Goal: Task Accomplishment & Management: Manage account settings

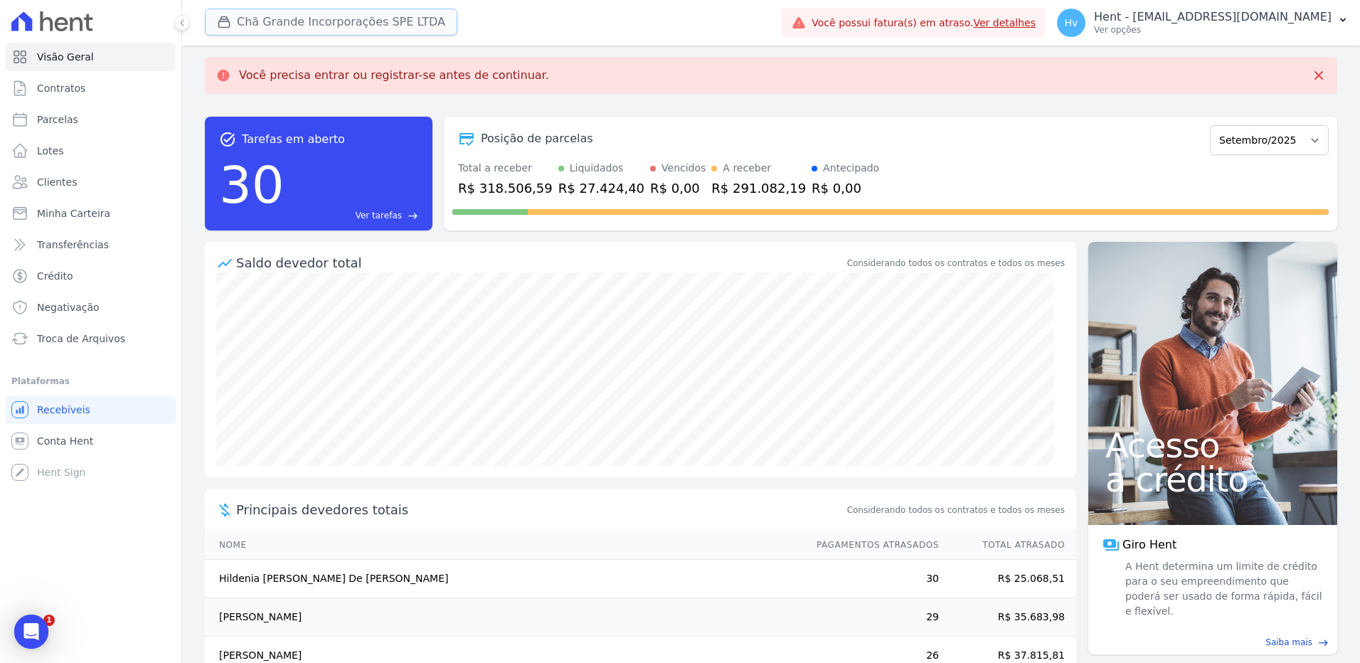
click at [275, 23] on button "Chã Grande Incorporações SPE LTDA" at bounding box center [331, 22] width 253 height 27
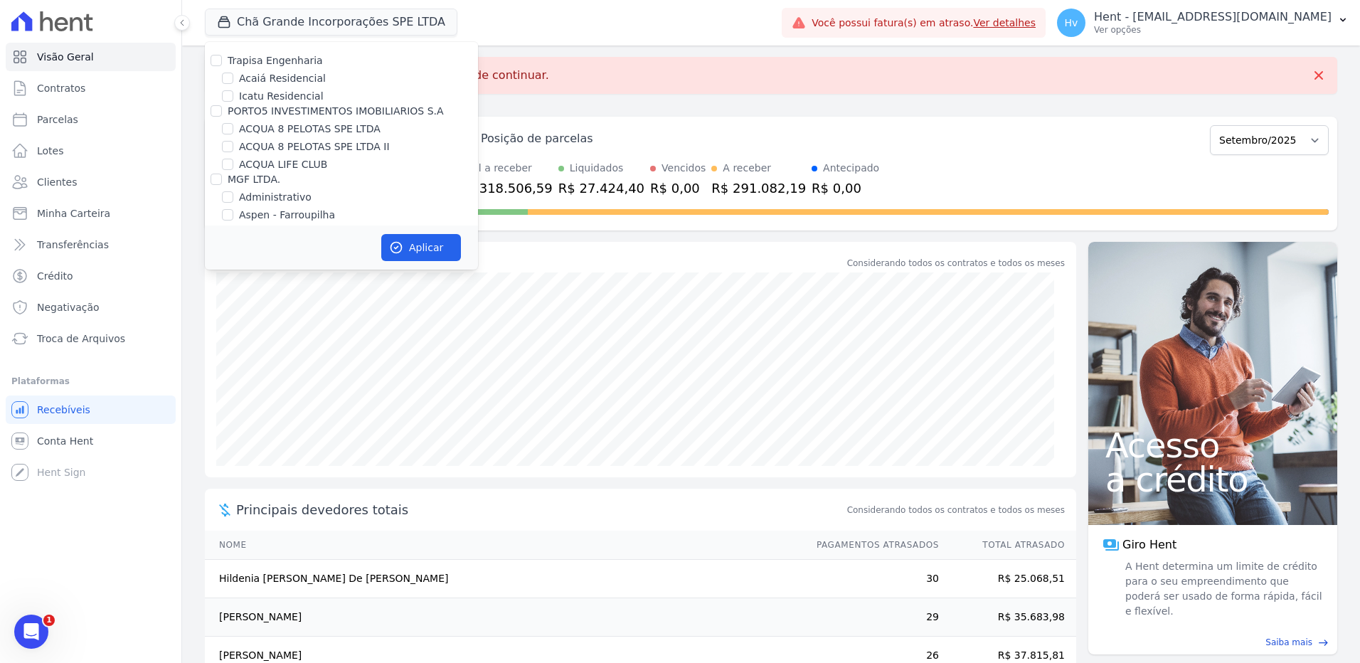
scroll to position [2781, 0]
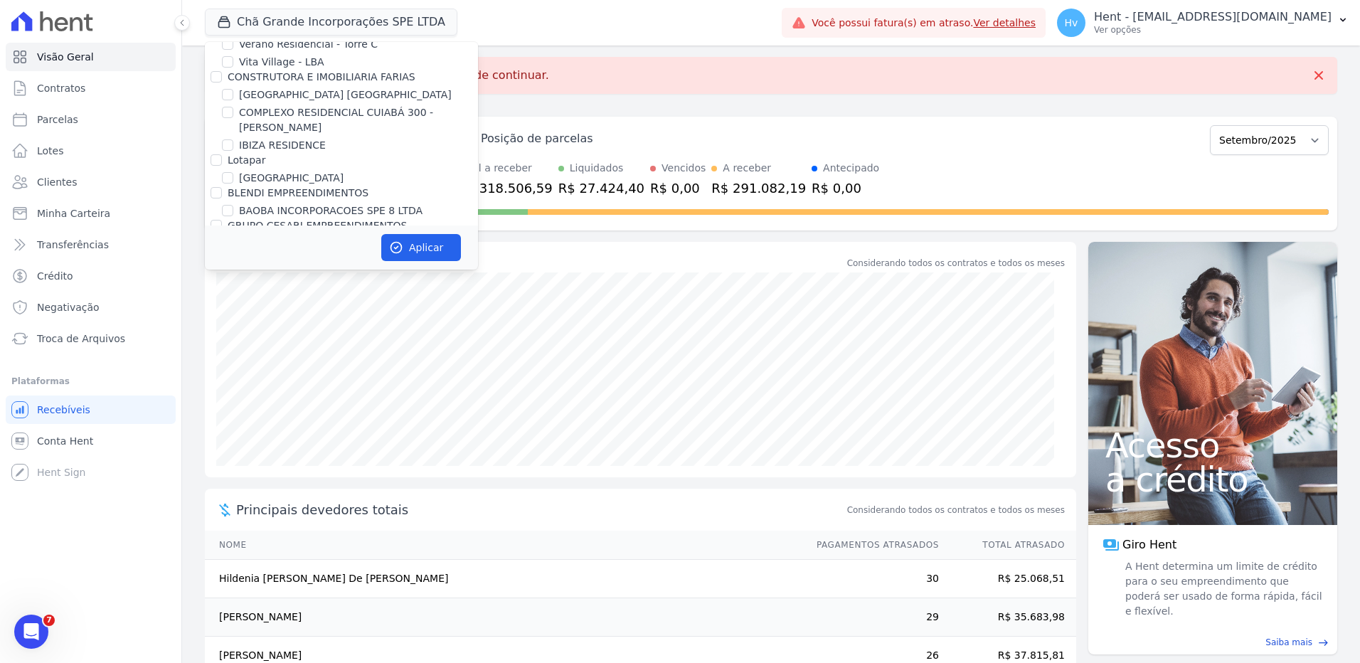
click at [289, 187] on label "BLENDI EMPREENDIMENTOS" at bounding box center [298, 192] width 141 height 11
click at [222, 187] on input "BLENDI EMPREENDIMENTOS" at bounding box center [216, 192] width 11 height 11
checkbox input "true"
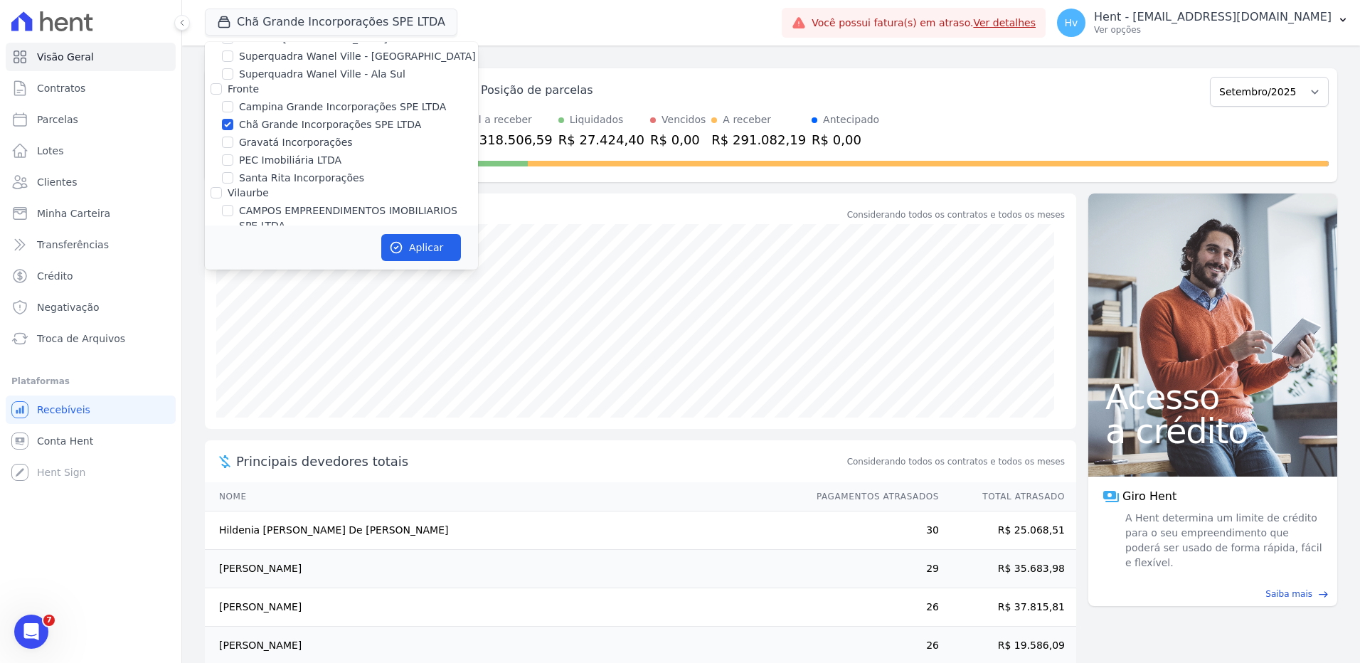
scroll to position [3173, 0]
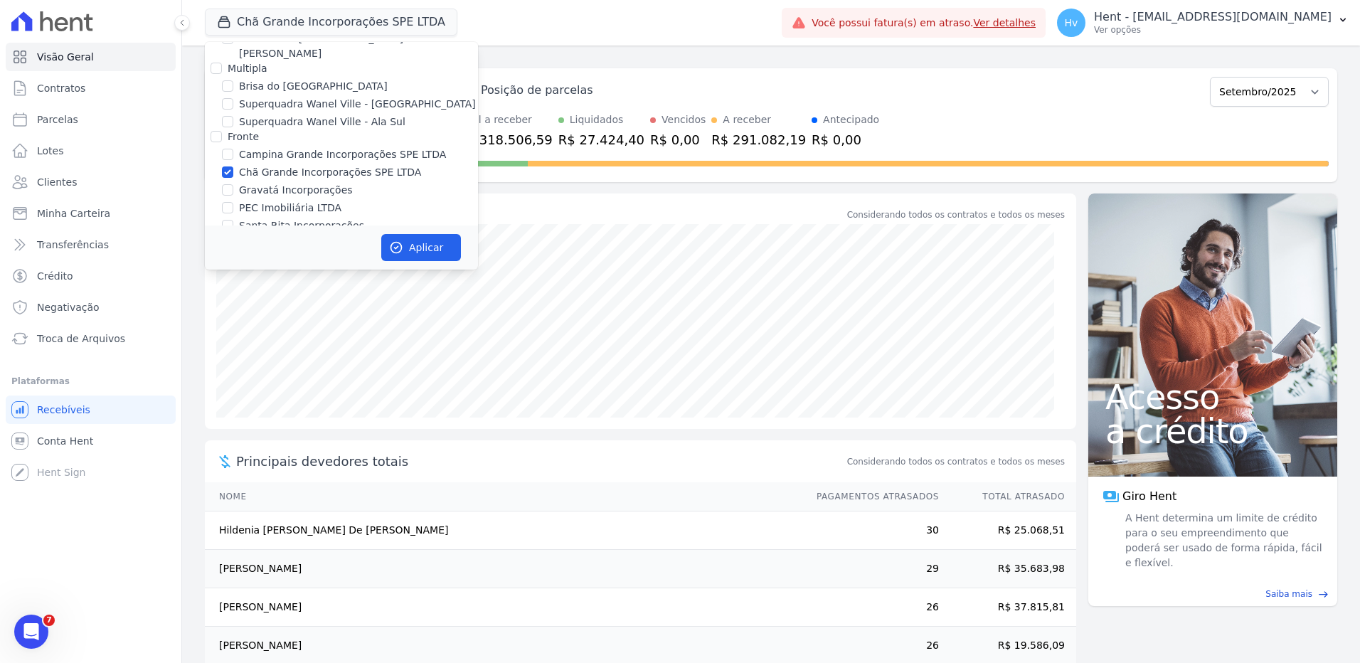
click at [249, 135] on label "Chã Grande Incorporações SPE LTDA" at bounding box center [330, 142] width 182 height 15
click at [233, 137] on input "Chã Grande Incorporações SPE LTDA" at bounding box center [227, 142] width 11 height 11
checkbox input "false"
click at [397, 248] on icon "button" at bounding box center [396, 248] width 11 height 11
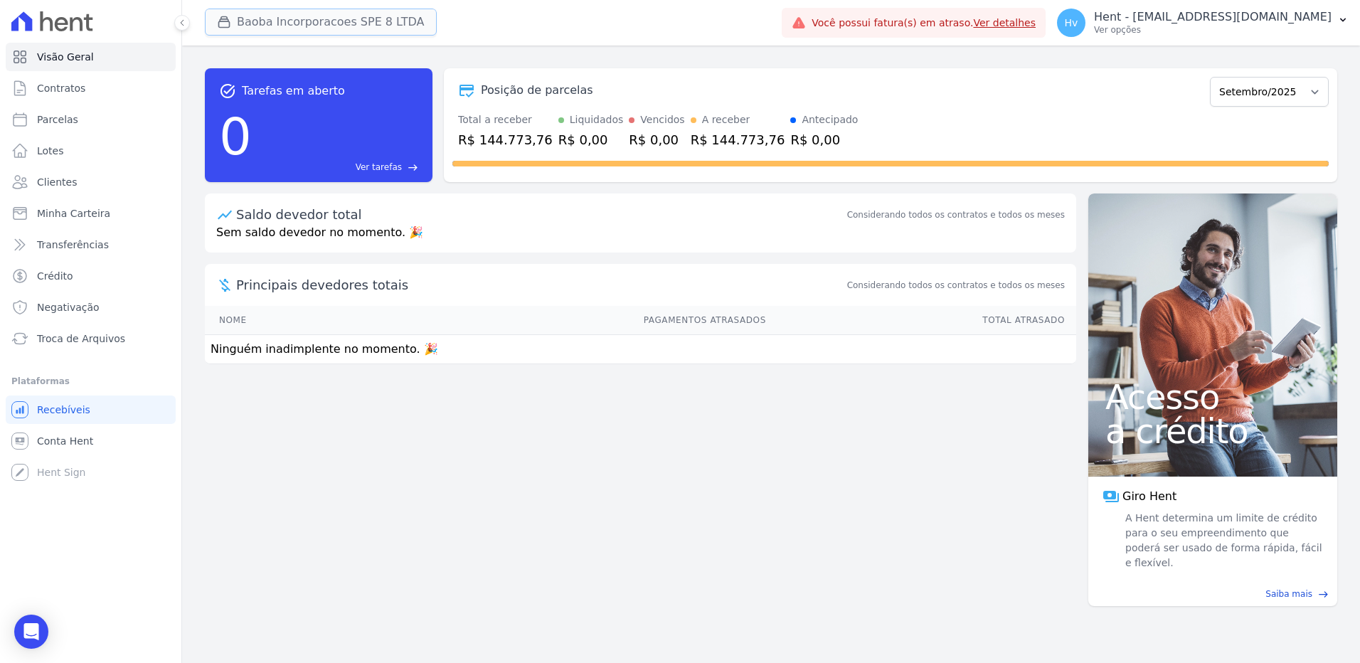
click at [319, 21] on button "Baoba Incorporacoes SPE 8 LTDA" at bounding box center [321, 22] width 232 height 27
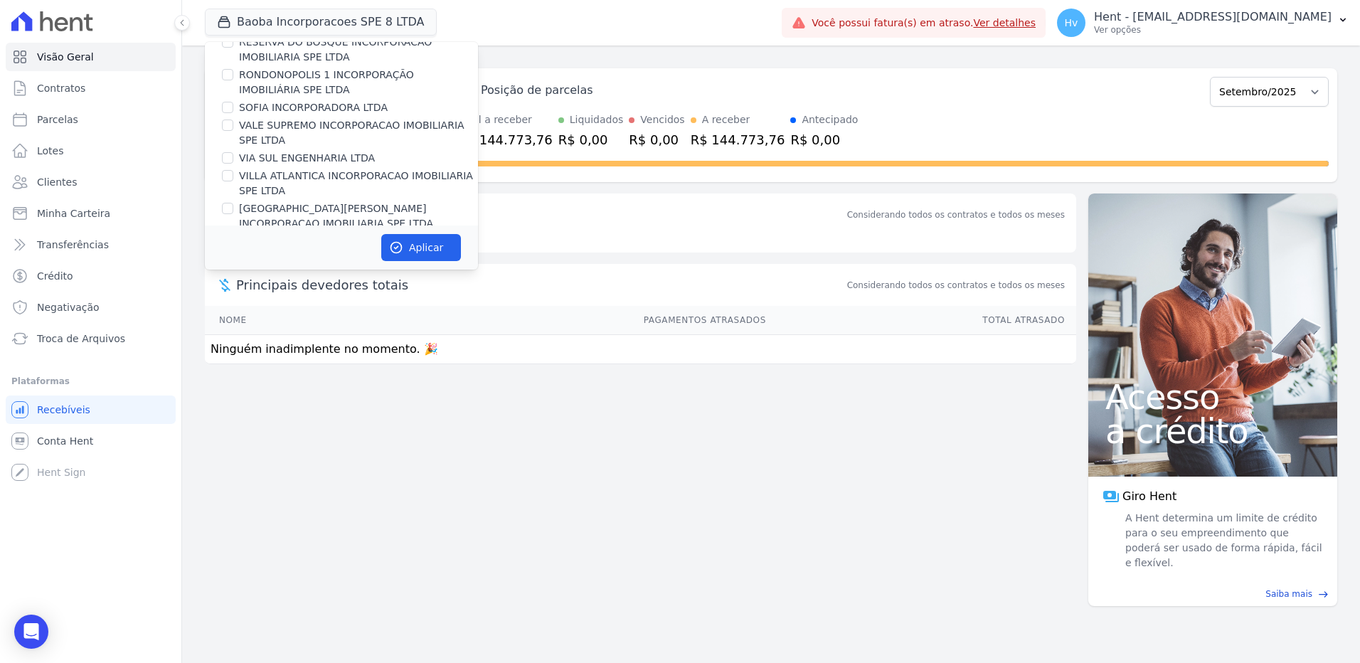
scroll to position [2781, 0]
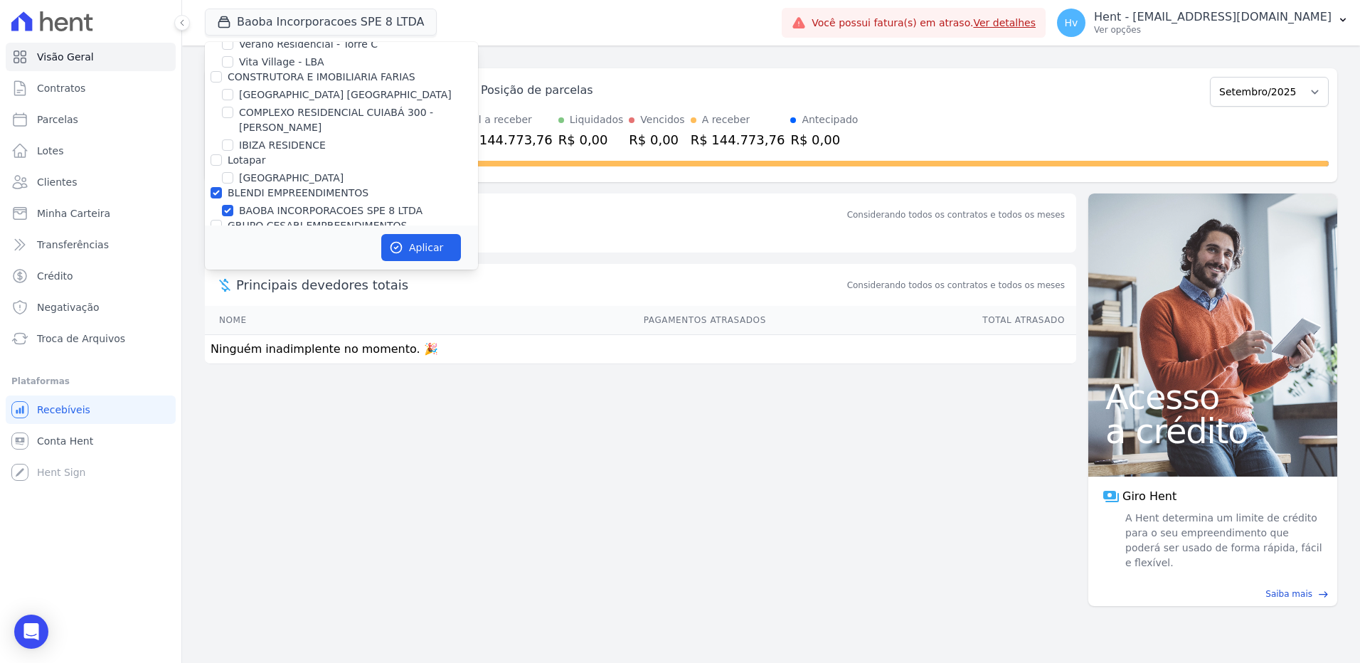
click at [743, 476] on div "task_alt Tarefas em aberto 0 Ver tarefas east Posição de parcelas Março/2025 Ab…" at bounding box center [771, 354] width 1178 height 617
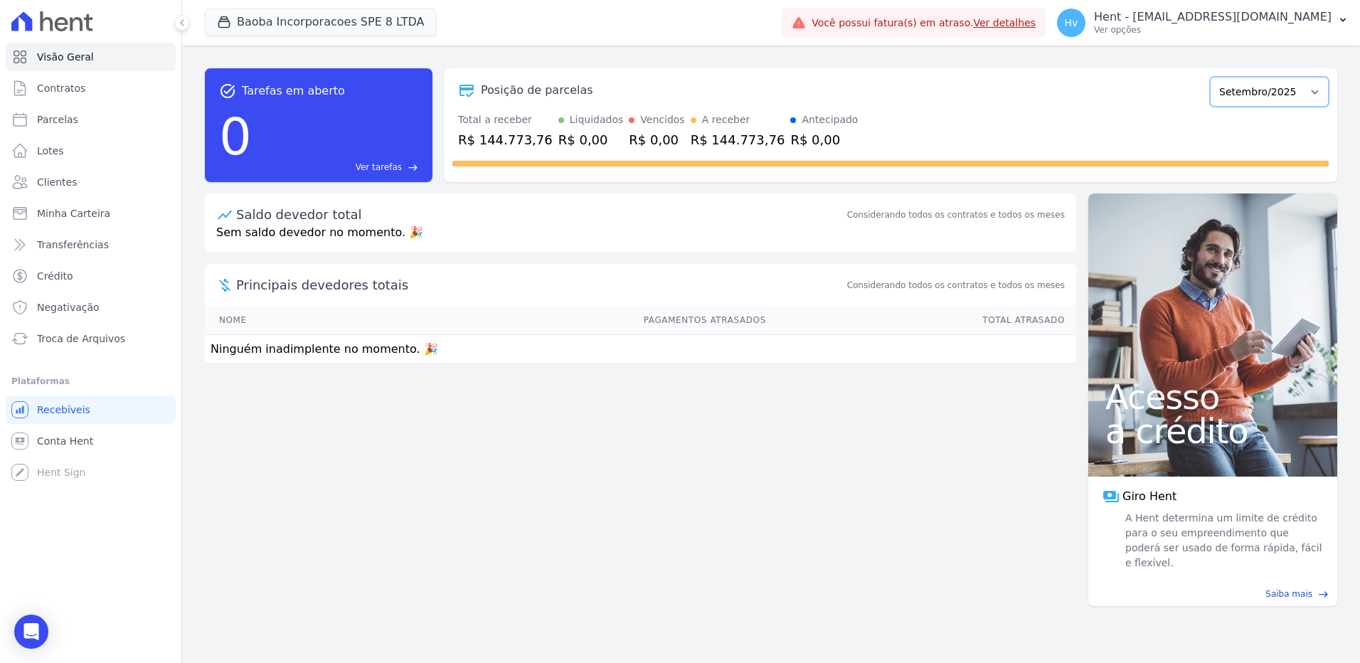
click at [1288, 97] on select "Março/2025 Abril/2025 Maio/2025 Junho/2025 Julho/2025 Agosto/2025 Setembro/2025…" at bounding box center [1269, 92] width 119 height 30
click at [606, 502] on div "task_alt Tarefas em aberto 0 Ver tarefas east Posição de parcelas Março/2025 Ab…" at bounding box center [771, 354] width 1178 height 617
click at [68, 86] on span "Contratos" at bounding box center [61, 88] width 48 height 14
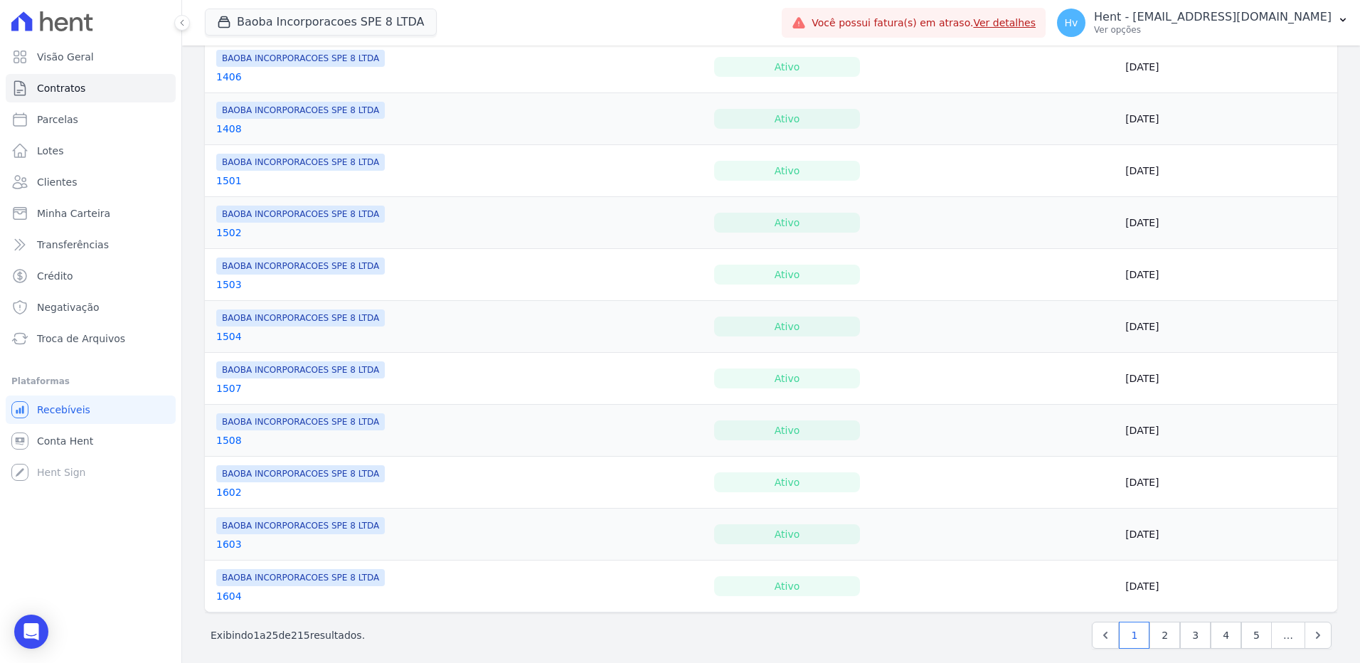
scroll to position [955, 0]
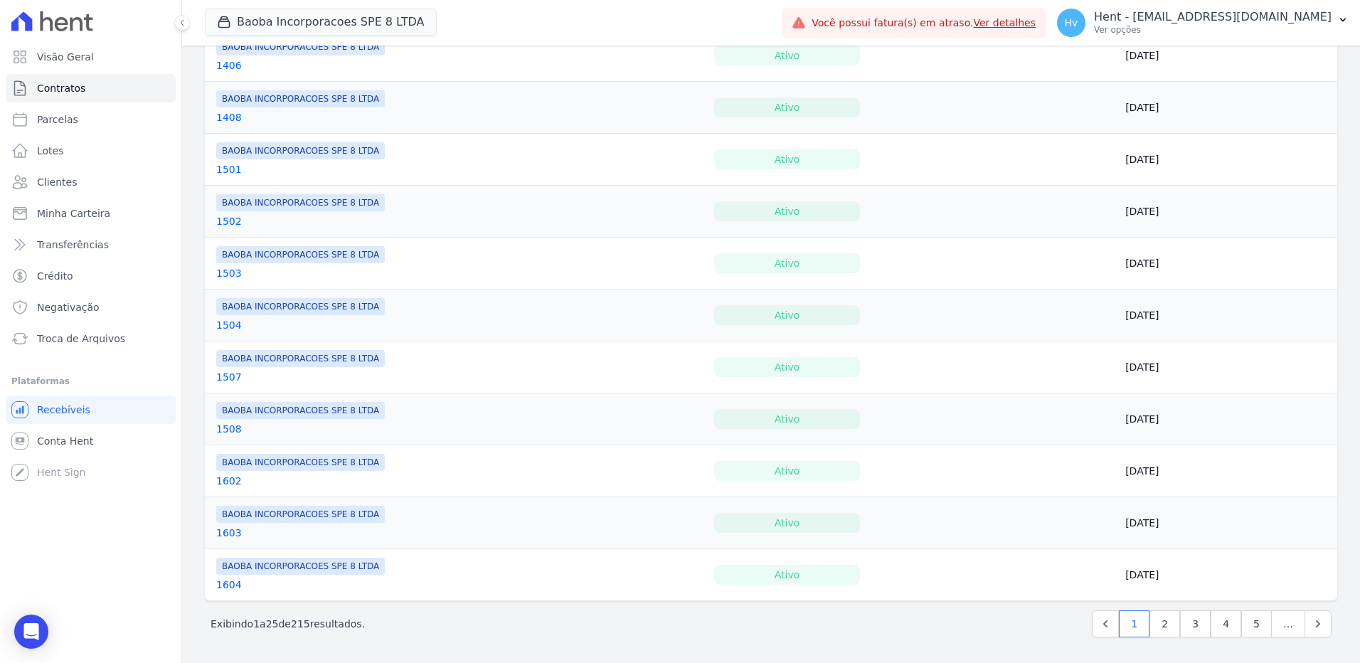
drag, startPoint x: 292, startPoint y: 624, endPoint x: 306, endPoint y: 625, distance: 14.3
click at [306, 625] on p "Exibindo 1 a 25 de 215 resultados." at bounding box center [288, 624] width 154 height 14
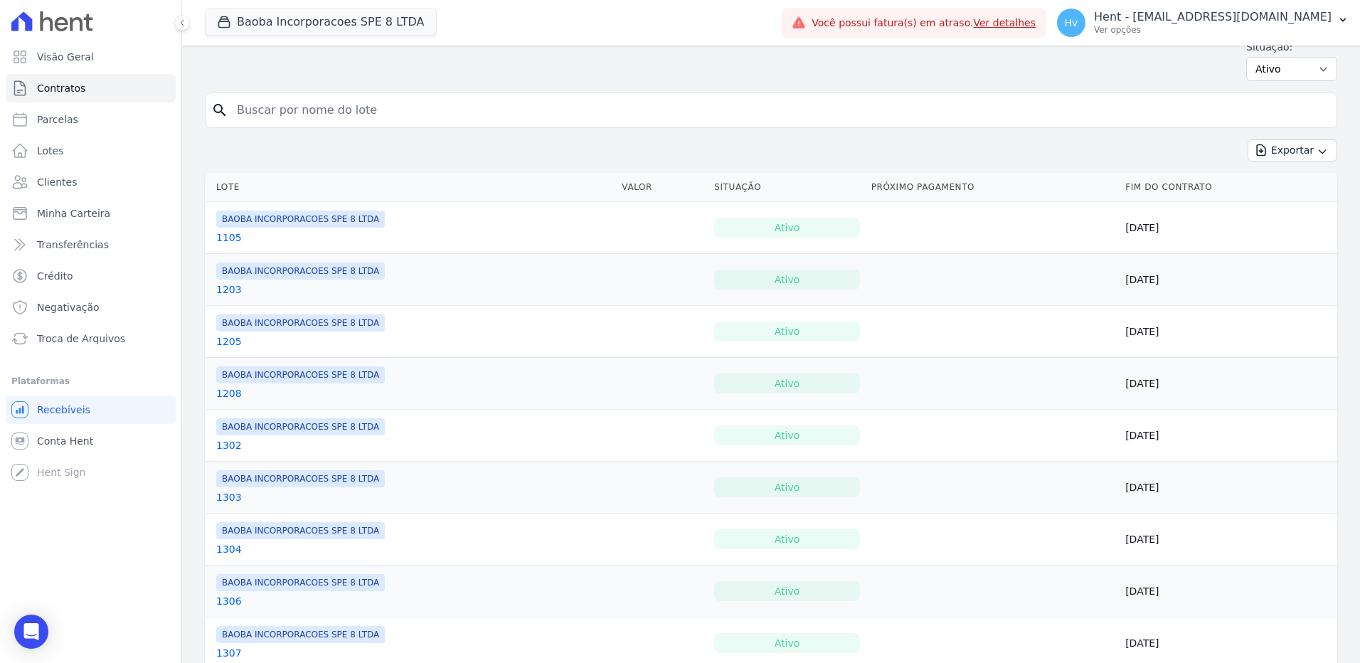
scroll to position [0, 0]
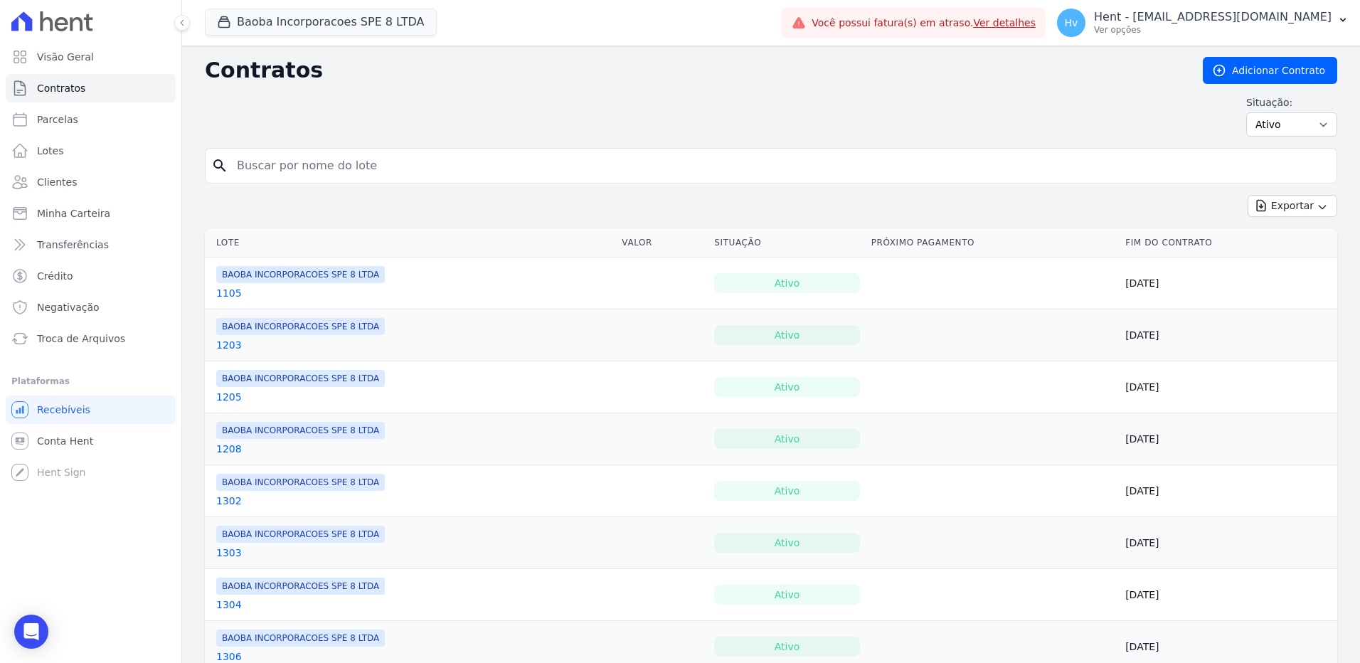
click at [231, 294] on link "1105" at bounding box center [229, 293] width 26 height 14
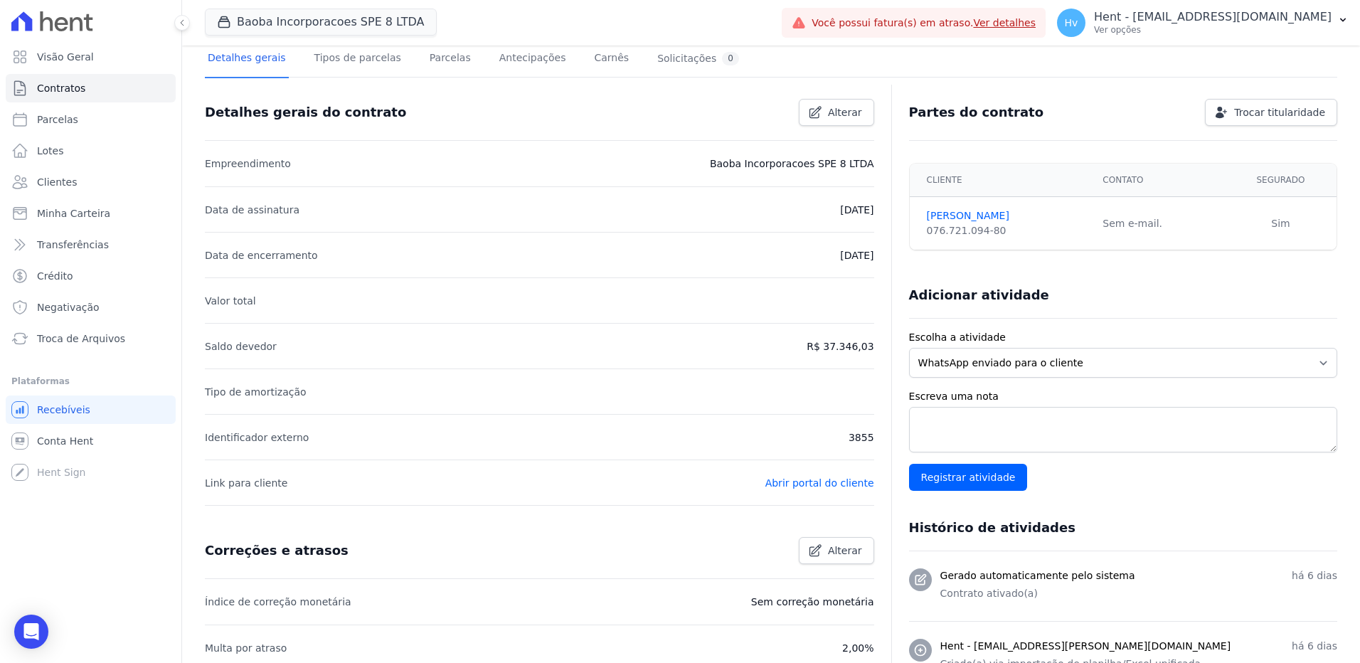
scroll to position [71, 0]
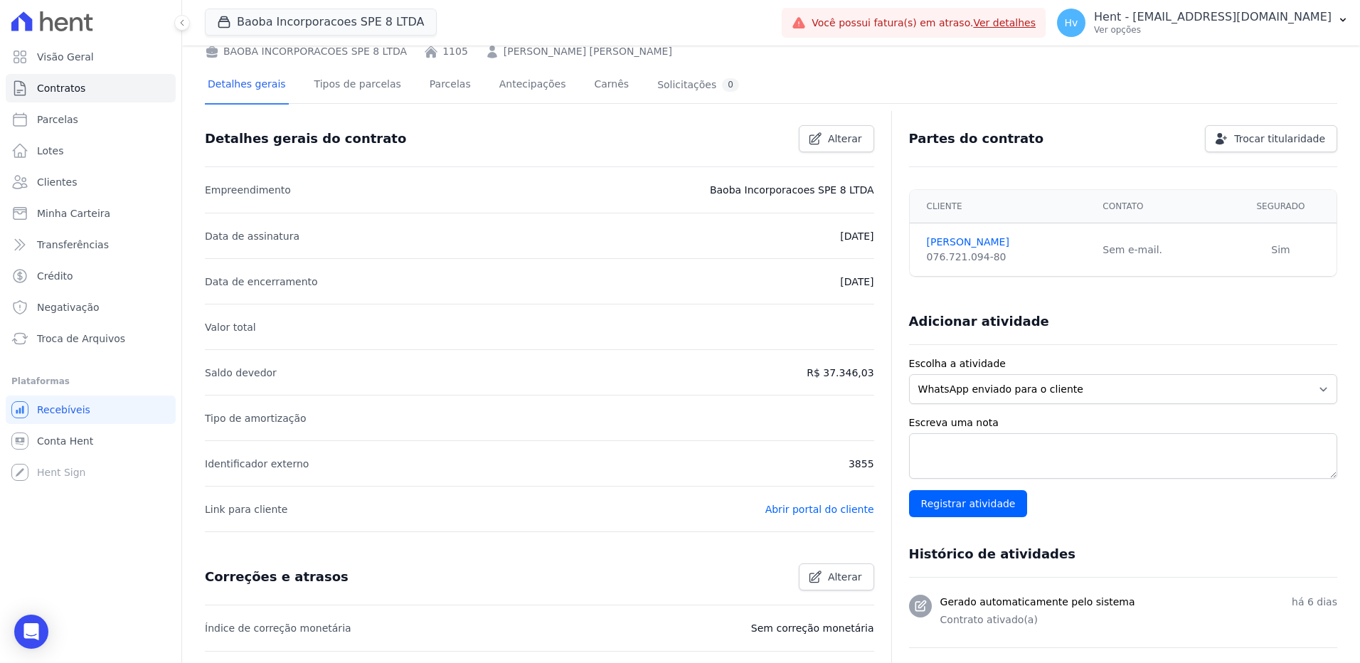
drag, startPoint x: 1090, startPoint y: 256, endPoint x: 1145, endPoint y: 255, distance: 55.5
click at [1145, 255] on td "Sem e-mail." at bounding box center [1159, 249] width 131 height 53
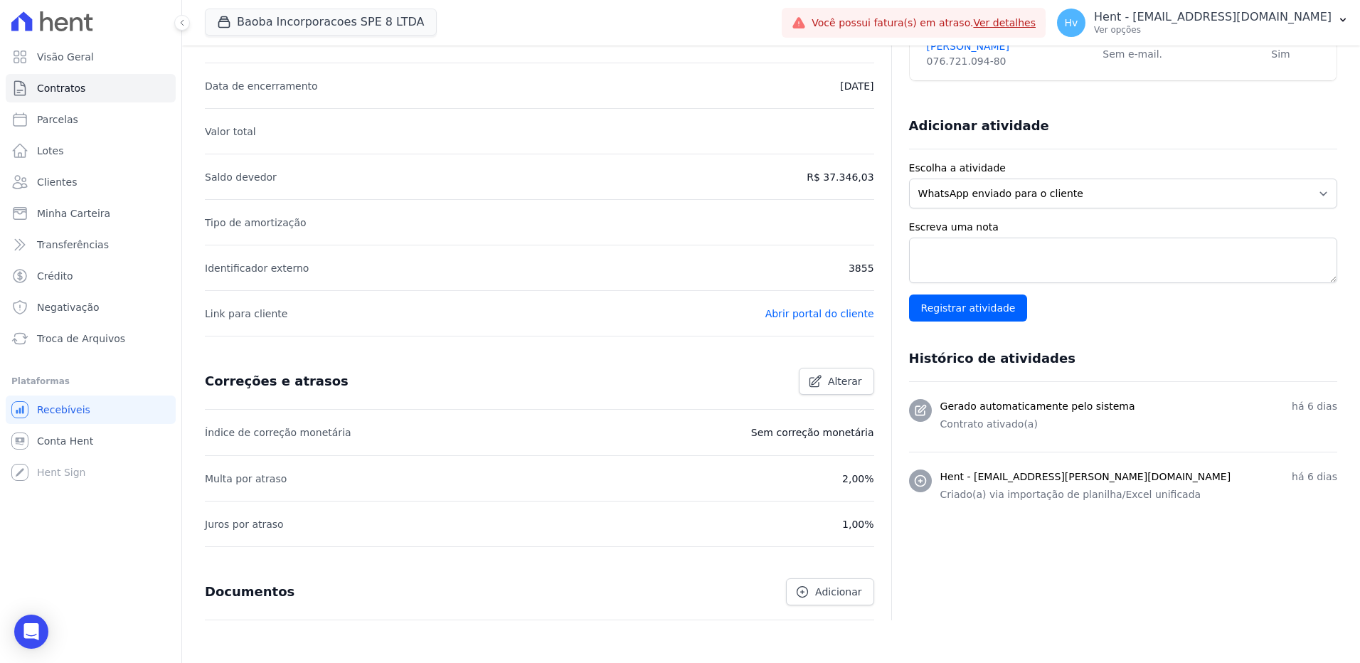
scroll to position [285, 0]
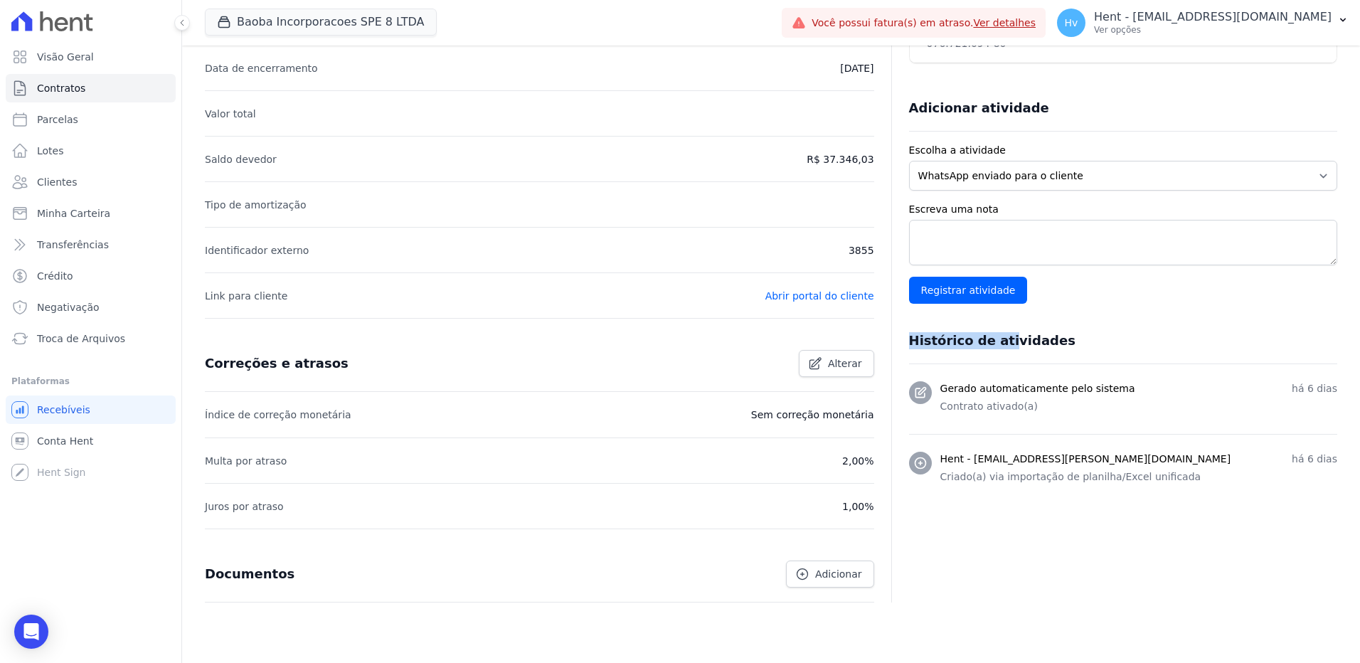
drag, startPoint x: 905, startPoint y: 342, endPoint x: 992, endPoint y: 340, distance: 87.5
click at [992, 340] on h3 "Histórico de atividades" at bounding box center [992, 340] width 166 height 17
click at [1145, 570] on div "Partes do contrato Trocar titularidade Cliente Contato Segurado PATRICIA SILVA …" at bounding box center [1114, 250] width 446 height 705
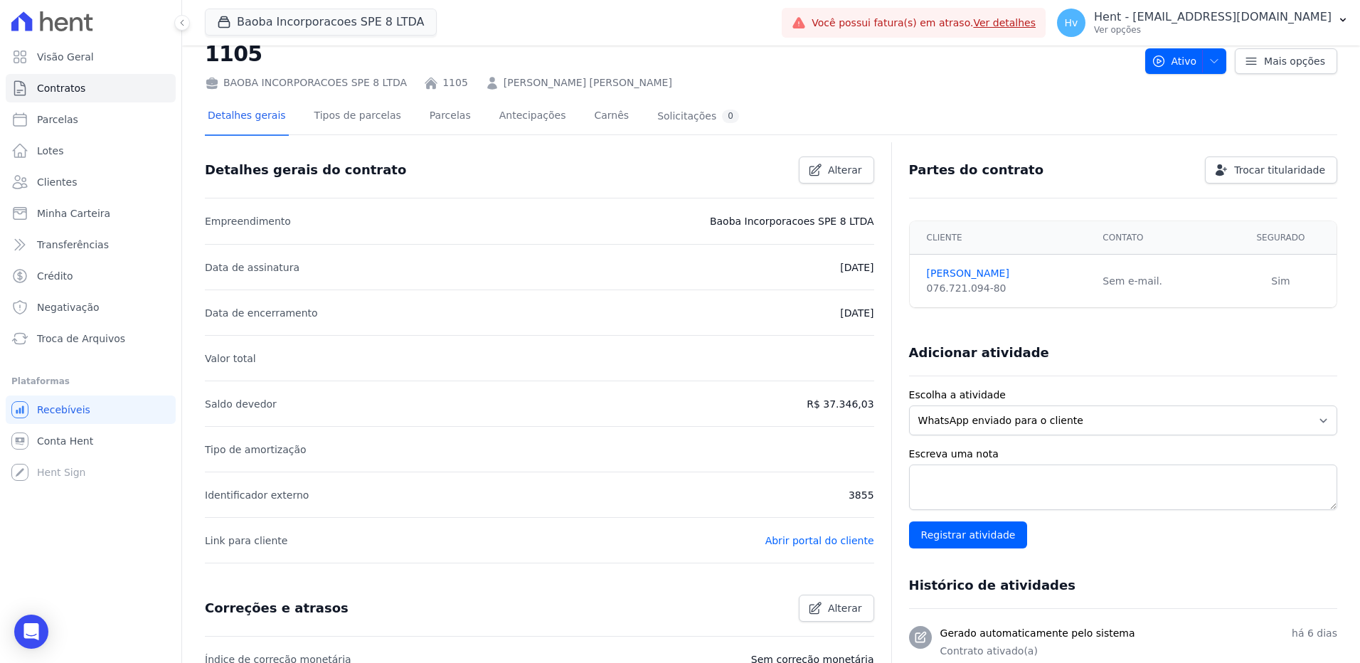
scroll to position [0, 0]
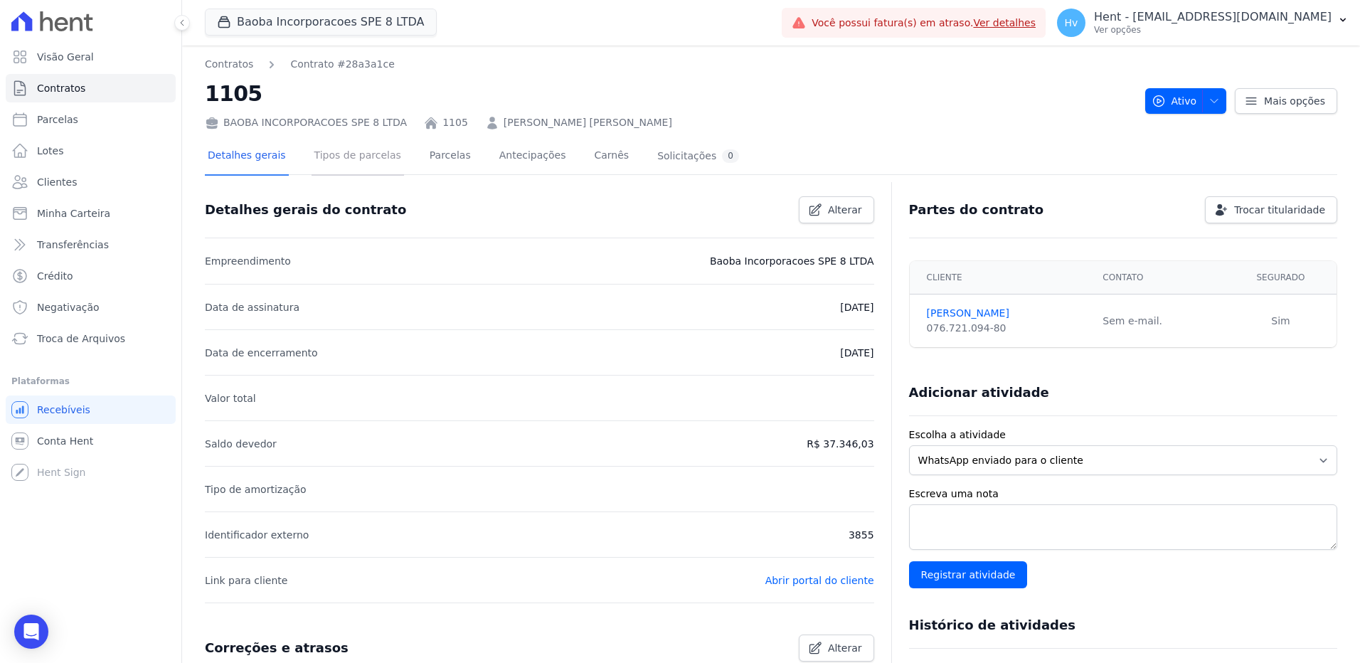
click at [330, 160] on link "Tipos de parcelas" at bounding box center [358, 157] width 92 height 38
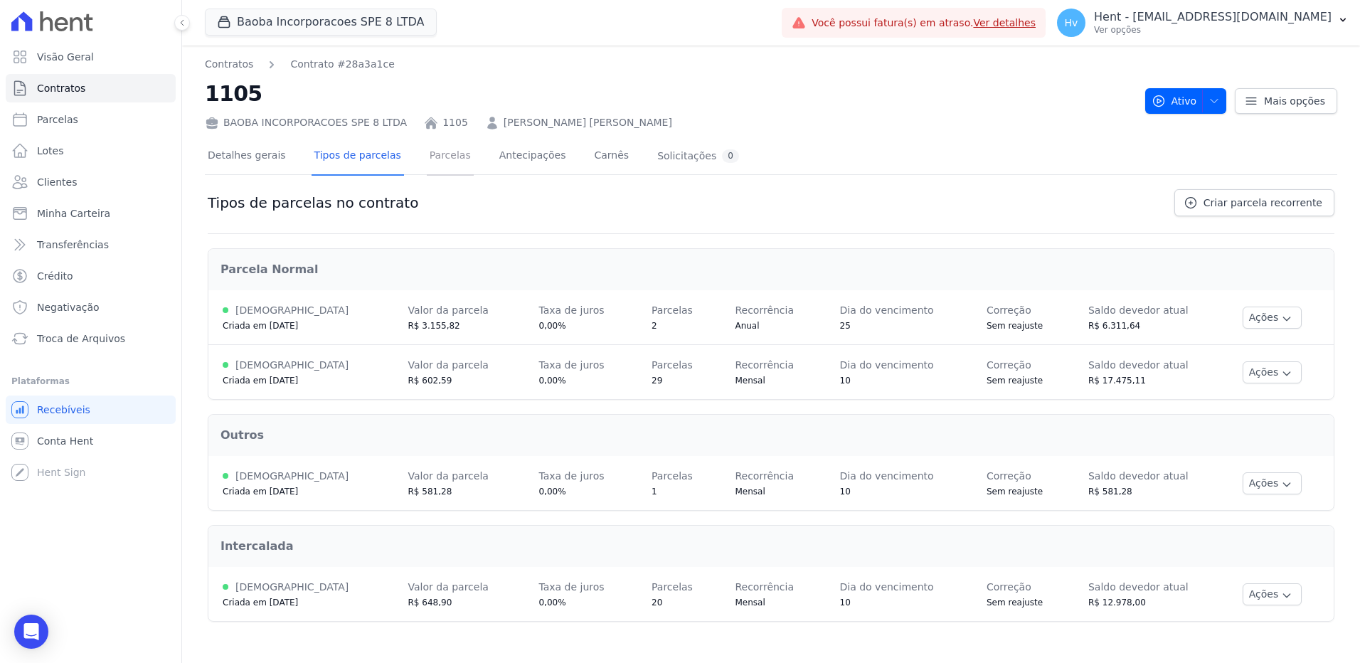
click at [440, 160] on link "Parcelas" at bounding box center [450, 157] width 47 height 38
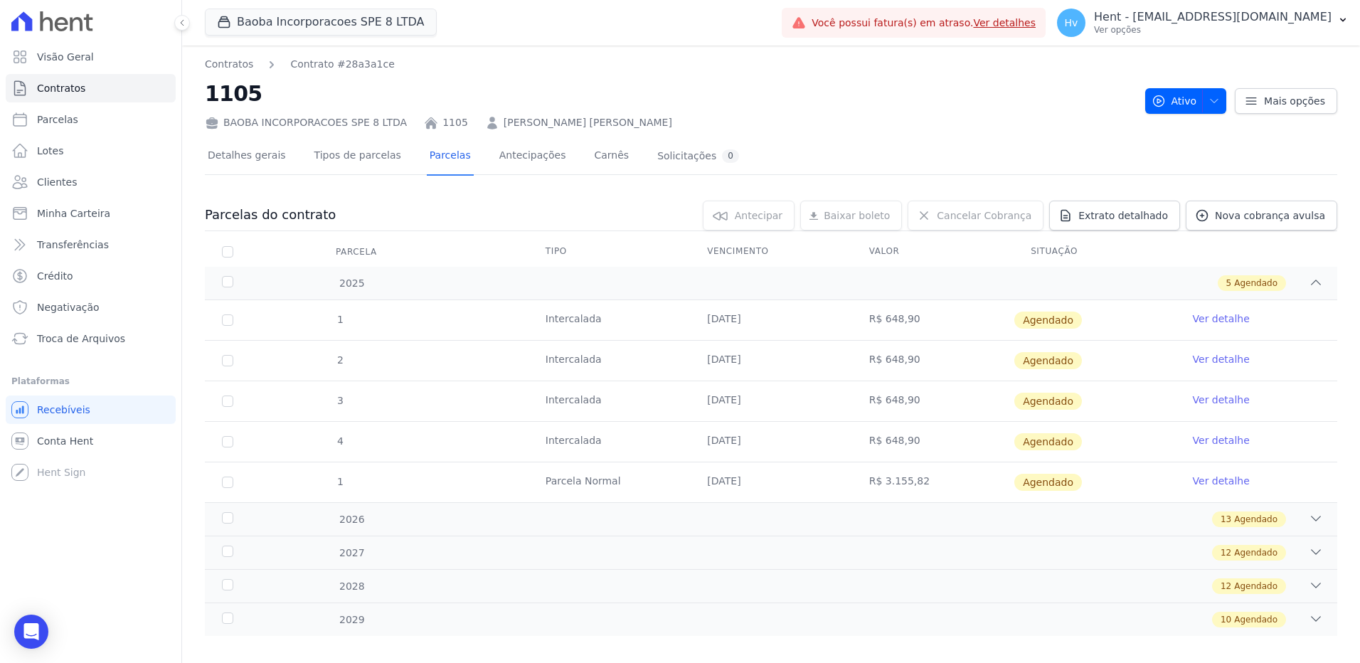
scroll to position [16, 0]
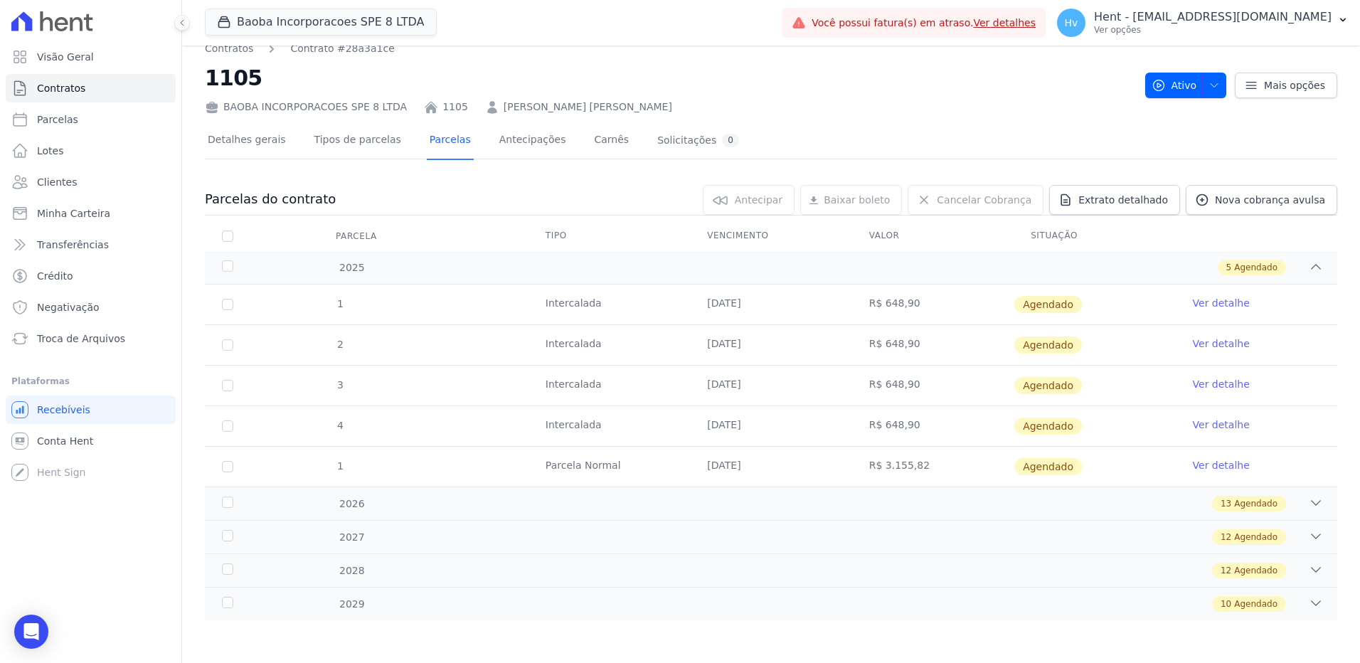
drag, startPoint x: 1022, startPoint y: 235, endPoint x: 1068, endPoint y: 235, distance: 46.2
click at [1068, 235] on th "Situação" at bounding box center [1094, 236] width 161 height 30
drag, startPoint x: 1008, startPoint y: 304, endPoint x: 1066, endPoint y: 306, distance: 58.4
click at [1066, 306] on span "Agendado" at bounding box center [1048, 304] width 68 height 17
drag, startPoint x: 1066, startPoint y: 306, endPoint x: 1030, endPoint y: 252, distance: 65.1
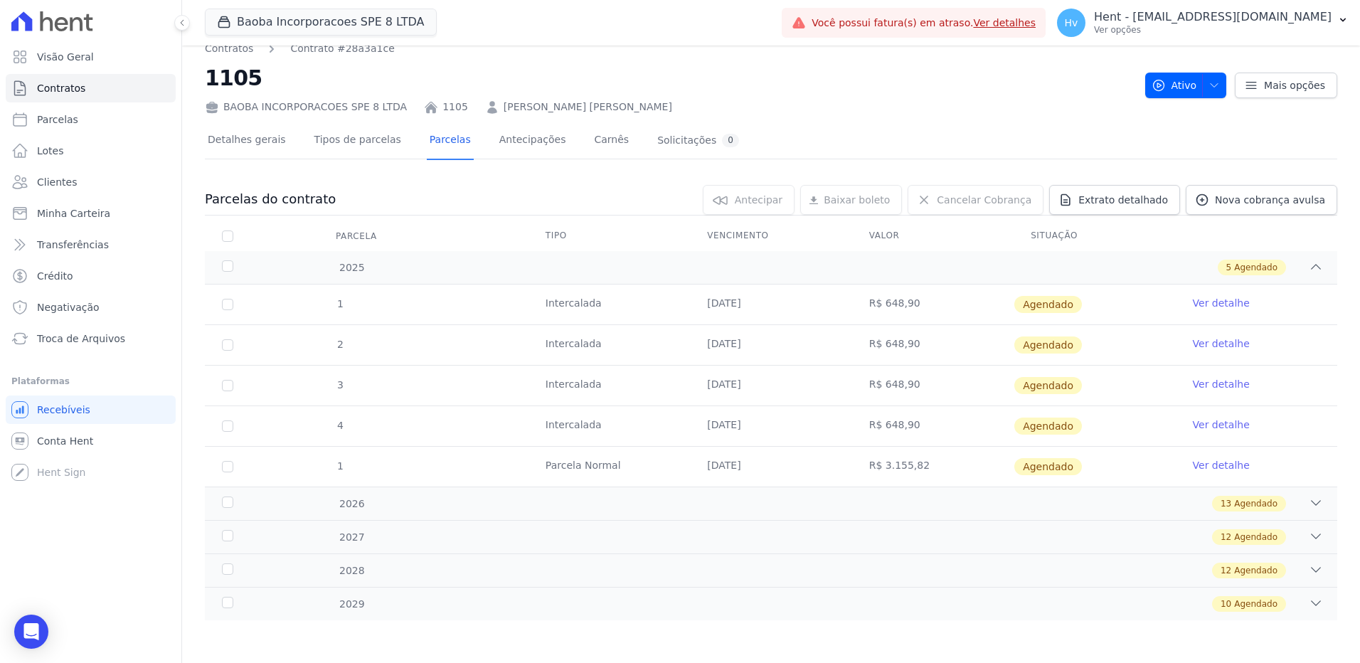
click at [1030, 261] on div "5 Agendado" at bounding box center [826, 268] width 993 height 16
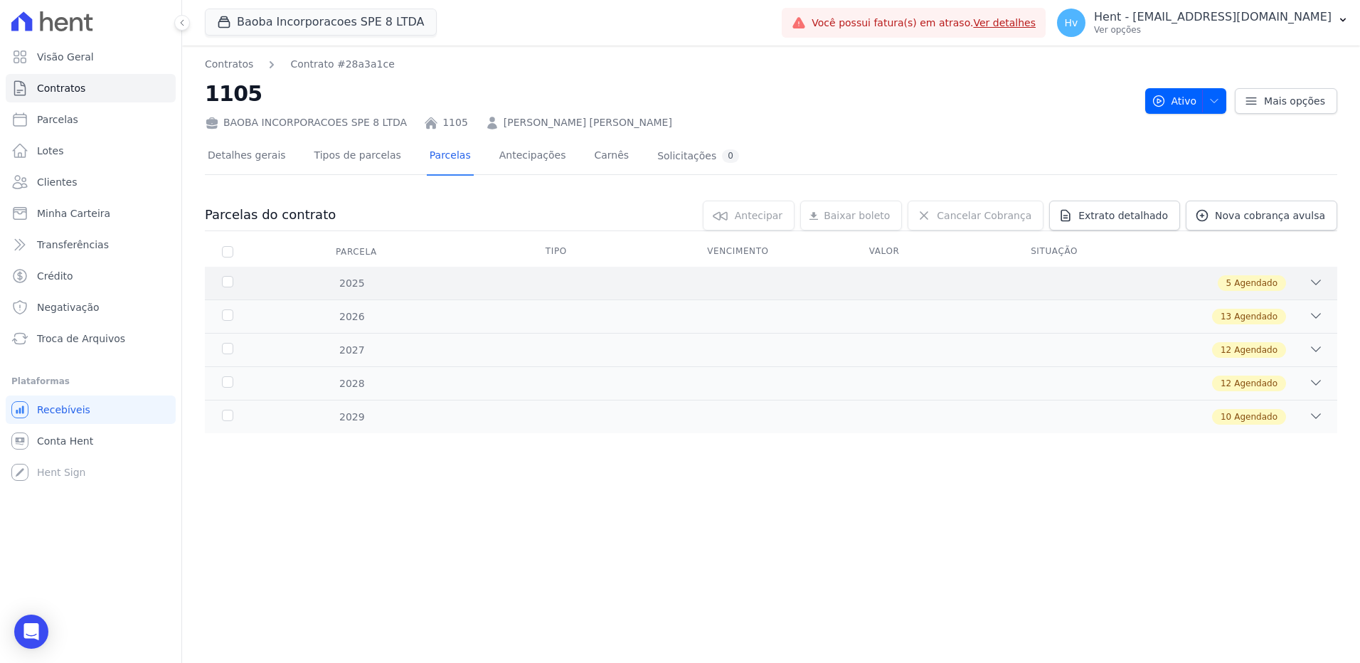
click at [1269, 280] on span "Agendado" at bounding box center [1255, 283] width 43 height 13
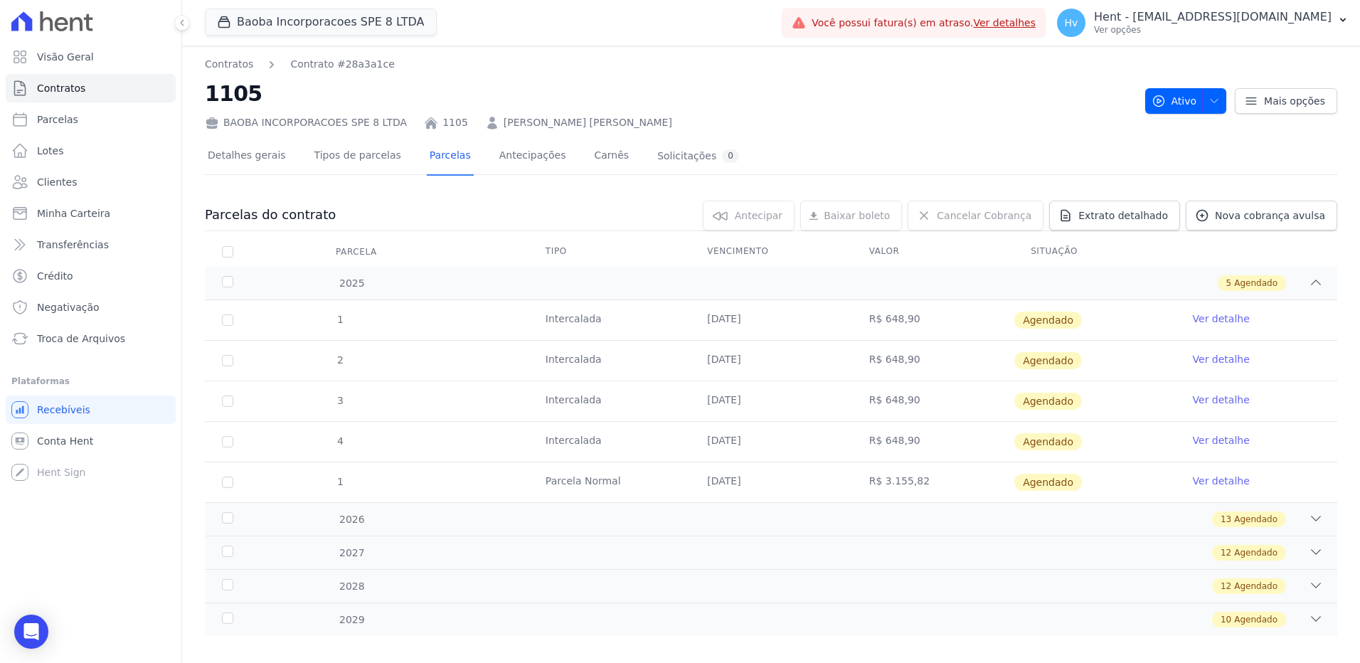
click at [1213, 320] on link "Ver detalhe" at bounding box center [1221, 319] width 57 height 14
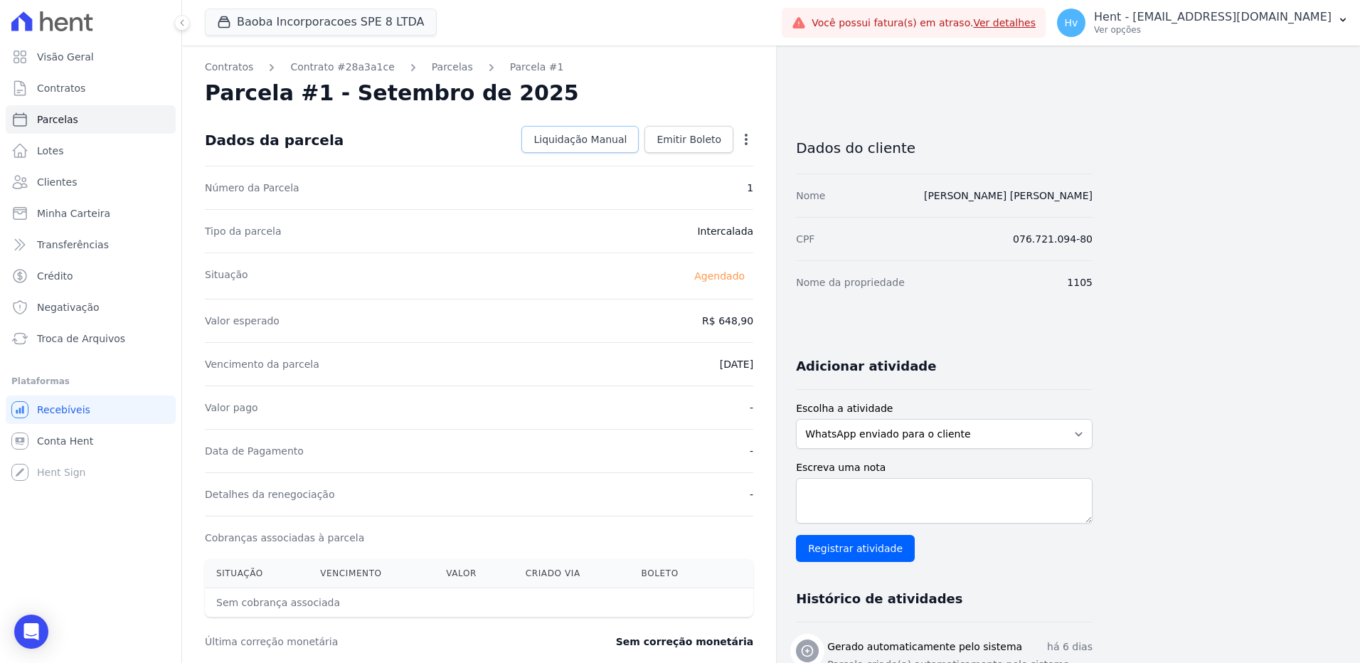
click at [574, 137] on span "Liquidação Manual" at bounding box center [579, 139] width 93 height 14
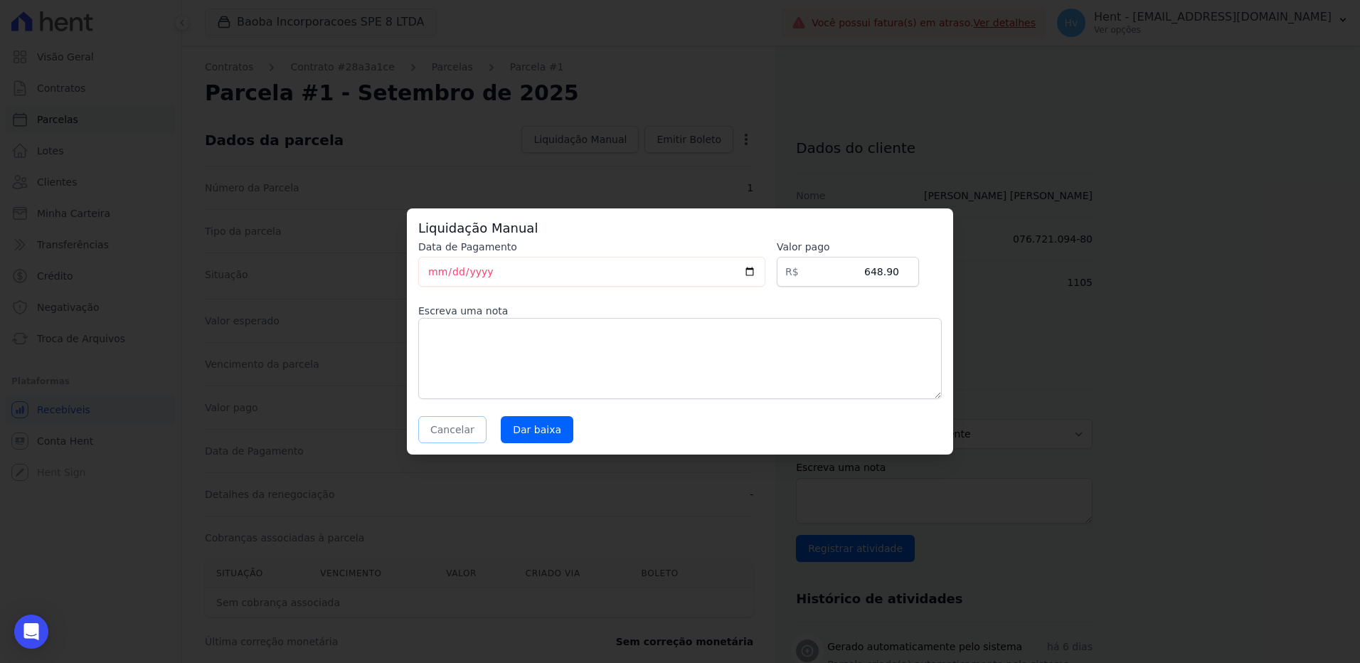
click at [447, 427] on button "Cancelar" at bounding box center [452, 429] width 68 height 27
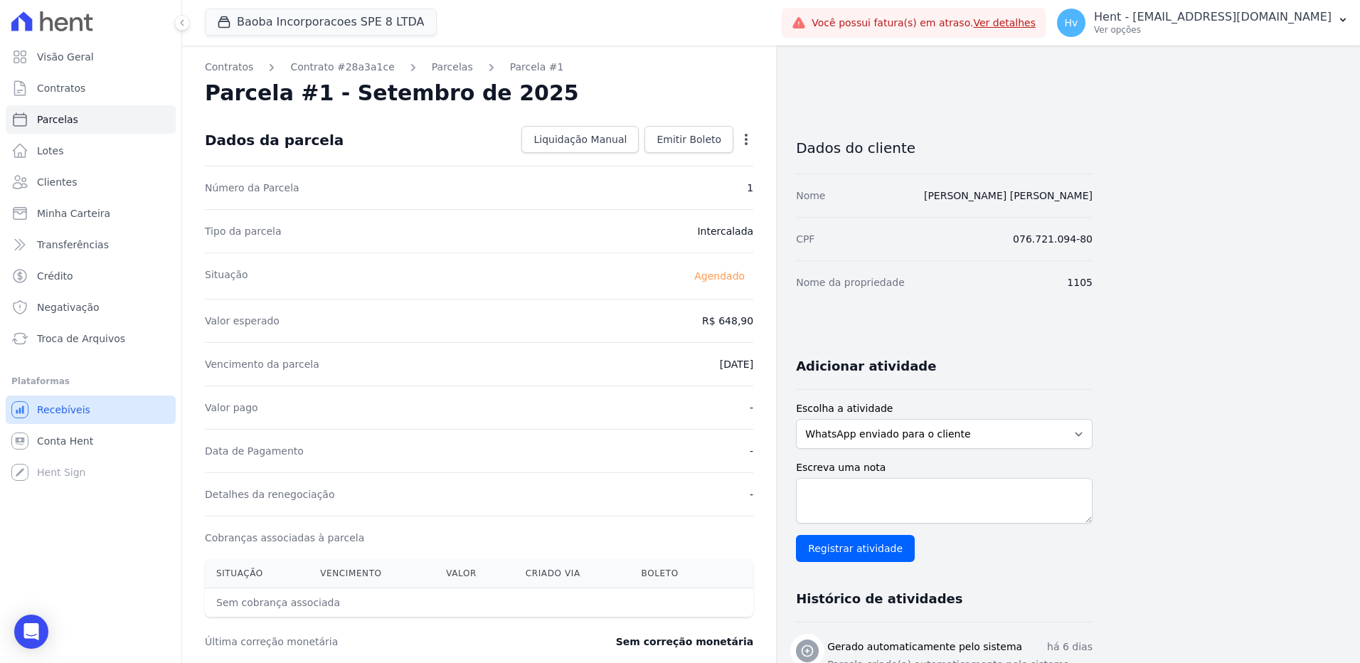
click at [58, 407] on span "Recebíveis" at bounding box center [63, 410] width 53 height 14
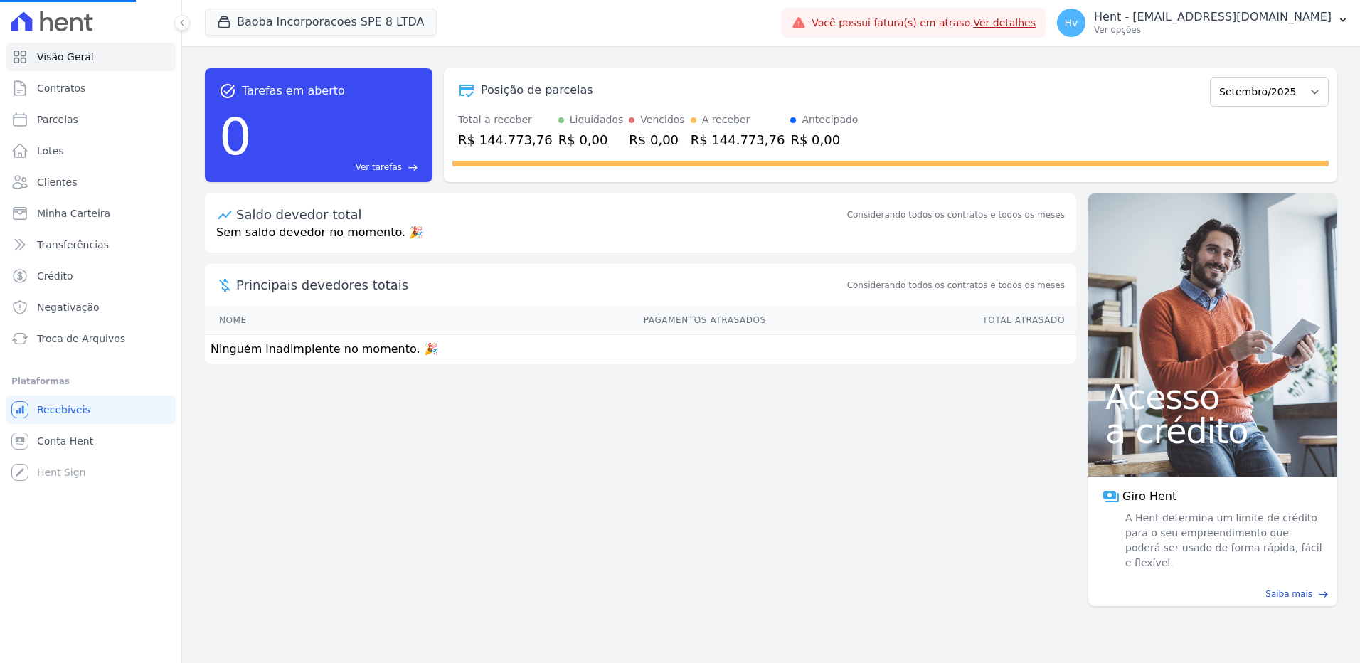
click at [596, 516] on div "task_alt Tarefas em aberto 0 Ver tarefas east Posição de parcelas Março/2025 Ab…" at bounding box center [771, 354] width 1178 height 617
click at [1271, 21] on p "Hent - [PERSON_NAME][EMAIL_ADDRESS][DOMAIN_NAME]" at bounding box center [1165, 17] width 332 height 14
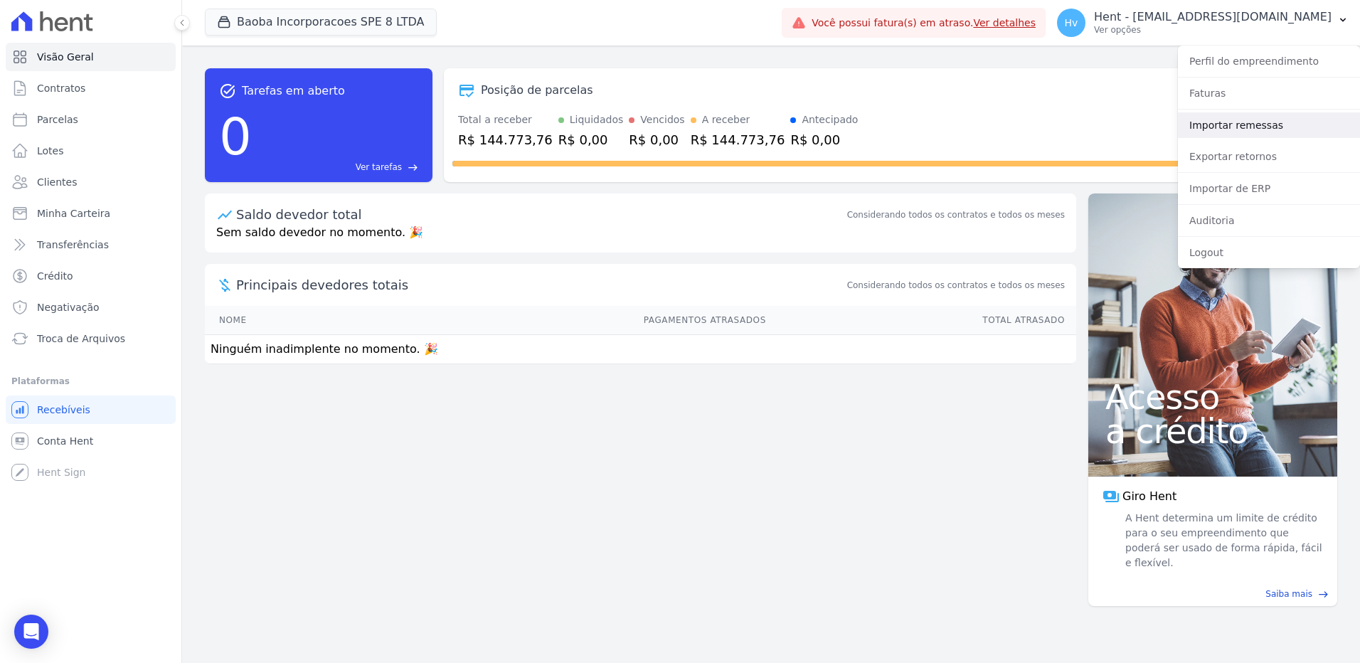
click at [1220, 129] on link "Importar remessas" at bounding box center [1269, 125] width 182 height 26
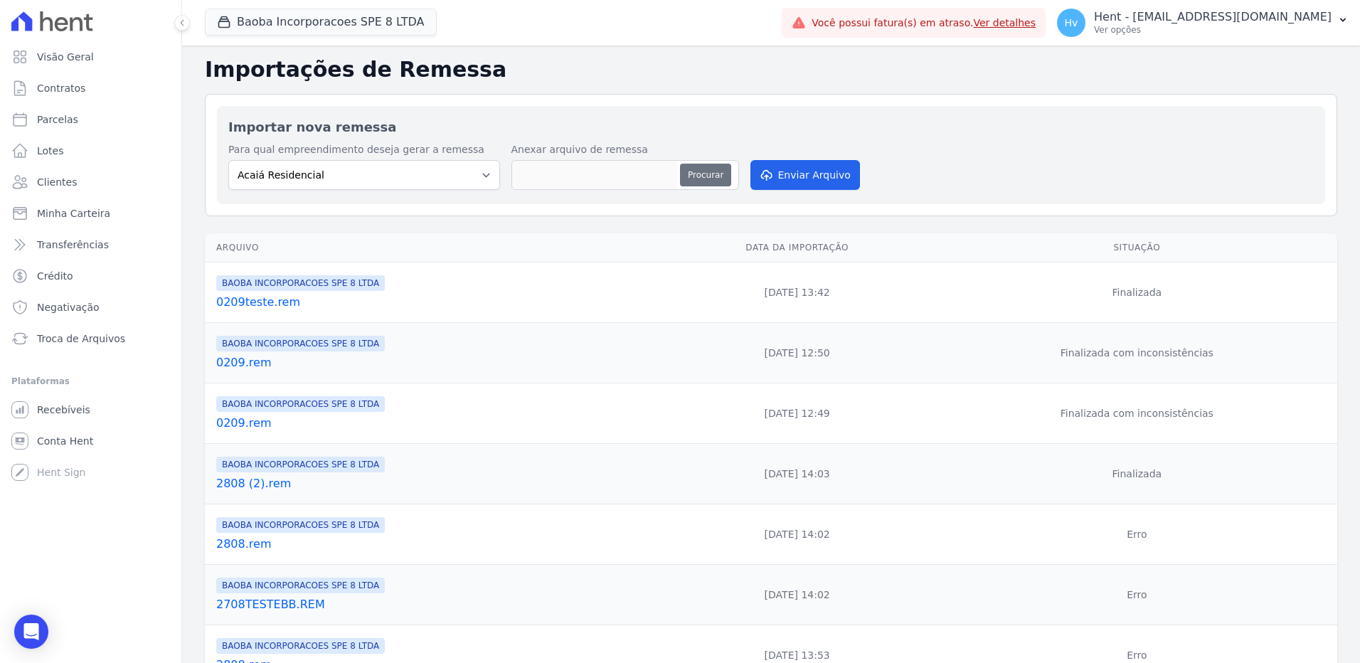
click at [693, 179] on button "Procurar" at bounding box center [705, 175] width 51 height 23
click at [321, 173] on select "Acaiá Residencial ACQUA 8 PELOTAS SPE LTDA II Administrativo AGILE ELOI MENDES …" at bounding box center [364, 175] width 272 height 30
select select "7d42f1f7-3183-4eec-adfe-050d42369d66"
click at [228, 160] on select "Acaiá Residencial ACQUA 8 PELOTAS SPE LTDA II Administrativo AGILE ELOI MENDES …" at bounding box center [364, 175] width 272 height 30
click at [279, 306] on link "0209teste.rem" at bounding box center [434, 302] width 436 height 17
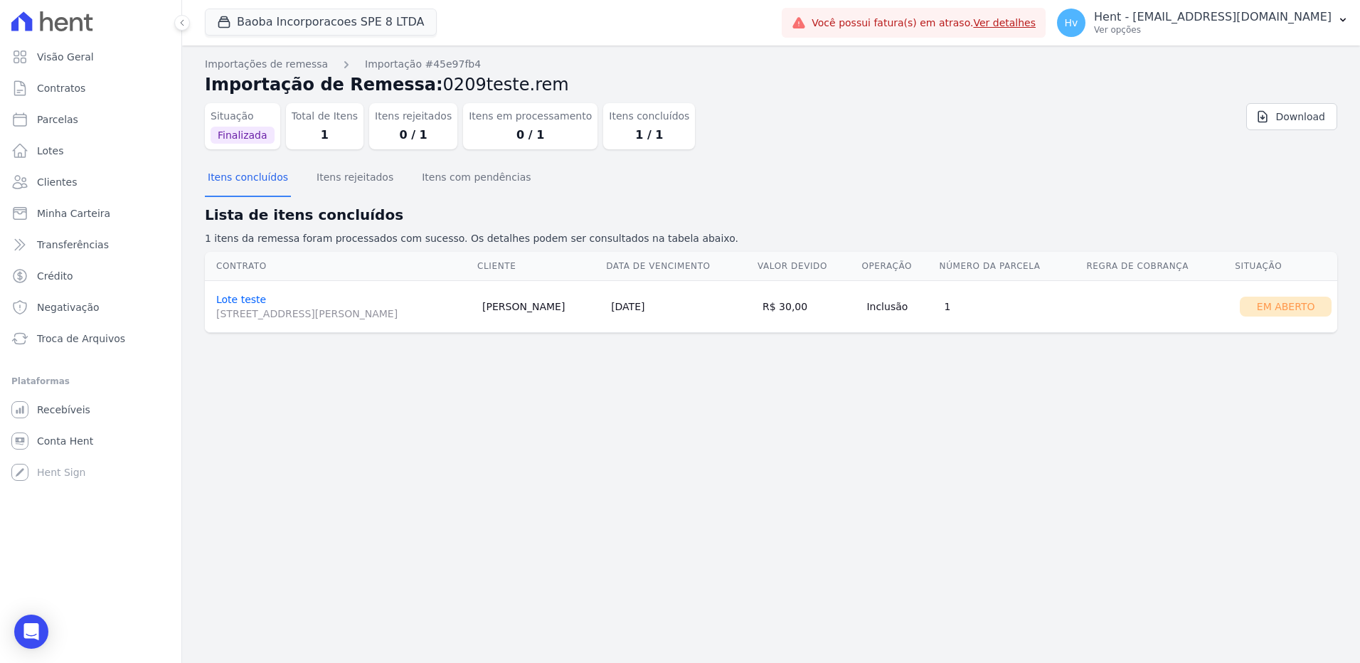
click at [935, 455] on div "Importações de remessa Importação #45e97fb4 Importação de Remessa: 0209teste.re…" at bounding box center [771, 354] width 1178 height 617
click at [606, 378] on div "Importações de remessa Importação #45e97fb4 Importação de Remessa: 0209teste.re…" at bounding box center [771, 354] width 1178 height 617
click at [602, 366] on div "Importações de remessa Importação #45e97fb4 Importação de Remessa: 0209teste.re…" at bounding box center [771, 354] width 1178 height 617
click at [1224, 28] on p "Ver opções" at bounding box center [1165, 29] width 332 height 11
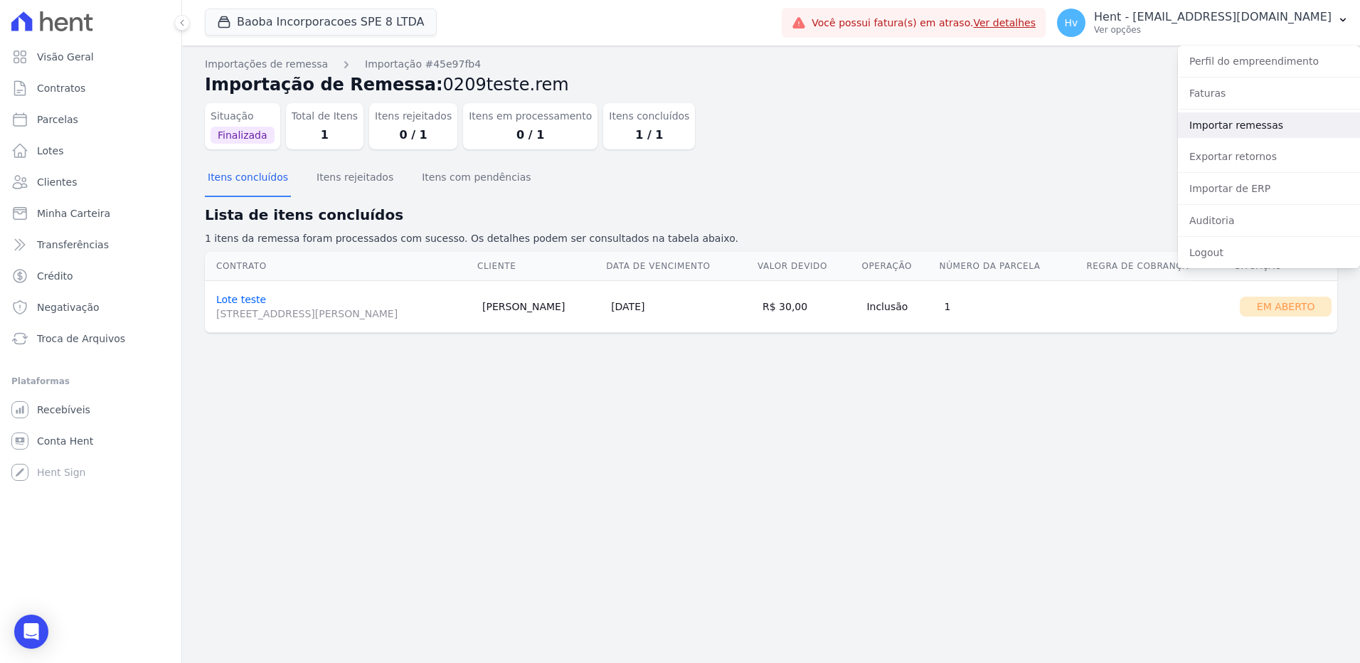
click at [1218, 127] on link "Importar remessas" at bounding box center [1269, 125] width 182 height 26
select select "7d42f1f7-3183-4eec-adfe-050d42369d66"
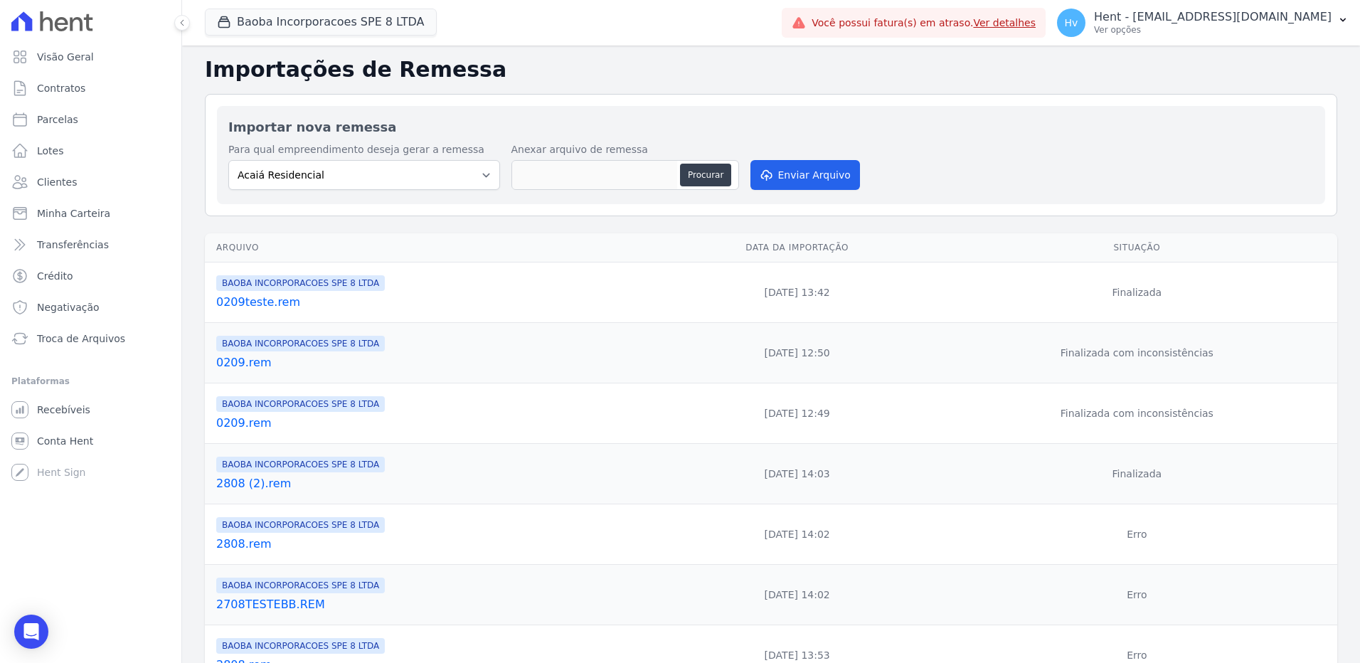
click at [272, 304] on link "0209teste.rem" at bounding box center [434, 302] width 436 height 17
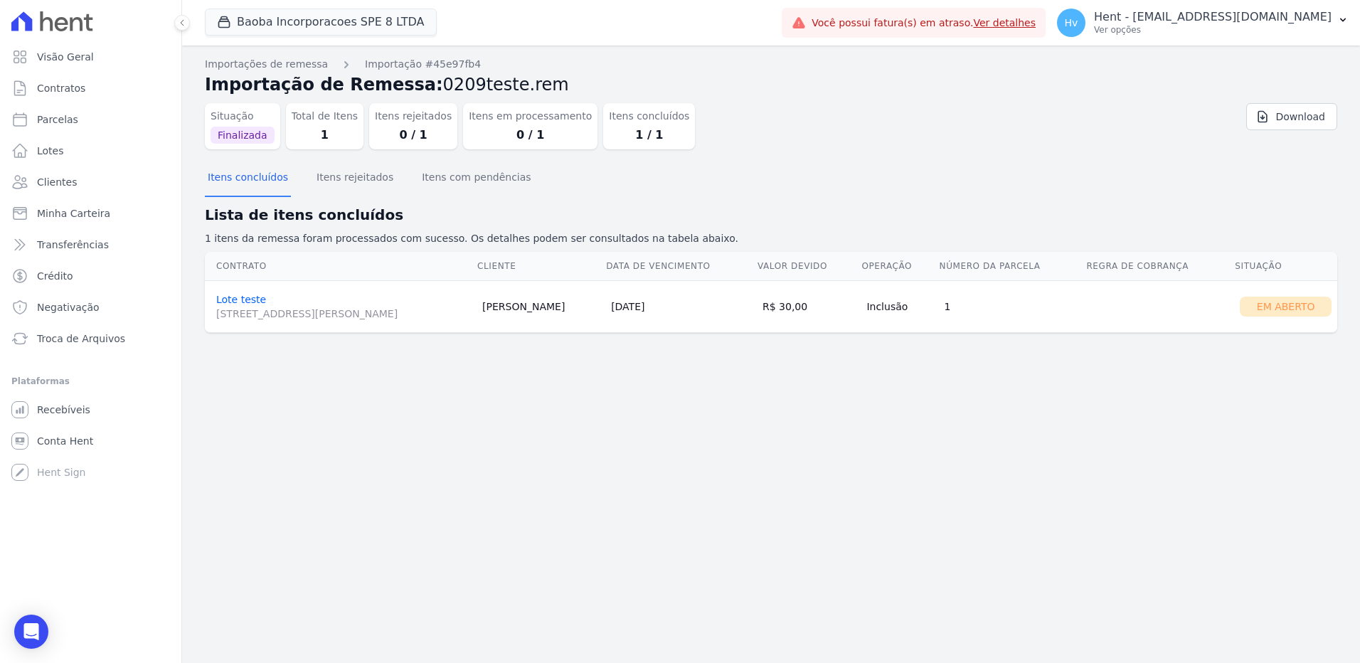
click at [1019, 487] on div "Importações de remessa Importação #45e97fb4 Importação de Remessa: 0209teste.re…" at bounding box center [771, 354] width 1178 height 617
click at [851, 432] on div "Importações de remessa Importação #45e97fb4 Importação de Remessa: 0209teste.re…" at bounding box center [771, 354] width 1178 height 617
drag, startPoint x: 440, startPoint y: 176, endPoint x: 453, endPoint y: 181, distance: 14.7
click at [440, 176] on button "Itens com pendências" at bounding box center [476, 178] width 115 height 37
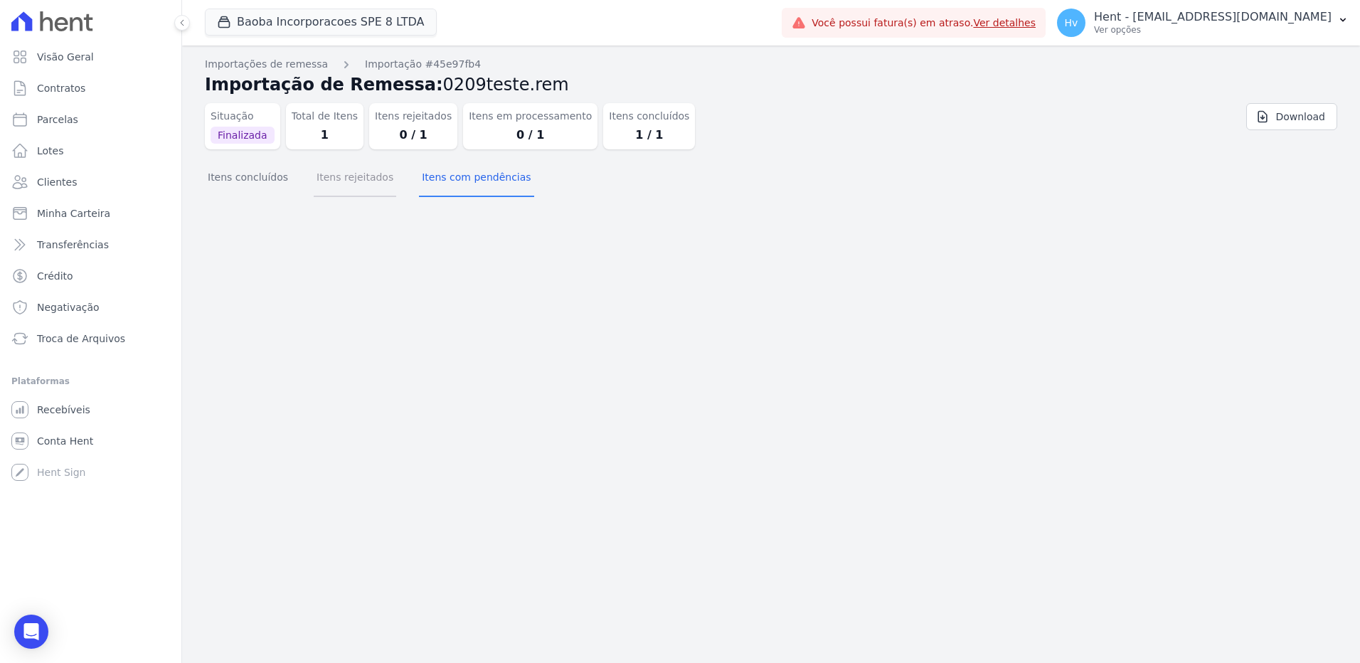
click at [336, 174] on button "Itens rejeitados" at bounding box center [355, 178] width 83 height 37
click at [252, 176] on button "Itens concluídos" at bounding box center [248, 178] width 86 height 37
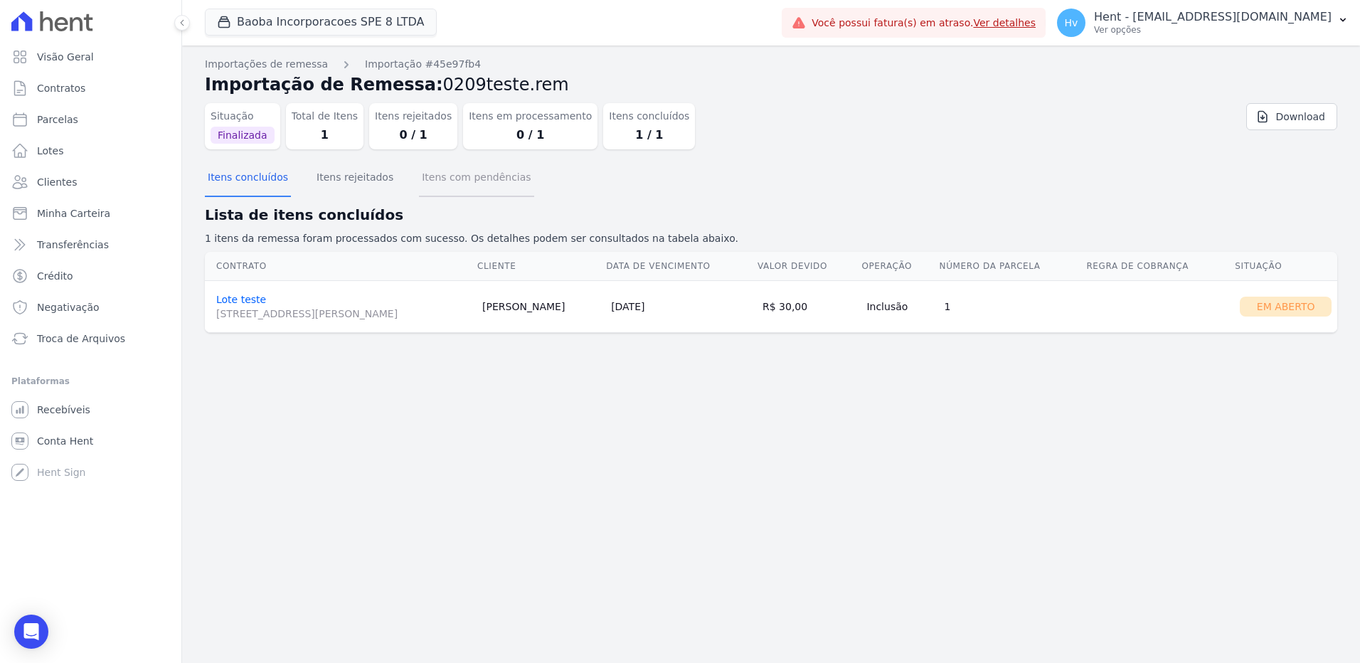
drag, startPoint x: 443, startPoint y: 178, endPoint x: 451, endPoint y: 179, distance: 7.9
click at [443, 178] on button "Itens com pendências" at bounding box center [476, 178] width 115 height 37
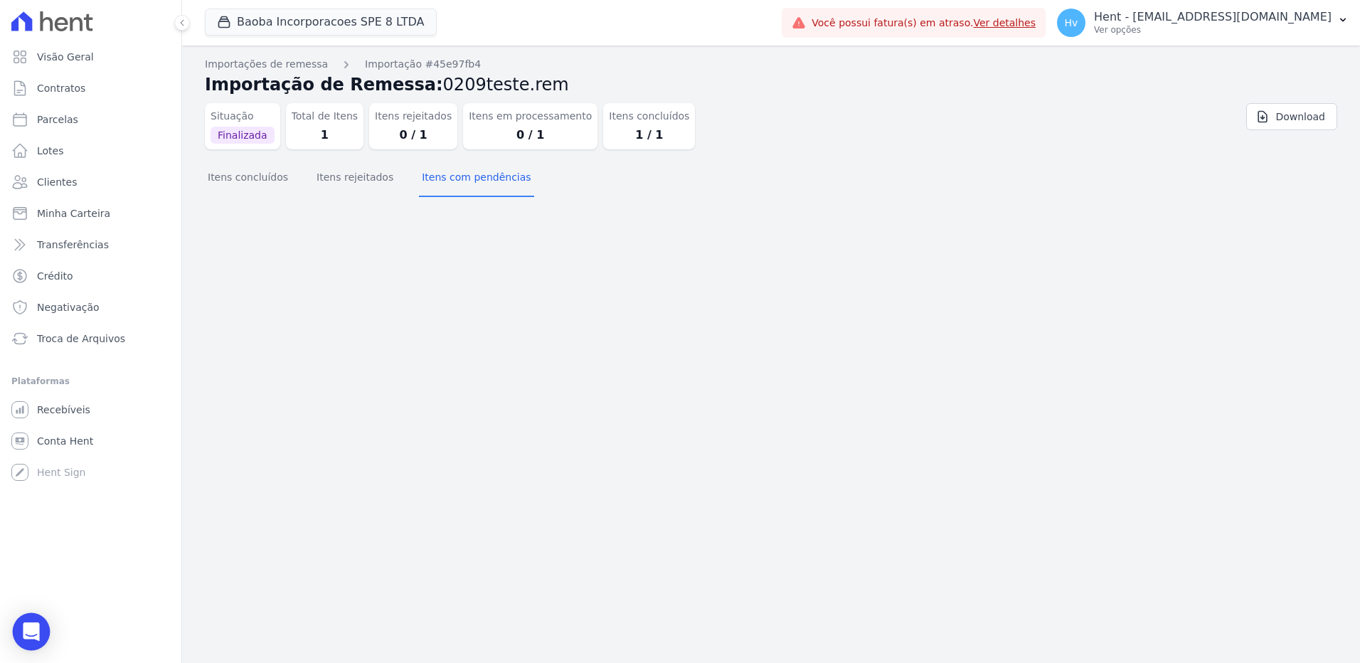
click at [33, 629] on icon "Open Intercom Messenger" at bounding box center [31, 631] width 16 height 18
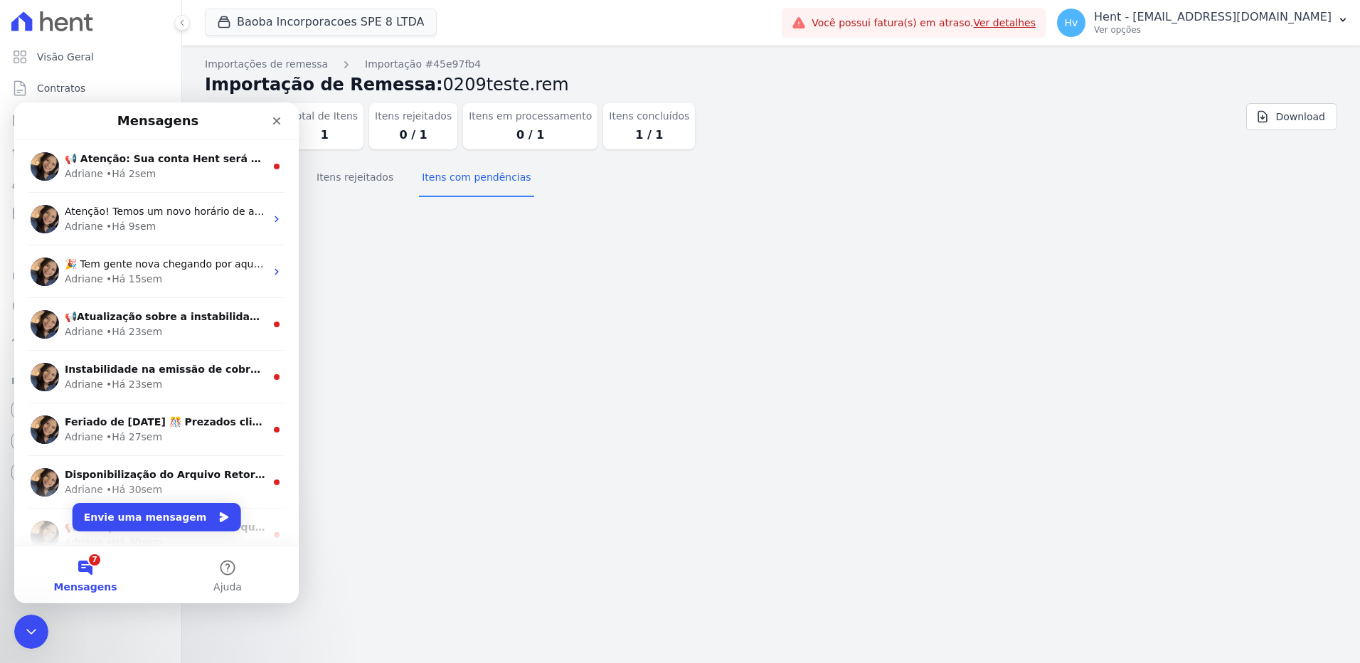
click at [90, 574] on button "7 Mensagens" at bounding box center [85, 574] width 142 height 57
click at [90, 566] on button "7 Mensagens" at bounding box center [85, 574] width 142 height 57
click at [857, 374] on div "Importações de remessa Importação #45e97fb4 Importação de Remessa: 0209teste.re…" at bounding box center [771, 354] width 1178 height 617
click at [276, 122] on icon "Fechar" at bounding box center [277, 121] width 8 height 8
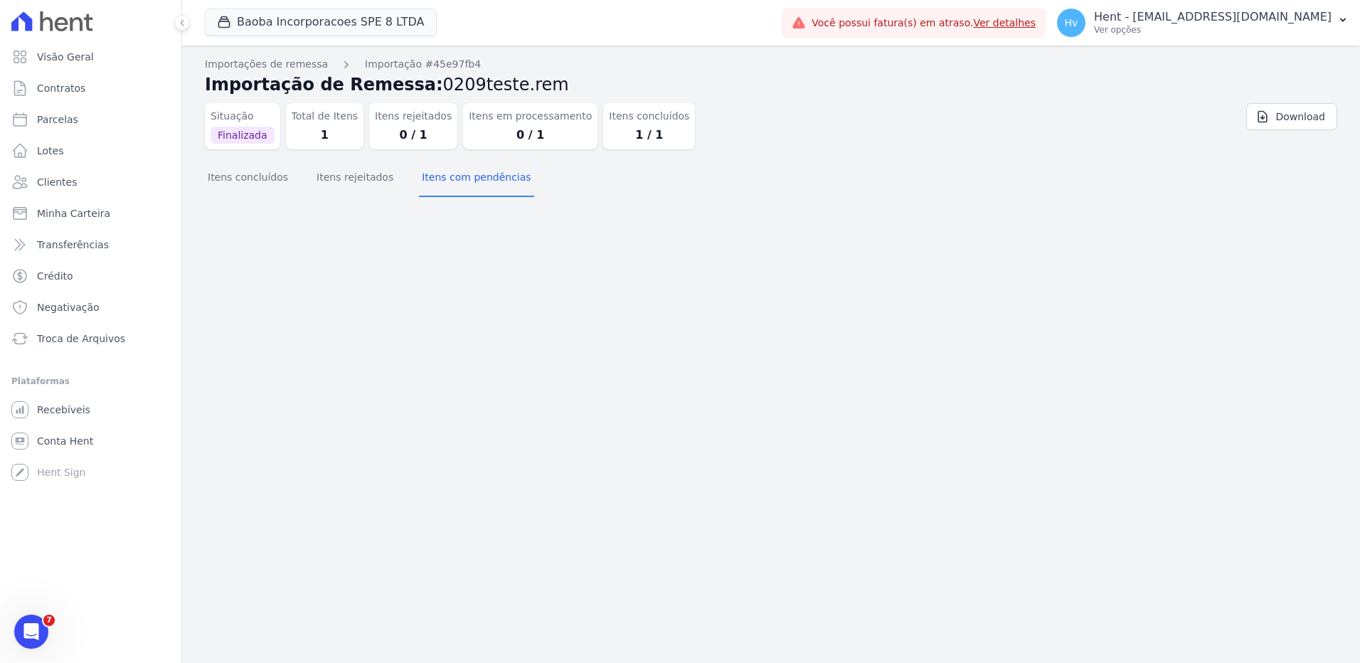
click at [539, 322] on div "Importações de remessa Importação #45e97fb4 Importação de Remessa: 0209teste.re…" at bounding box center [771, 354] width 1178 height 617
click at [229, 191] on button "Itens concluídos" at bounding box center [248, 178] width 86 height 37
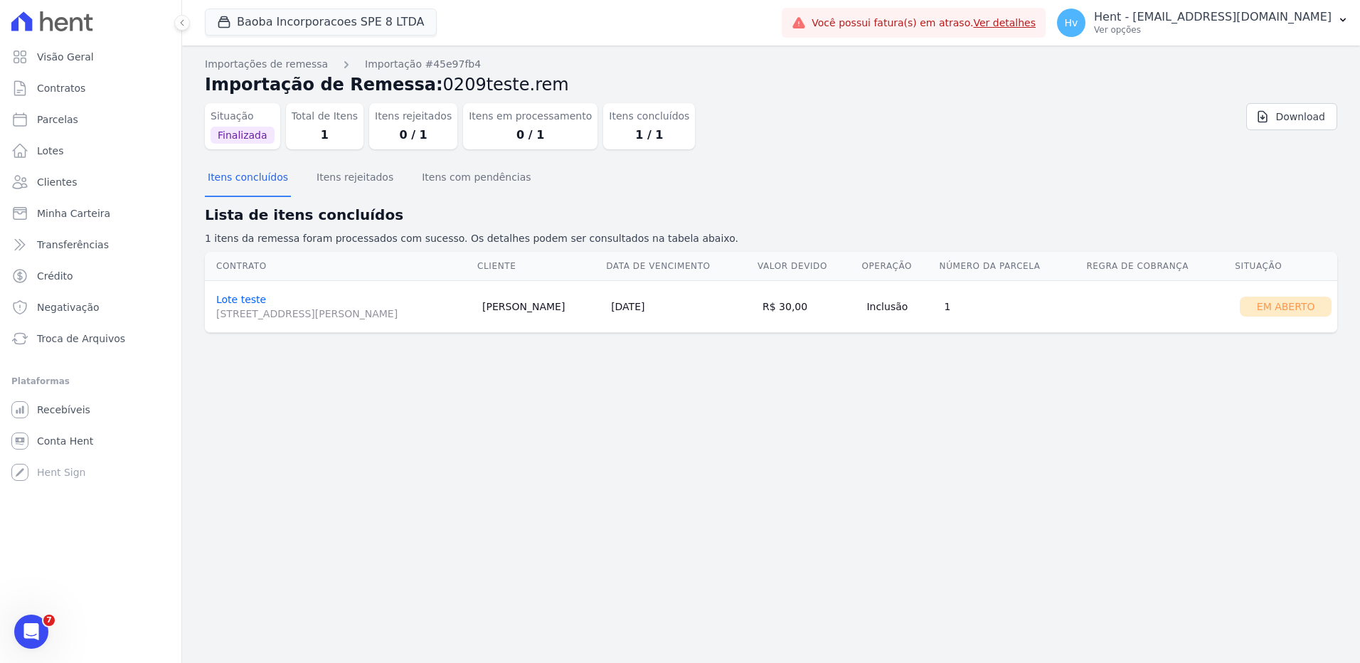
drag, startPoint x: 1146, startPoint y: 144, endPoint x: 1228, endPoint y: 141, distance: 81.9
click at [1172, 141] on div "Situação Finalizada Total de Itens 1 Itens rejeitados 0 / 1 Itens em processame…" at bounding box center [771, 128] width 1132 height 63
click at [328, 181] on button "Itens rejeitados" at bounding box center [355, 178] width 83 height 37
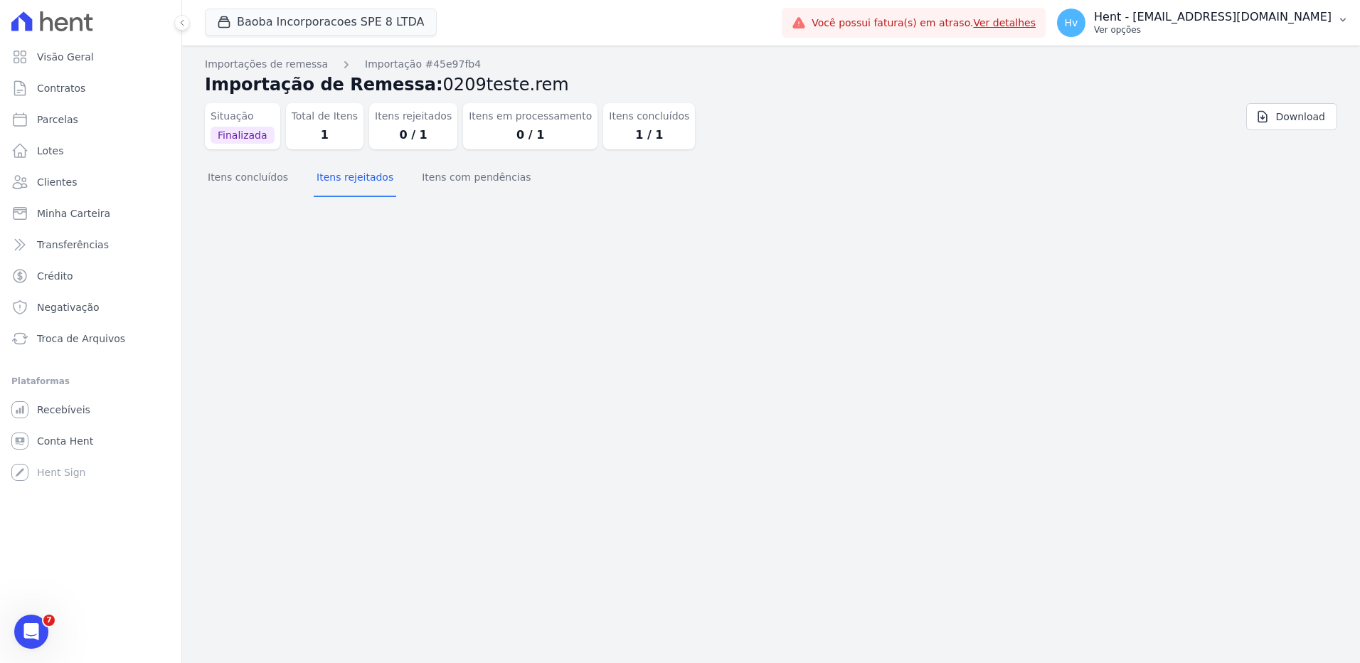
click at [1212, 31] on p "Ver opções" at bounding box center [1165, 29] width 332 height 11
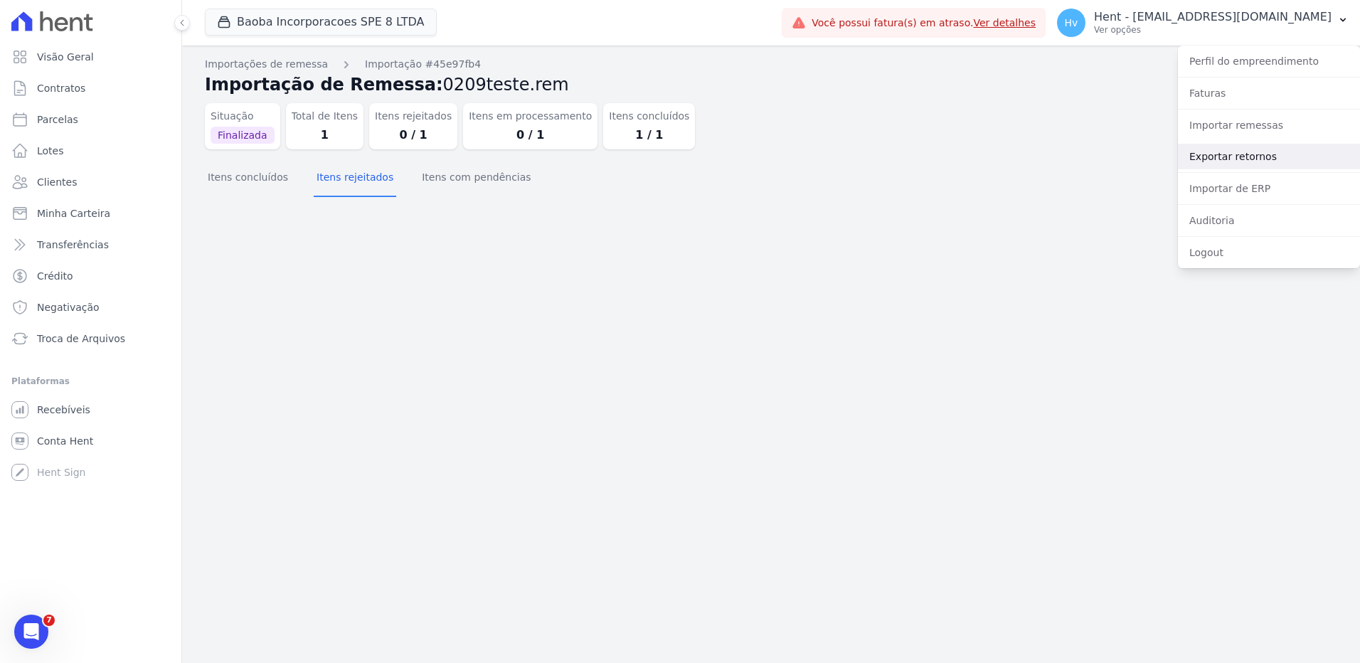
click at [1229, 159] on link "Exportar retornos" at bounding box center [1269, 157] width 182 height 26
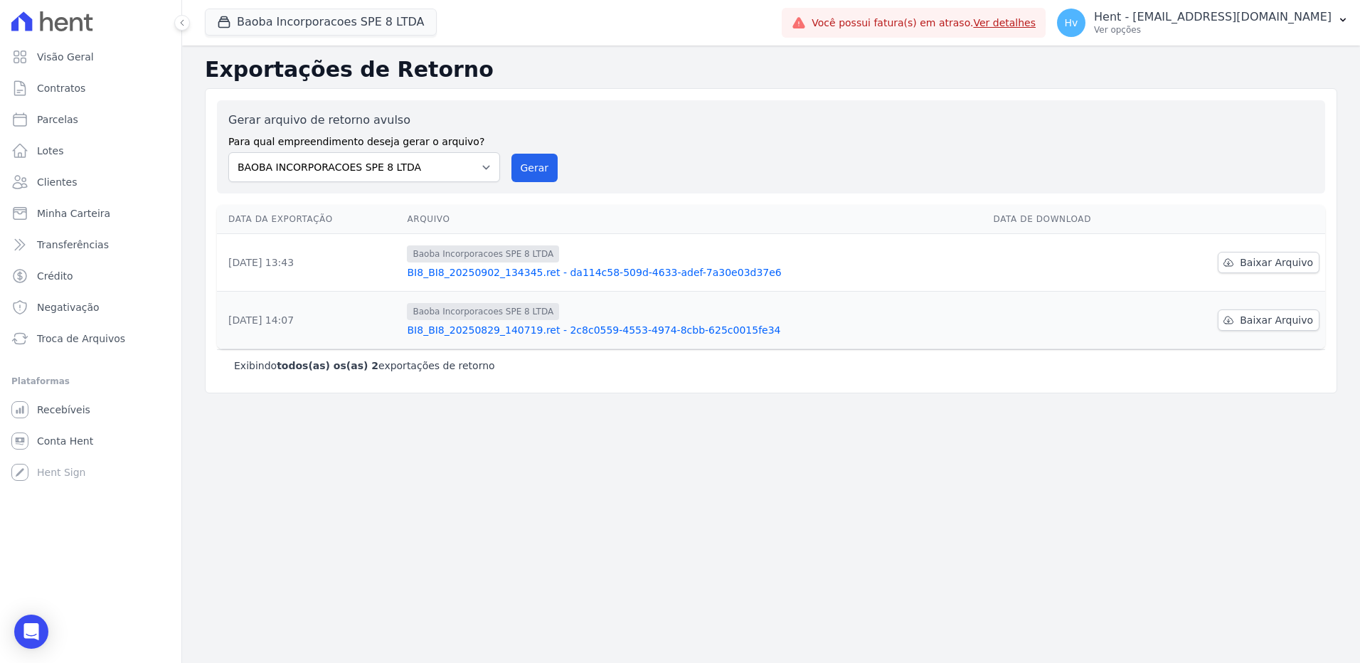
drag, startPoint x: 240, startPoint y: 265, endPoint x: 492, endPoint y: 284, distance: 251.8
click at [492, 284] on tr "02/09/2025, 13:43 Baoba Incorporacoes SPE 8 LTDA BI8_BI8_20250902_134345.ret - …" at bounding box center [771, 263] width 1108 height 58
drag, startPoint x: 492, startPoint y: 284, endPoint x: 1032, endPoint y: 477, distance: 574.0
click at [1032, 477] on div "Exportações de Retorno Gerar arquivo de retorno avulso Para qual empreendimento…" at bounding box center [771, 354] width 1178 height 617
click at [1252, 256] on span "Baixar Arquivo" at bounding box center [1276, 262] width 73 height 14
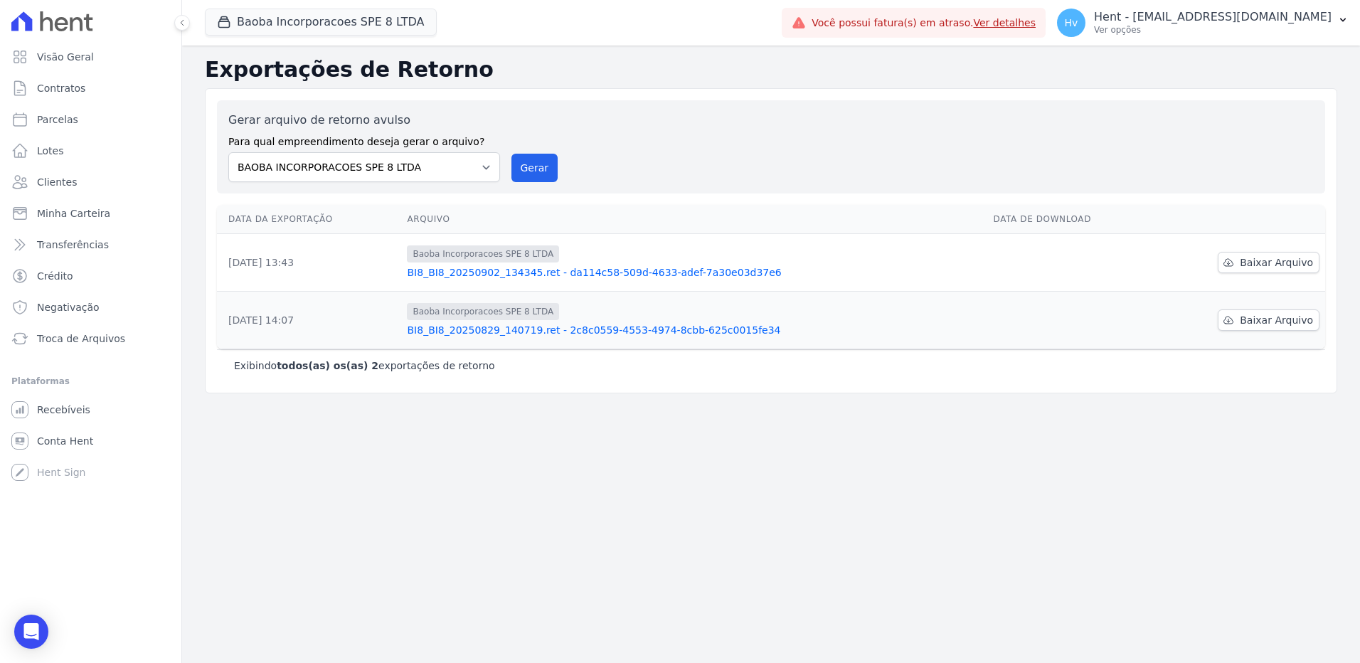
click at [1251, 1] on div "Hv Hent - viviane.morandi@e-arke.com Ver opções Perfil do empreendimento Fatura…" at bounding box center [1155, 23] width 409 height 46
click at [1261, 16] on p "Hent - [PERSON_NAME][EMAIL_ADDRESS][DOMAIN_NAME]" at bounding box center [1165, 17] width 332 height 14
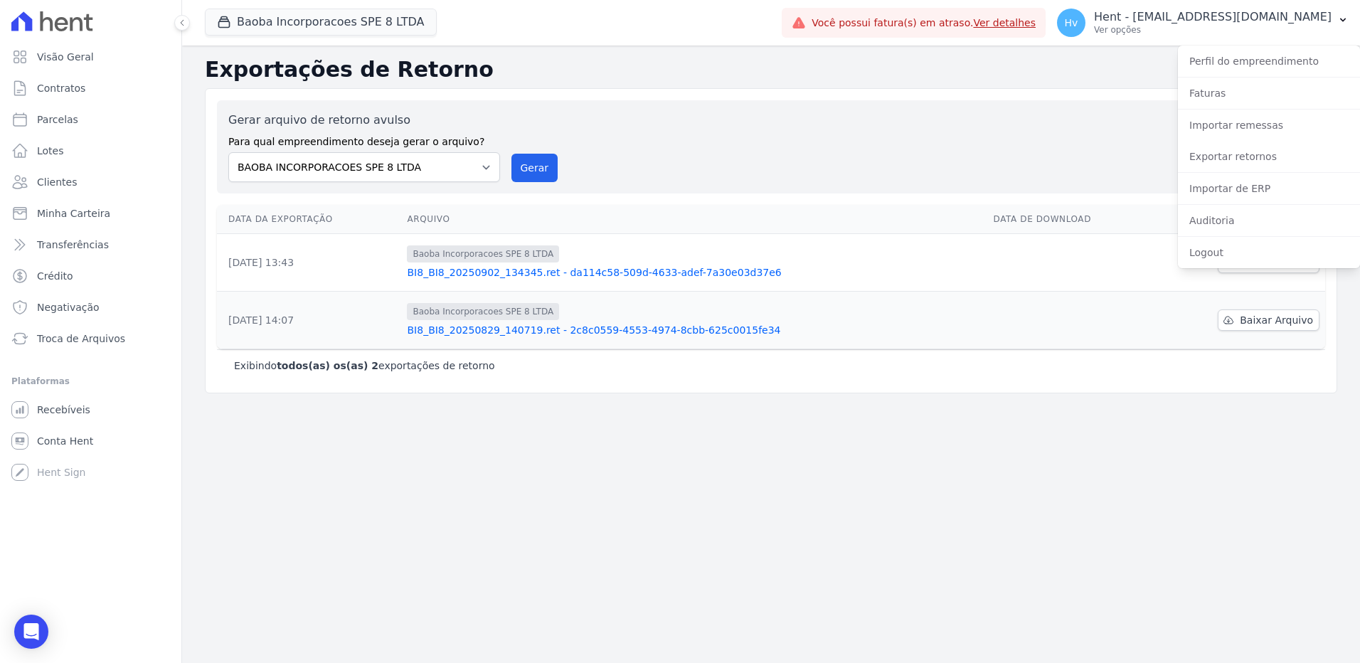
click at [408, 545] on div "Exportações de Retorno Gerar arquivo de retorno avulso Para qual empreendimento…" at bounding box center [771, 354] width 1178 height 617
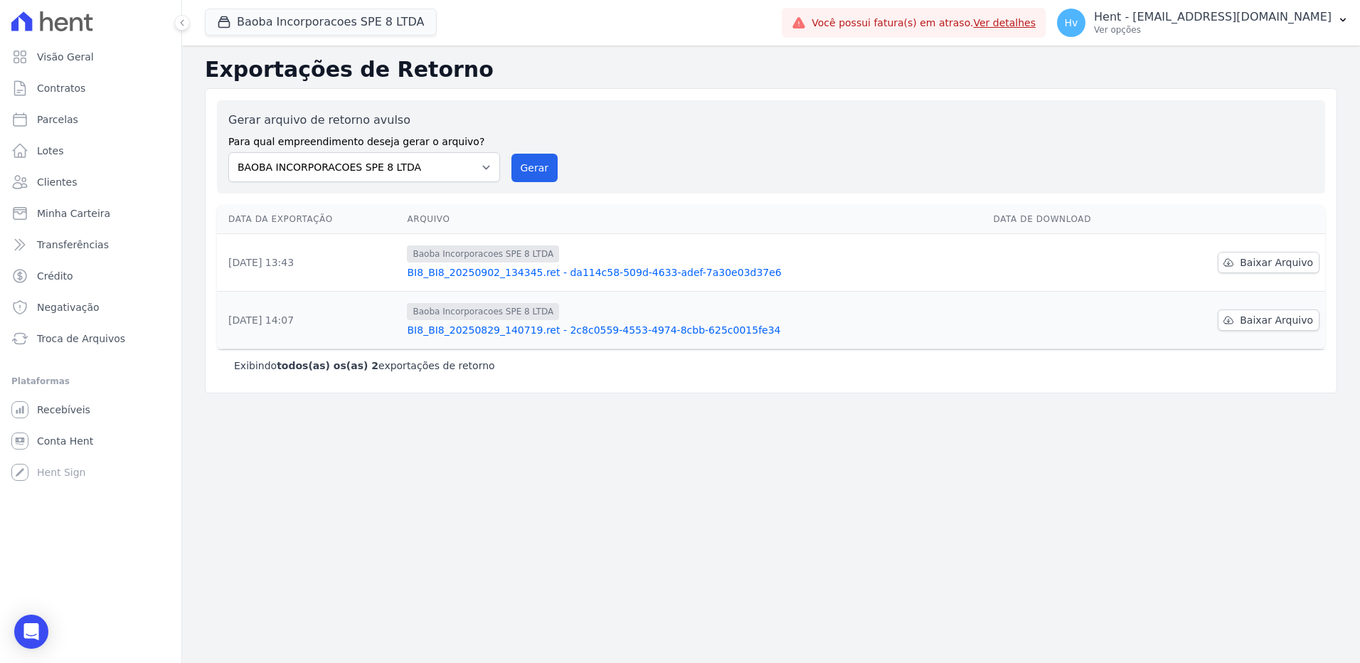
click at [427, 494] on div "Exportações de Retorno Gerar arquivo de retorno avulso Para qual empreendimento…" at bounding box center [771, 354] width 1178 height 617
click at [74, 85] on span "Contratos" at bounding box center [61, 88] width 48 height 14
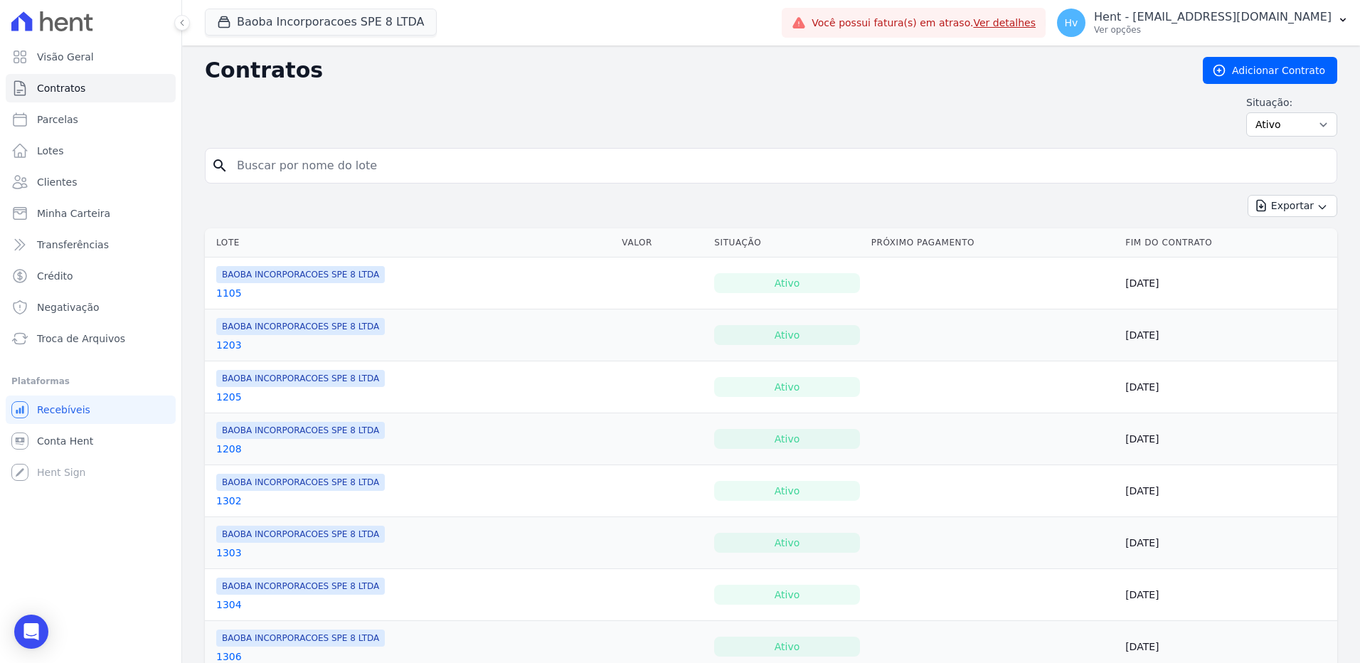
click at [221, 293] on link "1105" at bounding box center [229, 293] width 26 height 14
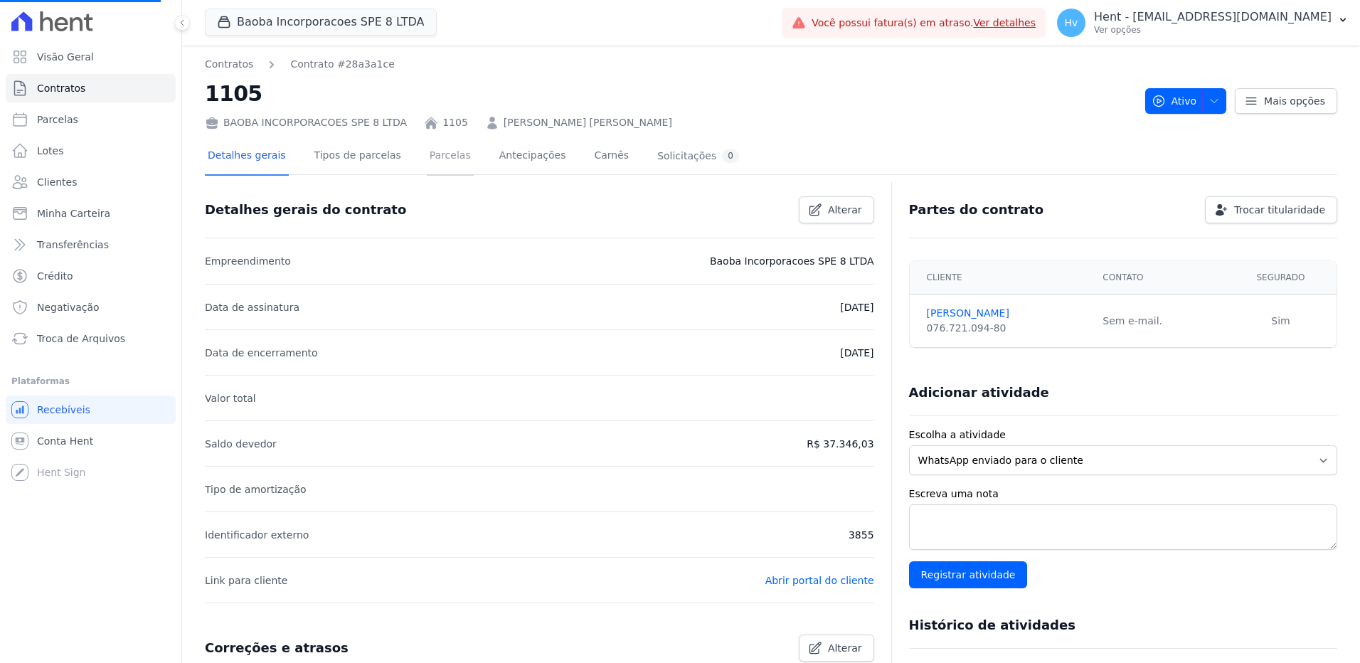
click at [427, 161] on link "Parcelas" at bounding box center [450, 157] width 47 height 38
click at [430, 156] on link "Parcelas" at bounding box center [450, 157] width 47 height 38
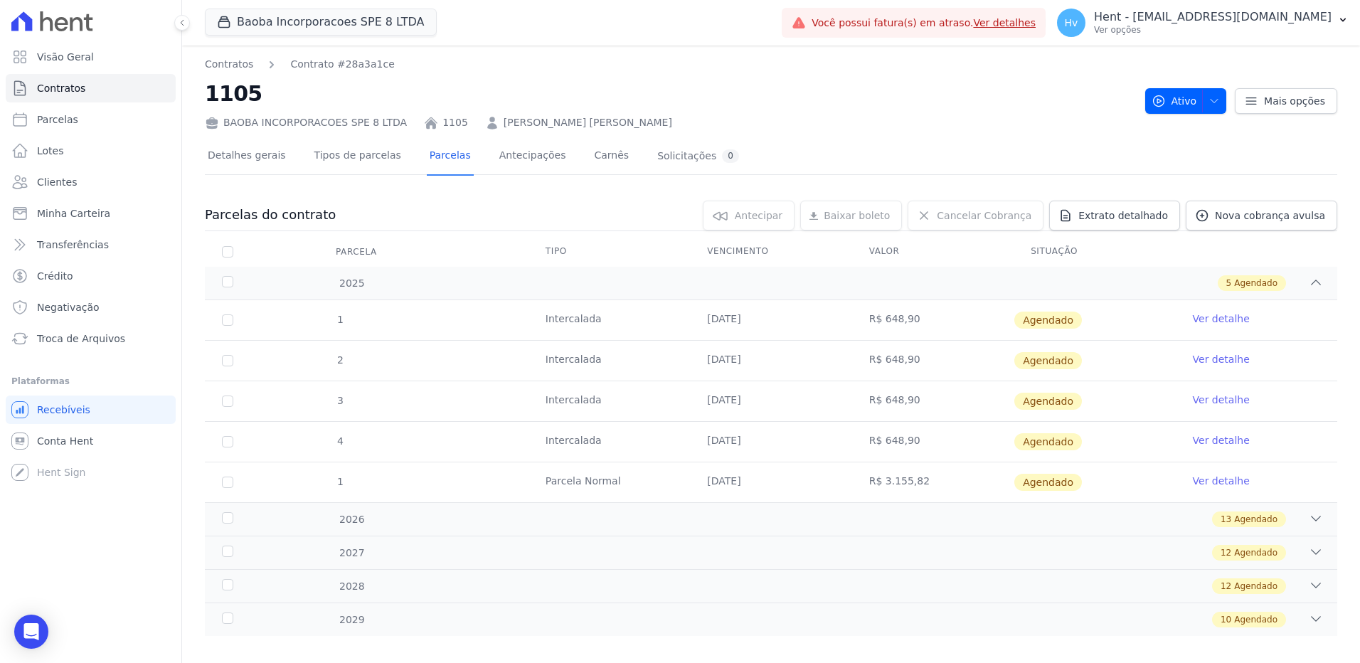
click at [1194, 325] on link "Ver detalhe" at bounding box center [1221, 319] width 57 height 14
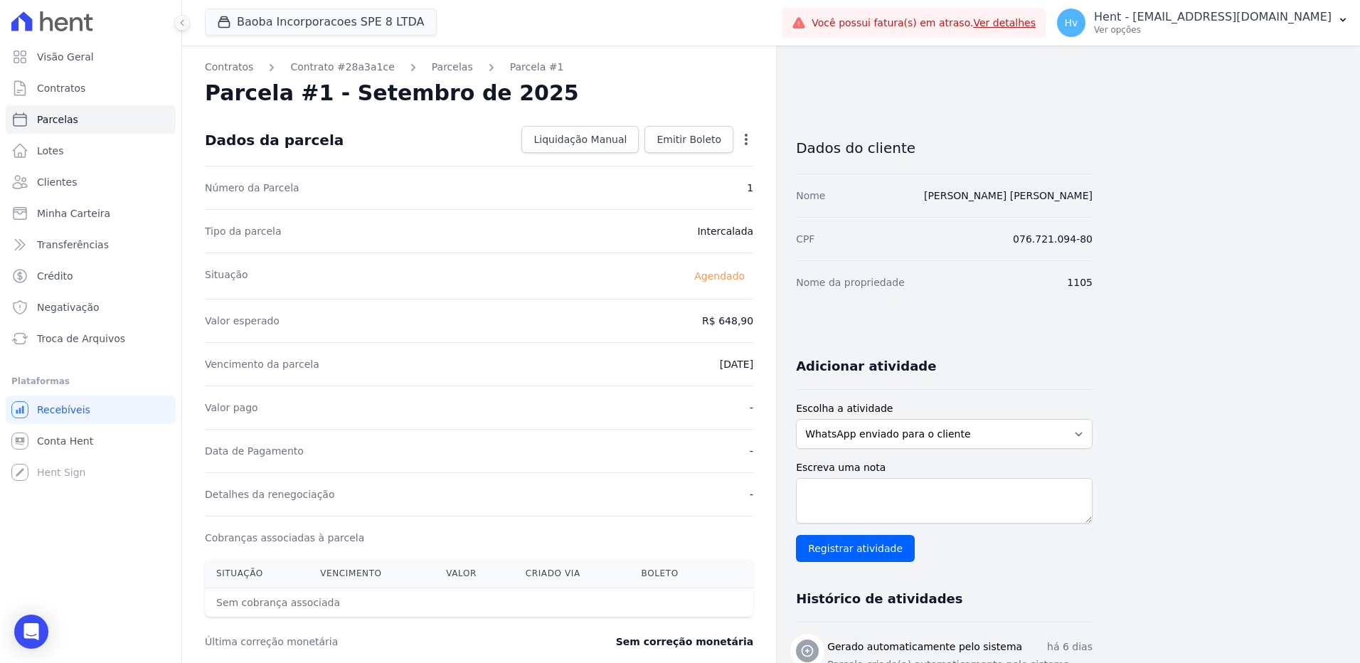
click at [746, 140] on icon "button" at bounding box center [746, 139] width 3 height 11
click at [1221, 345] on div "Contratos Contrato #28a3a1ce Parcelas Parcela #1 Parcela #1 - Setembro de 2025 …" at bounding box center [759, 503] width 1155 height 915
click at [988, 105] on div "Contratos Contrato #28a3a1ce Parcelas Parcela #1 Parcela #1 - Setembro de 2025 …" at bounding box center [637, 503] width 911 height 915
click at [51, 150] on span "Lotes" at bounding box center [50, 151] width 27 height 14
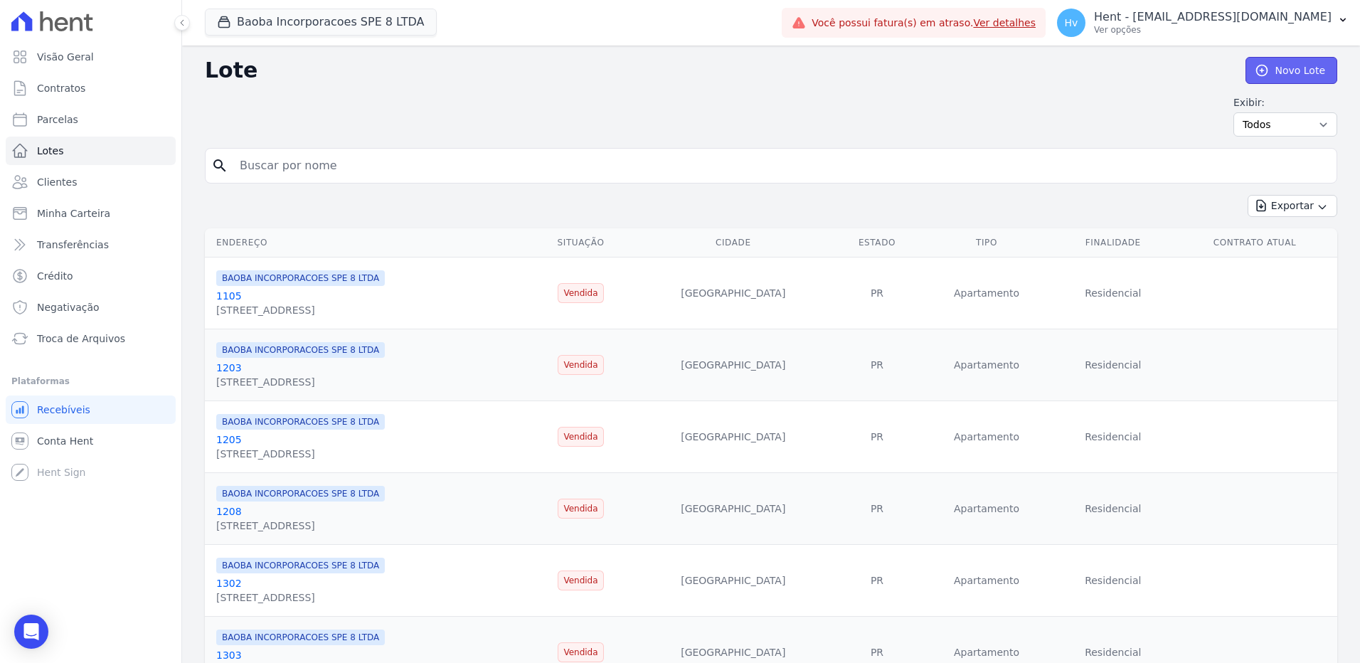
click at [1284, 76] on link "Novo Lote" at bounding box center [1292, 70] width 92 height 27
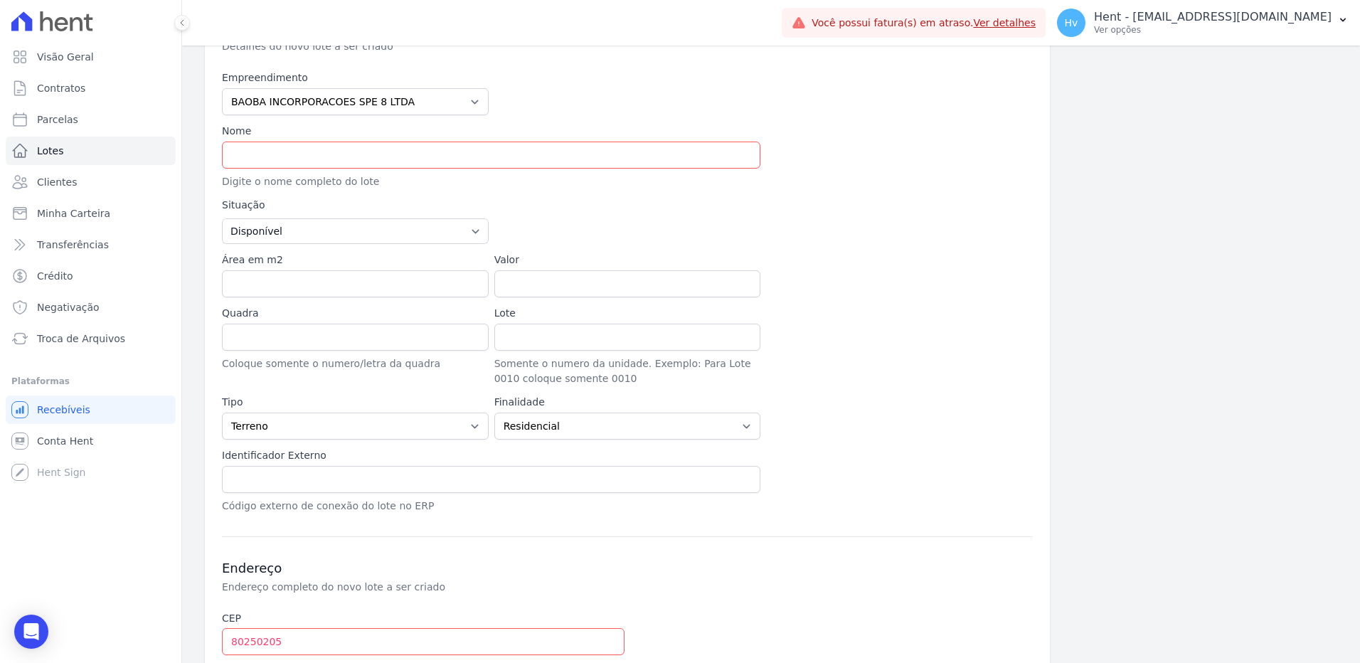
scroll to position [142, 0]
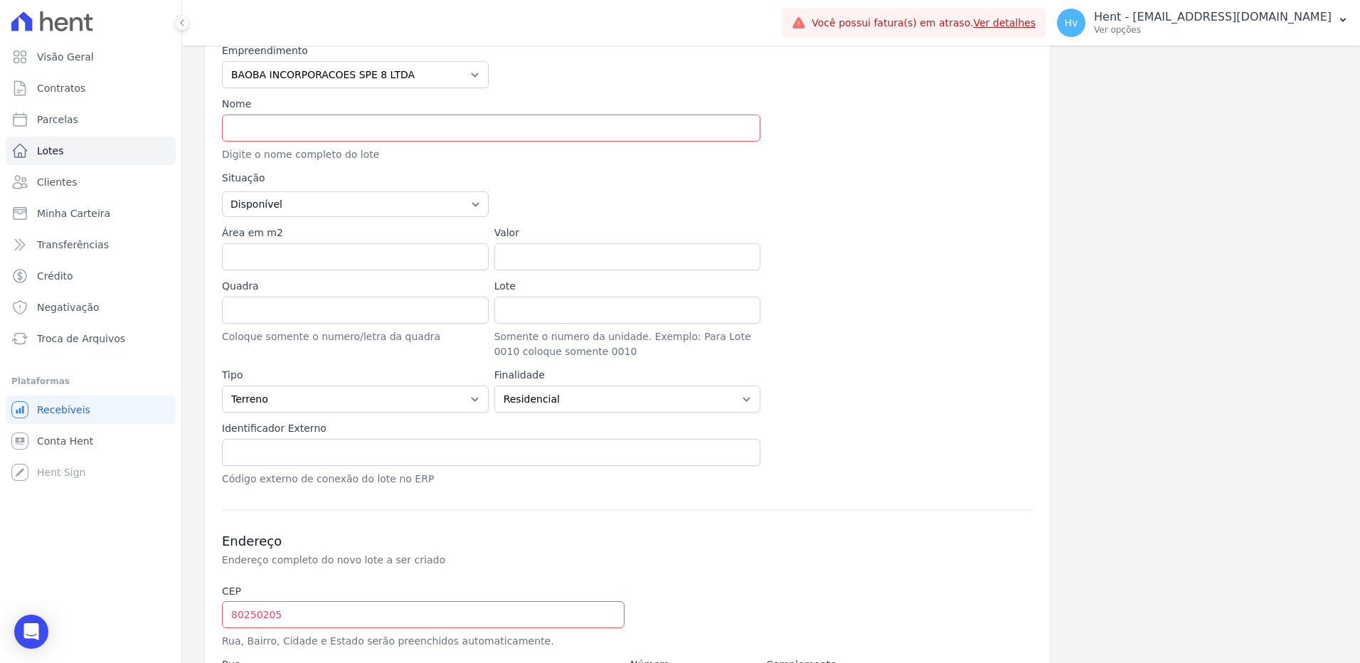
click at [679, 164] on div "Empreendimento Acaiá Residencial ACQUA 8 PELOTAS SPE LTDA ACQUA 8 PELOTAS SPE L…" at bounding box center [627, 264] width 811 height 443
click at [283, 136] on input "text" at bounding box center [491, 128] width 538 height 27
click at [416, 618] on input "80250205" at bounding box center [423, 614] width 403 height 27
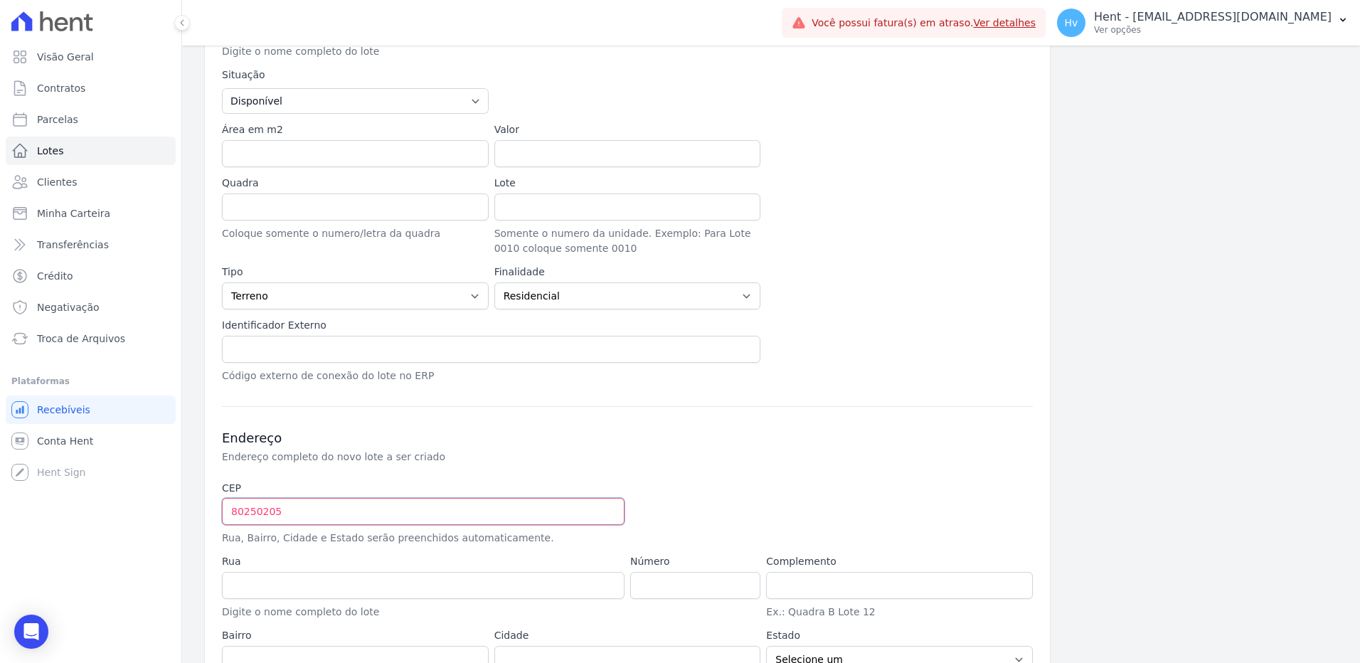
scroll to position [43, 0]
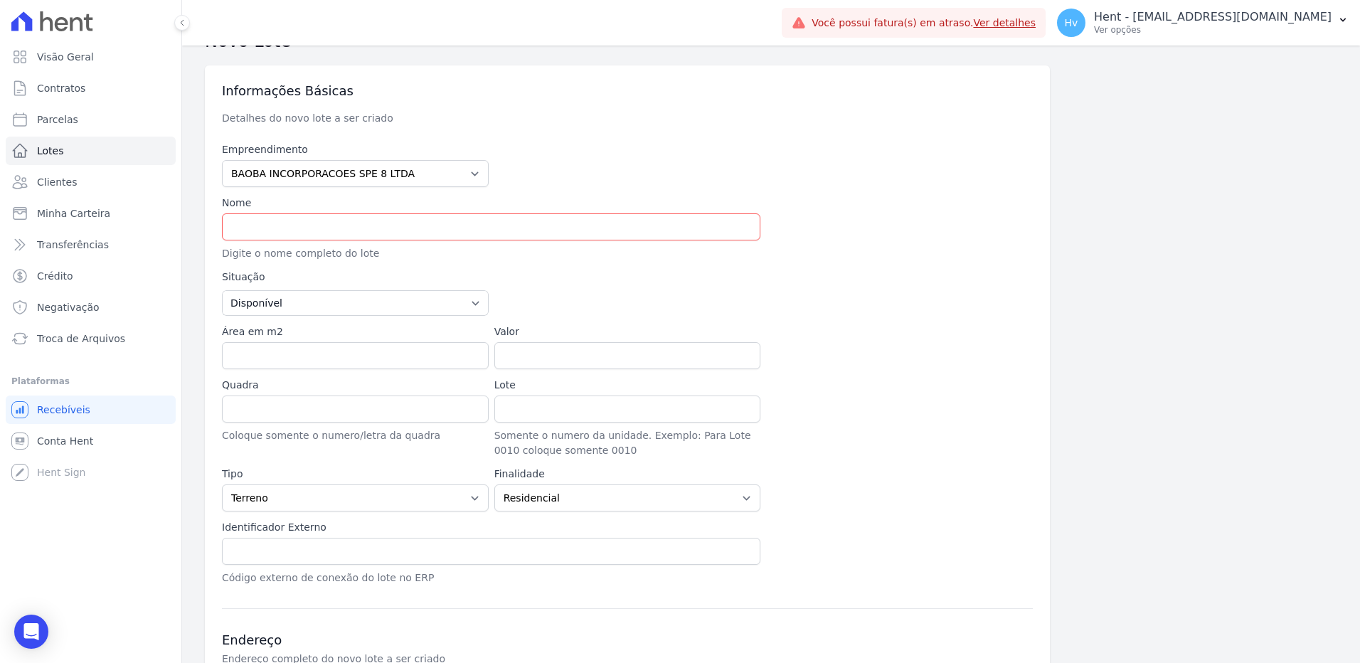
click at [904, 288] on div at bounding box center [763, 293] width 538 height 46
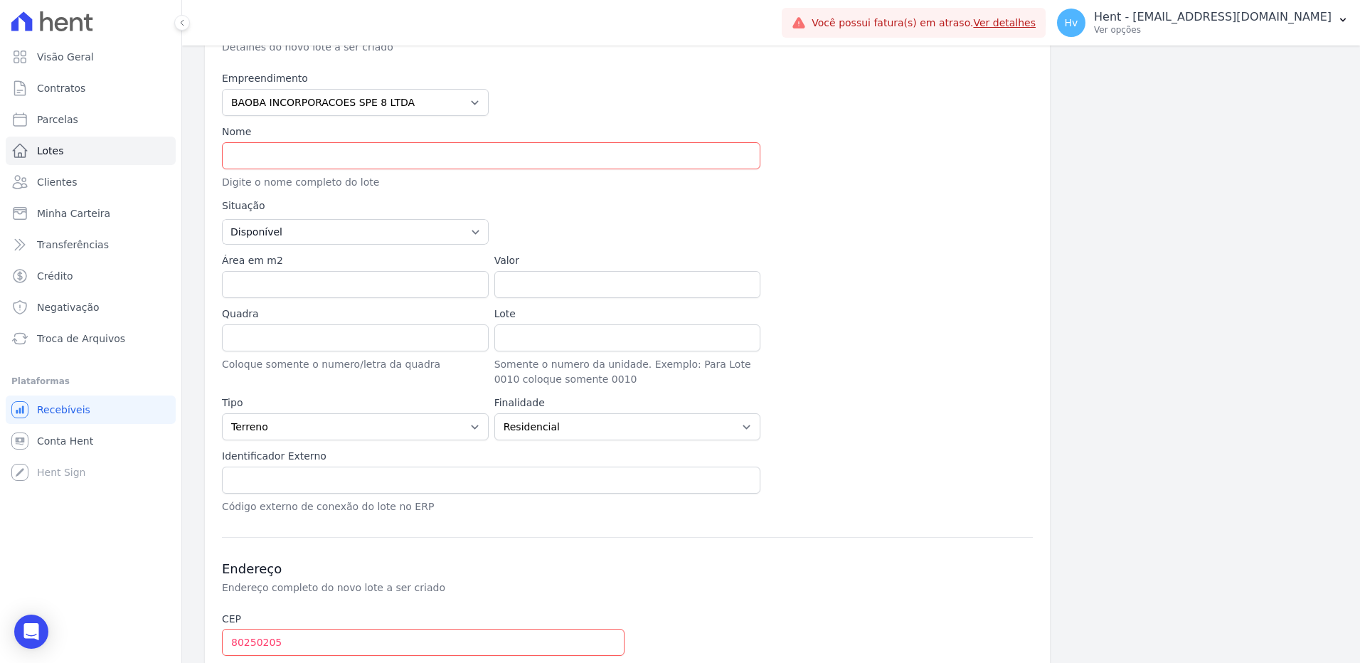
scroll to position [186, 0]
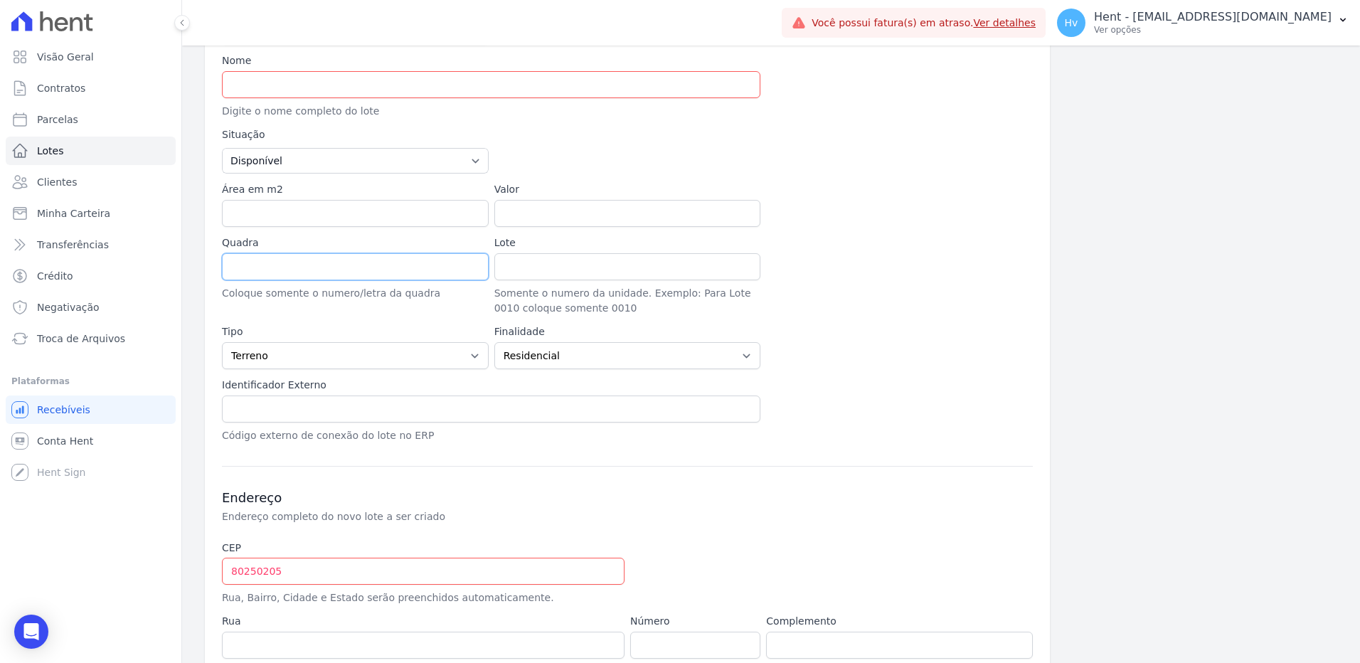
click at [309, 261] on input "Quadra" at bounding box center [355, 266] width 267 height 27
click at [558, 272] on input "Lote" at bounding box center [627, 266] width 267 height 27
click at [299, 270] on input "Quadra" at bounding box center [355, 266] width 267 height 27
click at [942, 366] on div "Empreendimento Acaiá Residencial ACQUA 8 PELOTAS SPE LTDA ACQUA 8 PELOTAS SPE L…" at bounding box center [627, 221] width 811 height 443
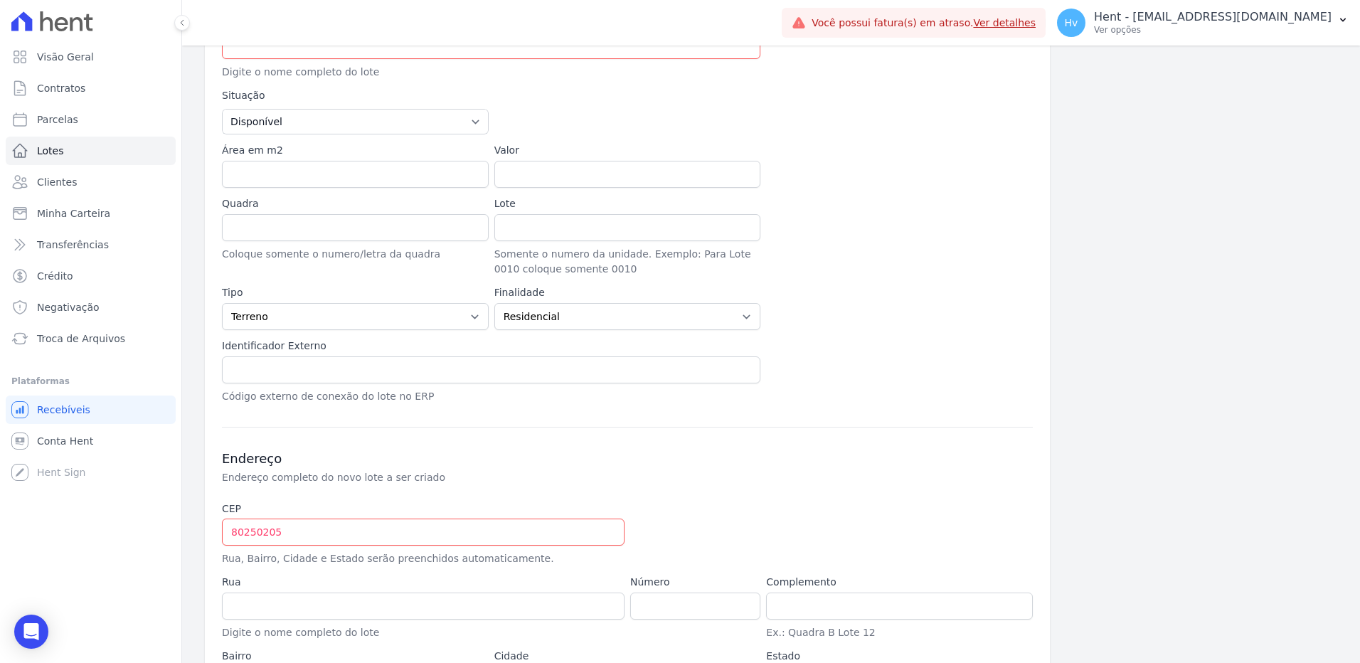
scroll to position [257, 0]
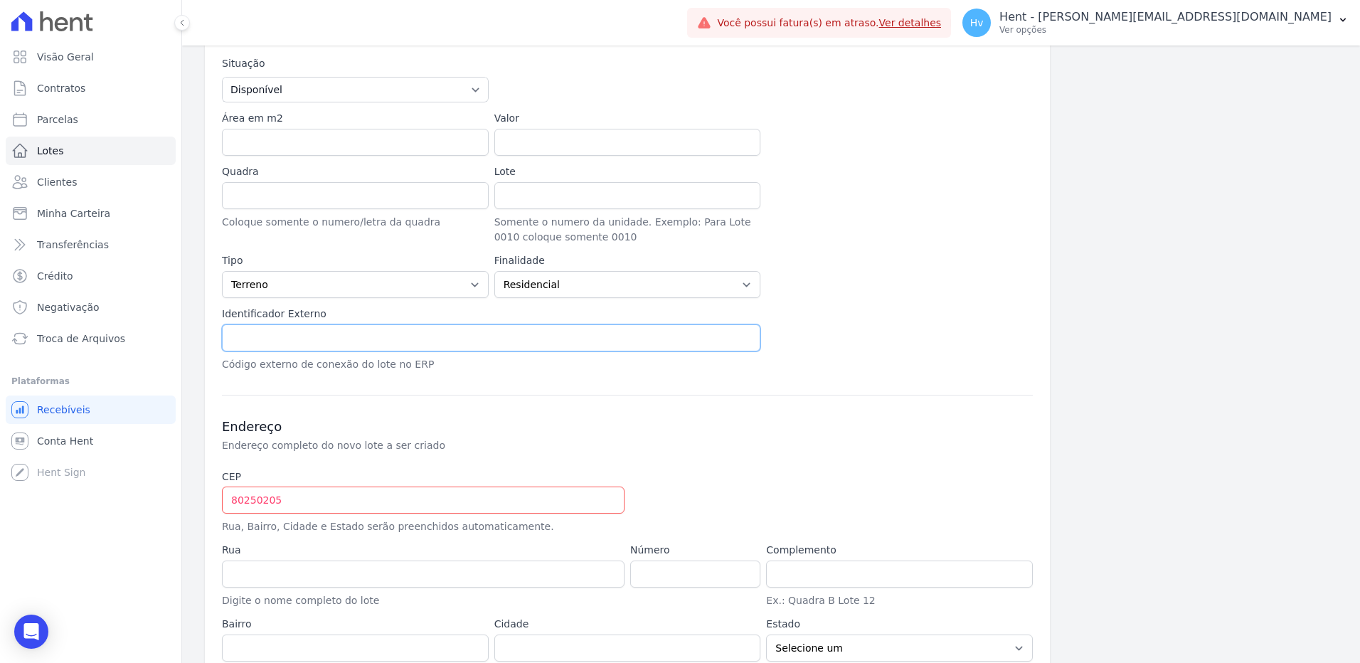
click at [289, 343] on input "text" at bounding box center [491, 337] width 538 height 27
click at [879, 386] on div "Informações Básicas Detalhes do novo lote a ser criado Empreendimento Acaiá Res…" at bounding box center [627, 265] width 845 height 827
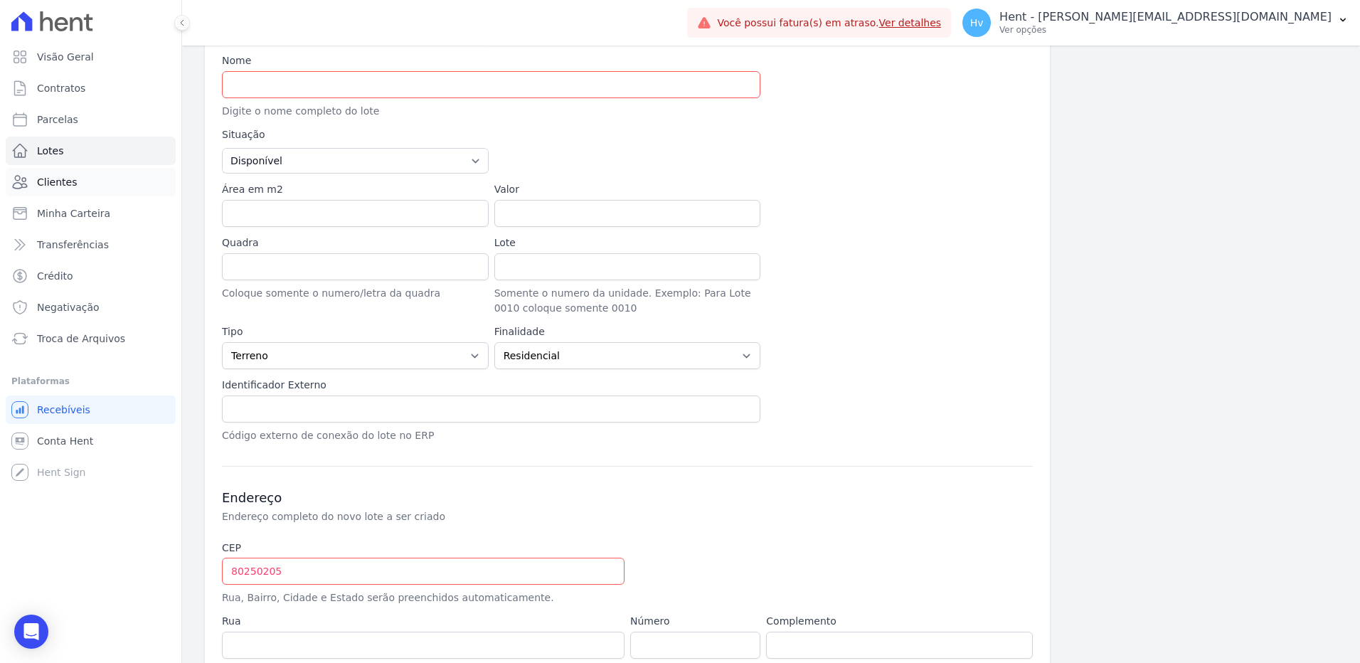
click at [71, 184] on span "Clientes" at bounding box center [57, 182] width 40 height 14
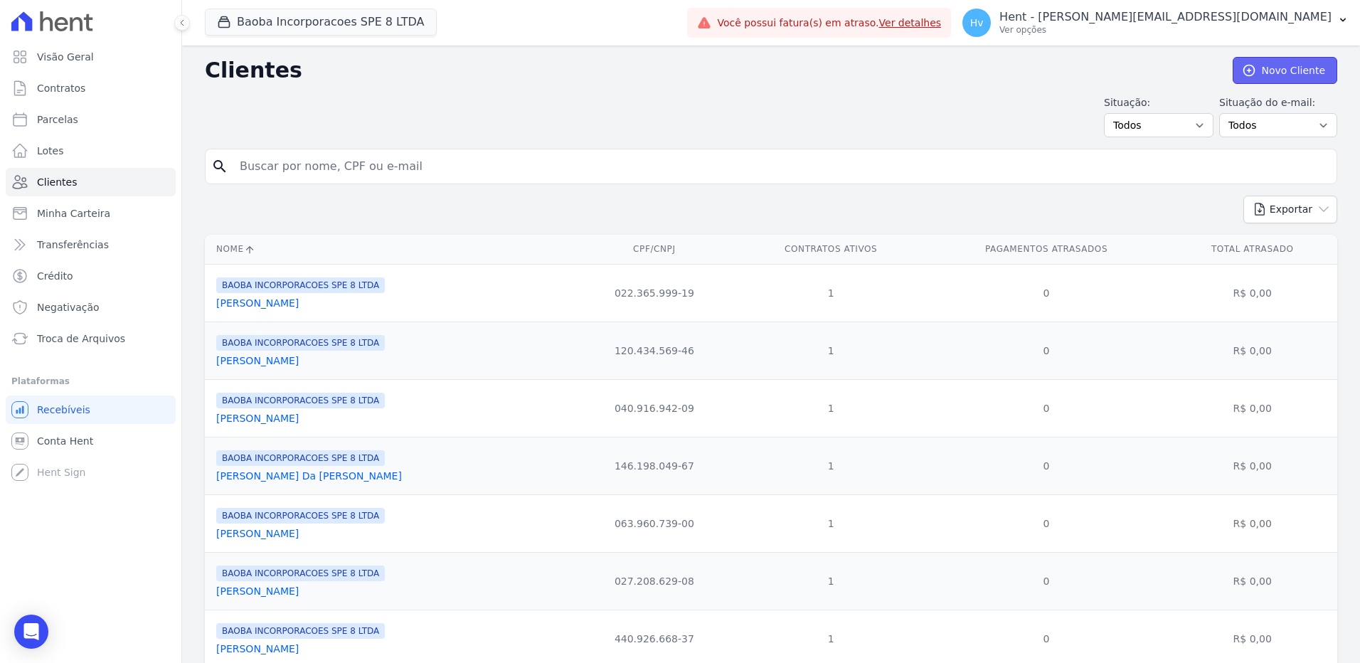
click at [1278, 68] on link "Novo Cliente" at bounding box center [1285, 70] width 105 height 27
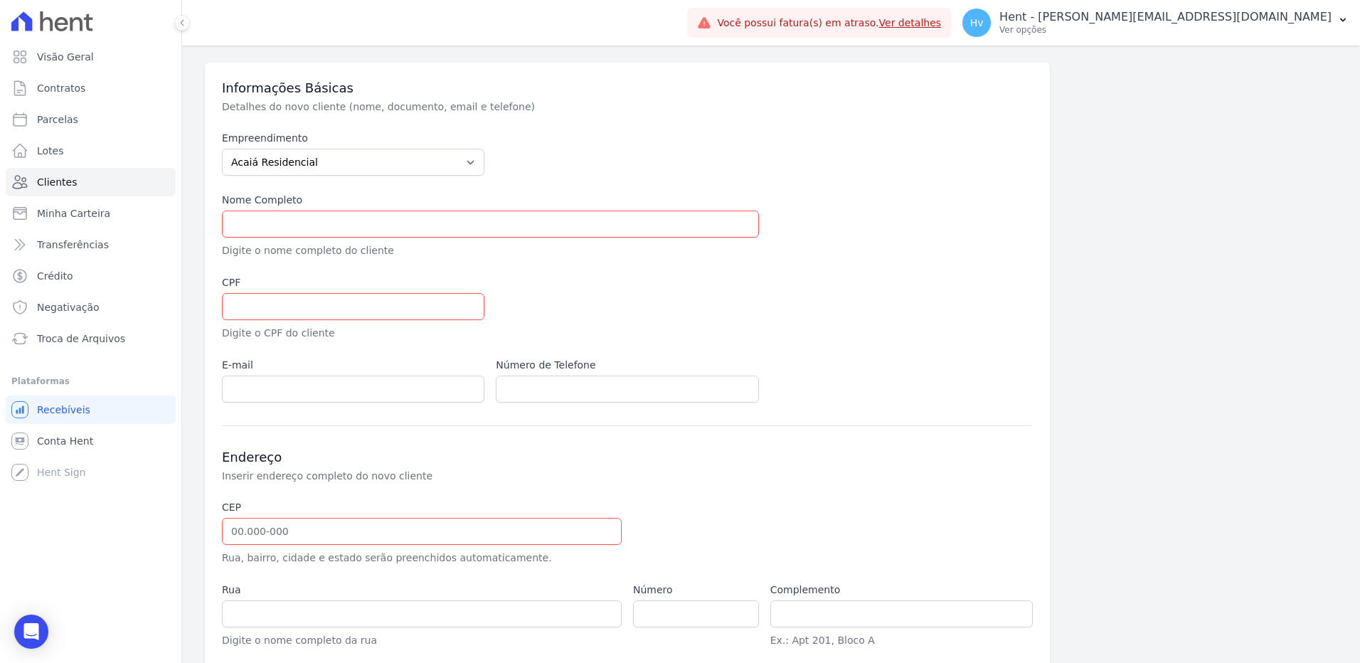
scroll to position [71, 0]
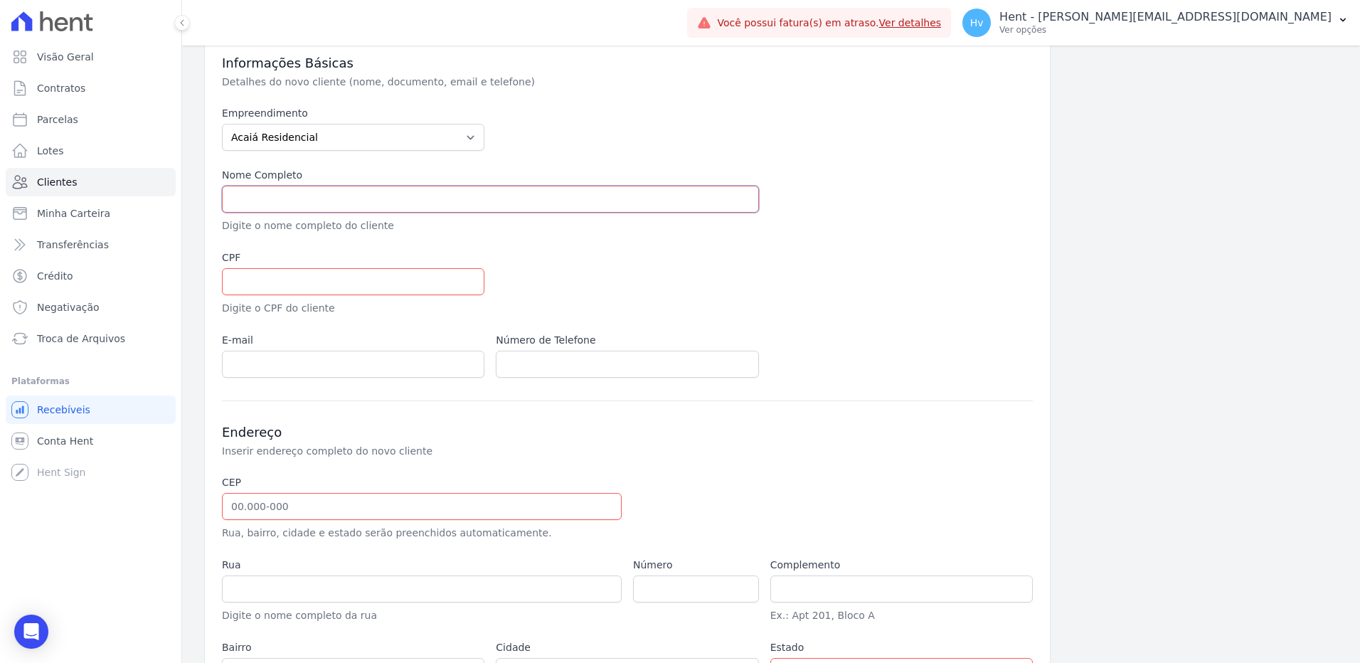
click at [285, 203] on input "text" at bounding box center [490, 199] width 537 height 27
click at [859, 282] on div at bounding box center [764, 282] width 537 height 65
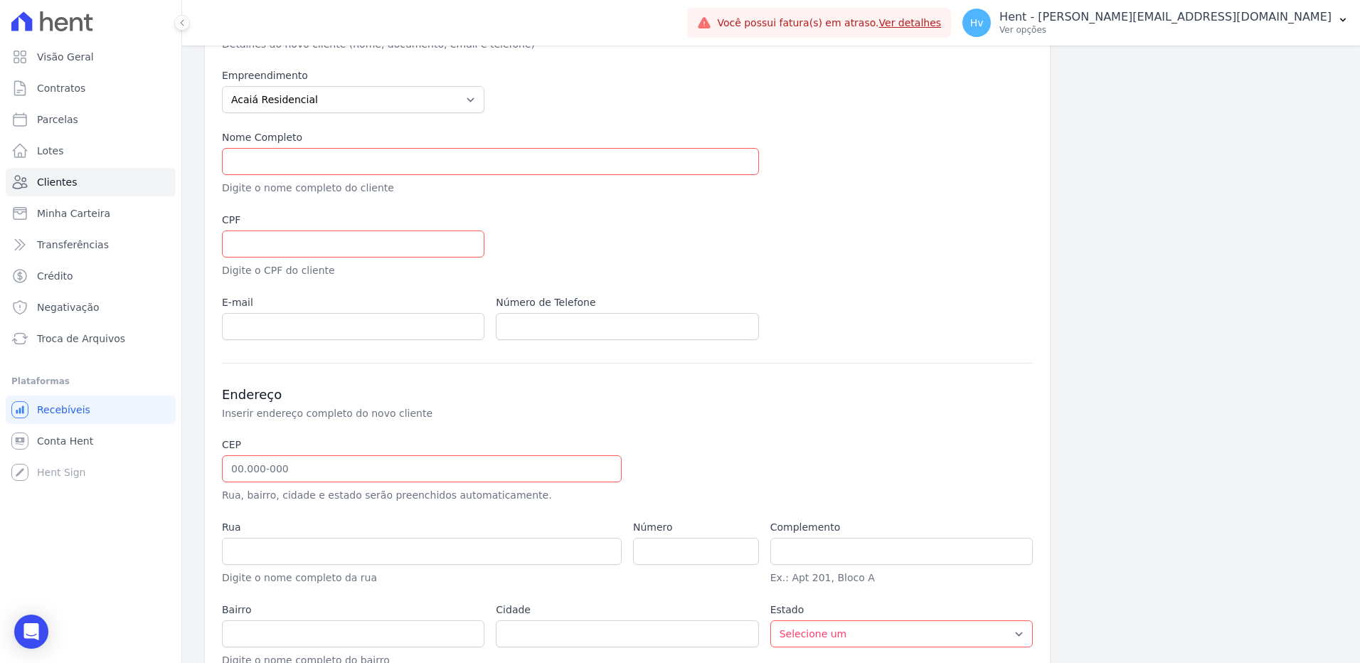
scroll to position [186, 0]
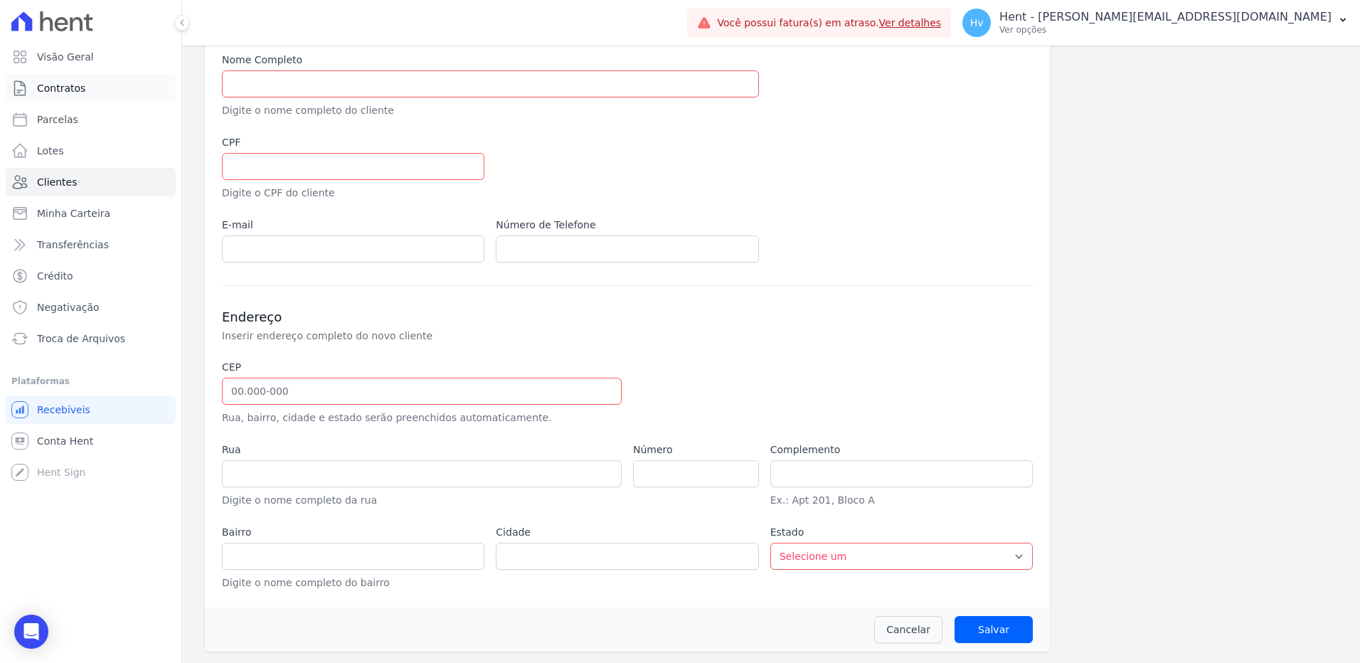
click at [64, 97] on link "Contratos" at bounding box center [91, 88] width 170 height 28
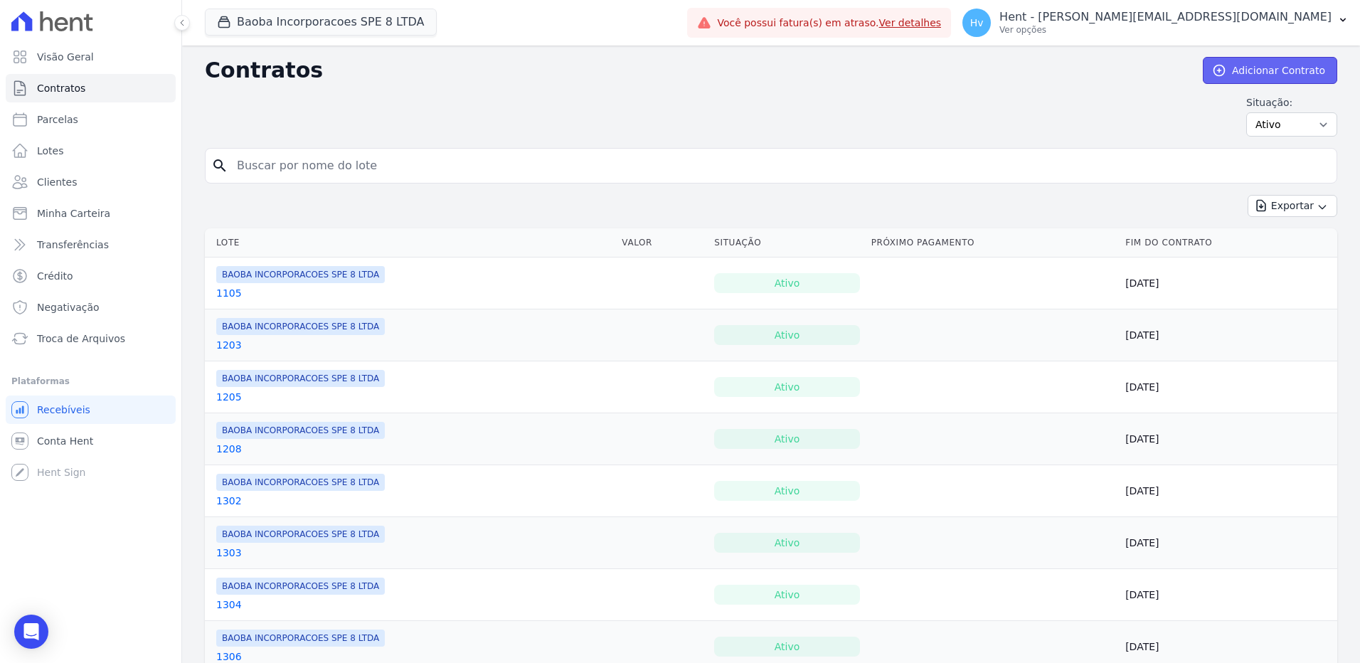
click at [1250, 71] on link "Adicionar Contrato" at bounding box center [1270, 70] width 134 height 27
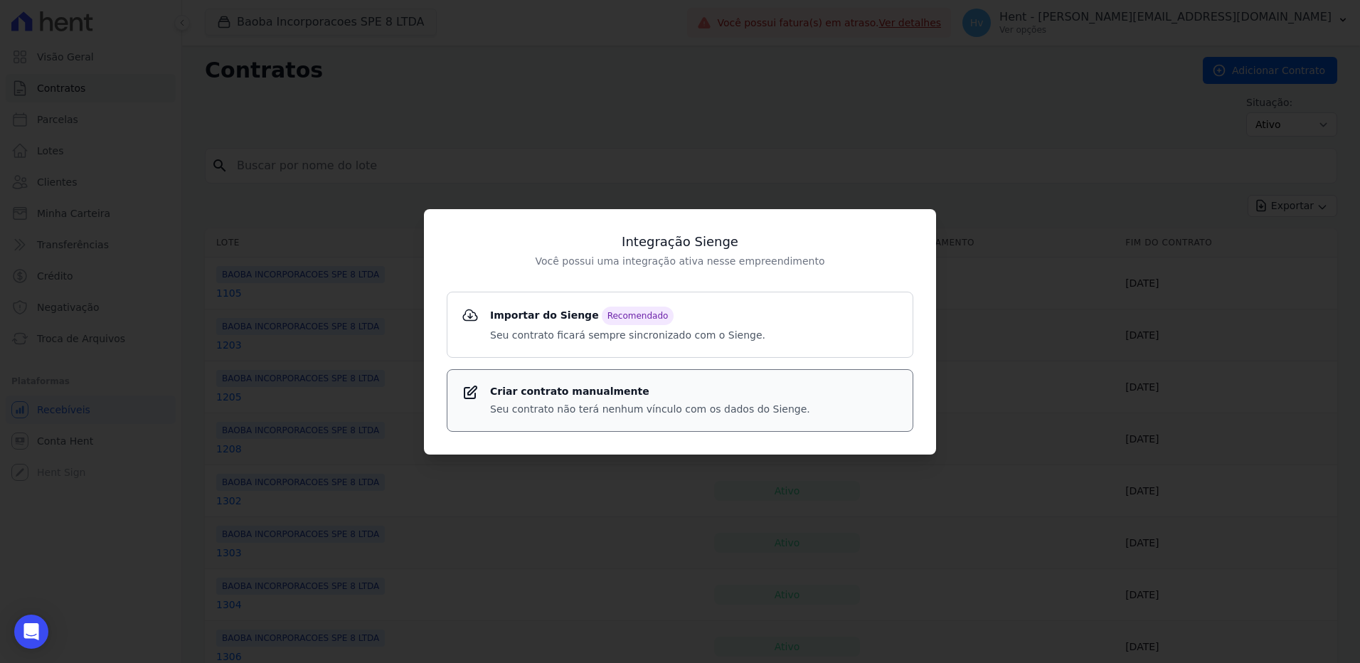
click at [582, 400] on div "Criar contrato manualmente Seu contrato não terá nenhum vínculo com os dados do…" at bounding box center [650, 400] width 320 height 33
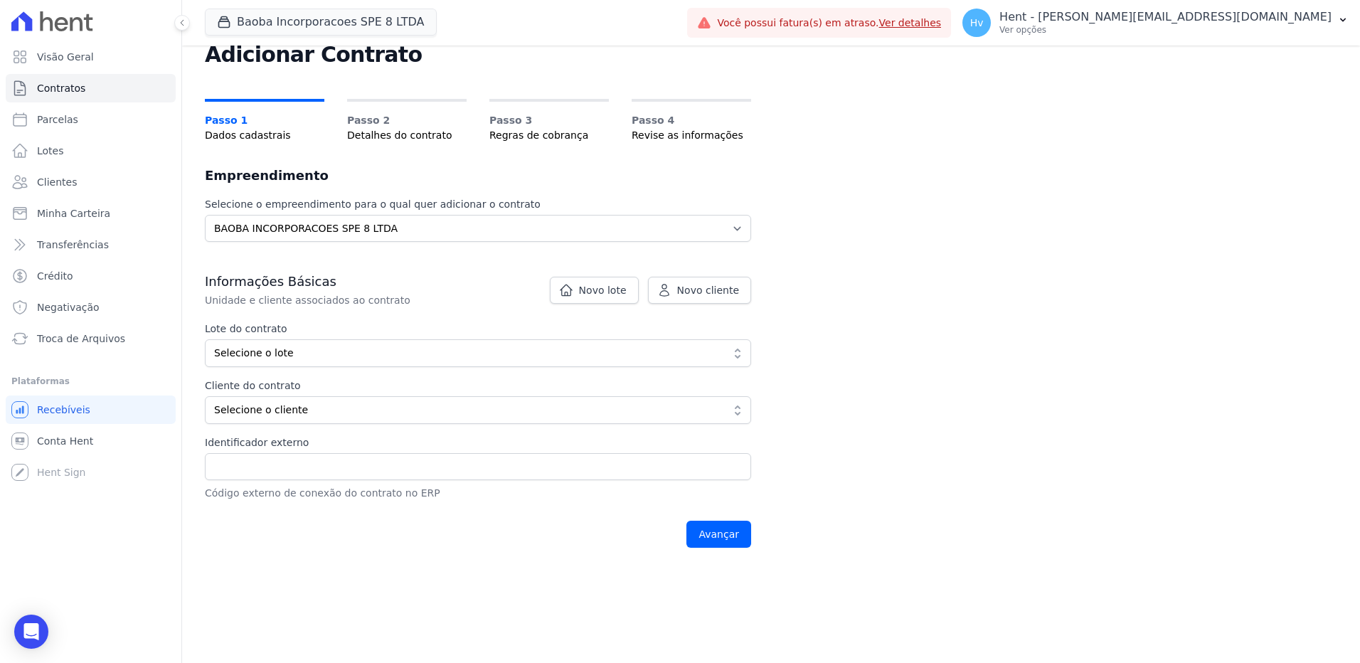
scroll to position [142, 0]
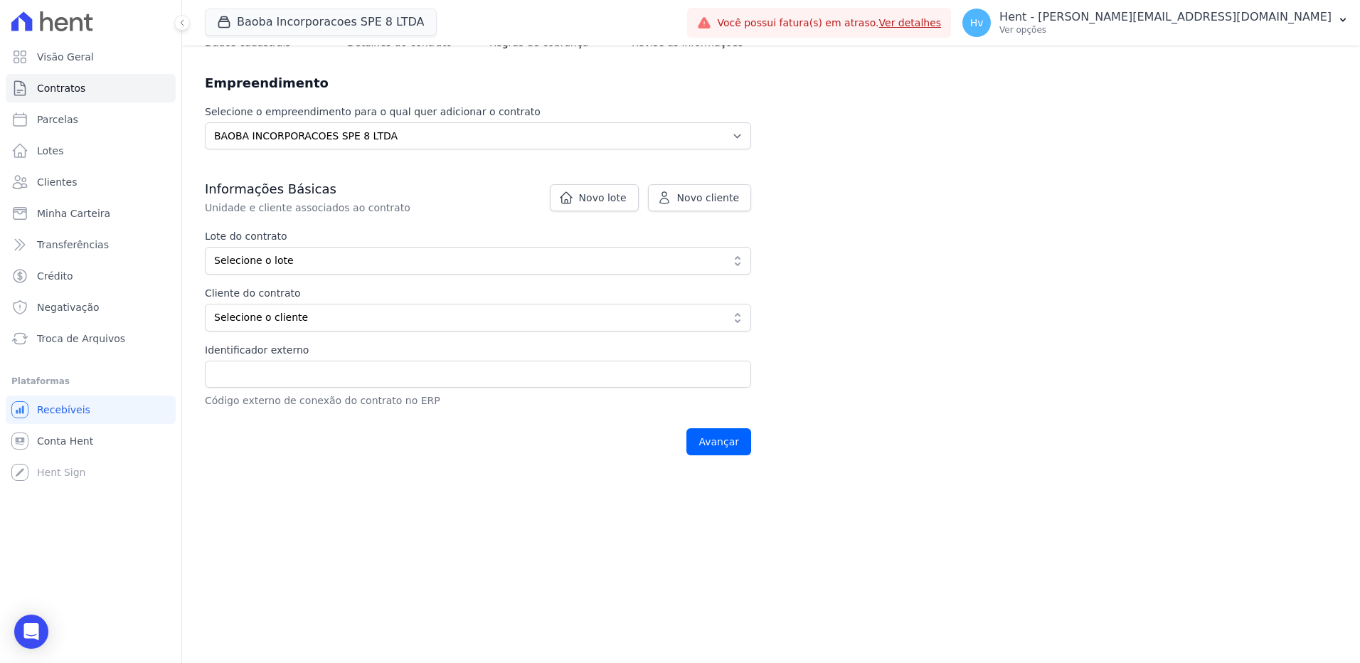
click at [861, 222] on div "Contratos Adicionar Contrato Adicionar Contrato Passo 1 Dados cadastrais Passo …" at bounding box center [771, 211] width 1178 height 617
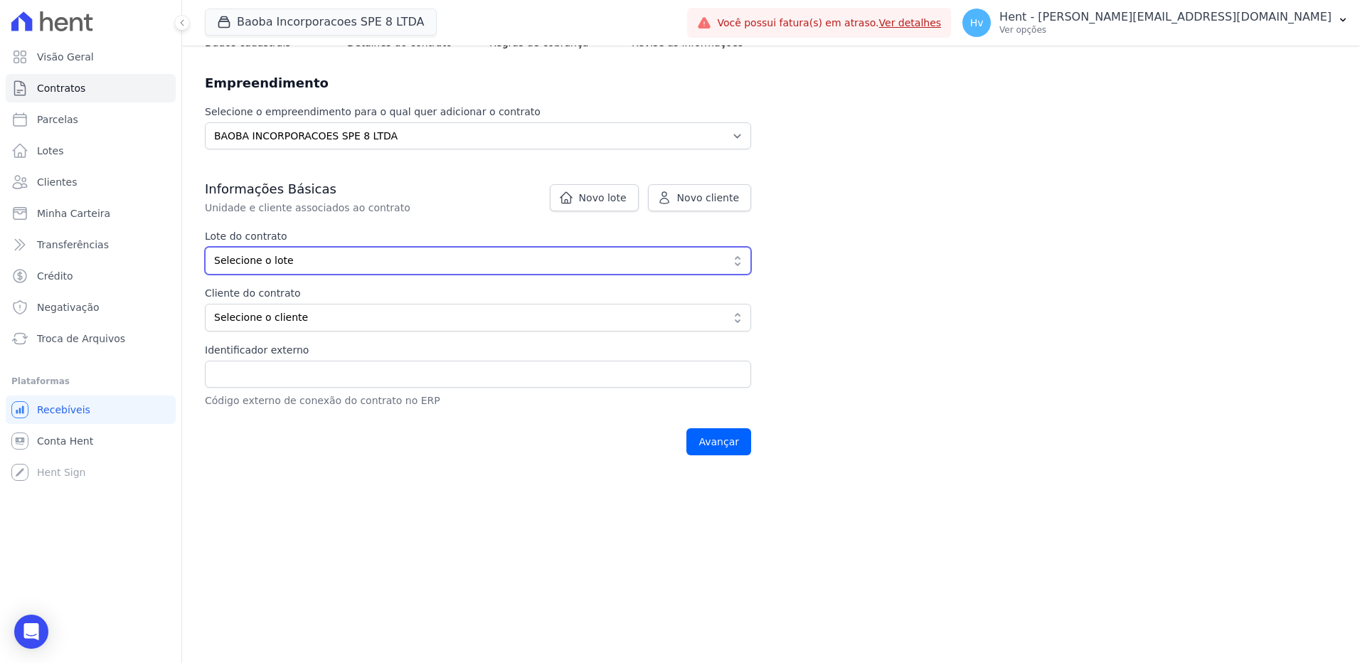
click at [272, 262] on span "Selecione o lote" at bounding box center [468, 260] width 508 height 15
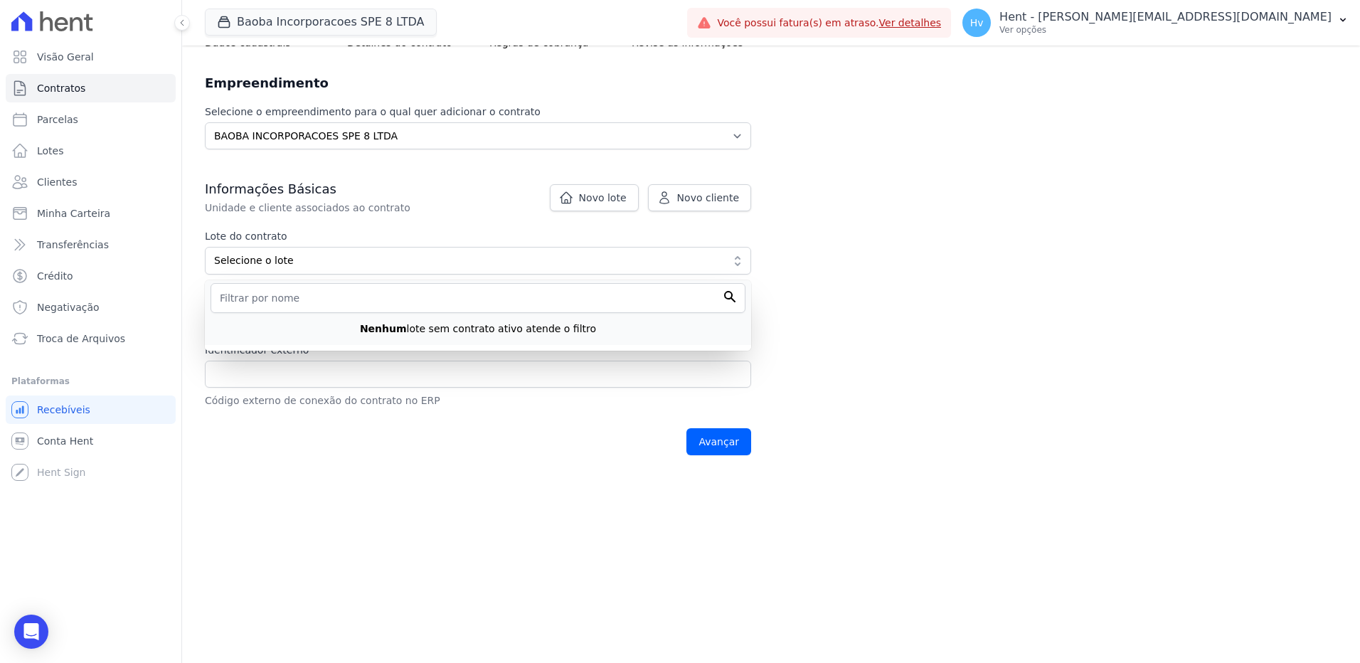
click at [926, 267] on div "Contratos Adicionar Contrato Adicionar Contrato Passo 1 Dados cadastrais Passo …" at bounding box center [771, 211] width 1178 height 617
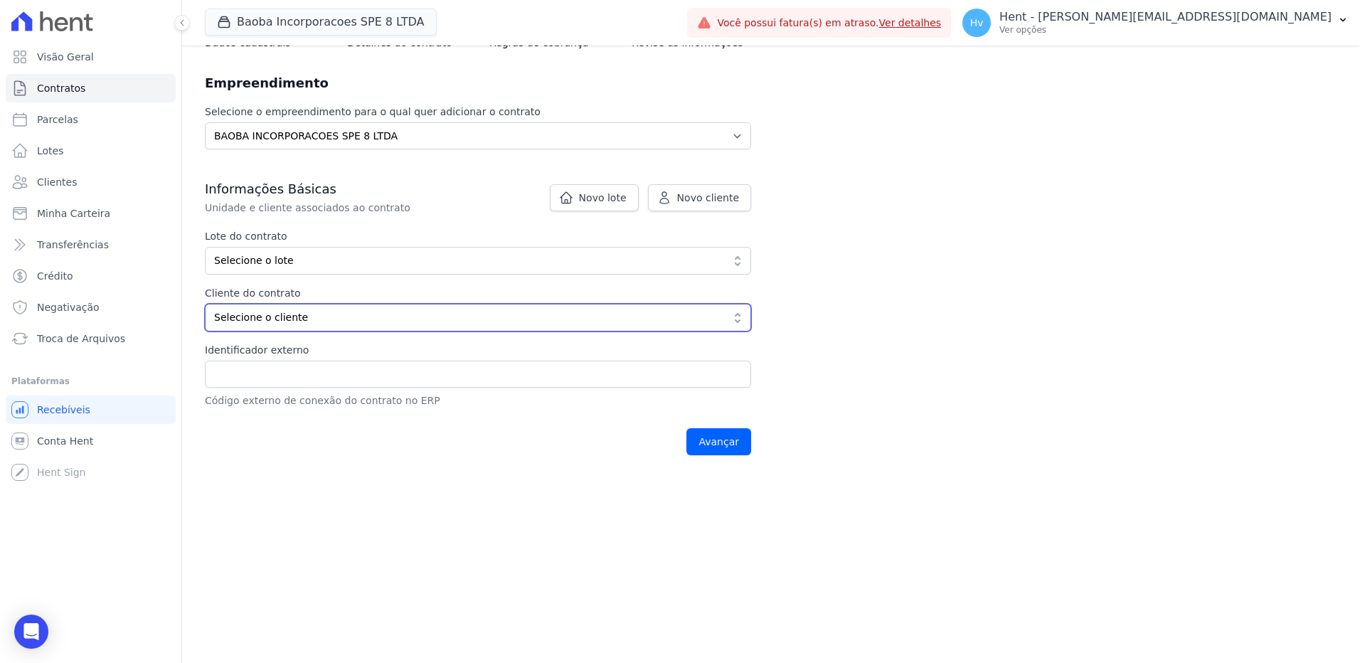
click at [299, 314] on span "Selecione o cliente" at bounding box center [468, 317] width 508 height 15
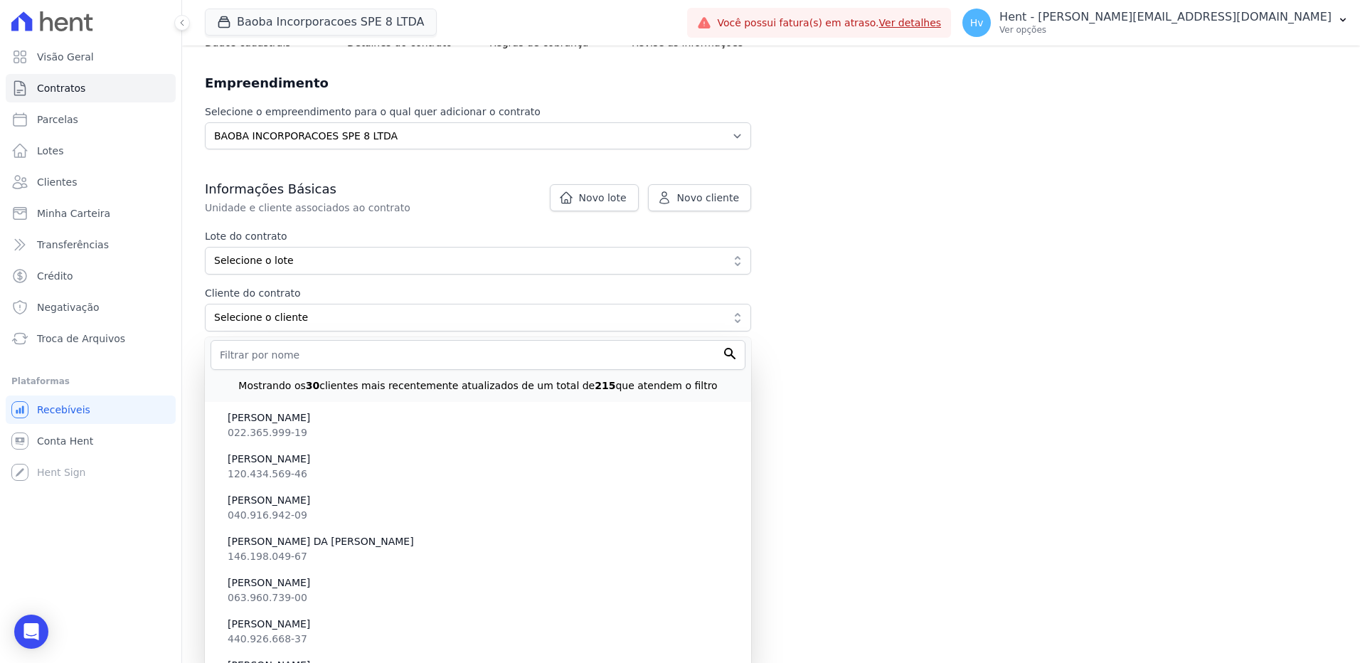
click at [950, 440] on div "Contratos Adicionar Contrato Adicionar Contrato Passo 1 Dados cadastrais Passo …" at bounding box center [771, 211] width 1178 height 617
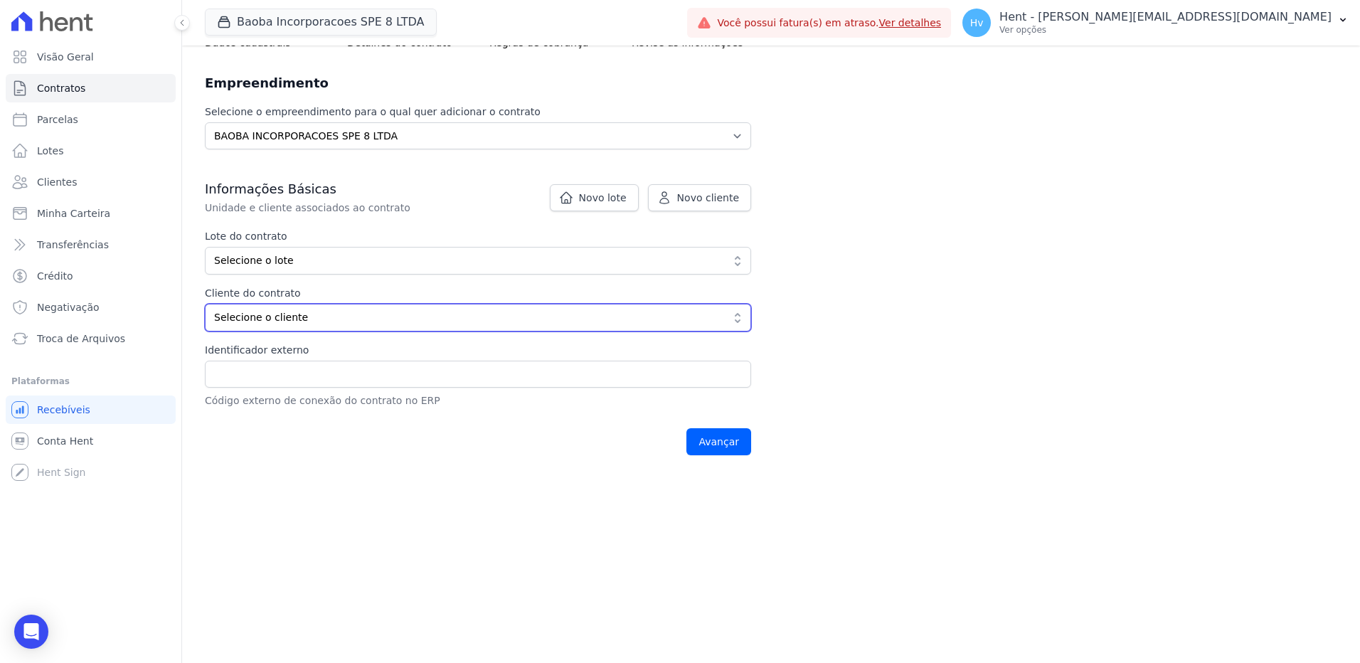
click at [317, 328] on button "Selecione o cliente" at bounding box center [478, 318] width 546 height 28
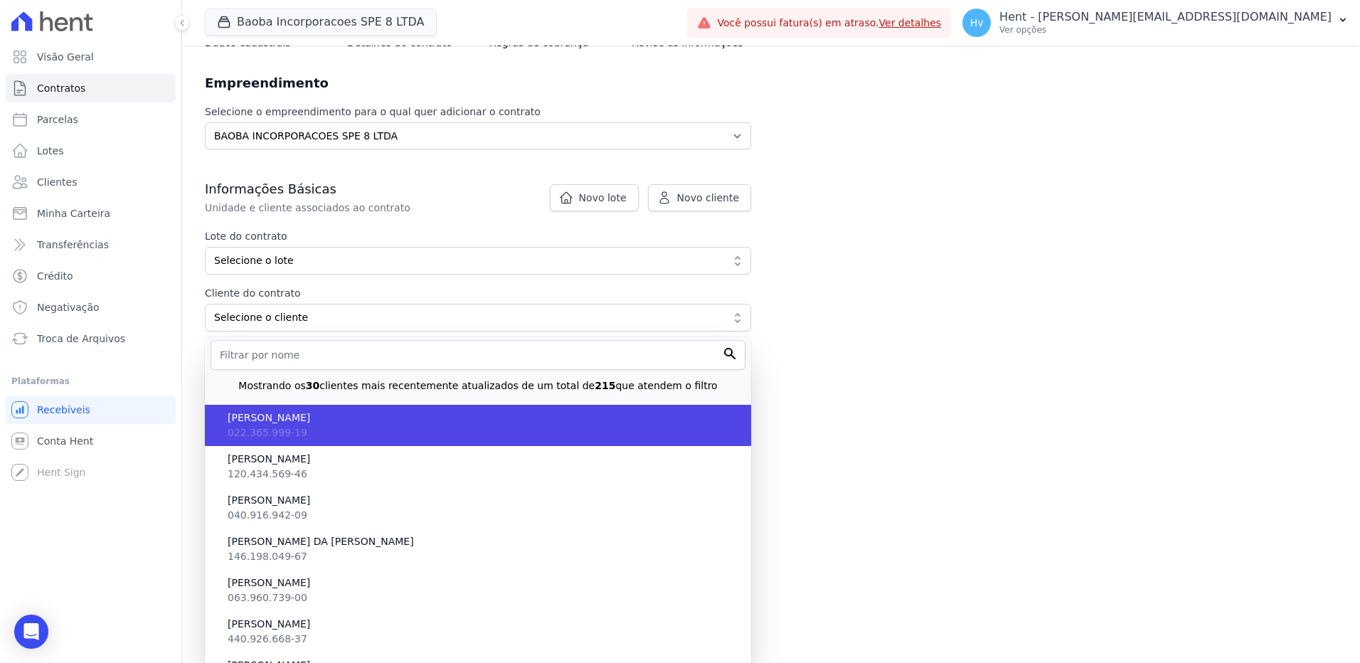
click at [277, 421] on span "ADELINO FERREIRA GUIMARAES" at bounding box center [484, 417] width 512 height 15
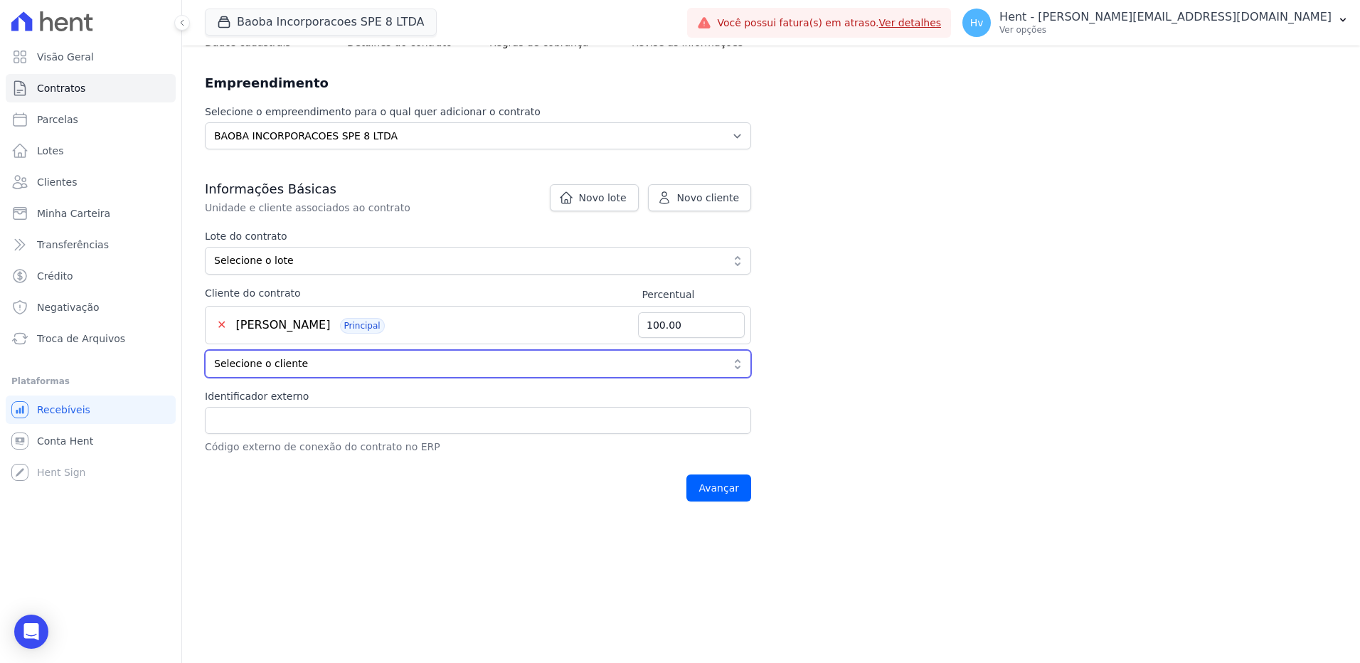
click at [264, 368] on span "Selecione o cliente" at bounding box center [468, 363] width 508 height 15
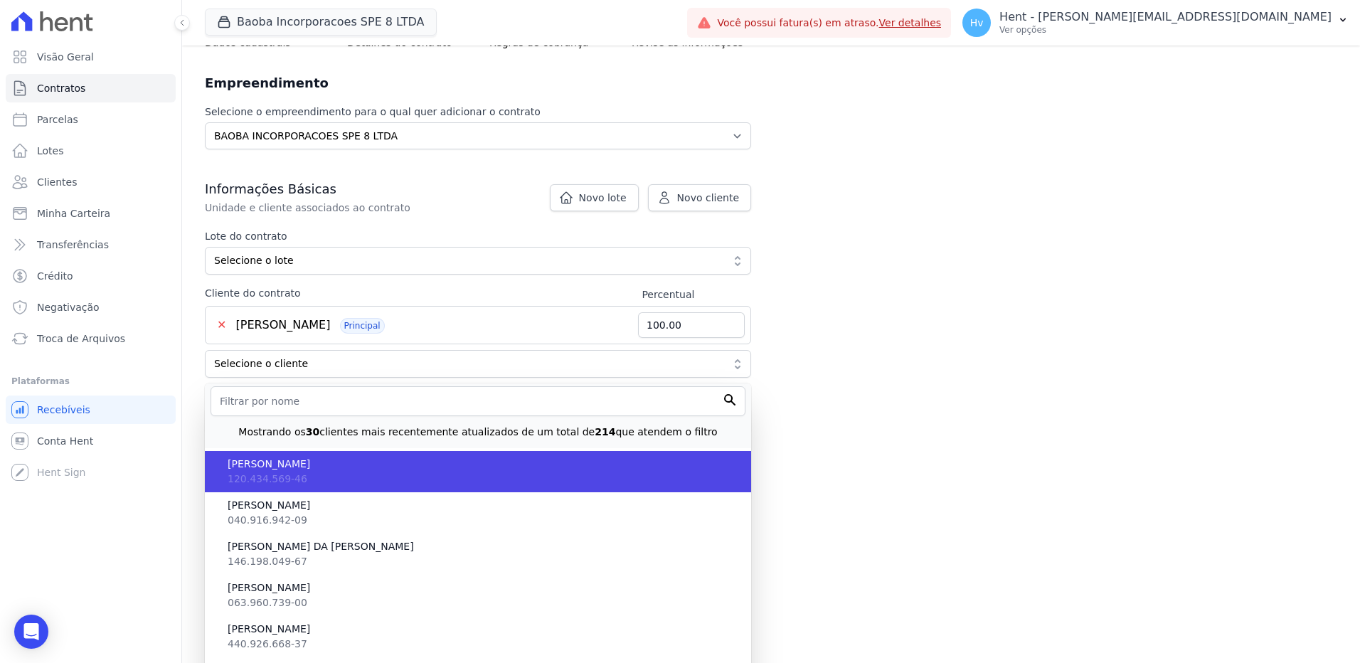
click at [296, 464] on span "ADILSON RODRIGUES JUNIOR" at bounding box center [484, 464] width 512 height 15
type input "50.00"
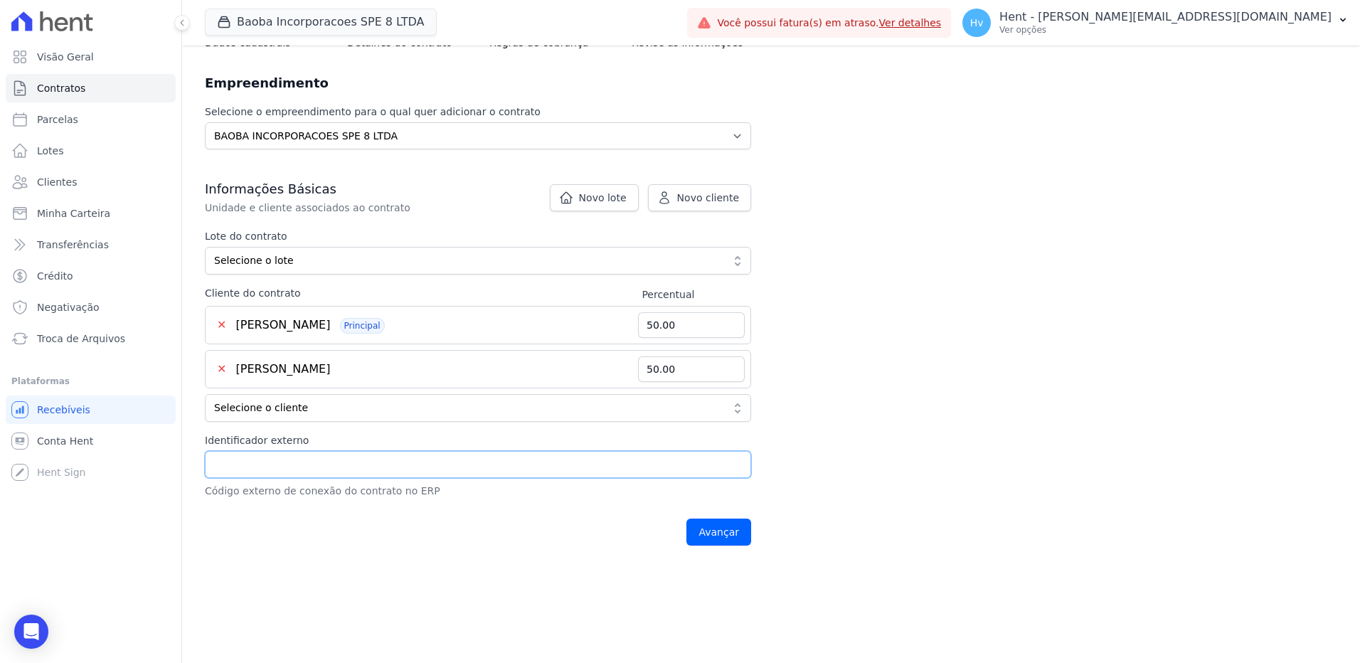
click at [267, 462] on input "Identificador externo" at bounding box center [478, 464] width 546 height 27
click at [221, 365] on button "✕" at bounding box center [221, 369] width 21 height 17
drag, startPoint x: 285, startPoint y: 464, endPoint x: 293, endPoint y: 462, distance: 8.7
click at [285, 464] on input "Identificador externo" at bounding box center [478, 464] width 546 height 27
type input "123"
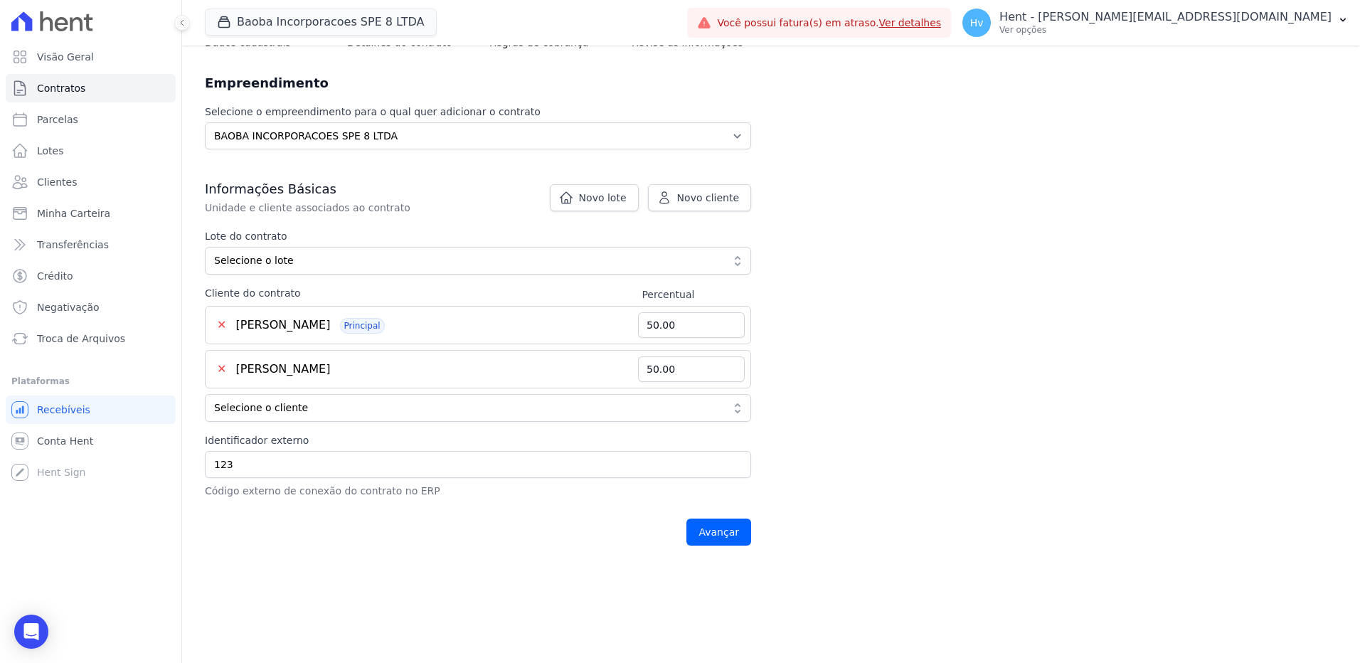
click at [226, 369] on button "✕" at bounding box center [221, 369] width 21 height 17
click at [224, 369] on button "✕" at bounding box center [221, 369] width 21 height 17
click at [1011, 445] on div "Contratos Adicionar Contrato Adicionar Contrato Passo 1 Dados cadastrais Passo …" at bounding box center [771, 234] width 1178 height 662
click at [322, 600] on main "Contratos Adicionar Contrato Adicionar Contrato Passo 1 Dados cadastrais Passo …" at bounding box center [771, 354] width 1178 height 617
click at [716, 531] on input "Avançar" at bounding box center [718, 532] width 65 height 27
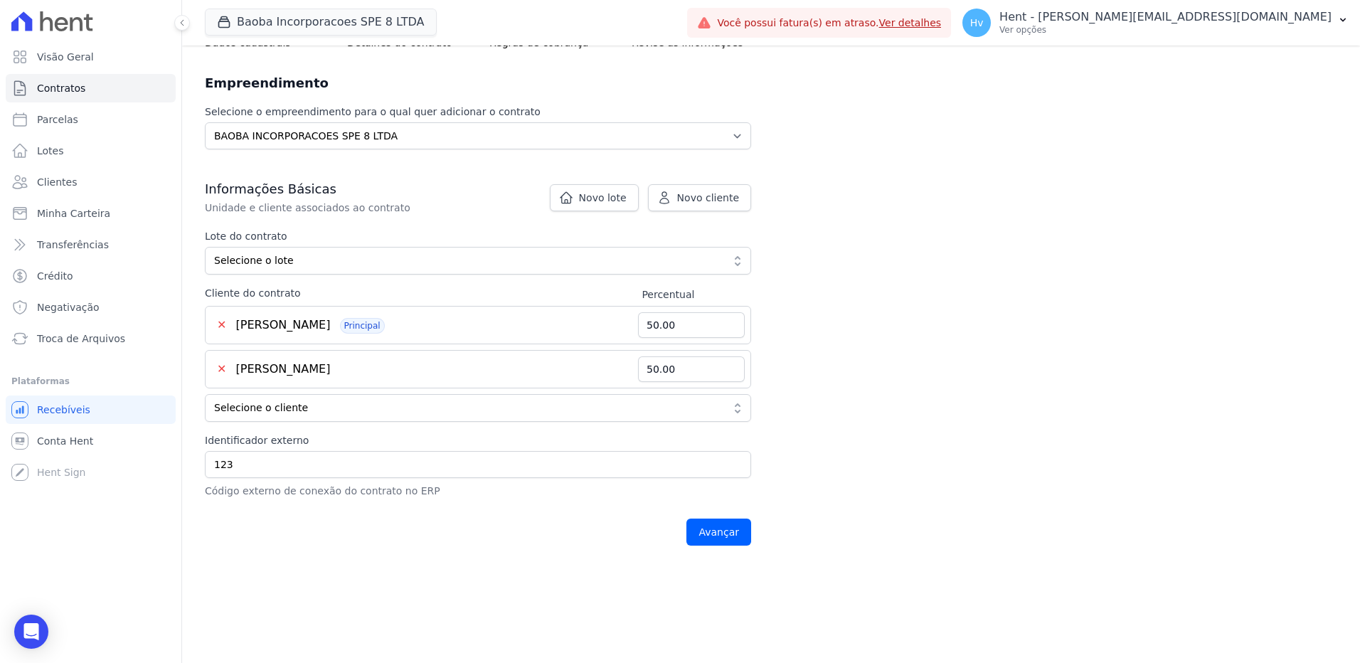
click at [499, 590] on main "Contratos Adicionar Contrato Adicionar Contrato Passo 1 Dados cadastrais Passo …" at bounding box center [771, 354] width 1178 height 617
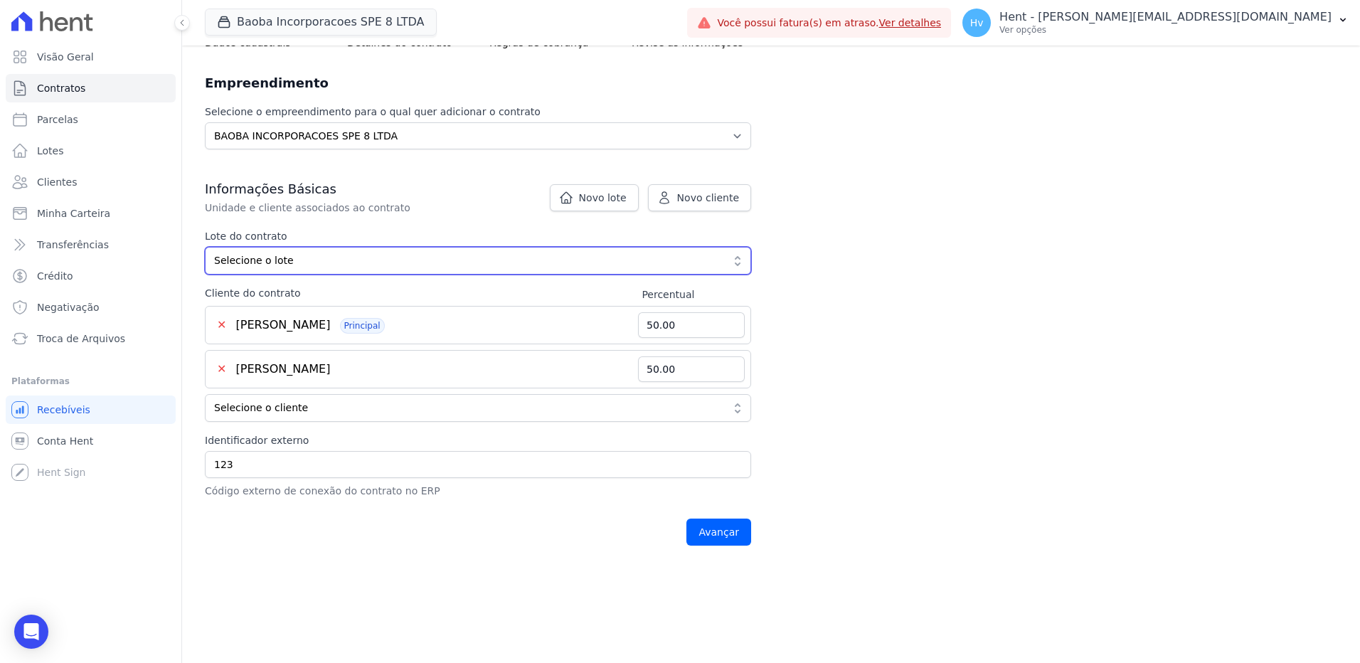
click at [290, 263] on span "Selecione o lote" at bounding box center [468, 260] width 508 height 15
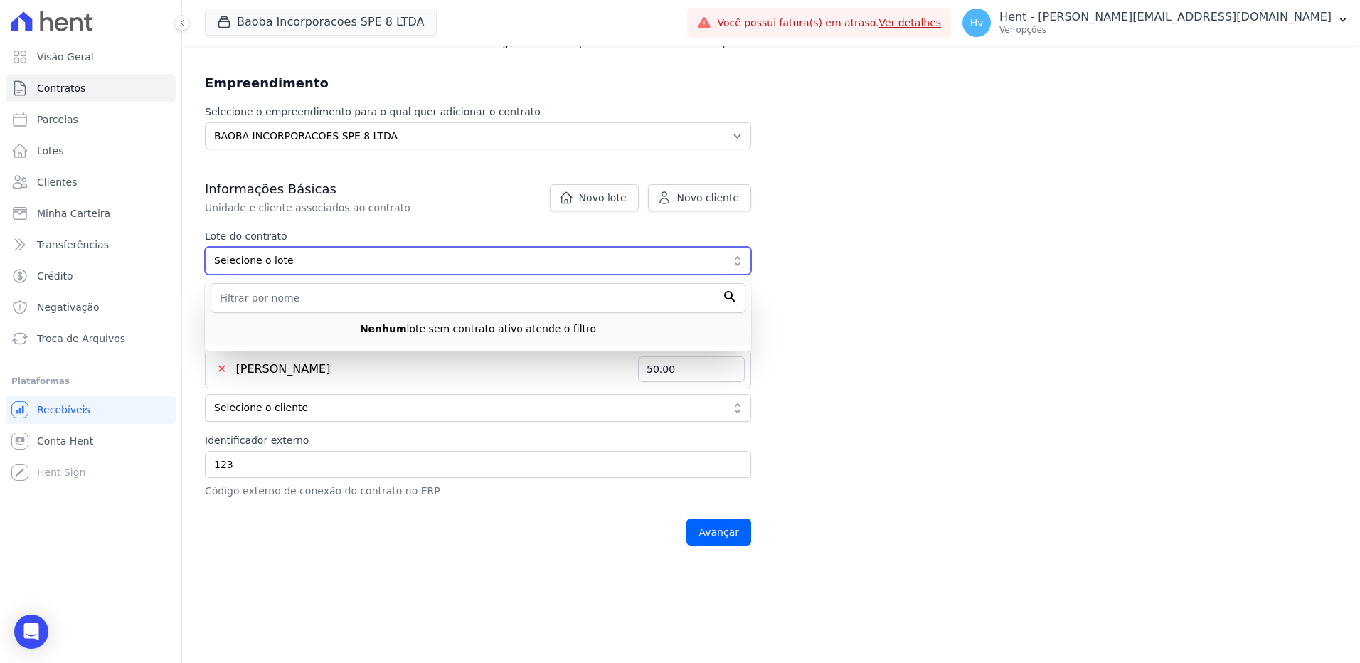
click at [270, 266] on span "Selecione o lote" at bounding box center [468, 260] width 508 height 15
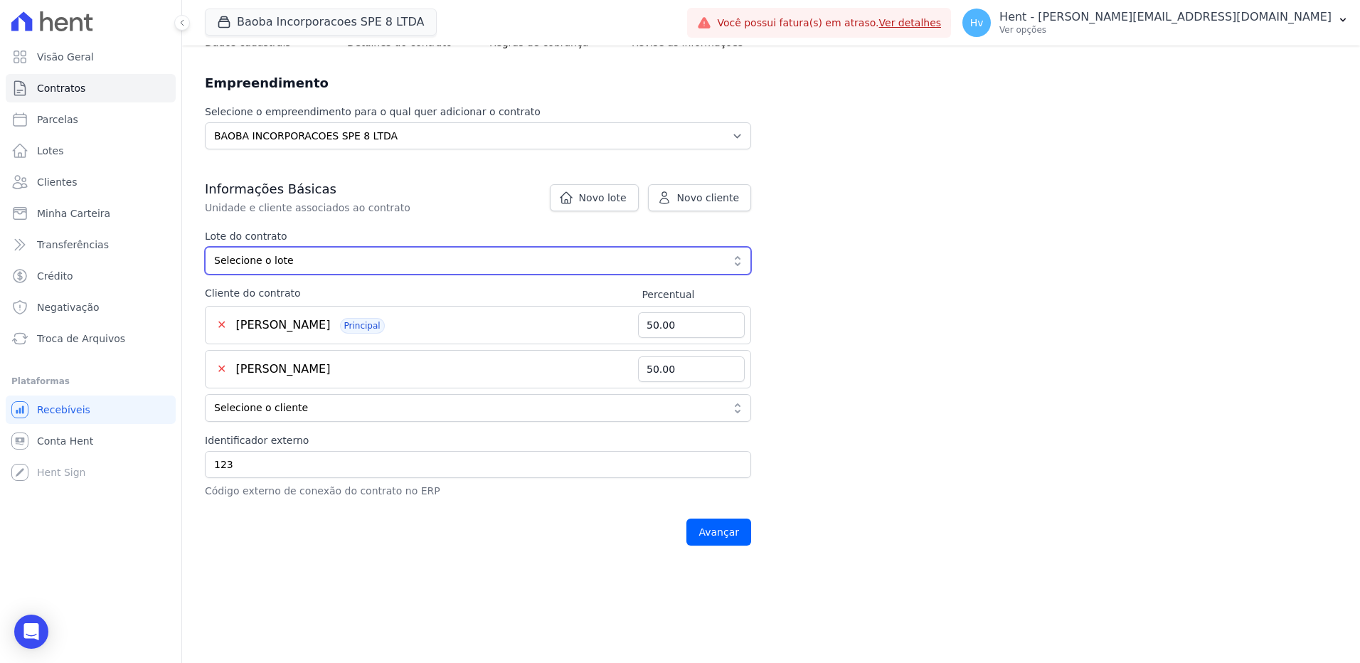
click at [270, 265] on span "Selecione o lote" at bounding box center [468, 260] width 508 height 15
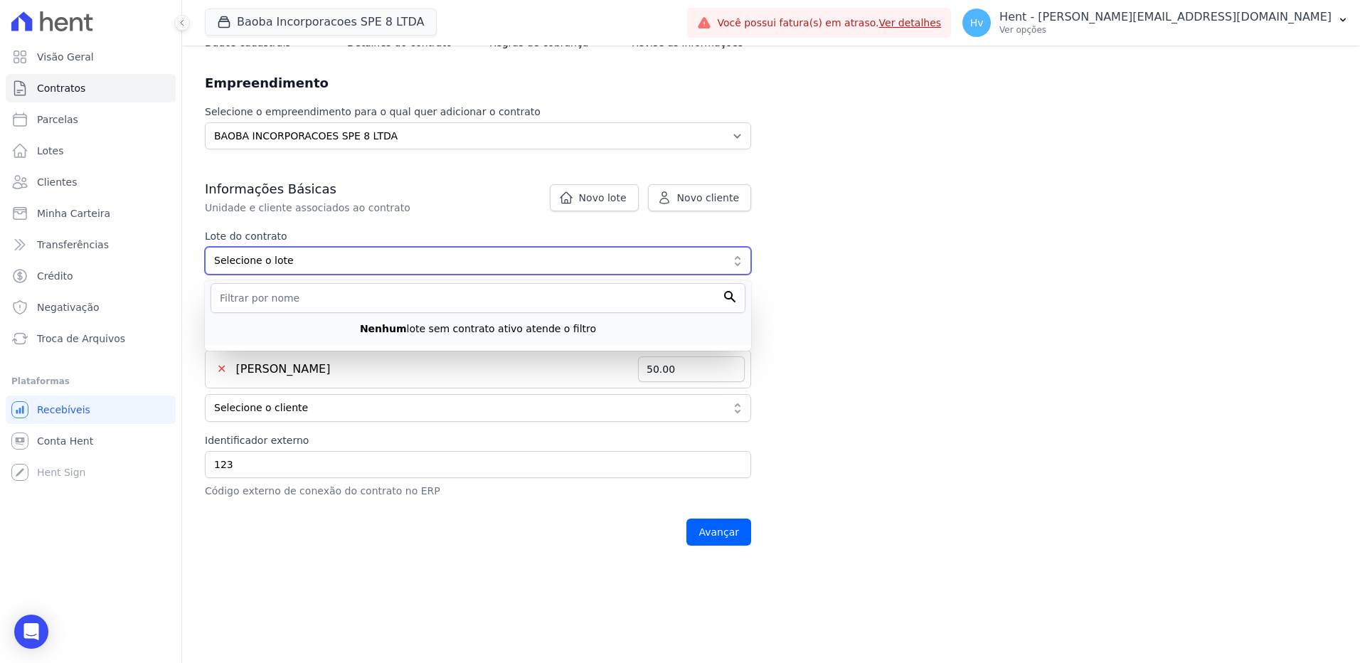
click at [287, 256] on span "Selecione o lote" at bounding box center [468, 260] width 508 height 15
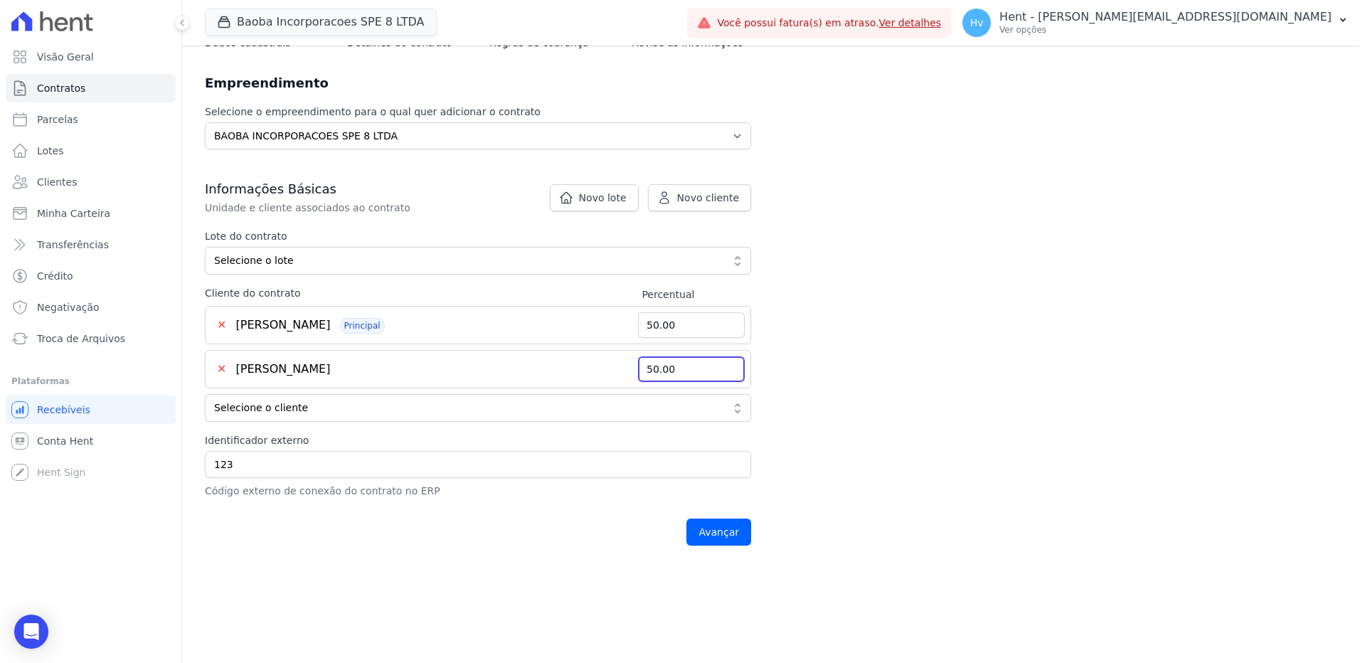
click at [947, 354] on div "Contratos Adicionar Contrato Adicionar Contrato Passo 1 Dados cadastrais Passo …" at bounding box center [771, 234] width 1178 height 662
click at [615, 198] on span "Novo lote" at bounding box center [603, 198] width 48 height 14
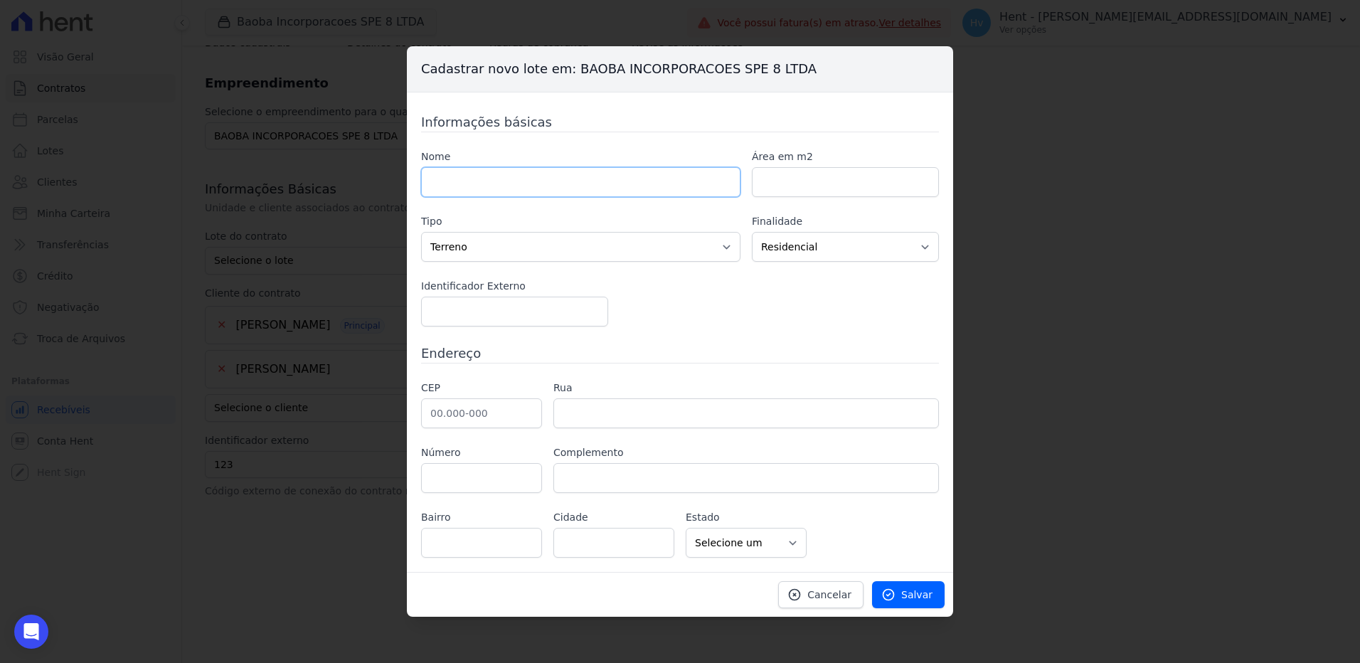
click at [511, 189] on input "text" at bounding box center [580, 182] width 319 height 30
type input "teste"
click at [800, 174] on input "number" at bounding box center [845, 182] width 187 height 30
type input "1"
click at [526, 315] on input "number" at bounding box center [514, 312] width 187 height 30
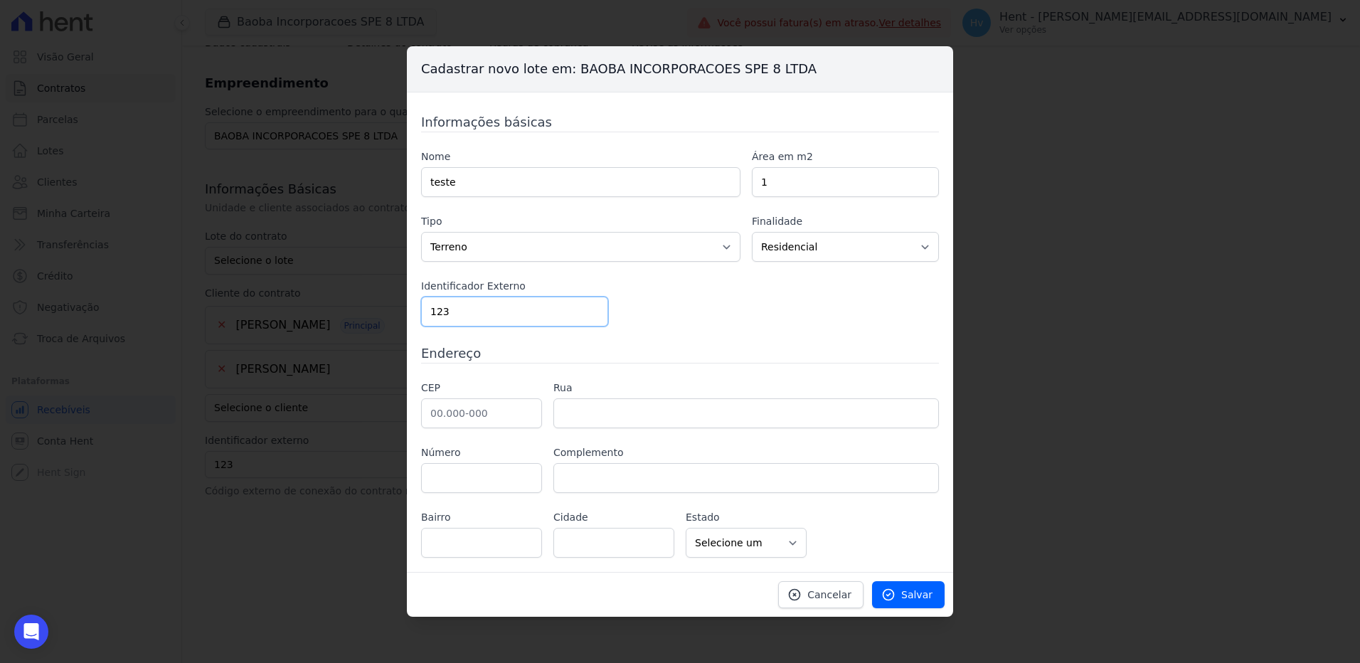
type input "123"
drag, startPoint x: 495, startPoint y: 423, endPoint x: 548, endPoint y: 421, distance: 53.4
click at [495, 423] on input "text" at bounding box center [481, 413] width 121 height 30
type input "05.548-000"
type input "Rua João Moreira Salles"
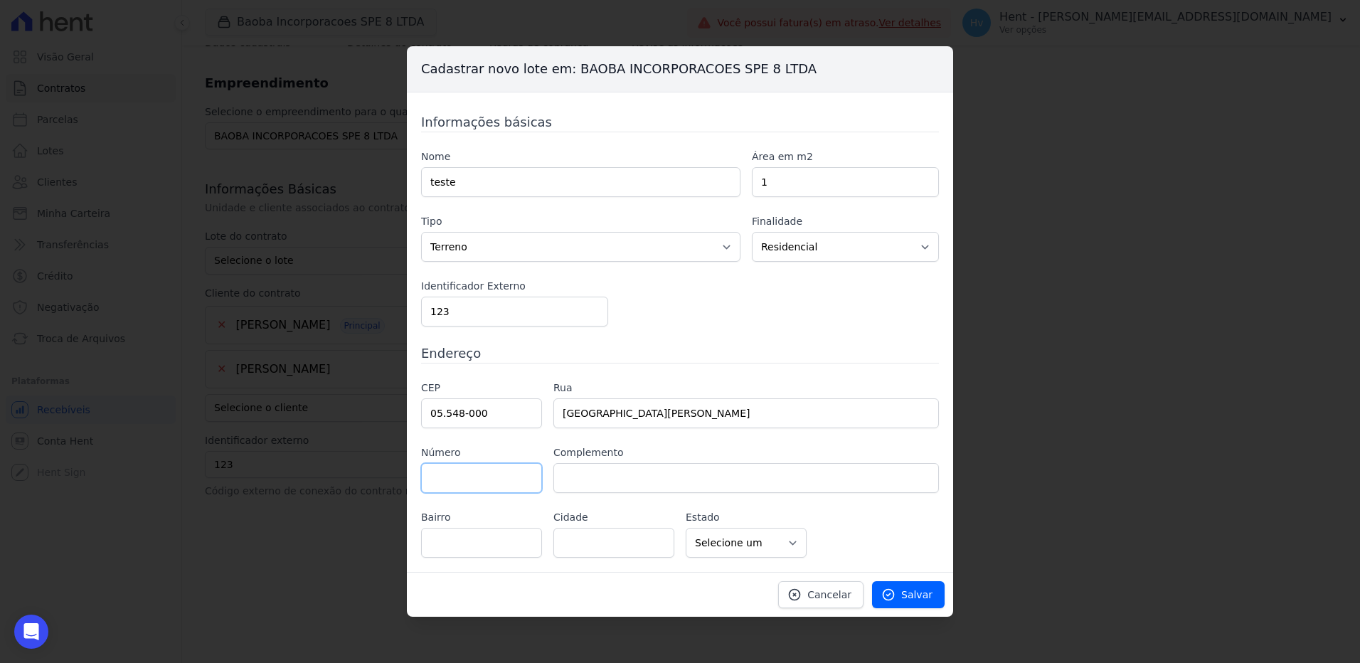
type input "Jardim Monte Alegre"
type input "São Paulo"
select select "SP"
type input "123"
click at [888, 531] on div "CEP 05.548-000 Rua Rua João Moreira Salles Número 123 Complemento Bairro Jardim…" at bounding box center [680, 469] width 518 height 177
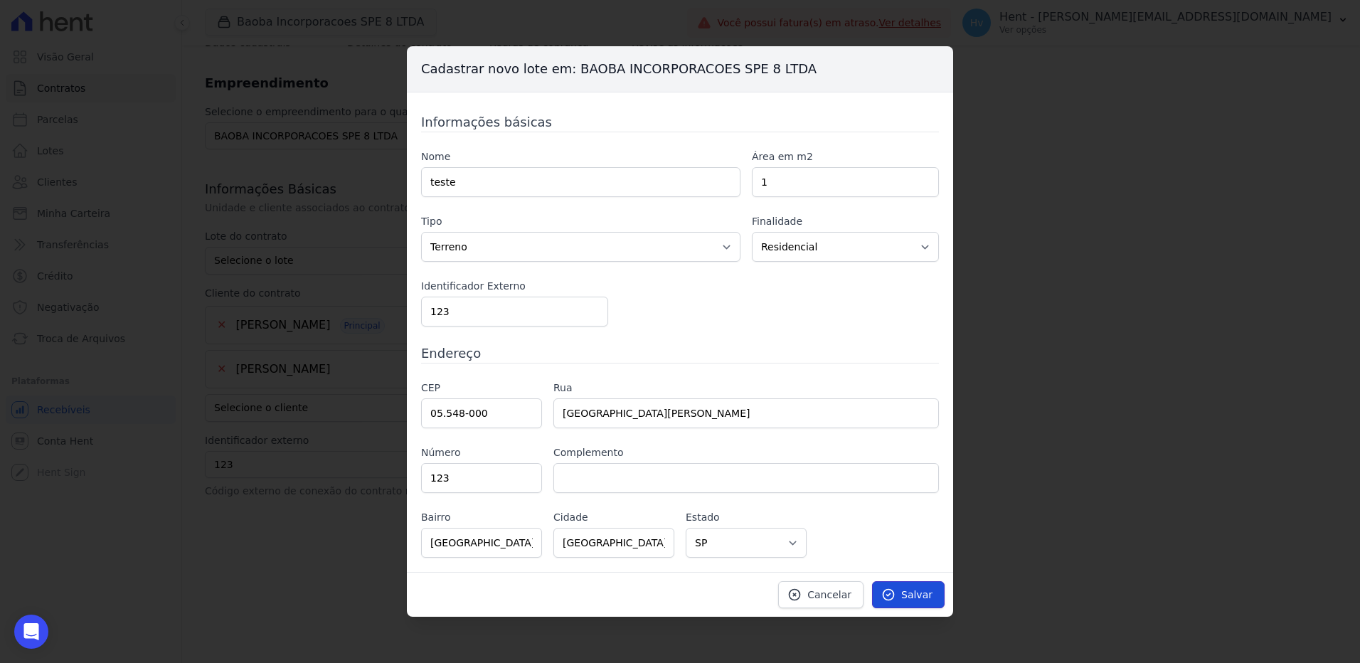
click at [918, 596] on span "Salvar" at bounding box center [916, 595] width 31 height 14
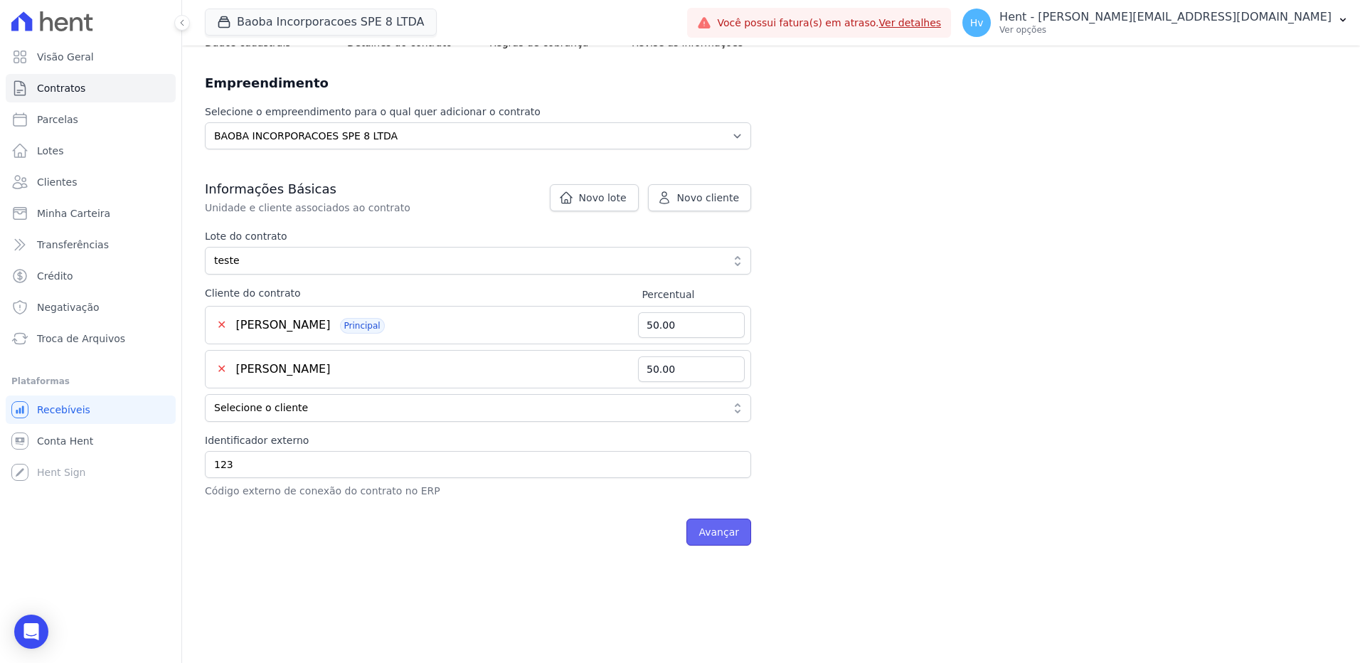
click at [731, 531] on input "Avançar" at bounding box center [718, 532] width 65 height 27
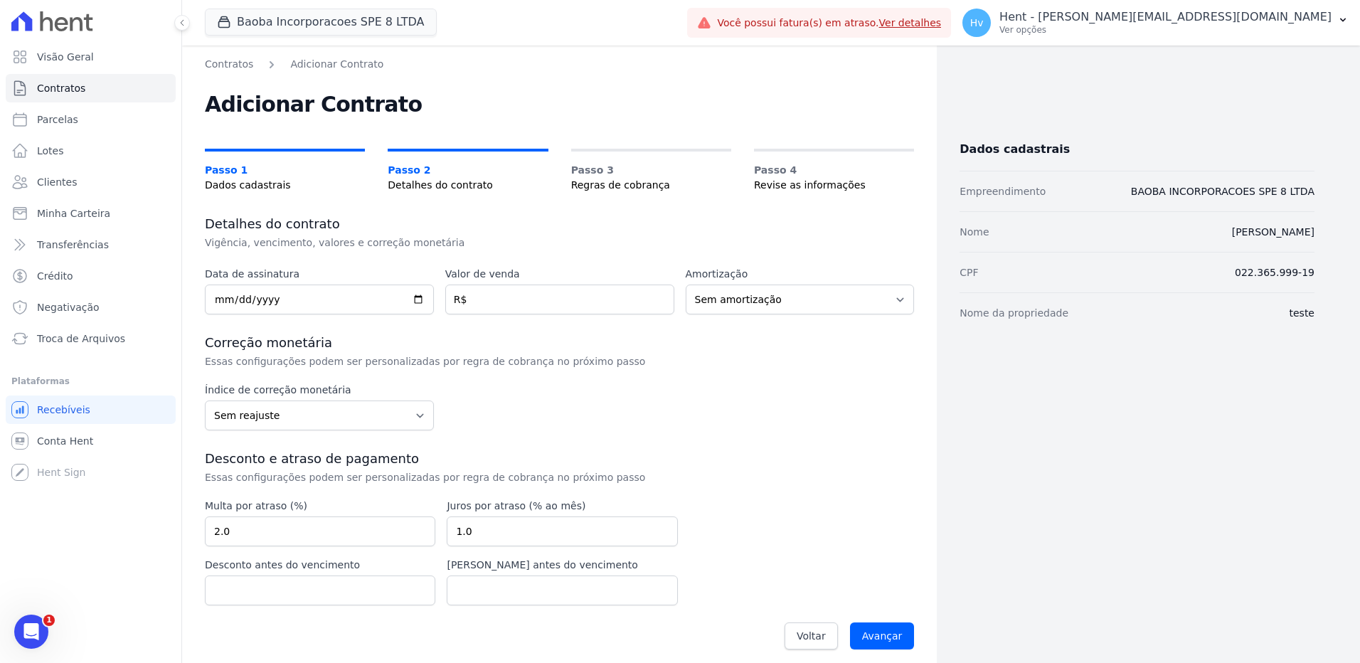
scroll to position [9, 0]
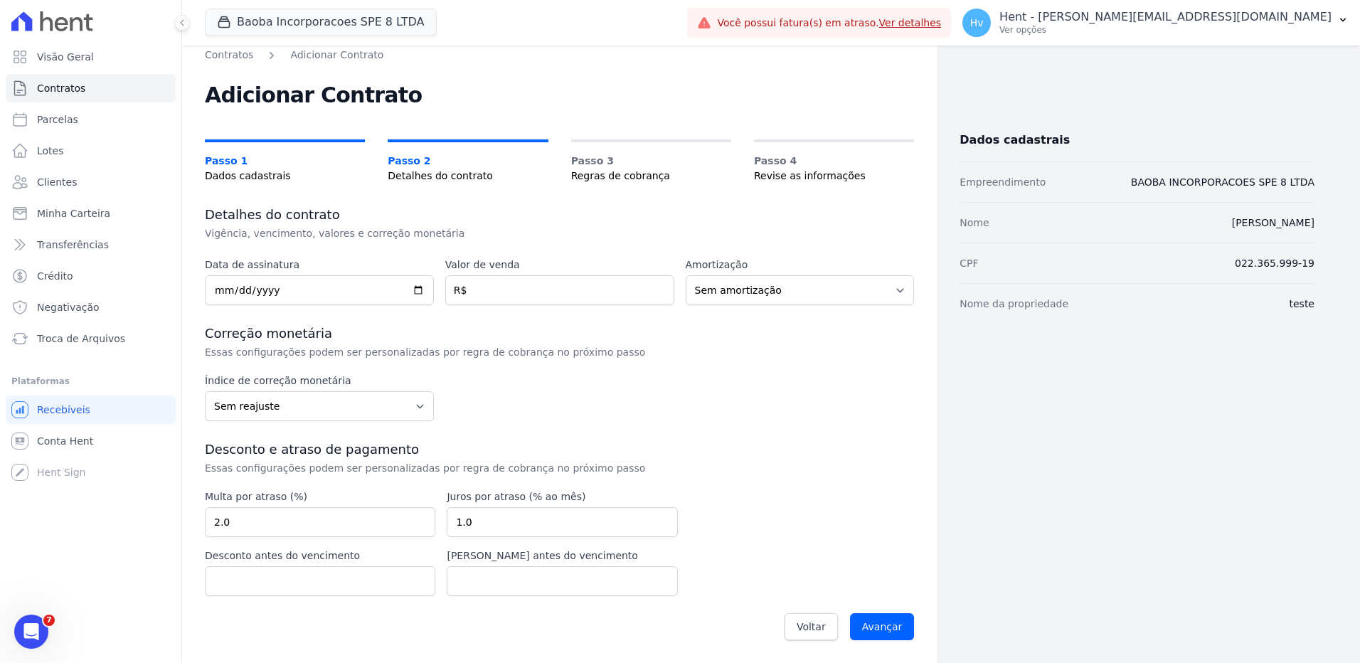
click at [755, 405] on div "Índice de correção monetária Sem reajuste Média dos últimos 12 meses acumulado …" at bounding box center [559, 397] width 709 height 48
click at [749, 296] on select "Sem amortização Price Sac" at bounding box center [800, 290] width 229 height 30
click at [798, 424] on div "Data de assinatura Valor de venda R$ Amortização Sem amortização Price Sac Taxa…" at bounding box center [559, 453] width 709 height 391
click at [359, 411] on select "Sem reajuste Média dos últimos 12 meses acumulado de INCCM Média dos últimos 12…" at bounding box center [319, 406] width 229 height 30
click at [775, 395] on div "Índice de correção monetária Sem reajuste Média dos últimos 12 meses acumulado …" at bounding box center [559, 397] width 709 height 48
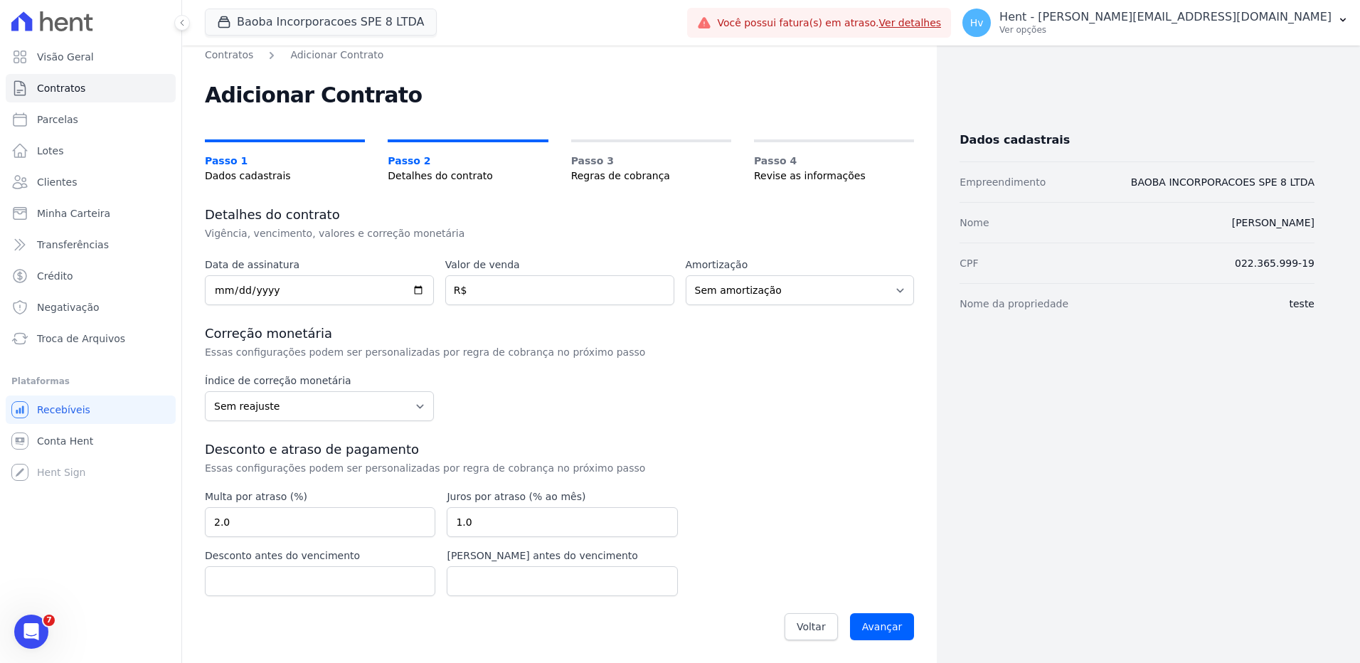
click at [971, 396] on div "Dados cadastrais Empreendimento BAOBA INCORPORACOES SPE 8 LTDA Nome ADELINO FER…" at bounding box center [1126, 350] width 378 height 604
drag, startPoint x: 299, startPoint y: 289, endPoint x: 432, endPoint y: 309, distance: 134.6
click at [299, 288] on input "date" at bounding box center [319, 290] width 229 height 30
type input "2000-01-01"
type input "100.00"
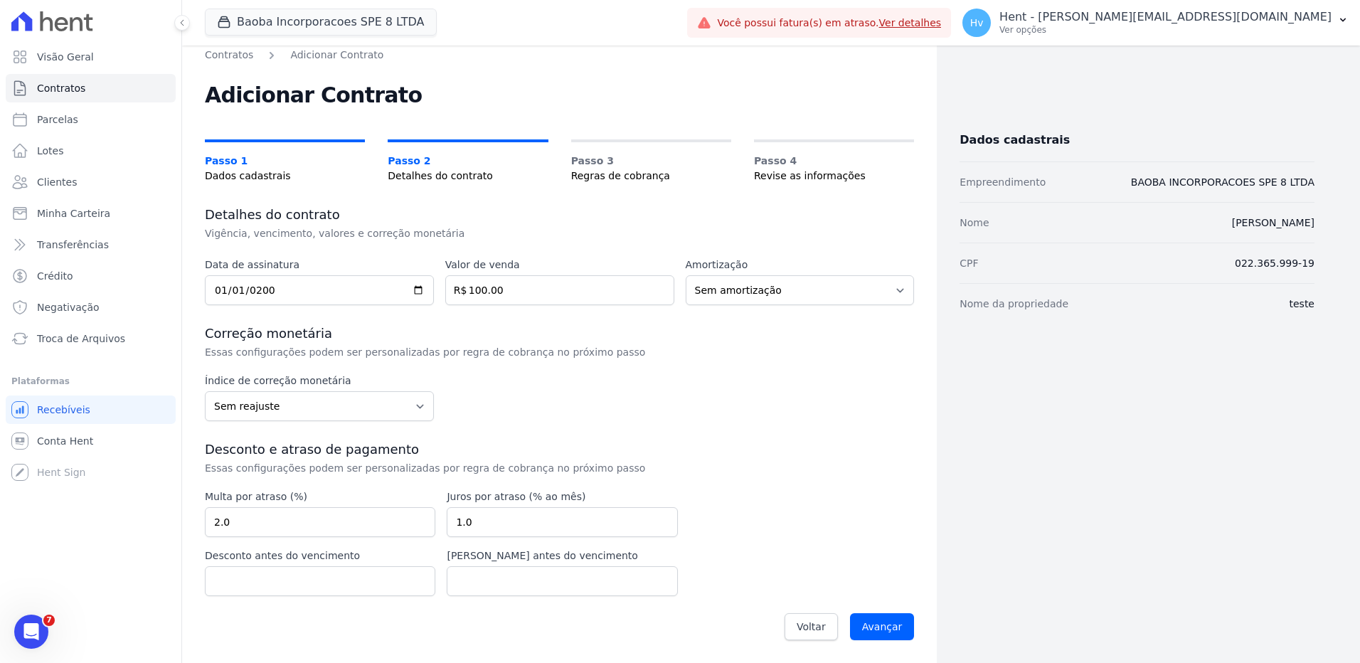
click at [812, 408] on div "Índice de correção monetária Sem reajuste Média dos últimos 12 meses acumulado …" at bounding box center [559, 397] width 709 height 48
click at [864, 628] on input "Avançar" at bounding box center [882, 626] width 65 height 27
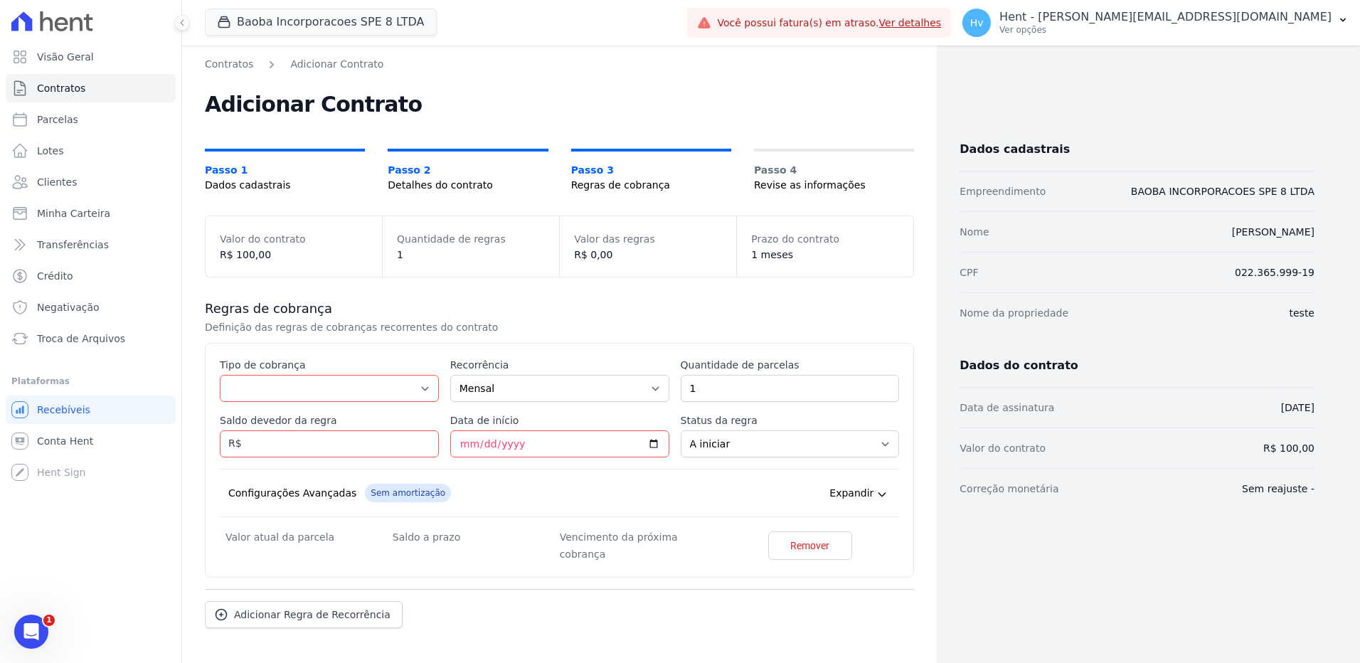
click at [541, 311] on h3 "Regras de cobrança" at bounding box center [559, 308] width 709 height 17
click at [380, 397] on select "Parcela Normal Entrada Sinal Intercalada Chaves Pré-chaves Pós-chaves Impostos …" at bounding box center [329, 388] width 219 height 27
drag, startPoint x: 837, startPoint y: 610, endPoint x: 832, endPoint y: 556, distance: 54.3
click at [837, 610] on div "Adicionar Regra de Recorrência" at bounding box center [559, 608] width 709 height 39
click at [303, 449] on input "Saldo devedor da regra" at bounding box center [329, 443] width 219 height 27
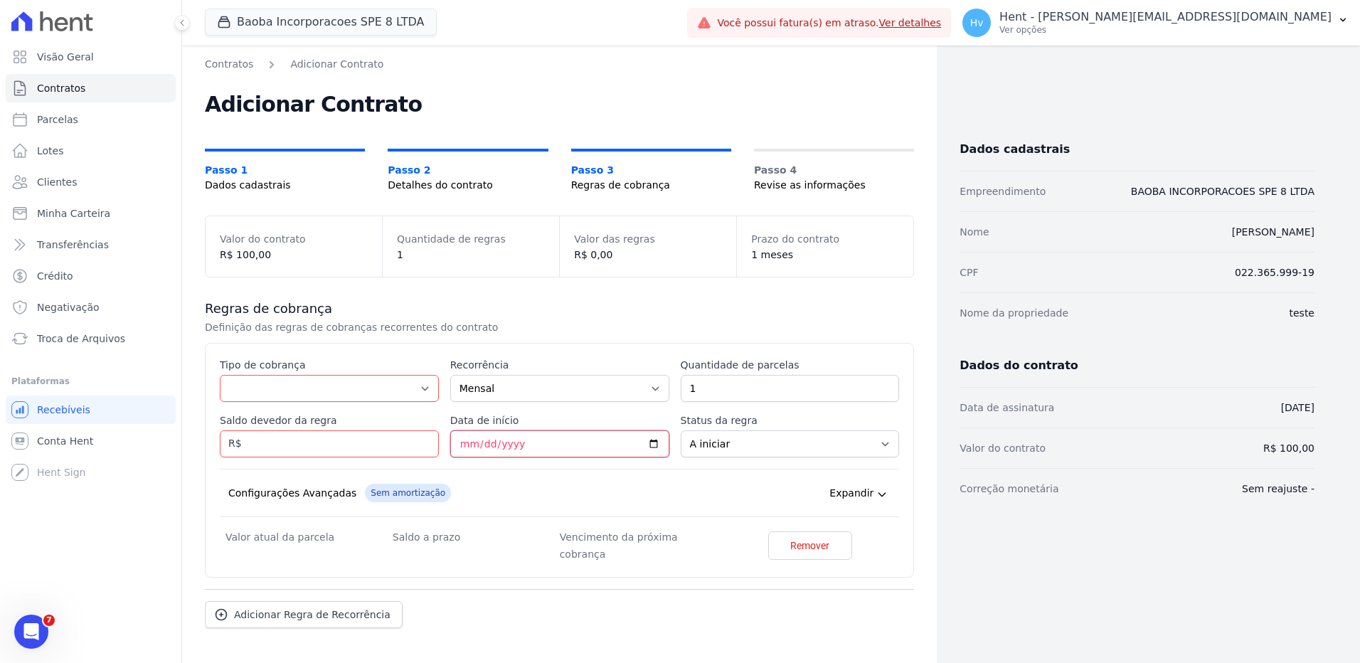
click at [520, 442] on input "Data de início" at bounding box center [559, 443] width 219 height 27
drag, startPoint x: 63, startPoint y: 118, endPoint x: 84, endPoint y: 126, distance: 22.1
click at [64, 118] on span "Parcelas" at bounding box center [57, 119] width 41 height 14
click at [69, 96] on link "Contratos" at bounding box center [91, 88] width 170 height 28
select select
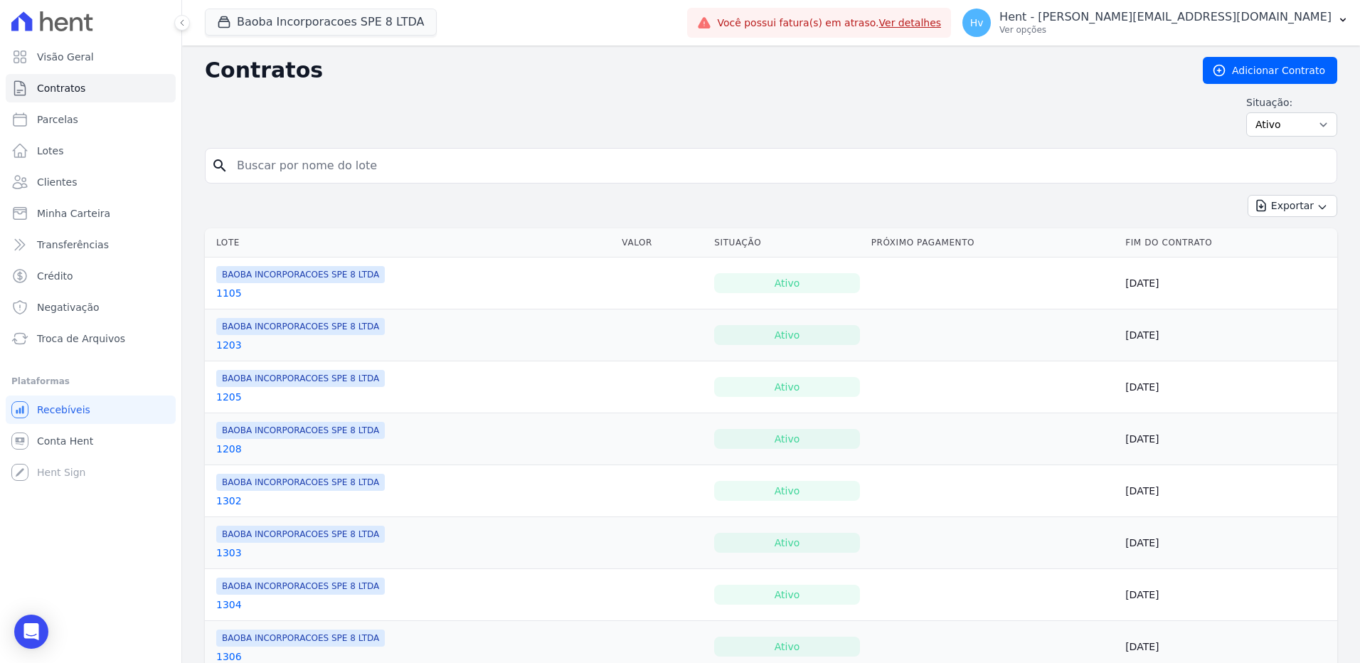
click at [228, 298] on link "1105" at bounding box center [229, 293] width 26 height 14
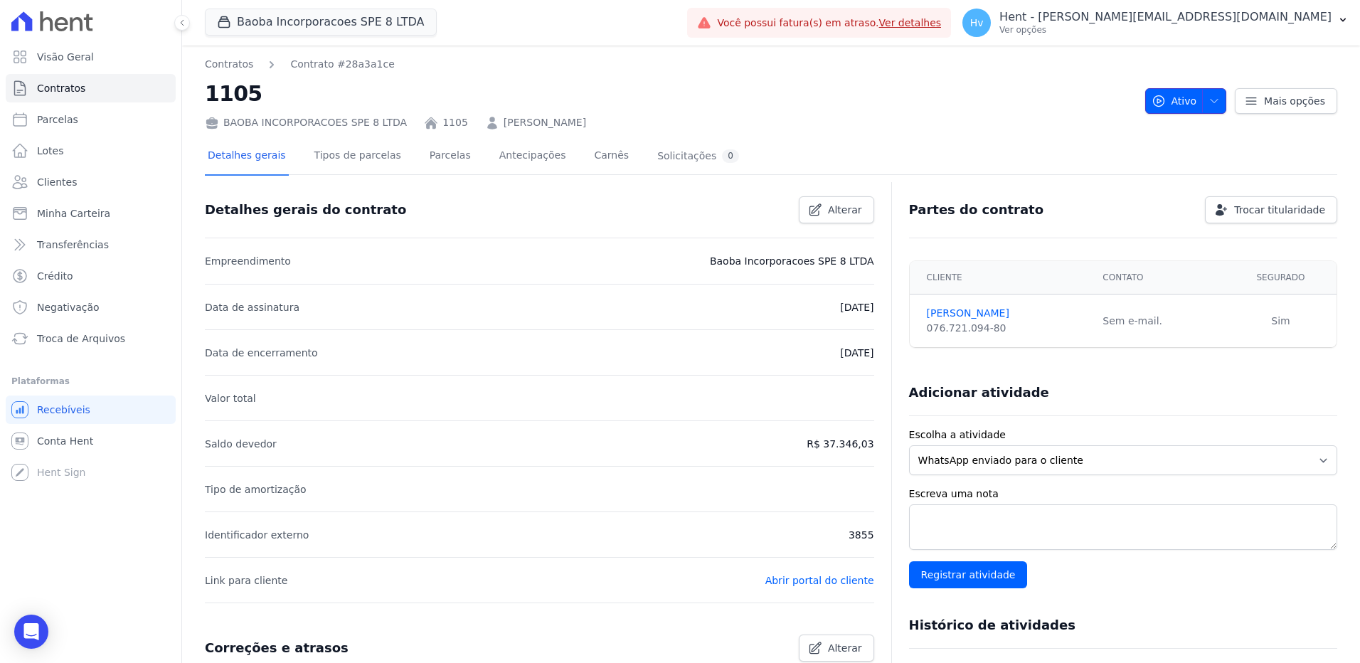
click at [1209, 106] on icon "button" at bounding box center [1214, 100] width 11 height 11
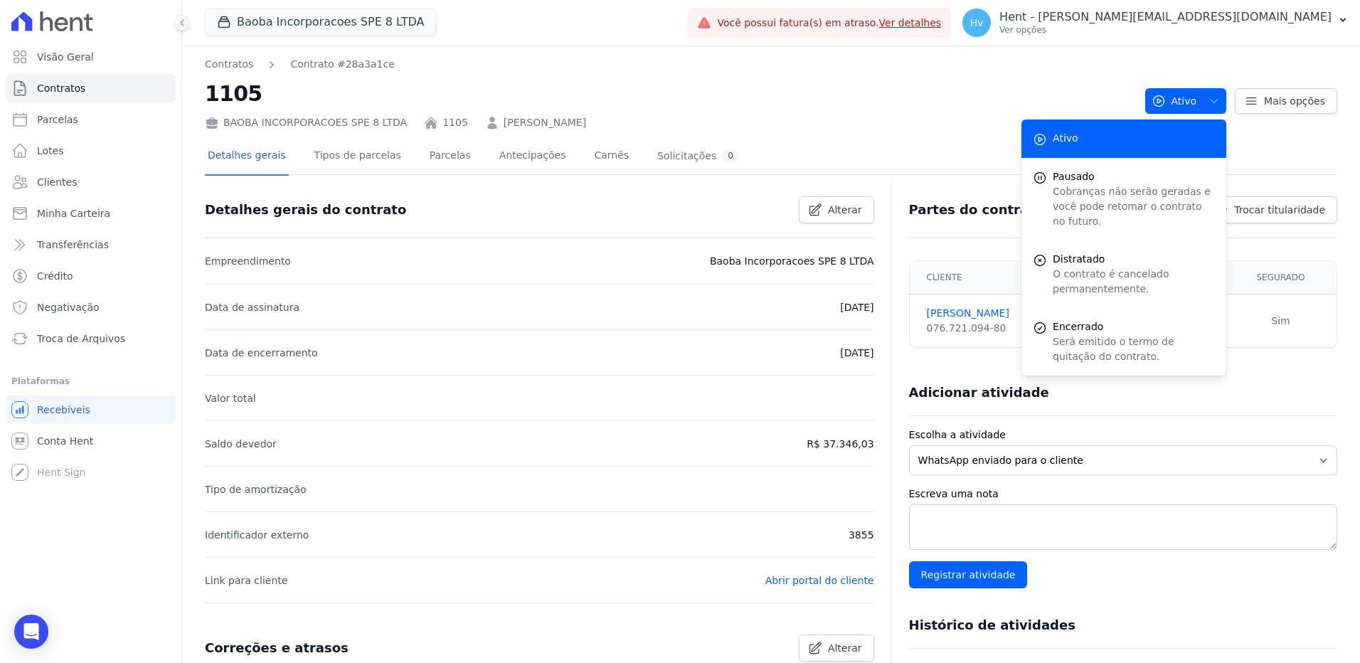
click at [1016, 60] on nav "Contratos Contrato #28a3a1ce" at bounding box center [669, 64] width 929 height 15
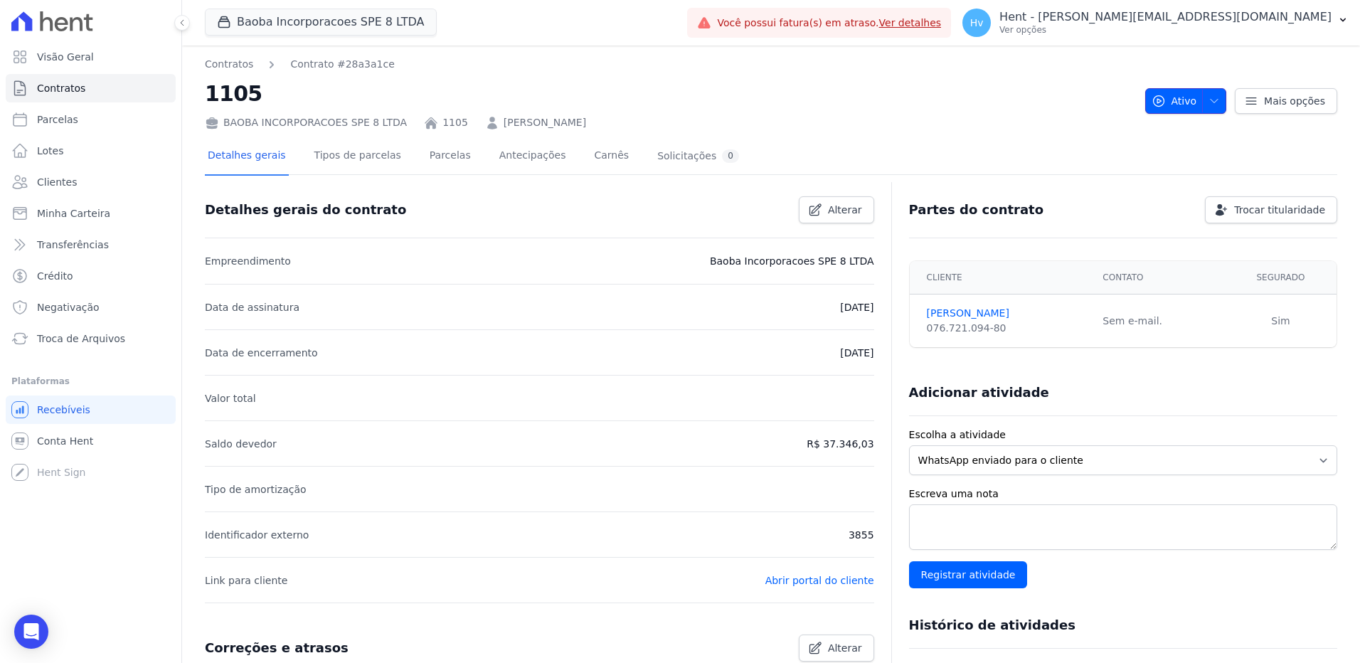
click at [1209, 102] on icon "button" at bounding box center [1214, 100] width 11 height 11
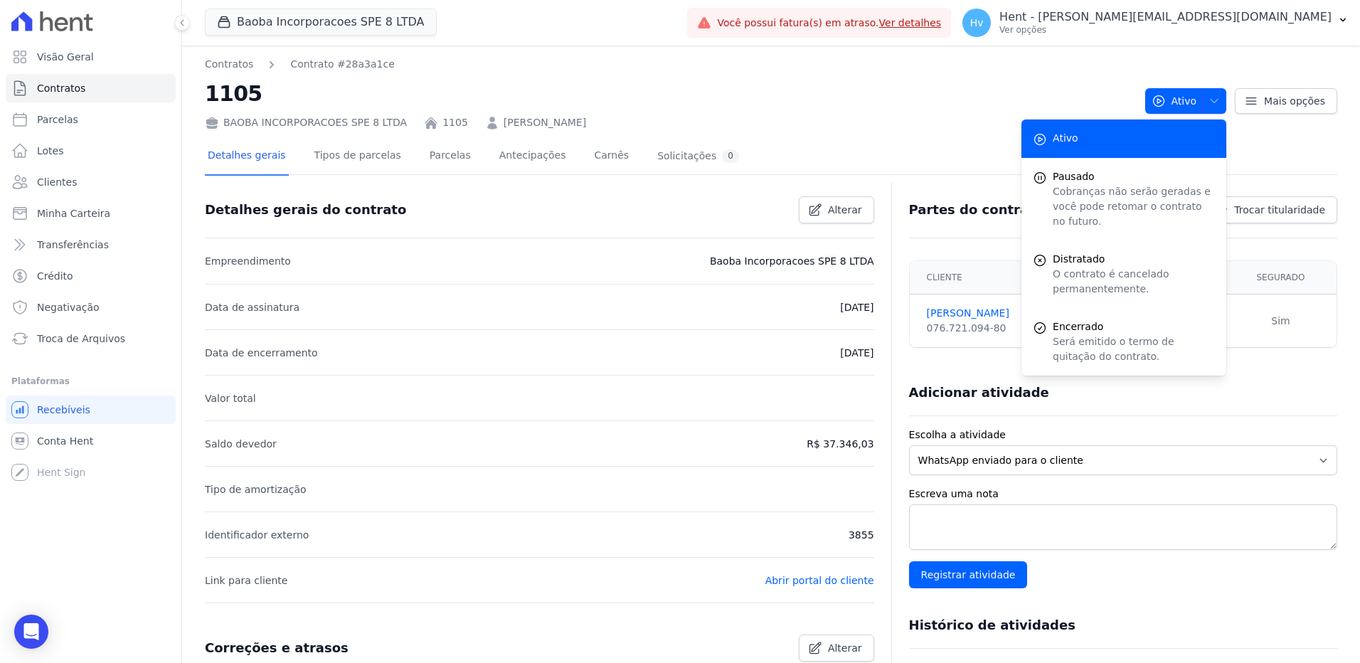
click at [879, 110] on div "BAOBA INCORPORACOES SPE 8 LTDA 1105 PATRICIA DANIELLA DA SILVA" at bounding box center [669, 120] width 929 height 21
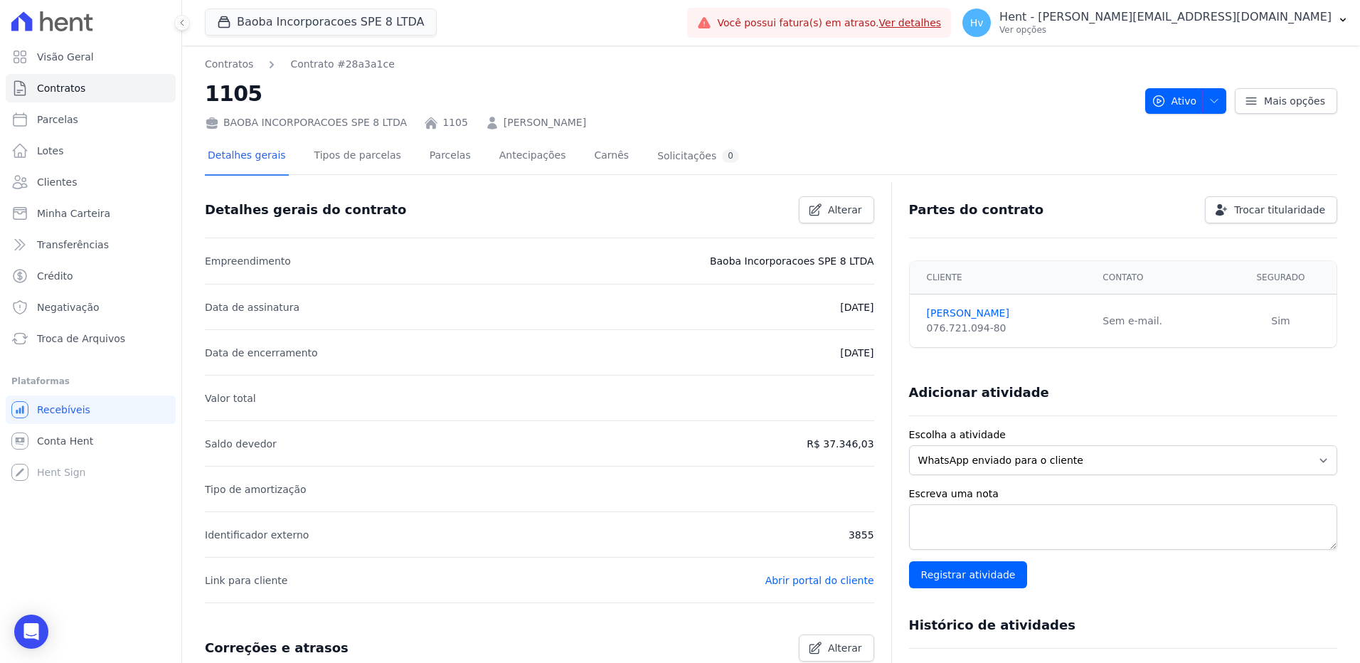
click at [846, 74] on div "Contratos Contrato #28a3a1ce 1105 BAOBA INCORPORACOES SPE 8 LTDA 1105 PATRICIA …" at bounding box center [669, 93] width 929 height 73
click at [55, 154] on span "Lotes" at bounding box center [50, 151] width 27 height 14
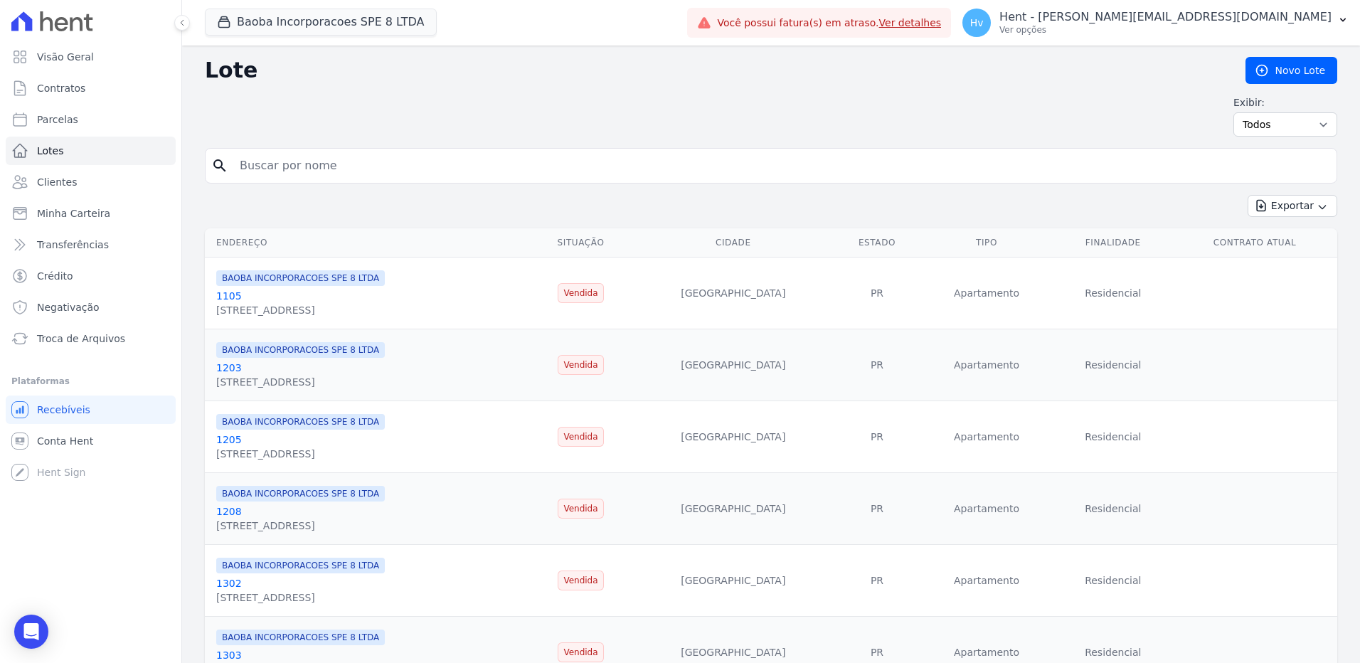
drag, startPoint x: 341, startPoint y: 168, endPoint x: 388, endPoint y: 169, distance: 47.0
click at [341, 168] on input "search" at bounding box center [781, 166] width 1100 height 28
type input "teste"
click at [516, 118] on div "Exibir: Todos Disponíveis Vendidas Reservadas Indisponíveis" at bounding box center [771, 115] width 1132 height 41
drag, startPoint x: 174, startPoint y: 154, endPoint x: 229, endPoint y: 120, distance: 65.1
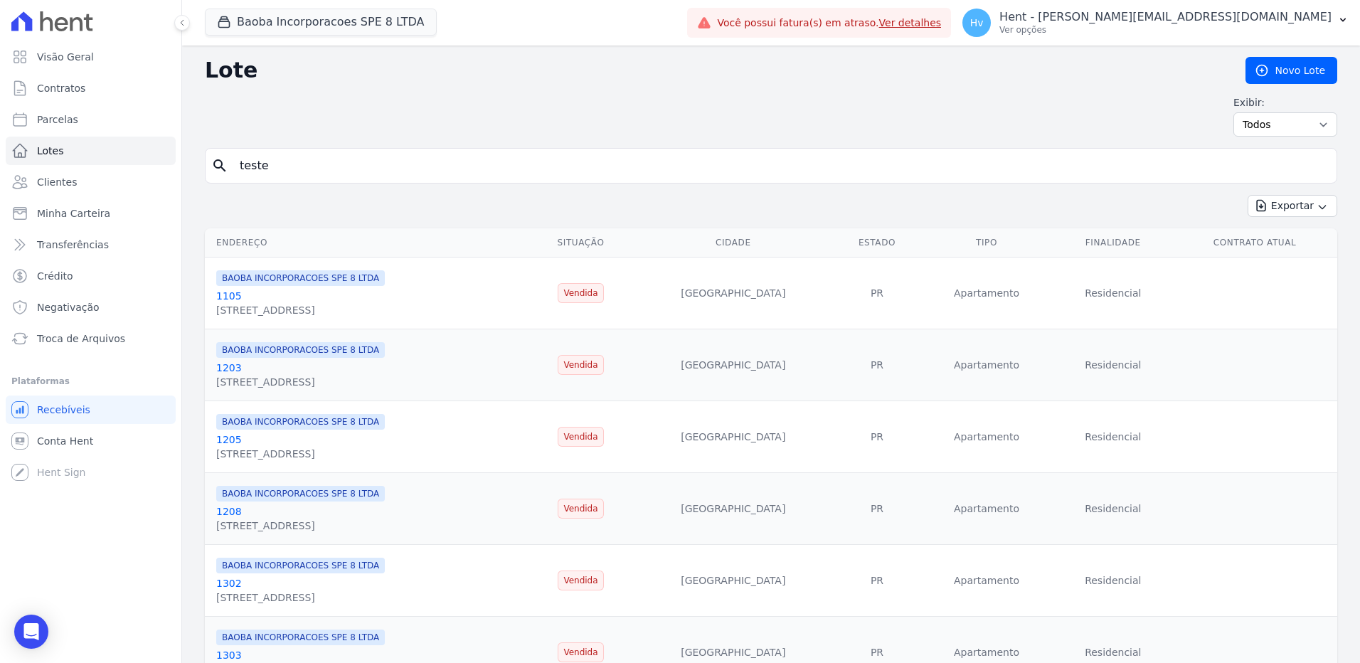
click at [131, 142] on div "Visão Geral Contratos Parcelas Lotes Clientes Minha Carteira Transferências Cré…" at bounding box center [680, 331] width 1360 height 663
drag, startPoint x: 685, startPoint y: 123, endPoint x: 97, endPoint y: 167, distance: 589.2
click at [683, 124] on div "Exibir: Todos Disponíveis Vendidas Reservadas Indisponíveis" at bounding box center [771, 115] width 1132 height 41
click at [59, 186] on span "Clientes" at bounding box center [57, 182] width 40 height 14
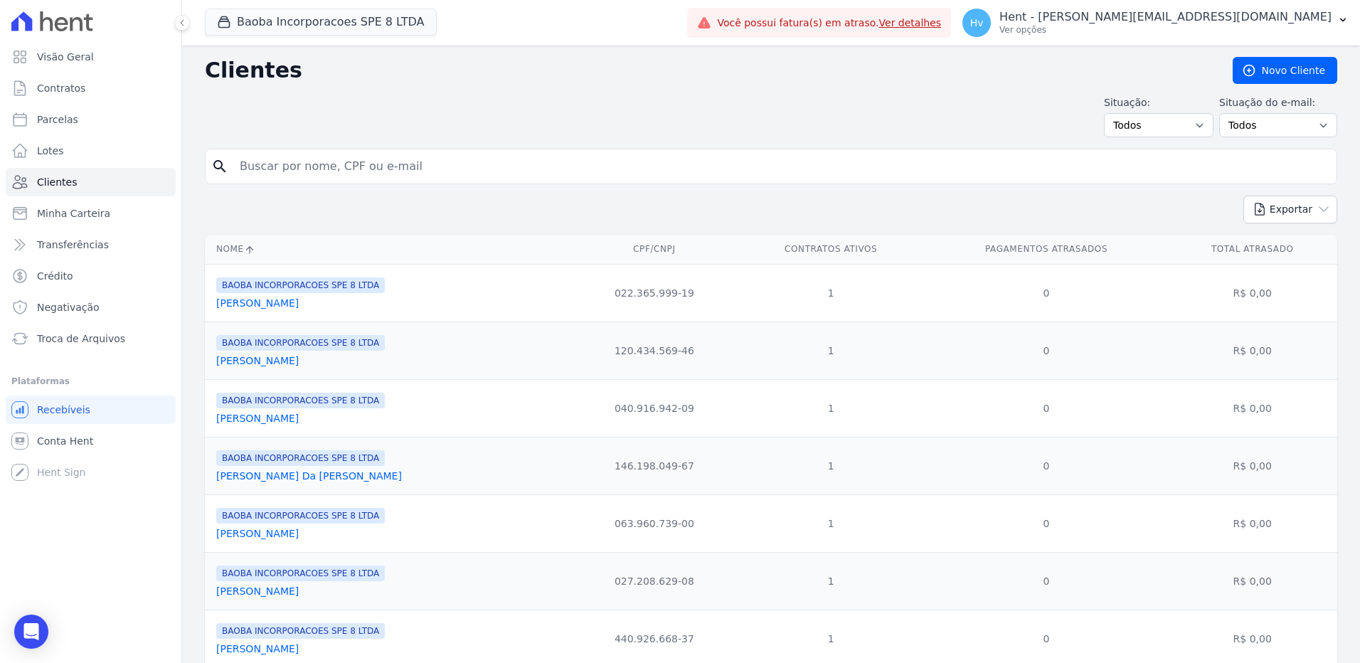
click at [299, 305] on link "Adelino Ferreira Guimaraes" at bounding box center [257, 302] width 83 height 11
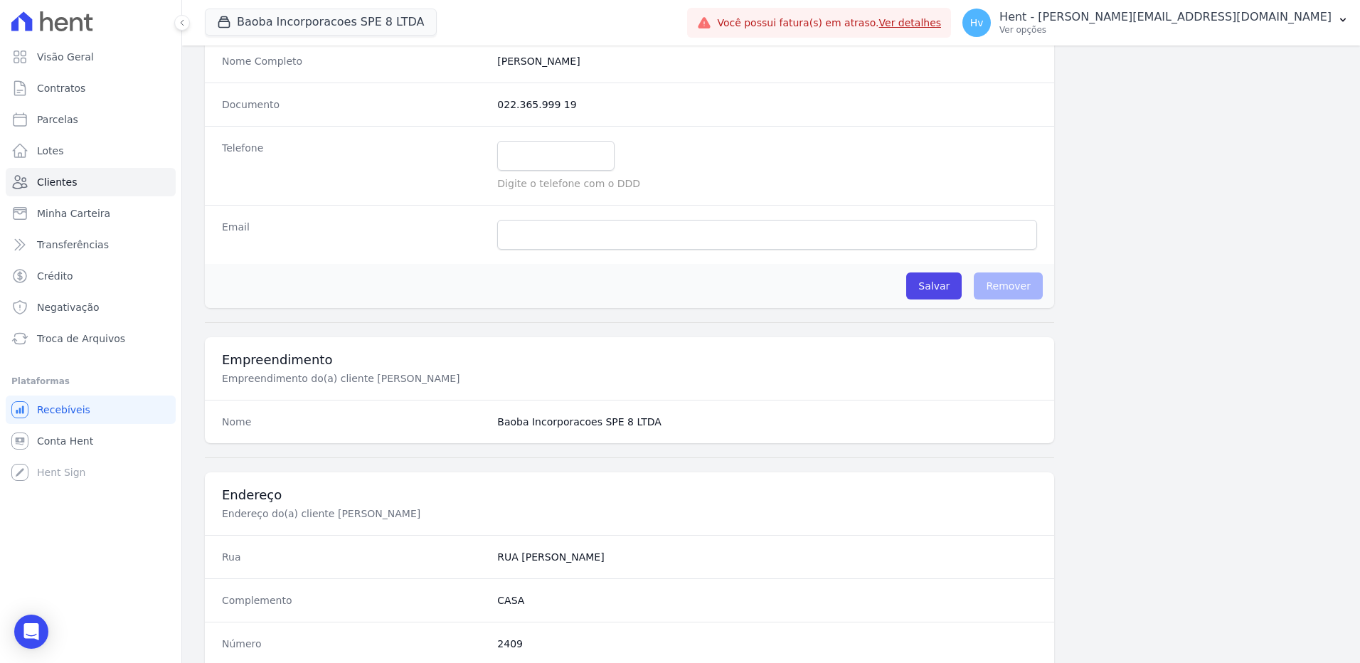
scroll to position [164, 0]
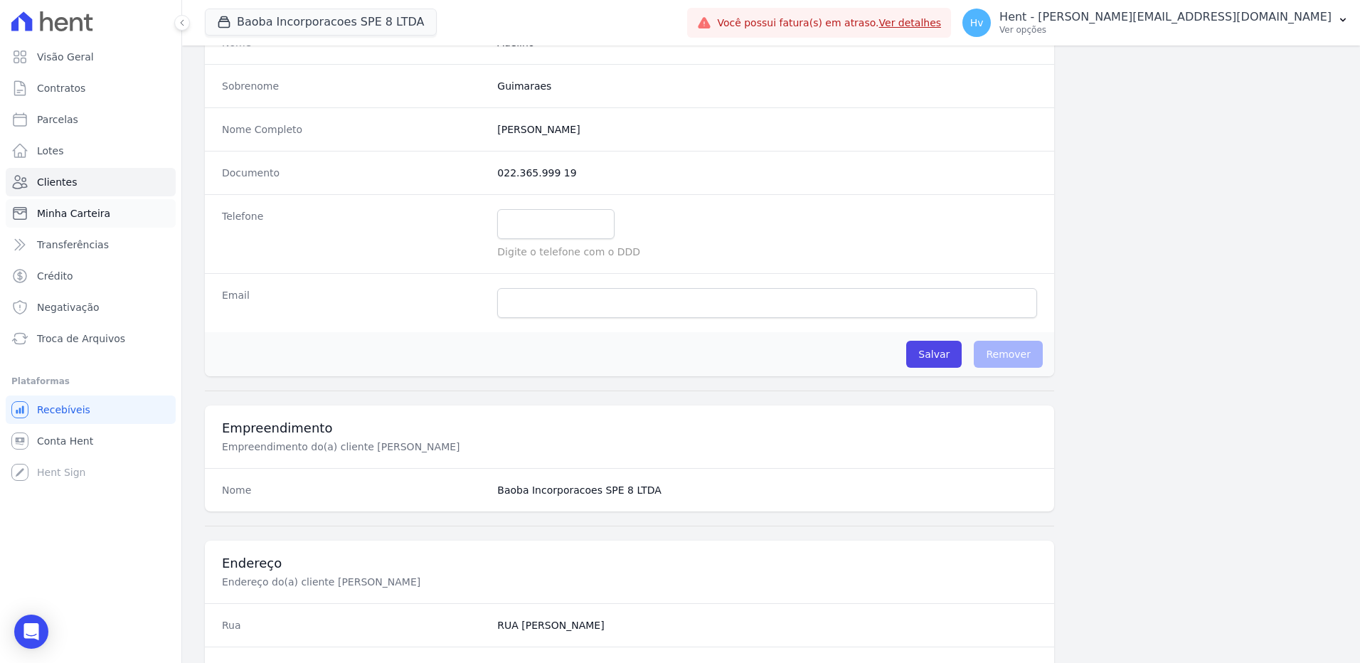
click at [53, 221] on link "Minha Carteira" at bounding box center [91, 213] width 170 height 28
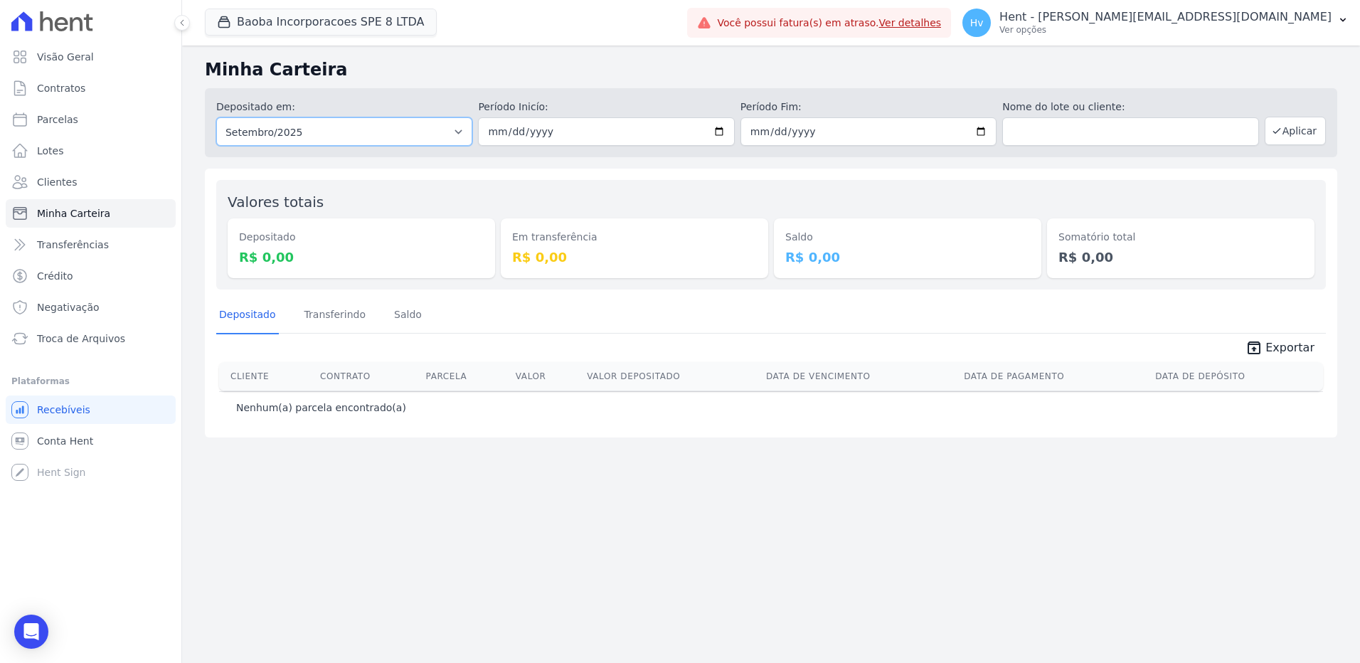
click at [378, 129] on select "Todos os meses Março/2025 Abril/2025 Maio/2025 Junho/2025 Julho/2025 Agosto/202…" at bounding box center [344, 131] width 256 height 28
click at [216, 117] on select "Todos os meses Março/2025 Abril/2025 Maio/2025 Junho/2025 Julho/2025 Agosto/202…" at bounding box center [344, 131] width 256 height 28
click at [534, 494] on div "Minha Carteira Depositado em: Todos os meses Março/2025 Abril/2025 Maio/2025 Ju…" at bounding box center [771, 354] width 1178 height 617
click at [74, 443] on span "Conta Hent" at bounding box center [65, 441] width 56 height 14
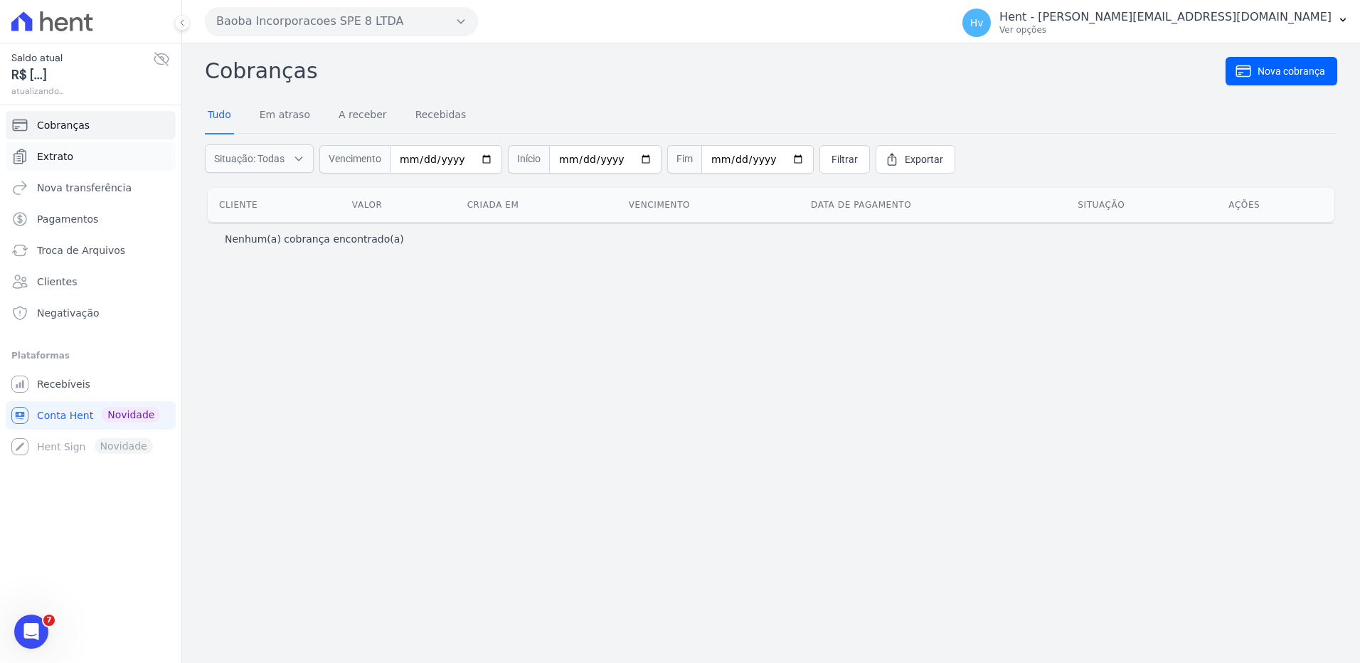
click at [51, 156] on span "Extrato" at bounding box center [55, 156] width 36 height 14
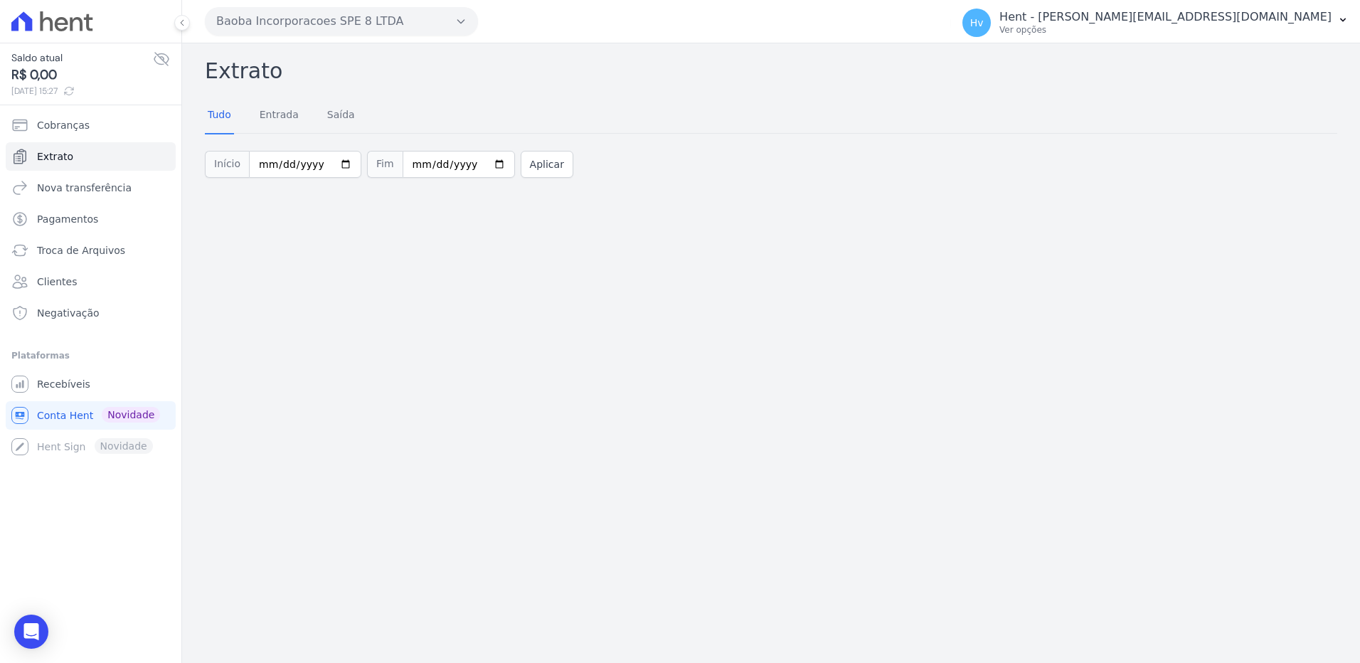
drag, startPoint x: 26, startPoint y: 72, endPoint x: 51, endPoint y: 75, distance: 25.9
click at [51, 75] on span "R$ 0,00" at bounding box center [82, 74] width 142 height 19
click at [1205, 32] on p "Ver opções" at bounding box center [1165, 29] width 332 height 11
click at [80, 383] on span "Recebíveis" at bounding box center [63, 384] width 53 height 14
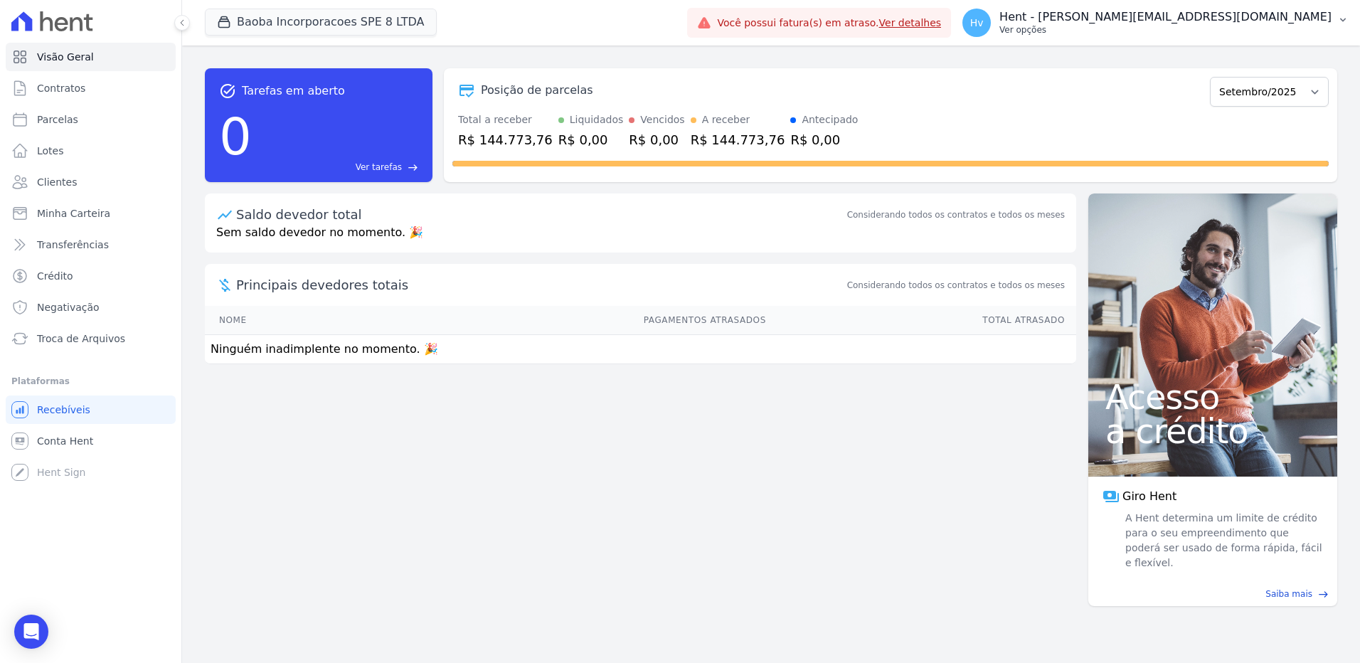
click at [1198, 28] on p "Ver opções" at bounding box center [1165, 29] width 332 height 11
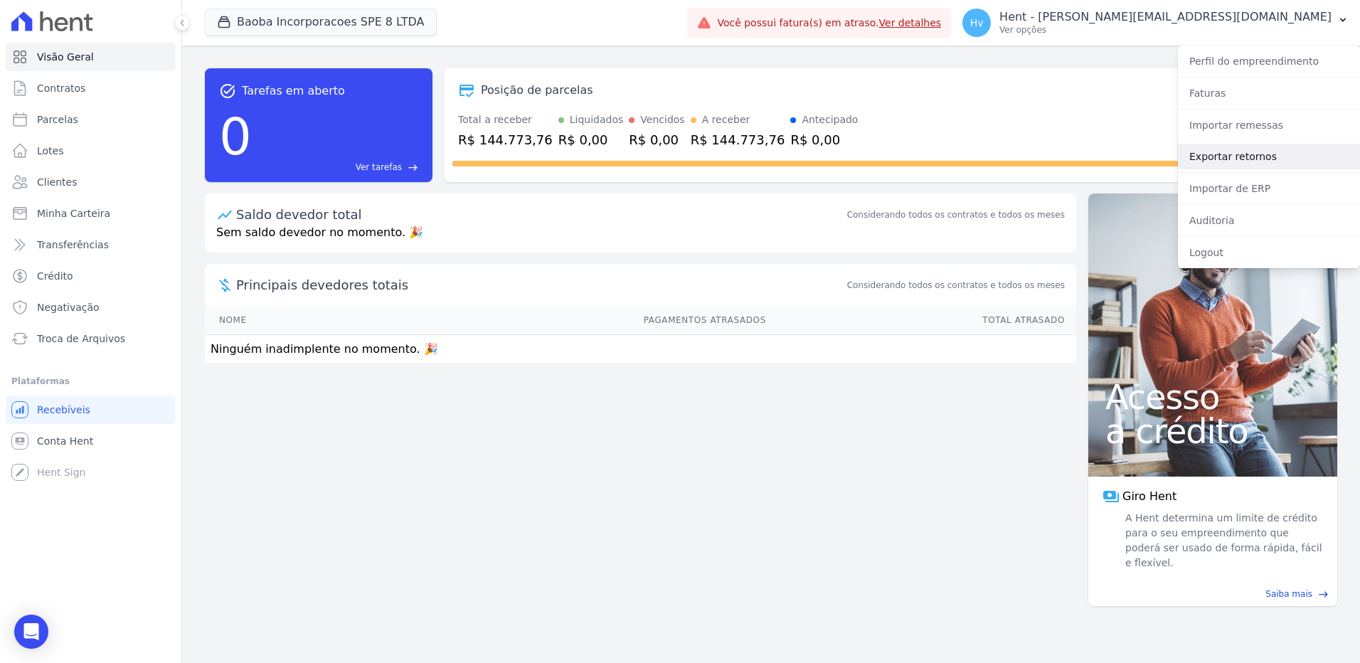
click at [1242, 157] on link "Exportar retornos" at bounding box center [1269, 157] width 182 height 26
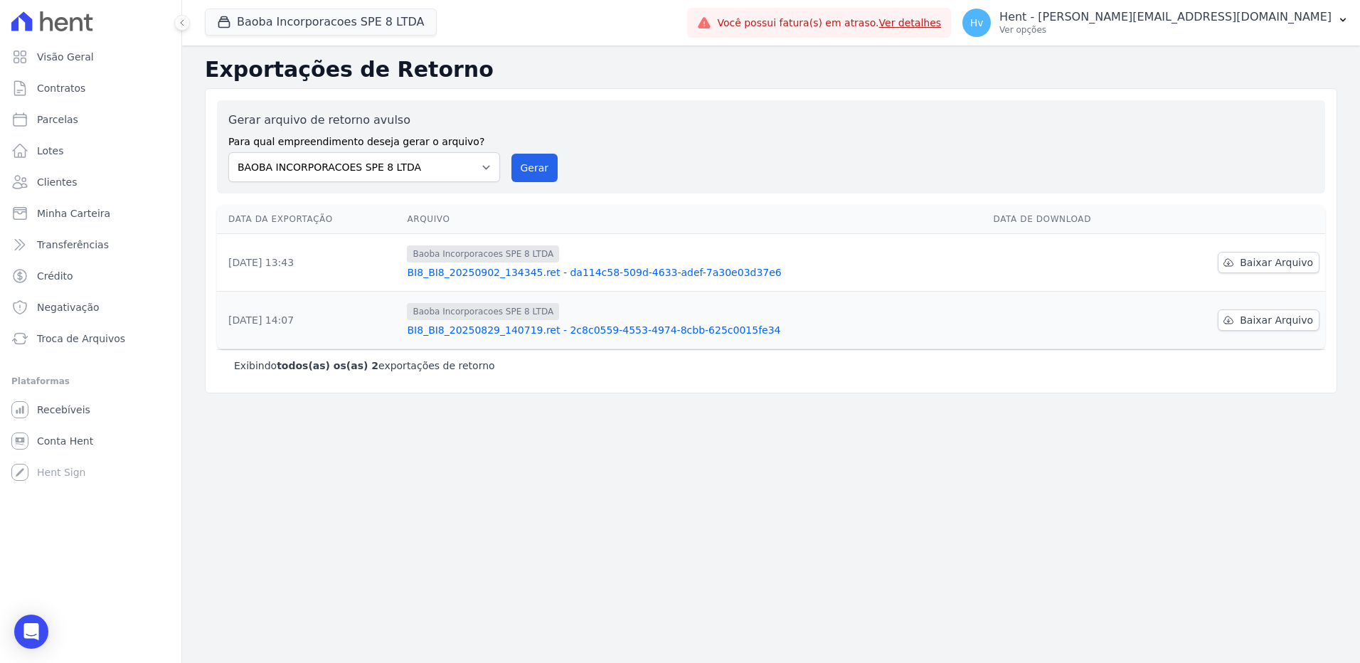
click at [792, 107] on div "Gerar arquivo de retorno avulso Para qual empreendimento deseja gerar o arquivo…" at bounding box center [771, 146] width 1108 height 93
click at [1204, 26] on p "Ver opções" at bounding box center [1165, 29] width 332 height 11
click at [1202, 95] on link "Faturas" at bounding box center [1269, 93] width 182 height 26
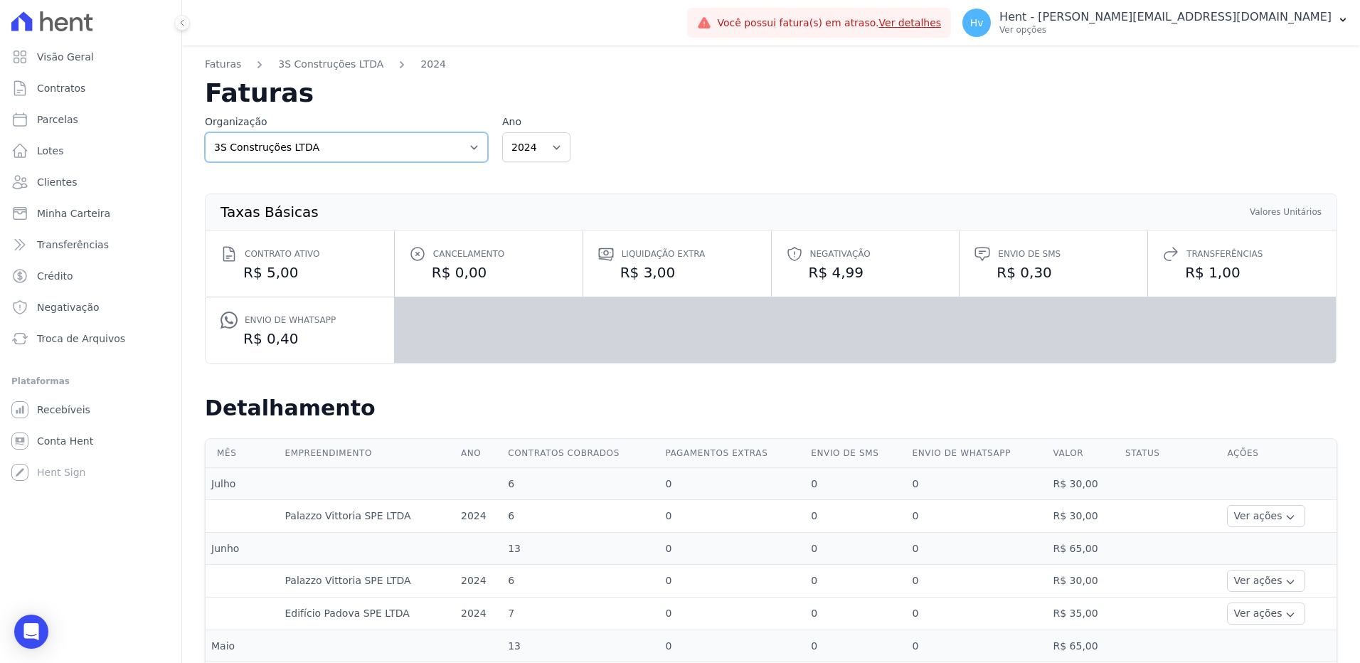
click at [330, 151] on select "3S Construções LTDA AGC Urbanismo Agile Urbanismo Agora Empreendimentos Aima Ur…" at bounding box center [346, 147] width 283 height 30
select select "46f4ec06-9aab-4ffa-9655-d6cfc52ec9ff"
click at [205, 132] on select "3S Construções LTDA AGC Urbanismo Agile Urbanismo Agora Empreendimentos Aima Ur…" at bounding box center [346, 147] width 283 height 30
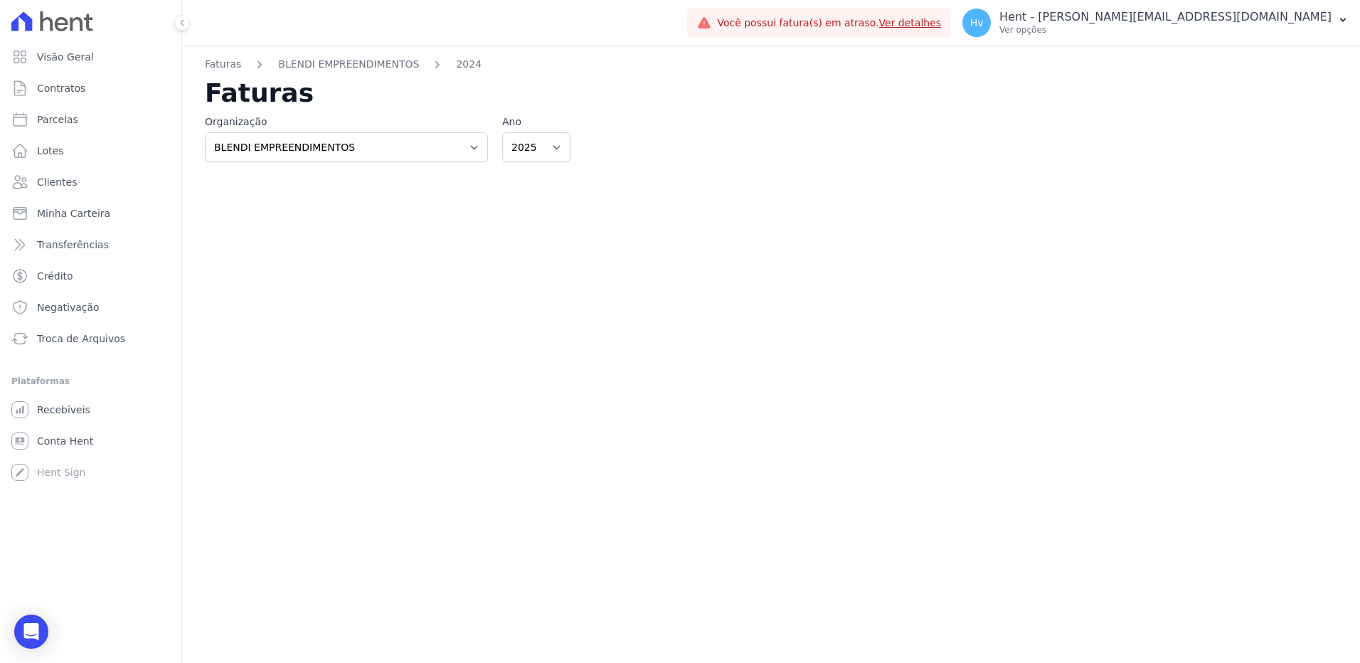
click at [645, 206] on div "Faturas BLENDI EMPREENDIMENTOS 2024 Faturas Organização 3S Construções LTDA AGC…" at bounding box center [771, 354] width 1178 height 617
click at [516, 147] on select "2025" at bounding box center [536, 147] width 68 height 30
click at [267, 142] on select "3S Construções LTDA AGC Urbanismo Agile Urbanismo Agora Empreendimentos Aima Ur…" at bounding box center [346, 147] width 283 height 30
select select "d11a99df-61f4-49f0-a8df-edf2e1b593a3"
click at [205, 132] on select "3S Construções LTDA AGC Urbanismo Agile Urbanismo Agora Empreendimentos Aima Ur…" at bounding box center [346, 147] width 283 height 30
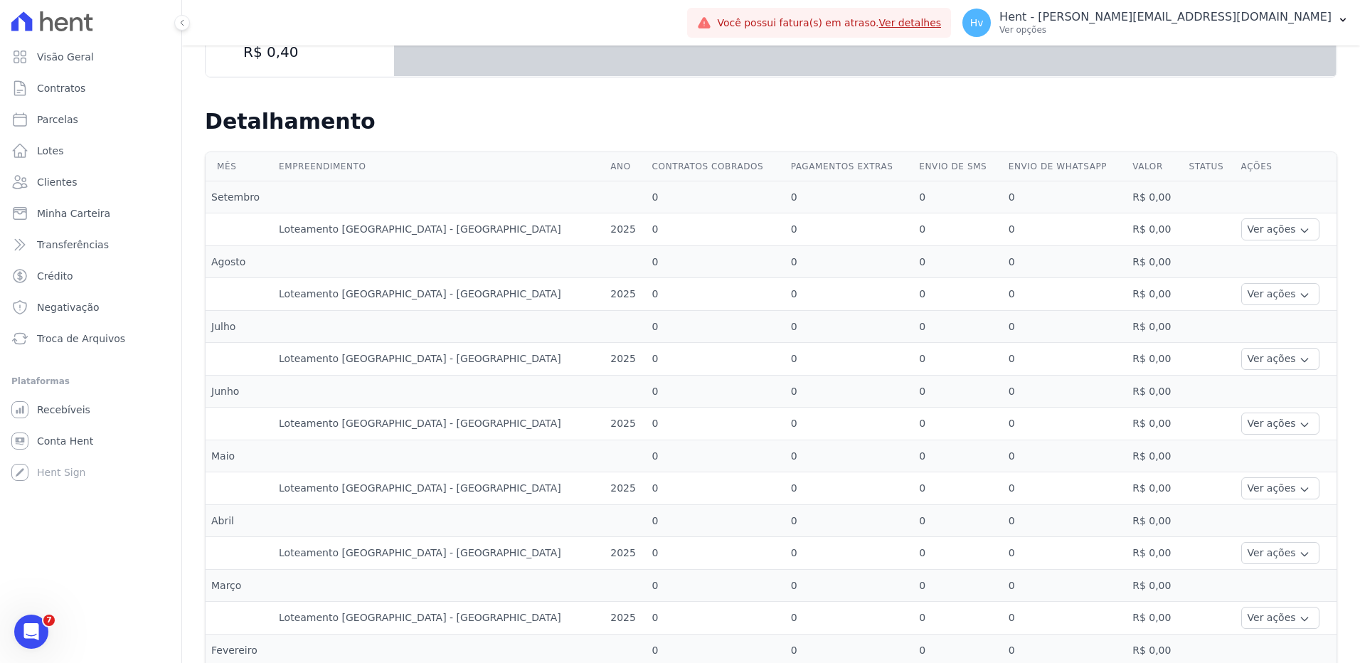
scroll to position [60, 0]
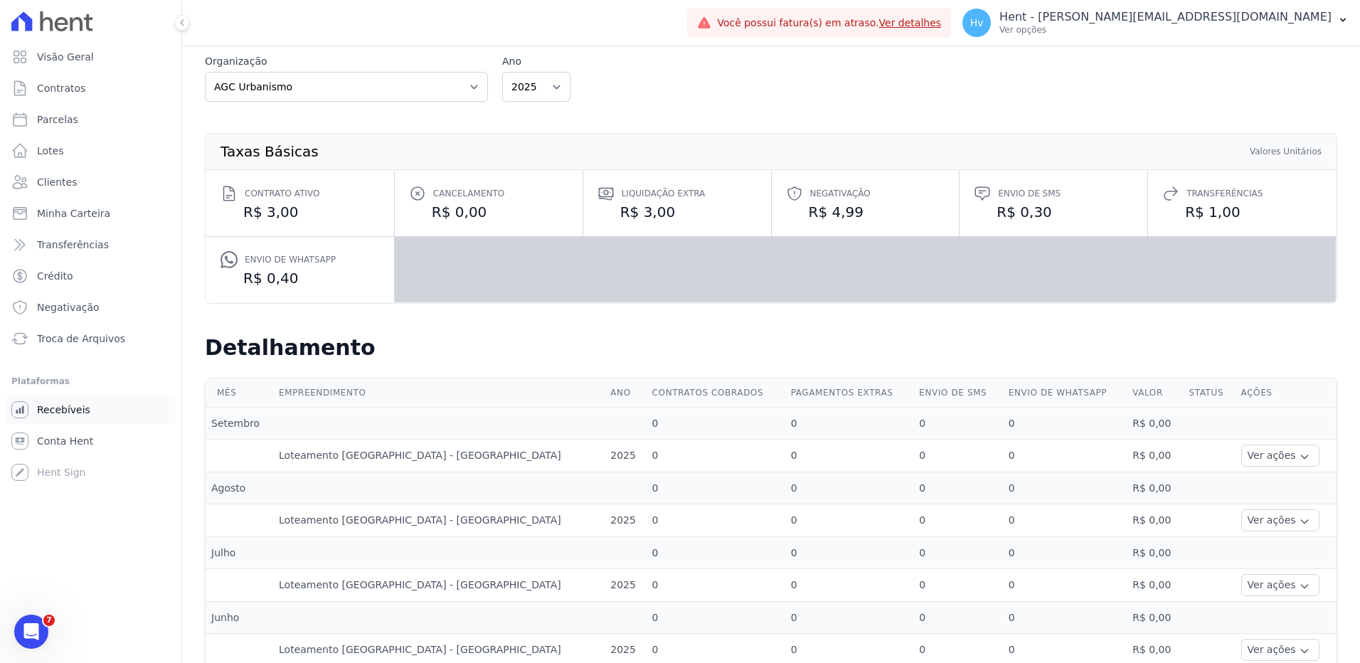
click at [93, 411] on link "Recebíveis" at bounding box center [91, 410] width 170 height 28
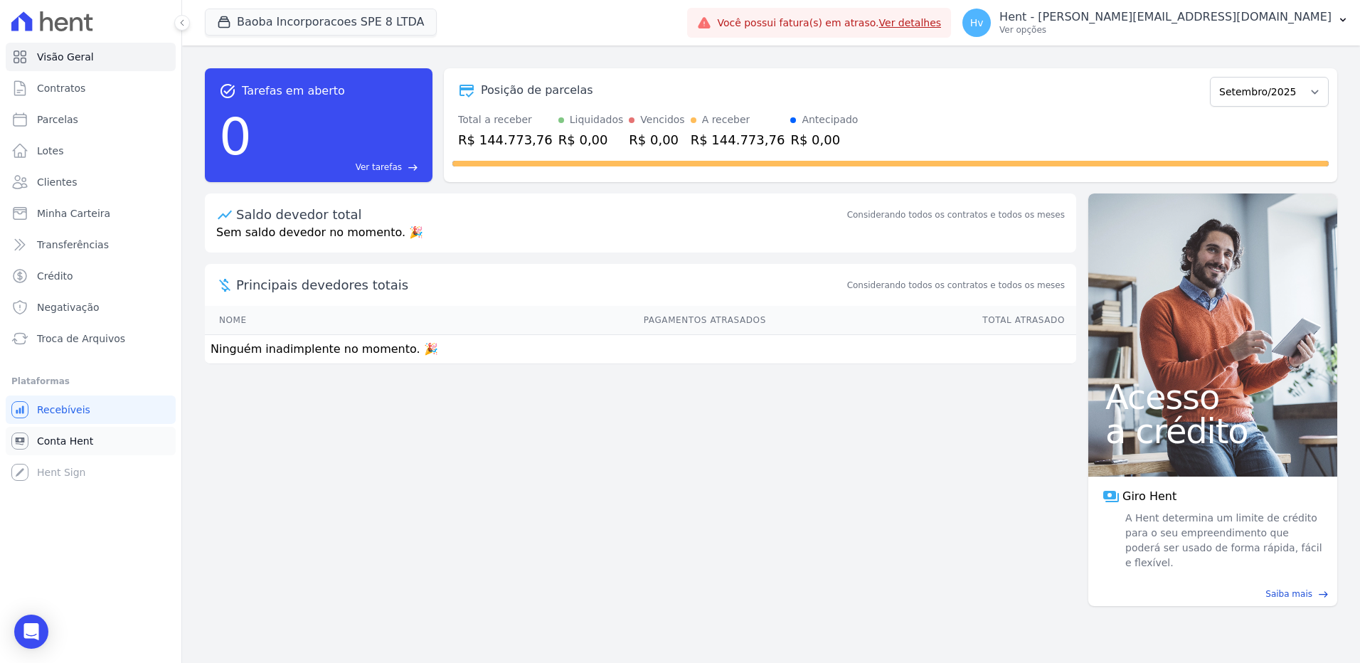
click at [68, 441] on span "Conta Hent" at bounding box center [65, 441] width 56 height 14
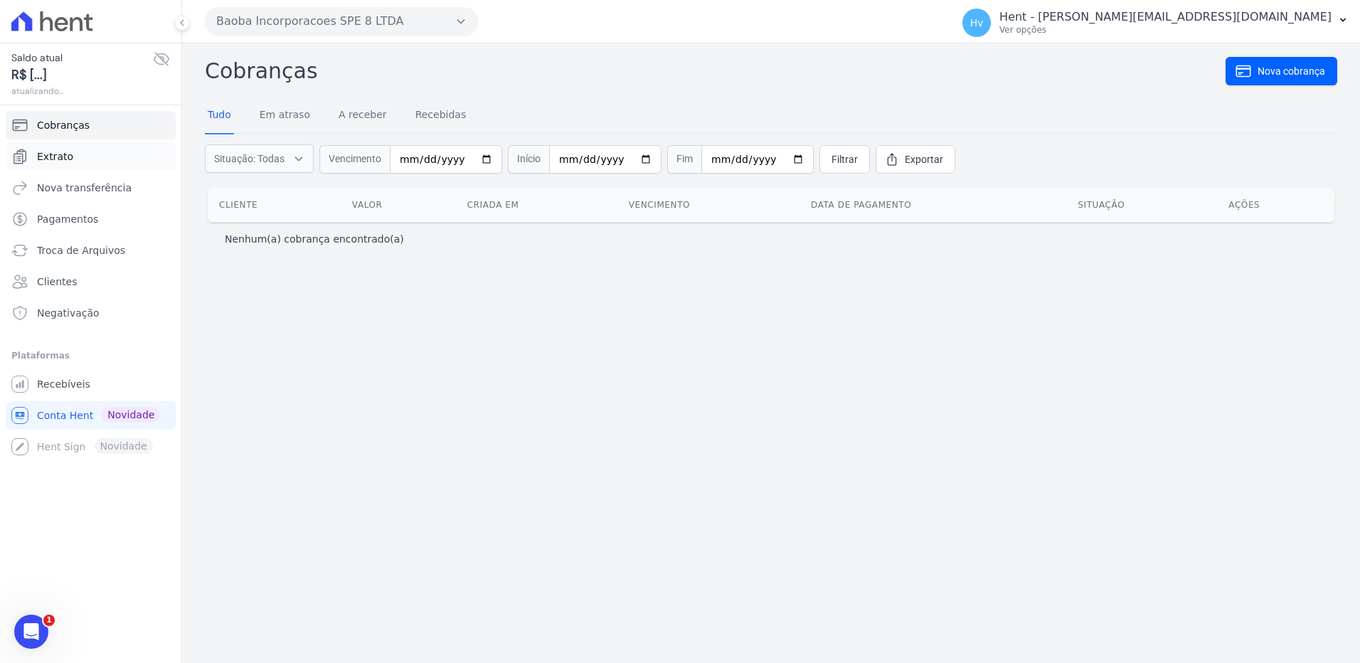
click at [67, 157] on span "Extrato" at bounding box center [55, 156] width 36 height 14
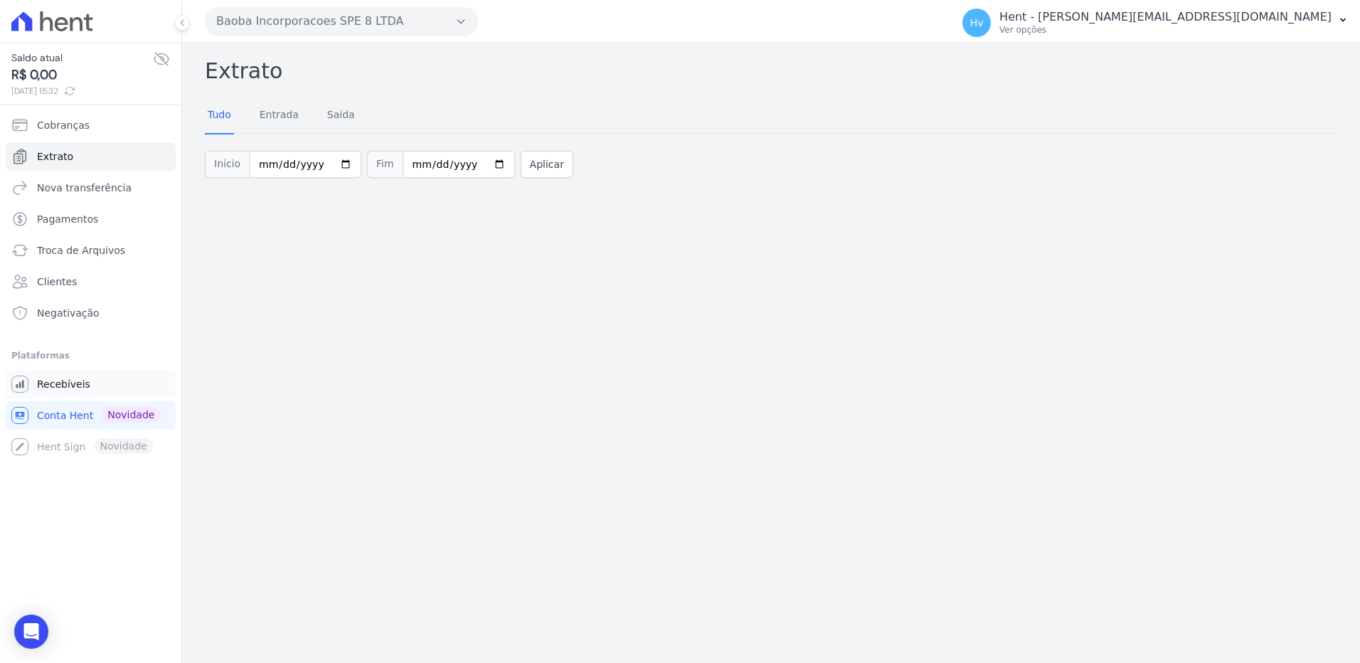
click at [85, 384] on link "Recebíveis" at bounding box center [91, 384] width 170 height 28
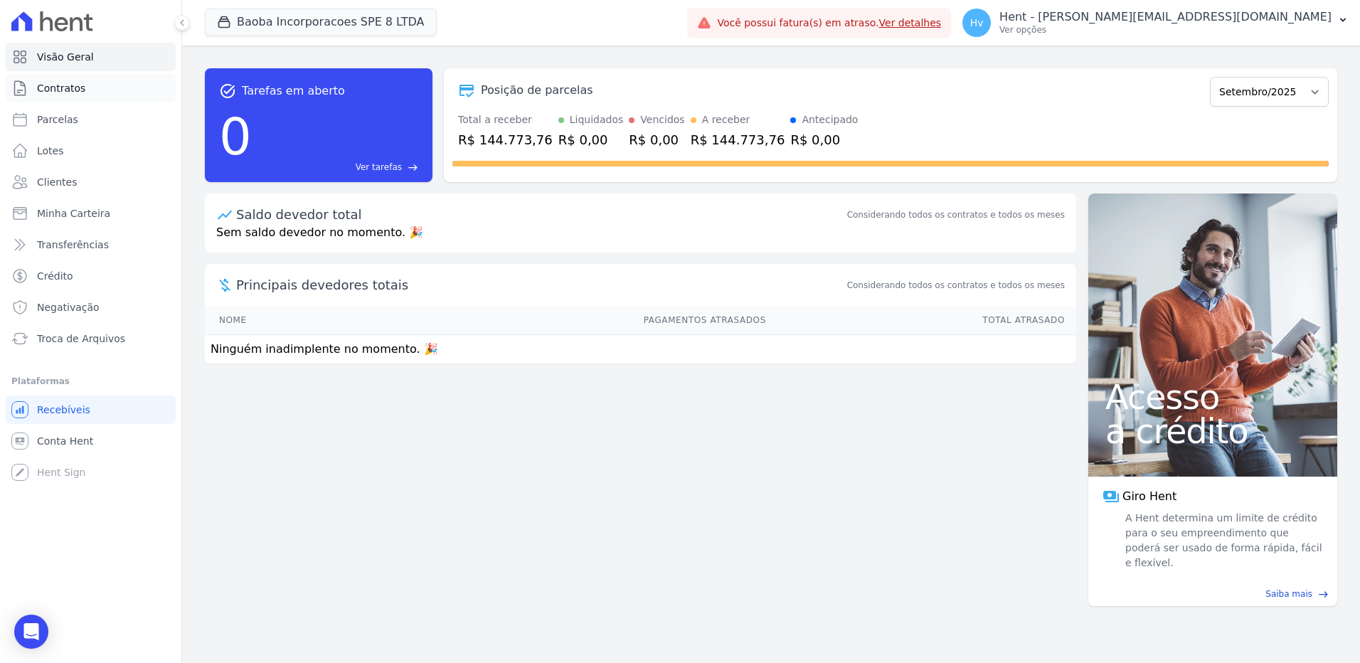
click at [80, 93] on span "Contratos" at bounding box center [61, 88] width 48 height 14
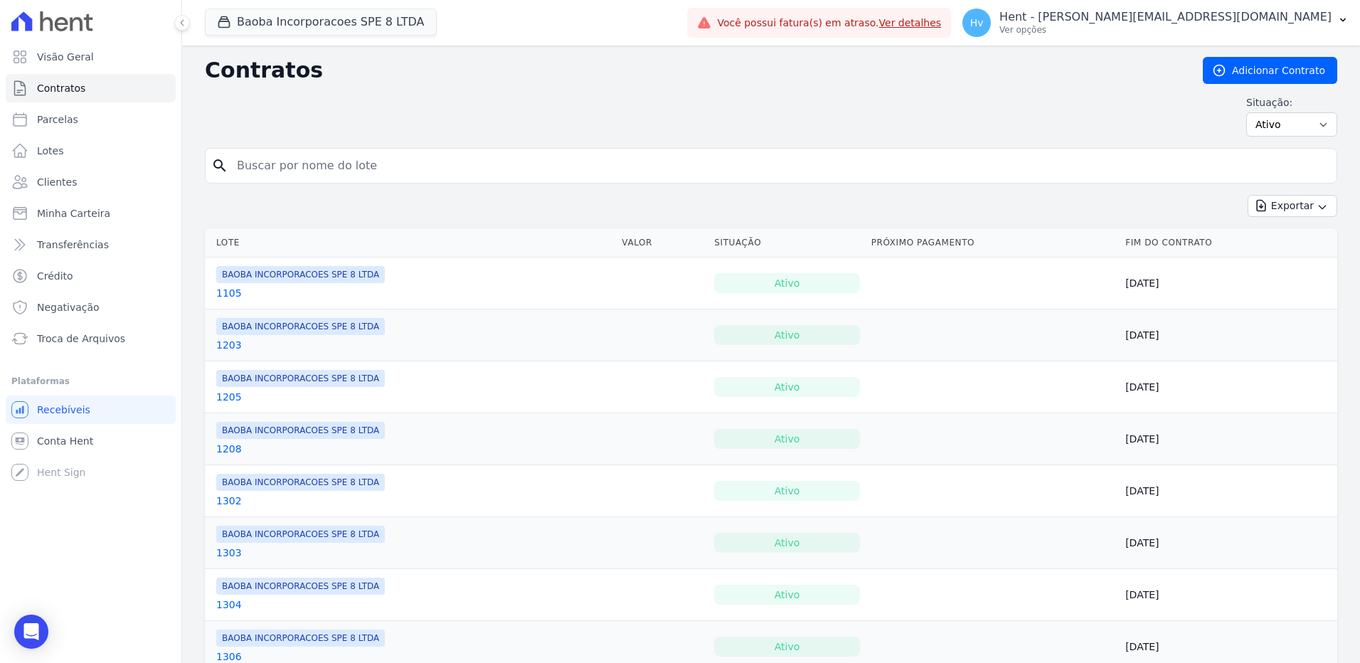
click at [232, 292] on link "1105" at bounding box center [229, 293] width 26 height 14
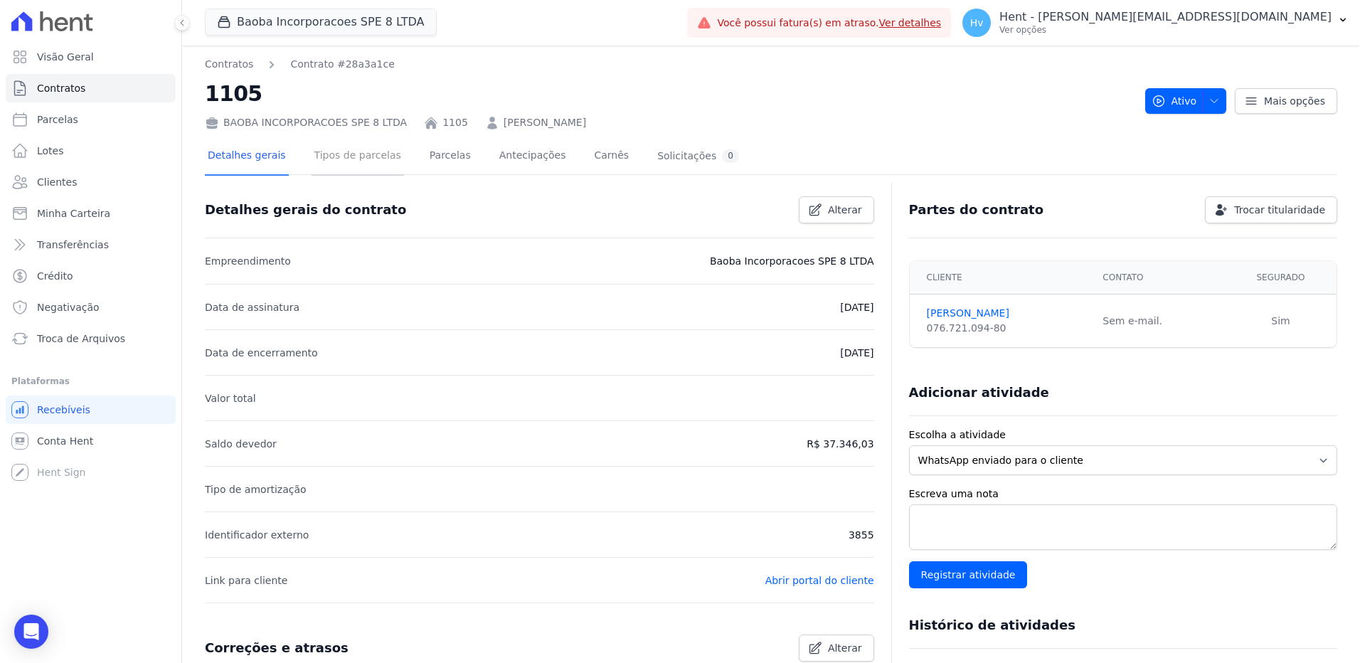
click at [339, 162] on link "Tipos de parcelas" at bounding box center [358, 157] width 92 height 38
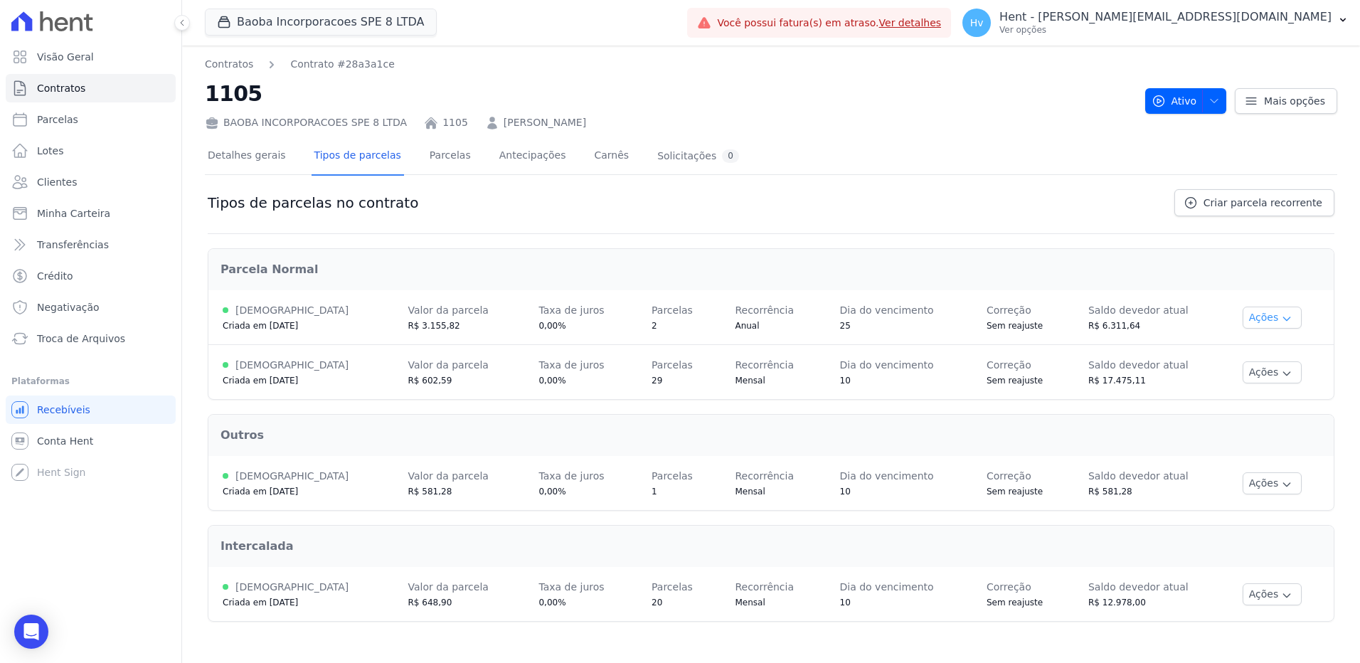
click at [1281, 313] on icon "button" at bounding box center [1286, 318] width 11 height 11
click at [883, 97] on h2 "1105" at bounding box center [669, 94] width 929 height 32
click at [63, 91] on span "Contratos" at bounding box center [61, 88] width 48 height 14
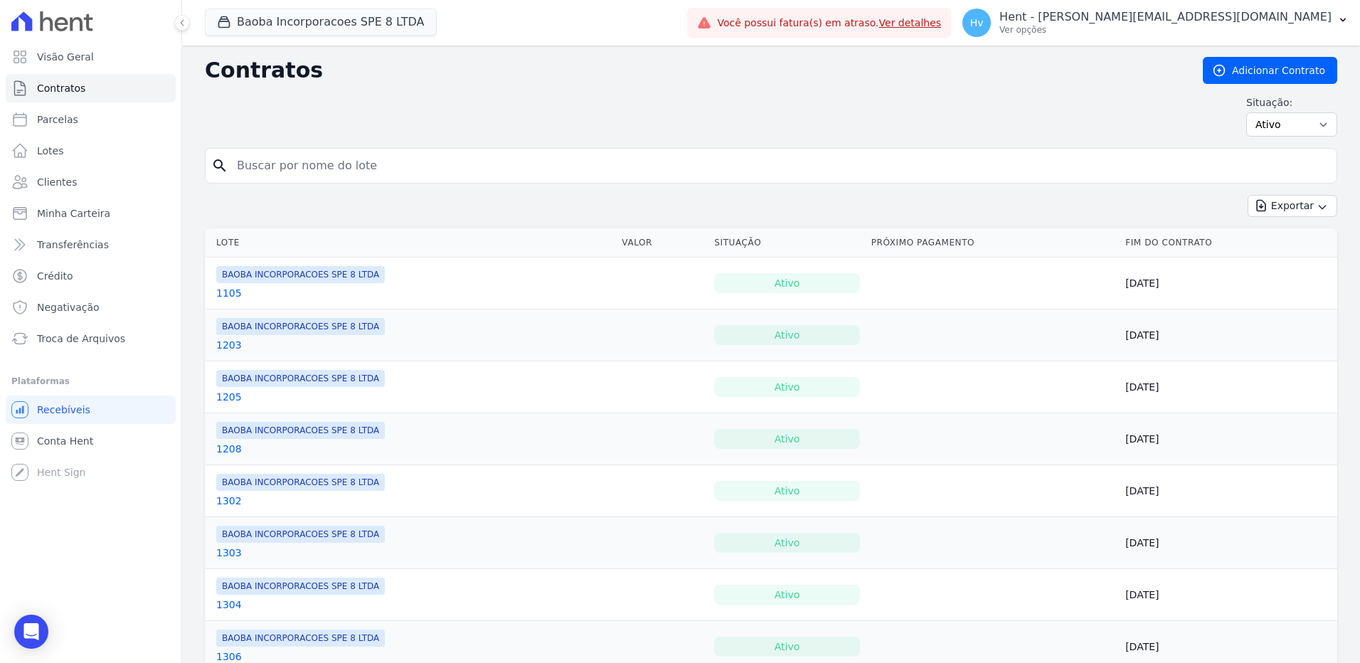
click at [232, 293] on link "1105" at bounding box center [229, 293] width 26 height 14
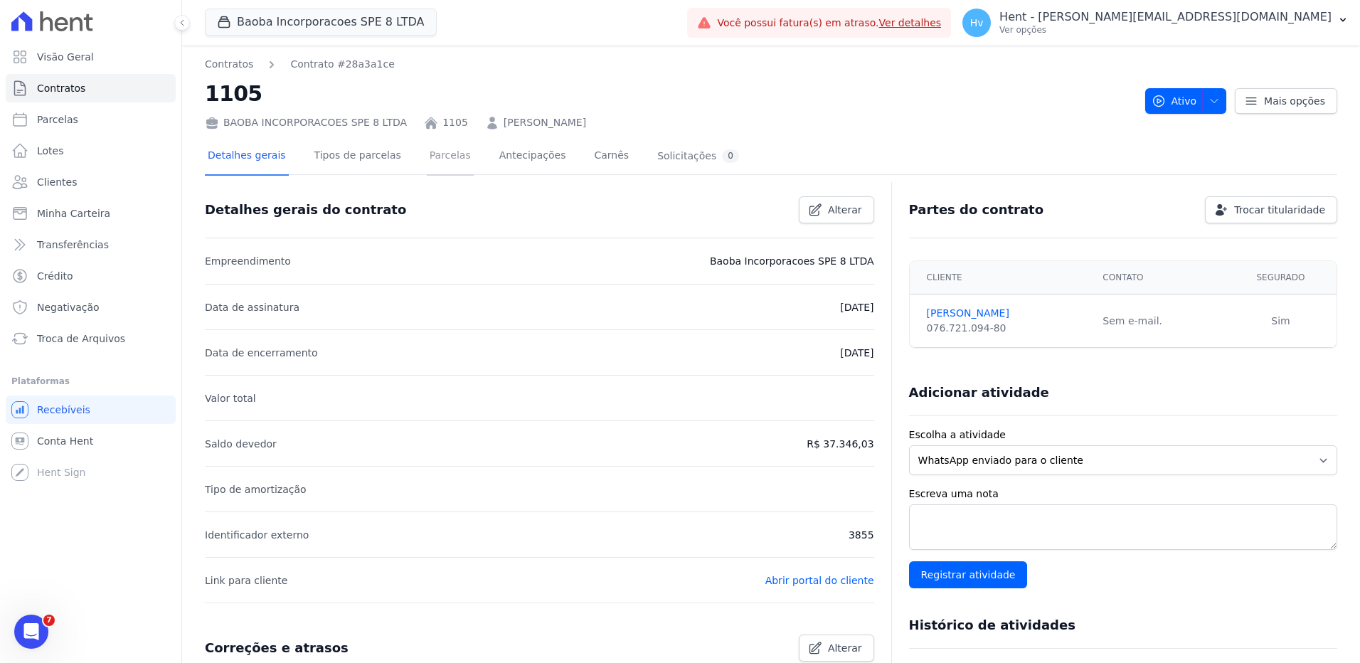
click at [427, 159] on link "Parcelas" at bounding box center [450, 157] width 47 height 38
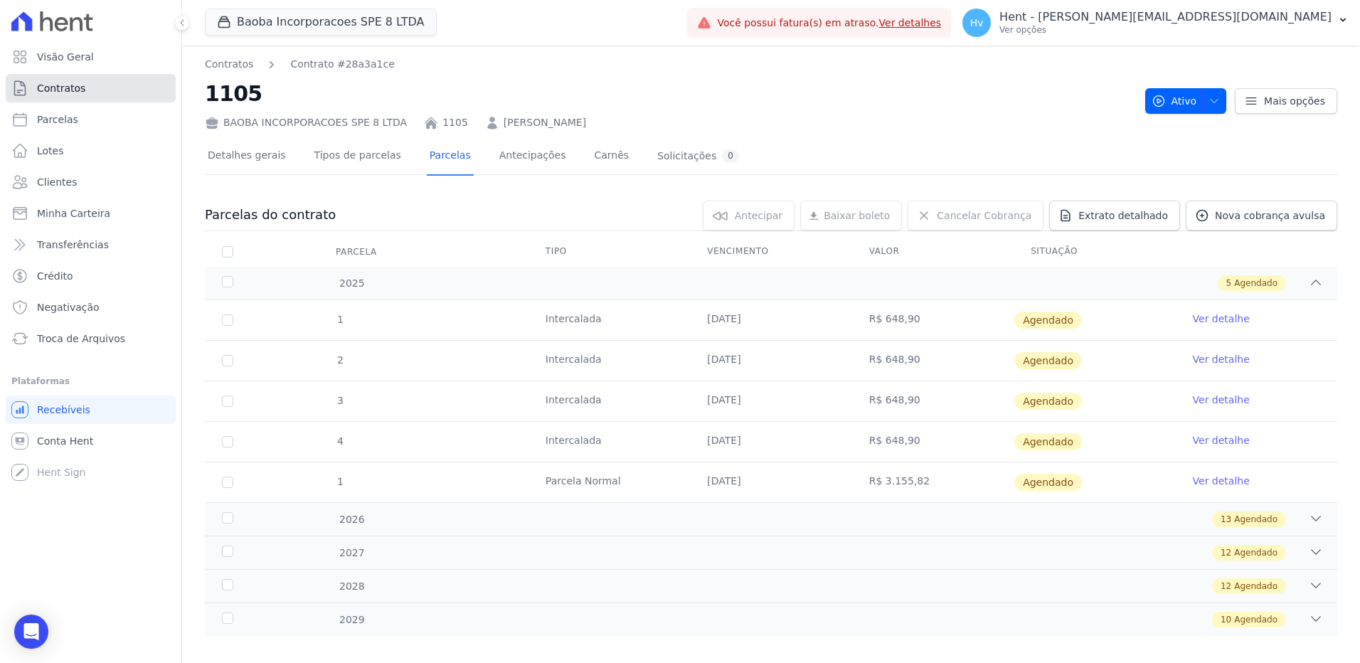
click at [85, 87] on link "Contratos" at bounding box center [91, 88] width 170 height 28
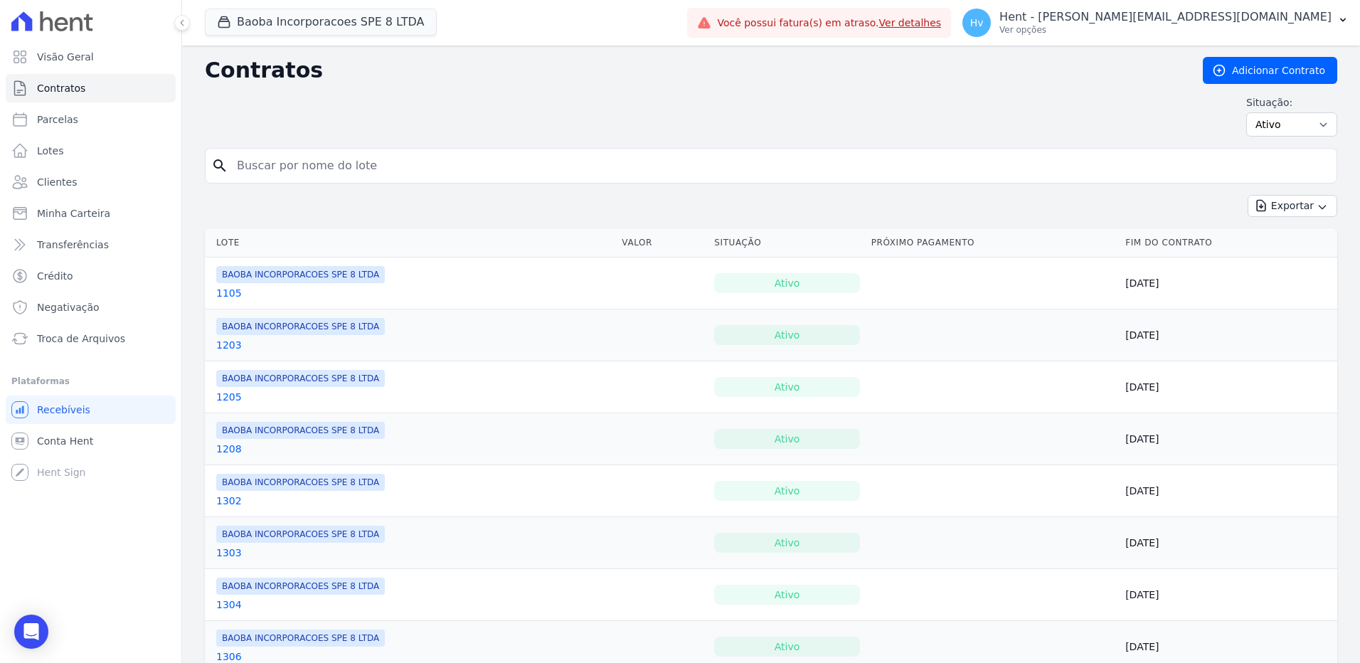
click at [228, 291] on link "1105" at bounding box center [229, 293] width 26 height 14
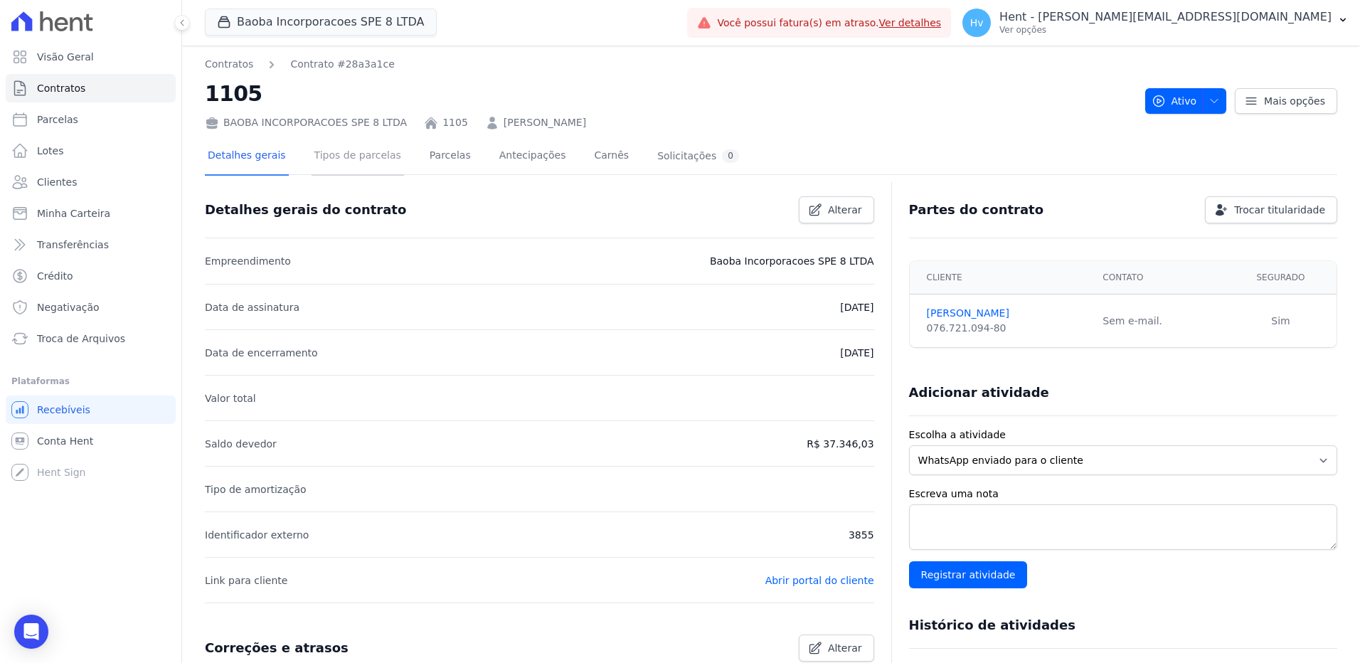
click at [364, 149] on link "Tipos de parcelas" at bounding box center [358, 157] width 92 height 38
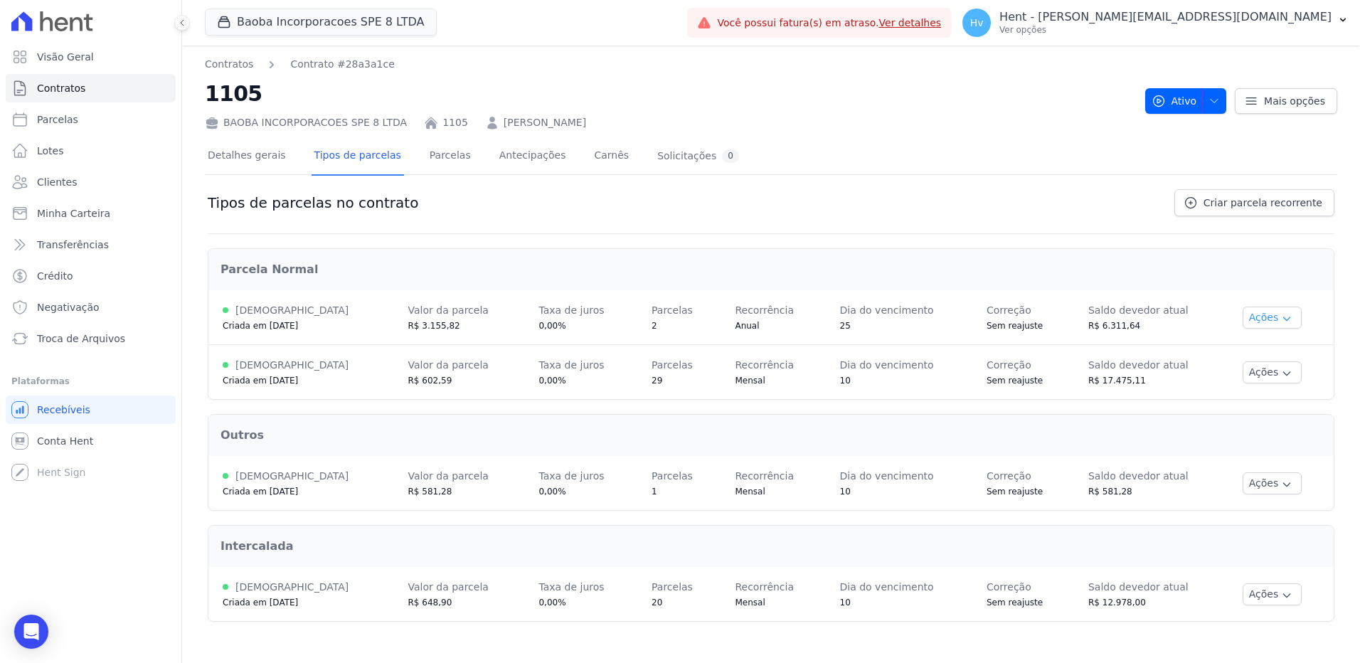
click at [1281, 317] on icon "button" at bounding box center [1286, 318] width 11 height 11
click at [1240, 389] on link "Renegociar" at bounding box center [1259, 389] width 110 height 17
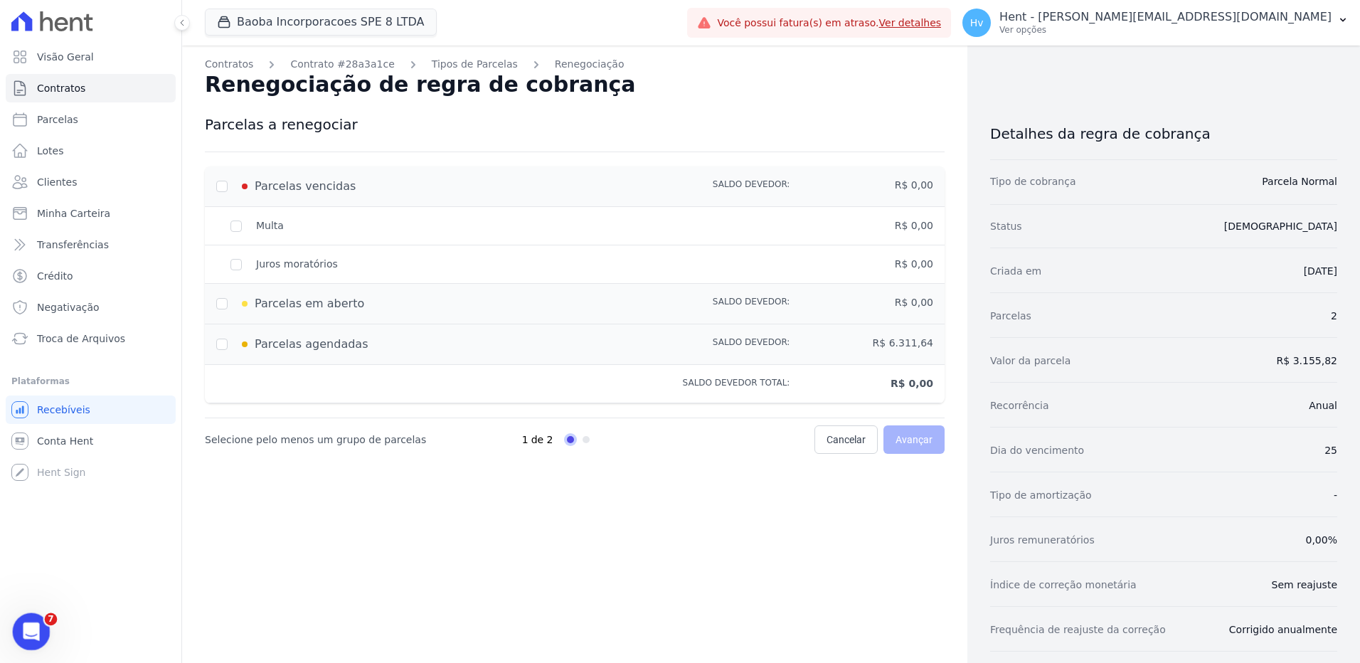
click at [27, 627] on icon "Abertura do Messenger da Intercom" at bounding box center [29, 629] width 23 height 23
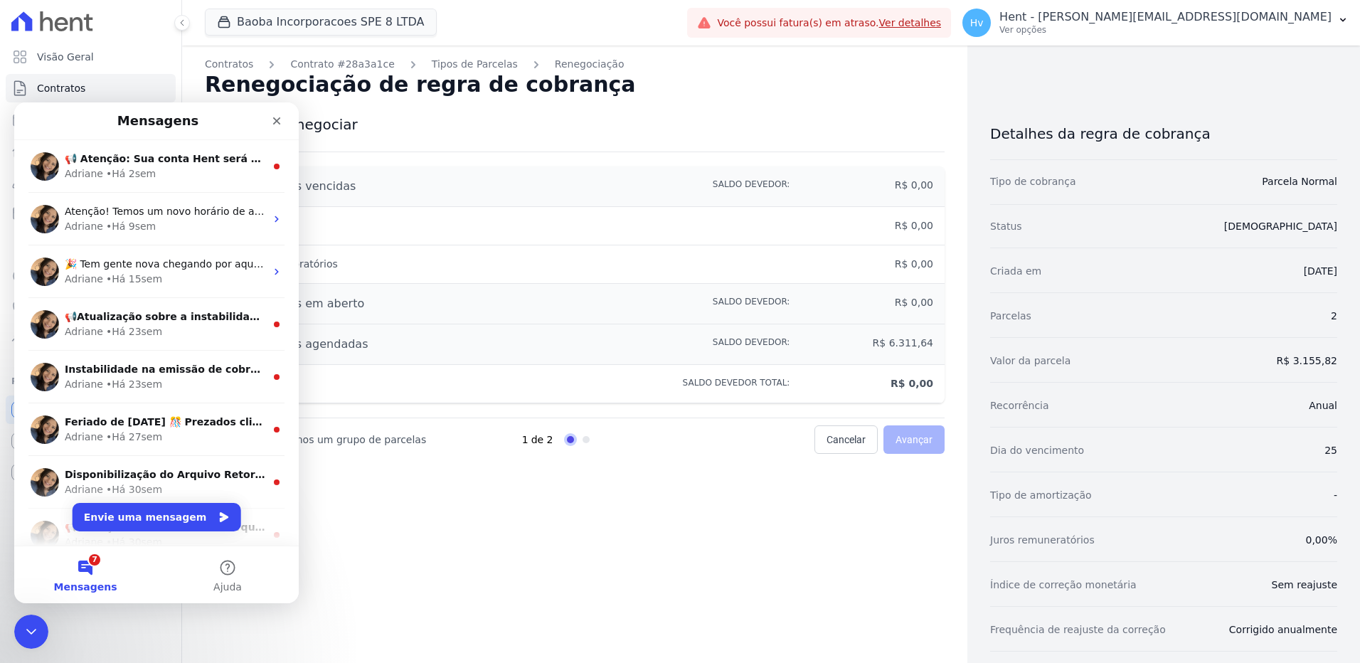
click at [526, 593] on div "Contratos Contrato #28a3a1ce Tipos de Parcelas Renegociação Renegociação de reg…" at bounding box center [574, 446] width 785 height 800
click at [540, 541] on div "Contratos Contrato #28a3a1ce Tipos de Parcelas Renegociação Renegociação de reg…" at bounding box center [574, 446] width 785 height 800
click at [278, 121] on icon "Fechar" at bounding box center [276, 120] width 11 height 11
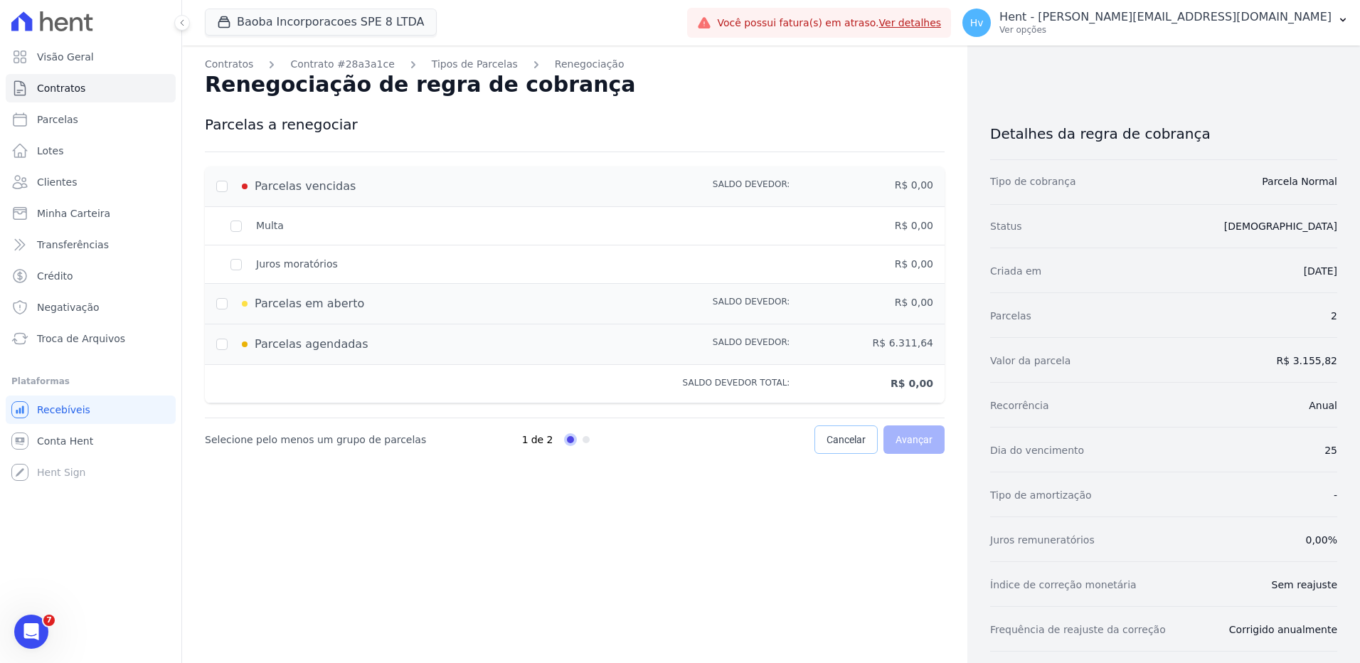
click at [827, 436] on span "Cancelar" at bounding box center [846, 439] width 39 height 14
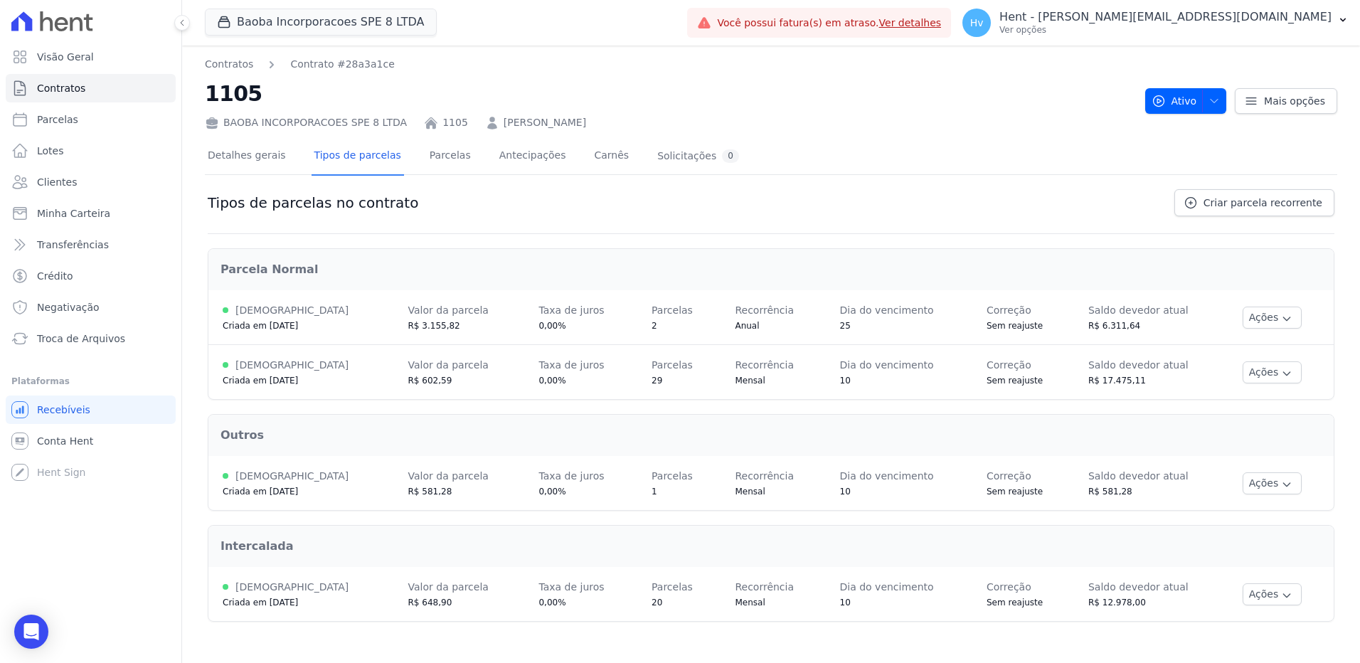
click at [849, 135] on div "Detalhes gerais Tipos de parcelas Parcelas Antecipações Carnês Solicitações 0 T…" at bounding box center [771, 381] width 1132 height 503
click at [64, 122] on span "Parcelas" at bounding box center [57, 119] width 41 height 14
select select
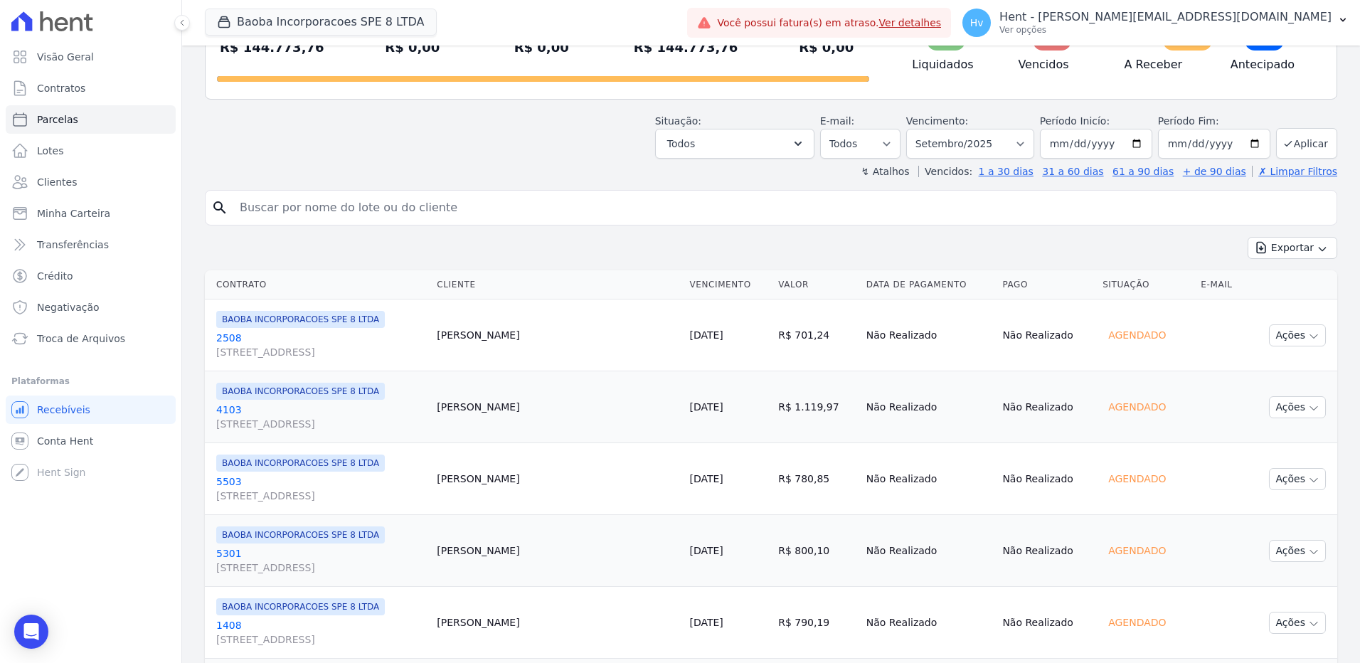
scroll to position [213, 0]
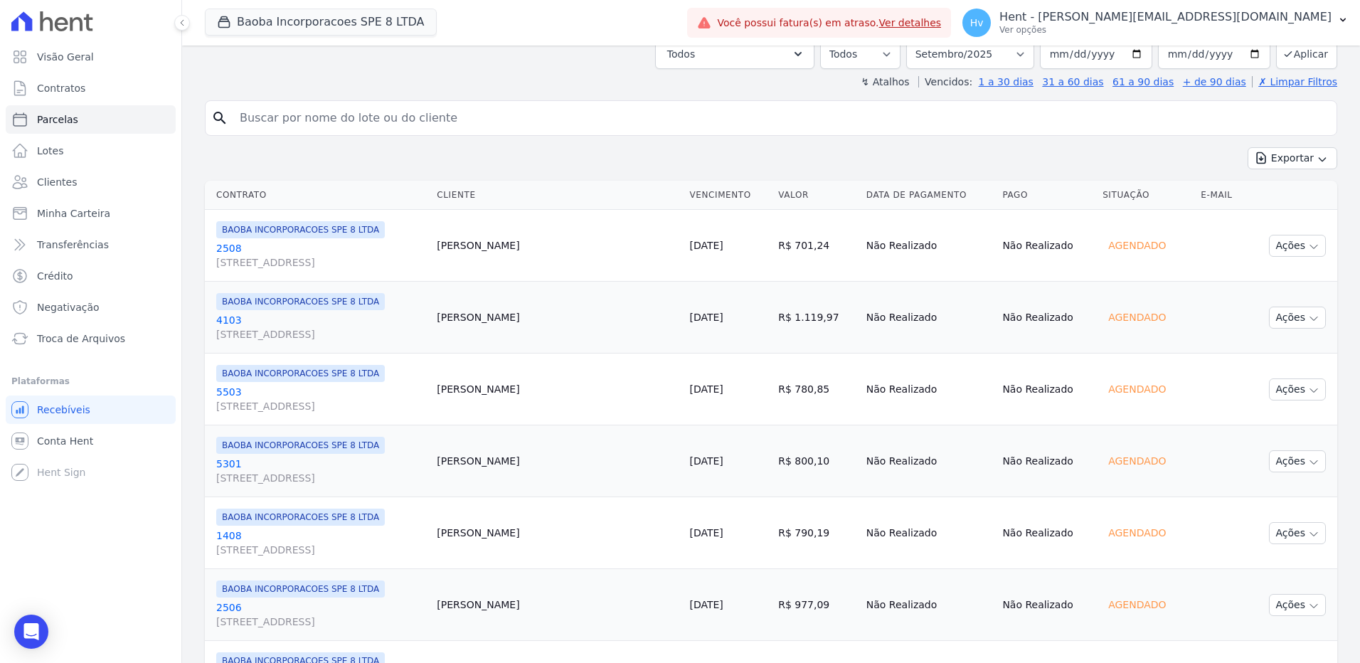
drag, startPoint x: 1115, startPoint y: 242, endPoint x: 1169, endPoint y: 243, distance: 54.1
click at [1169, 243] on div "Agendado" at bounding box center [1137, 245] width 69 height 20
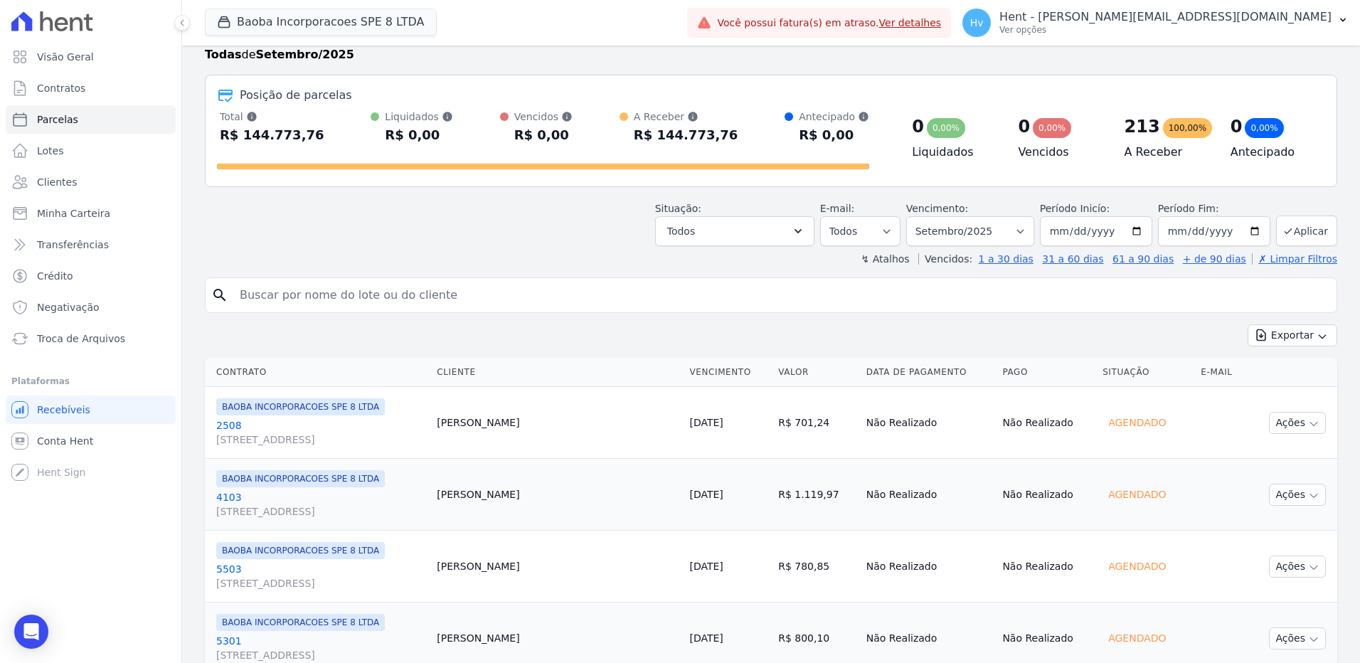
scroll to position [71, 0]
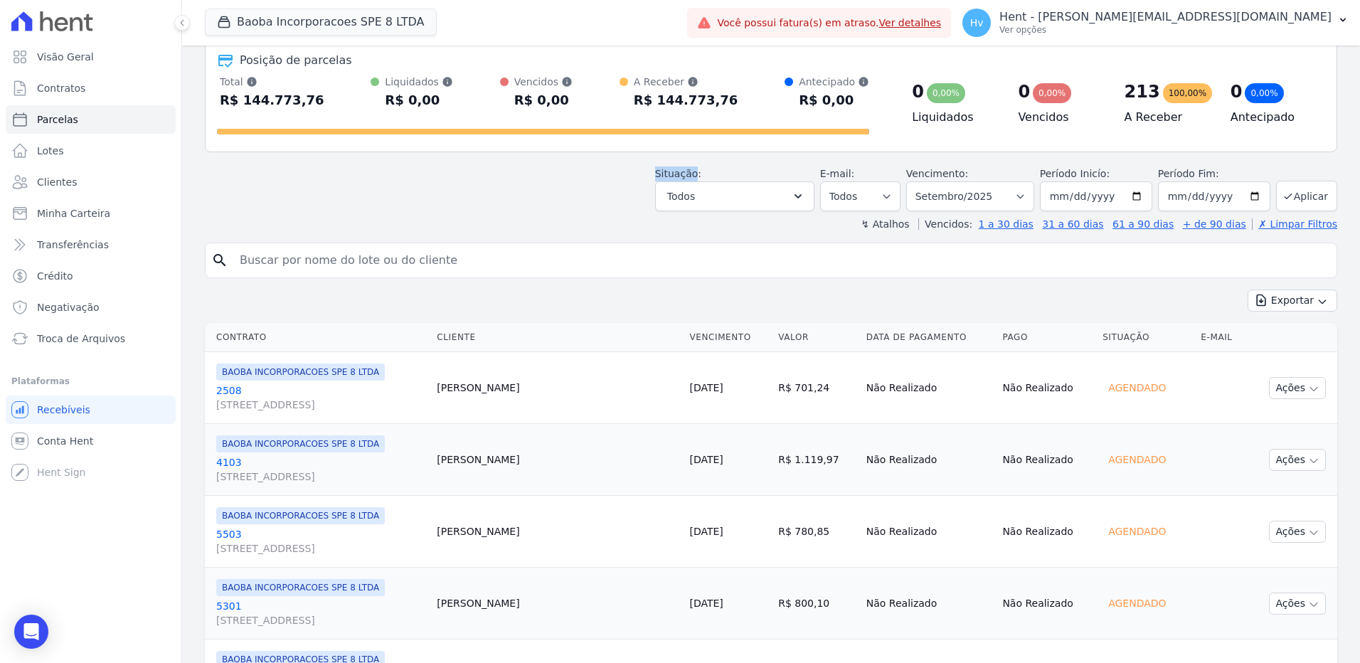
drag, startPoint x: 702, startPoint y: 175, endPoint x: 662, endPoint y: 178, distance: 40.6
click at [662, 178] on div "Situação: Agendado Em Aberto Pago Processando Cancelado Vencido Transferindo De…" at bounding box center [771, 186] width 1132 height 51
drag, startPoint x: 662, startPoint y: 178, endPoint x: 746, endPoint y: 206, distance: 89.1
click at [746, 206] on button "Todos" at bounding box center [734, 196] width 159 height 30
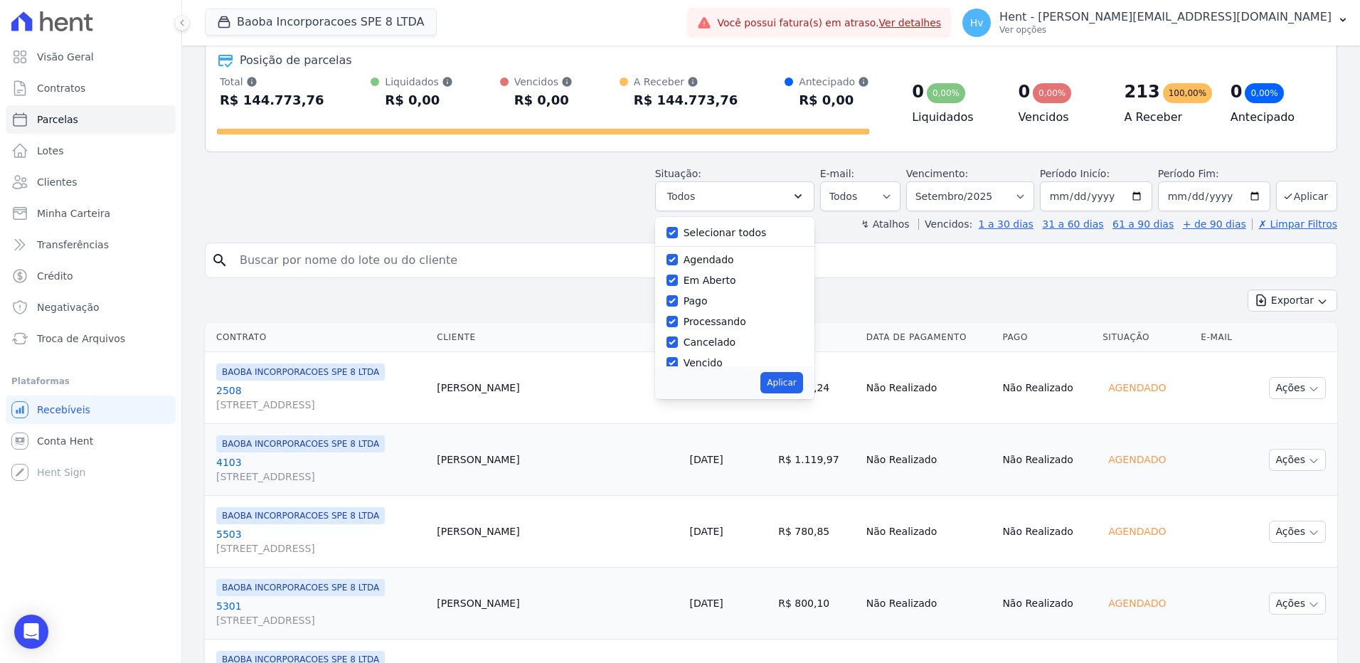
click at [743, 236] on label "Selecionar todos" at bounding box center [725, 232] width 83 height 11
click at [678, 236] on input "Selecionar todos" at bounding box center [672, 232] width 11 height 11
checkbox input "false"
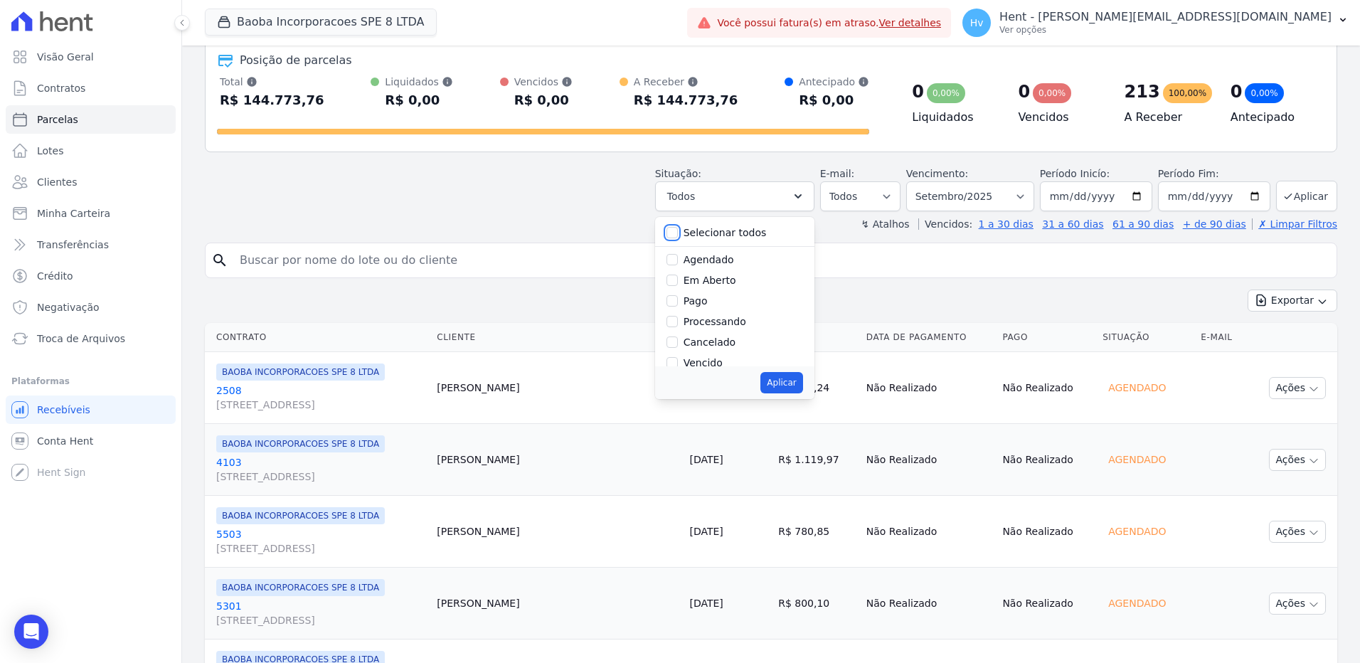
checkbox input "false"
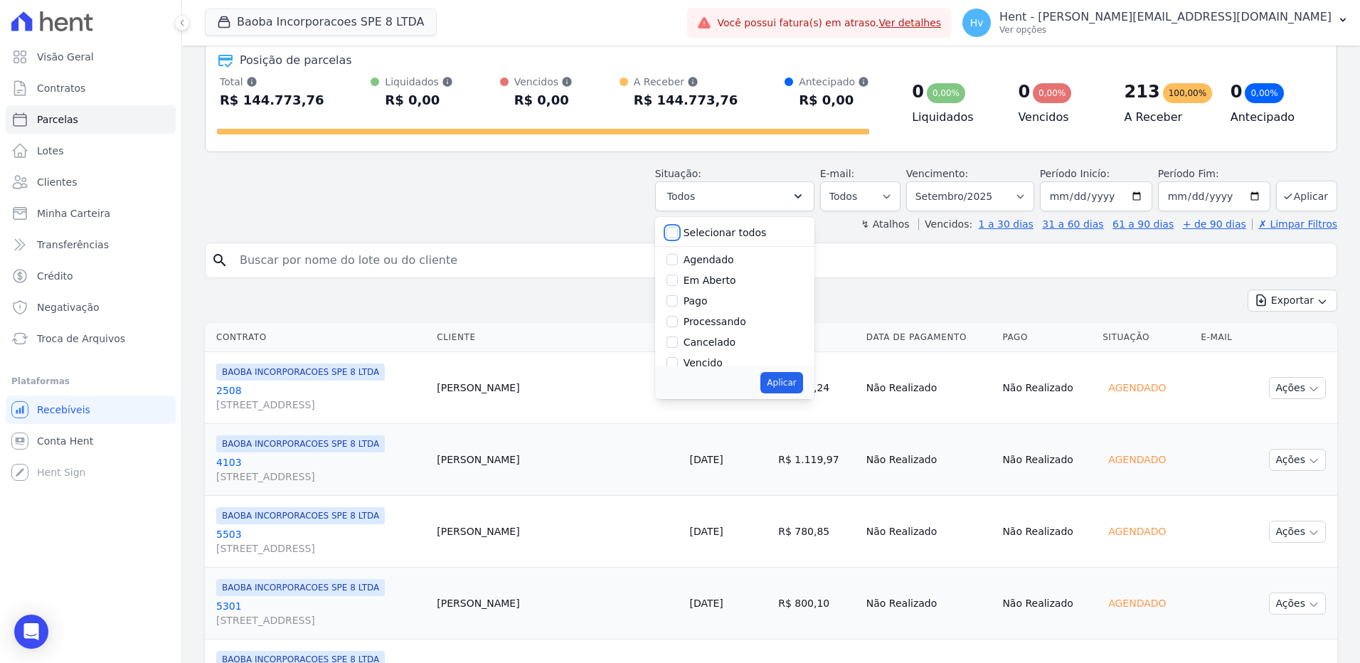
checkbox input "false"
click at [722, 260] on label "Agendado" at bounding box center [709, 259] width 51 height 11
click at [678, 260] on input "Agendado" at bounding box center [672, 259] width 11 height 11
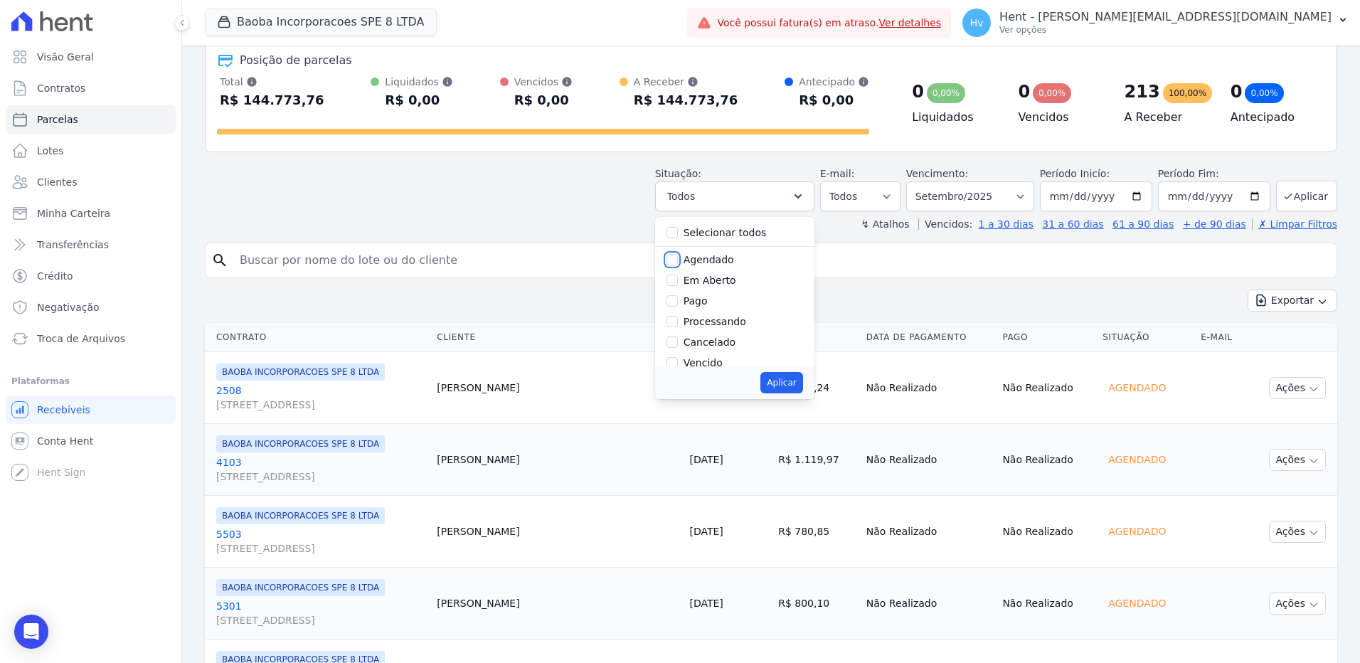
checkbox input "true"
click at [787, 378] on button "Aplicar" at bounding box center [781, 382] width 42 height 21
select select "scheduled"
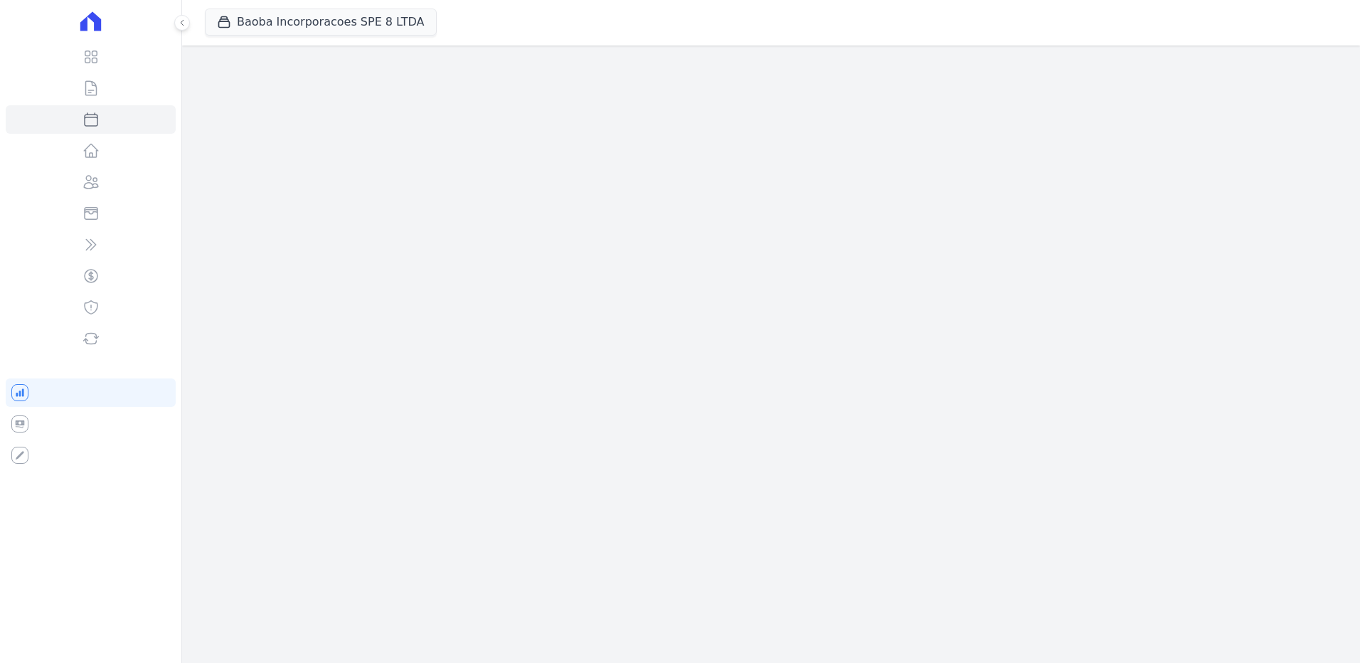
select select
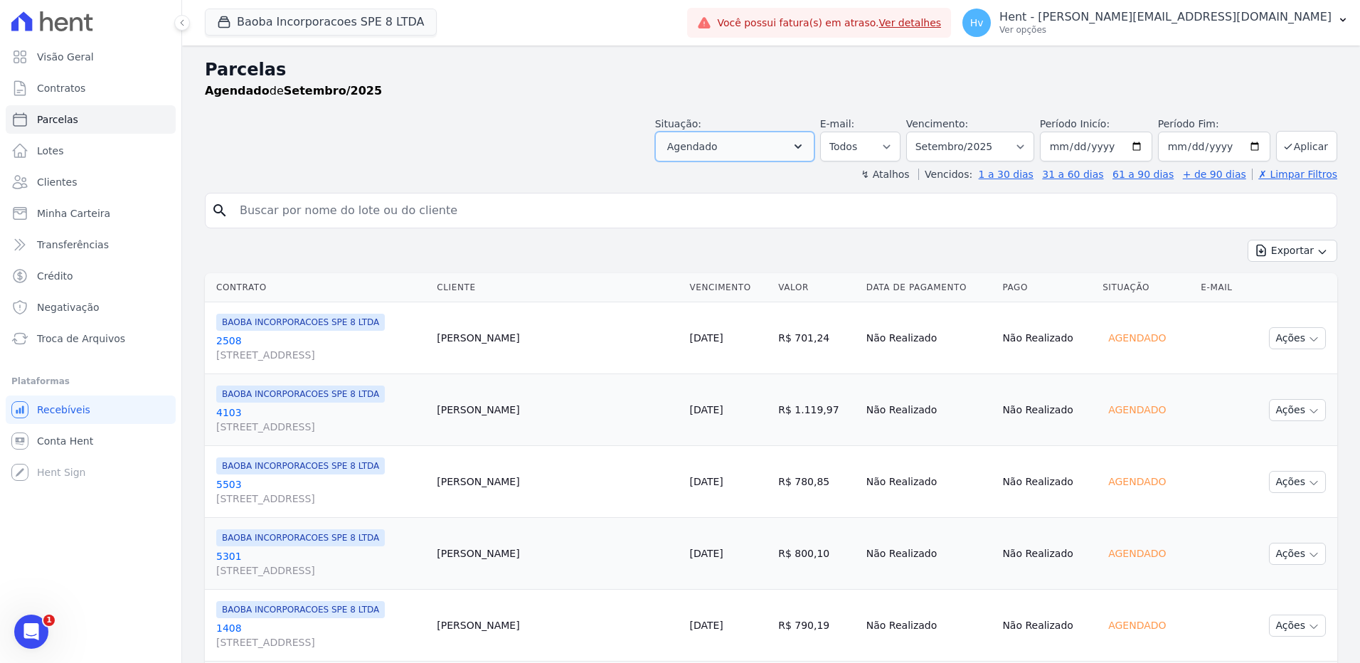
click at [771, 142] on button "Agendado" at bounding box center [734, 147] width 159 height 30
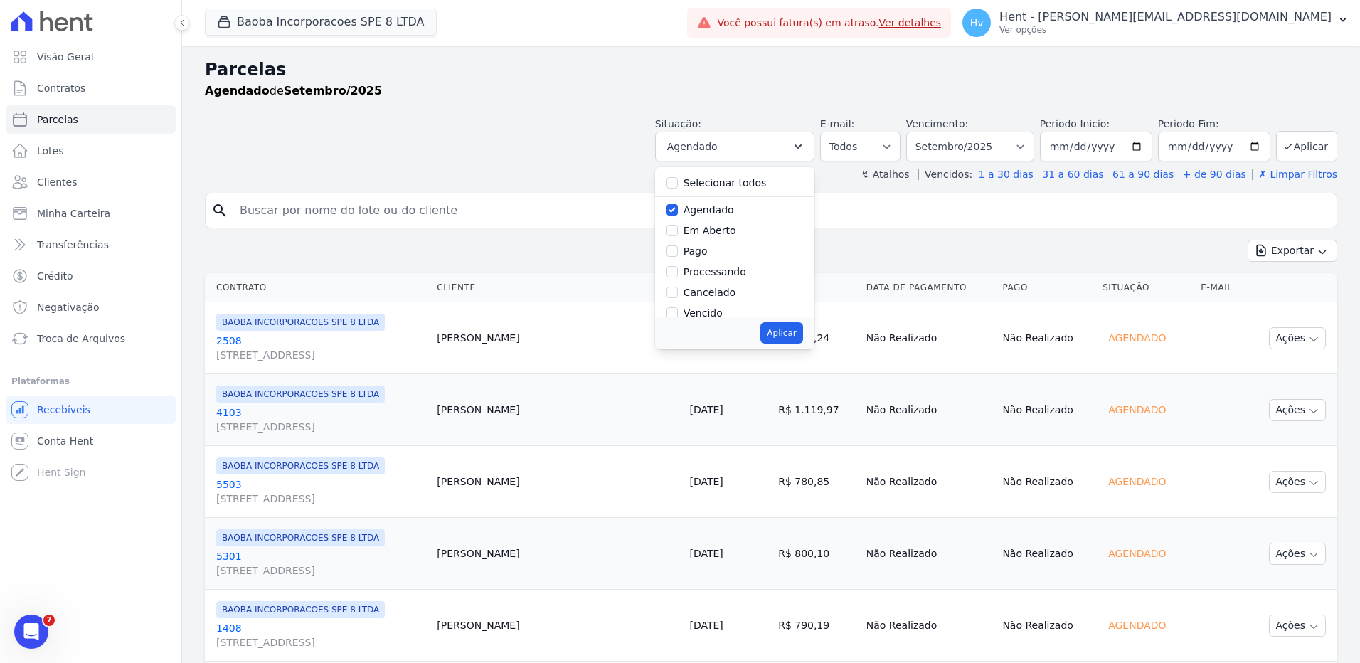
click at [734, 214] on label "Agendado" at bounding box center [709, 209] width 51 height 11
click at [678, 214] on input "Agendado" at bounding box center [672, 209] width 11 height 11
checkbox input "false"
click at [901, 249] on div "Exportar Exportar PDF Exportar CSV" at bounding box center [771, 256] width 1132 height 33
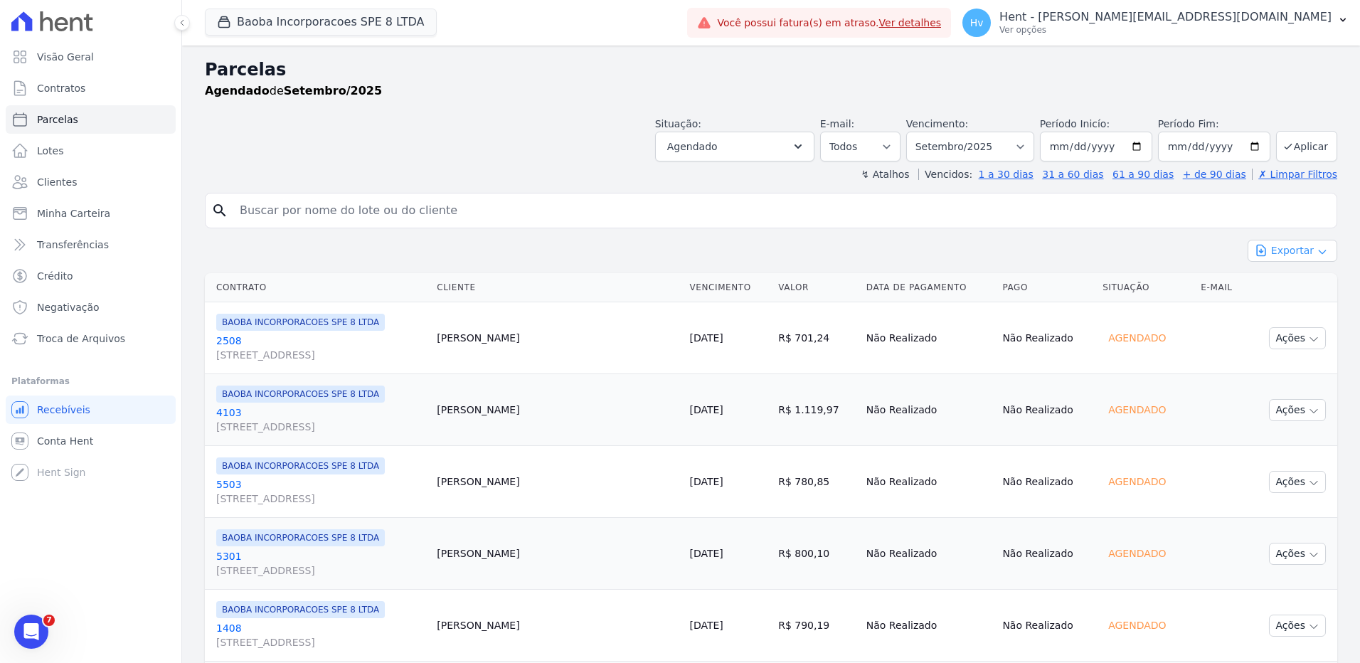
click at [1317, 255] on icon "button" at bounding box center [1322, 251] width 11 height 11
click at [1014, 146] on select "Filtrar por período ──────── Todos os meses Março/2025 Abril/2025 Maio/2025 Jun…" at bounding box center [970, 147] width 128 height 30
drag, startPoint x: 1182, startPoint y: 238, endPoint x: 1164, endPoint y: 213, distance: 30.4
click at [1084, 124] on label "Período Inicío:" at bounding box center [1075, 123] width 70 height 11
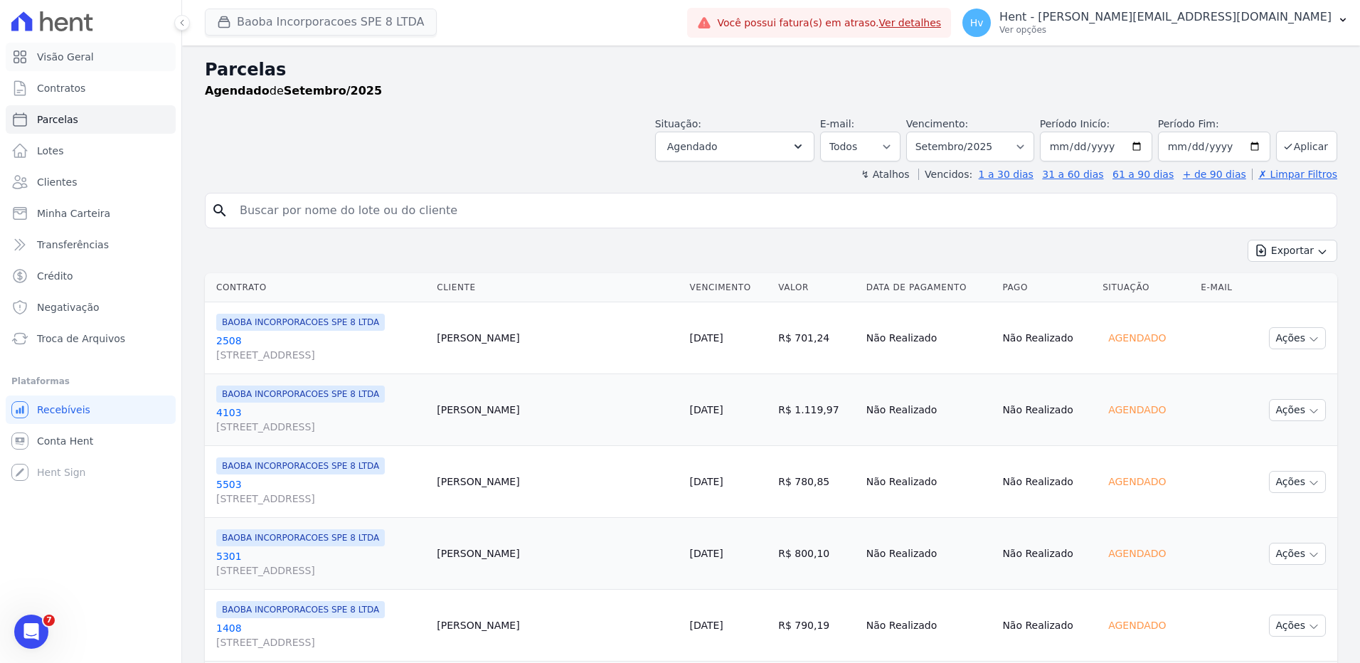
drag, startPoint x: 73, startPoint y: 63, endPoint x: 263, endPoint y: 20, distance: 195.4
click at [73, 63] on span "Visão Geral" at bounding box center [65, 57] width 57 height 14
